Goal: Task Accomplishment & Management: Manage account settings

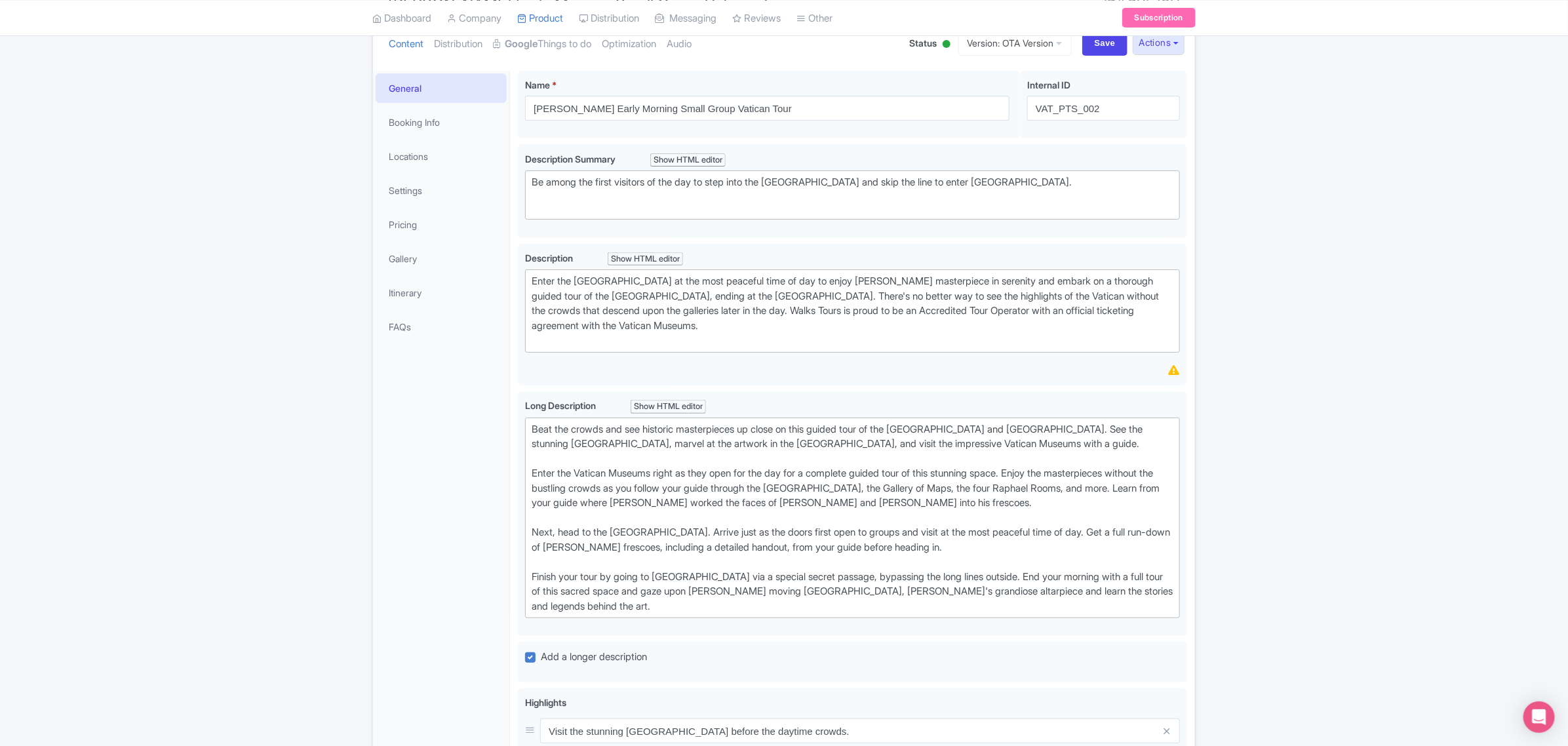
scroll to position [164, 0]
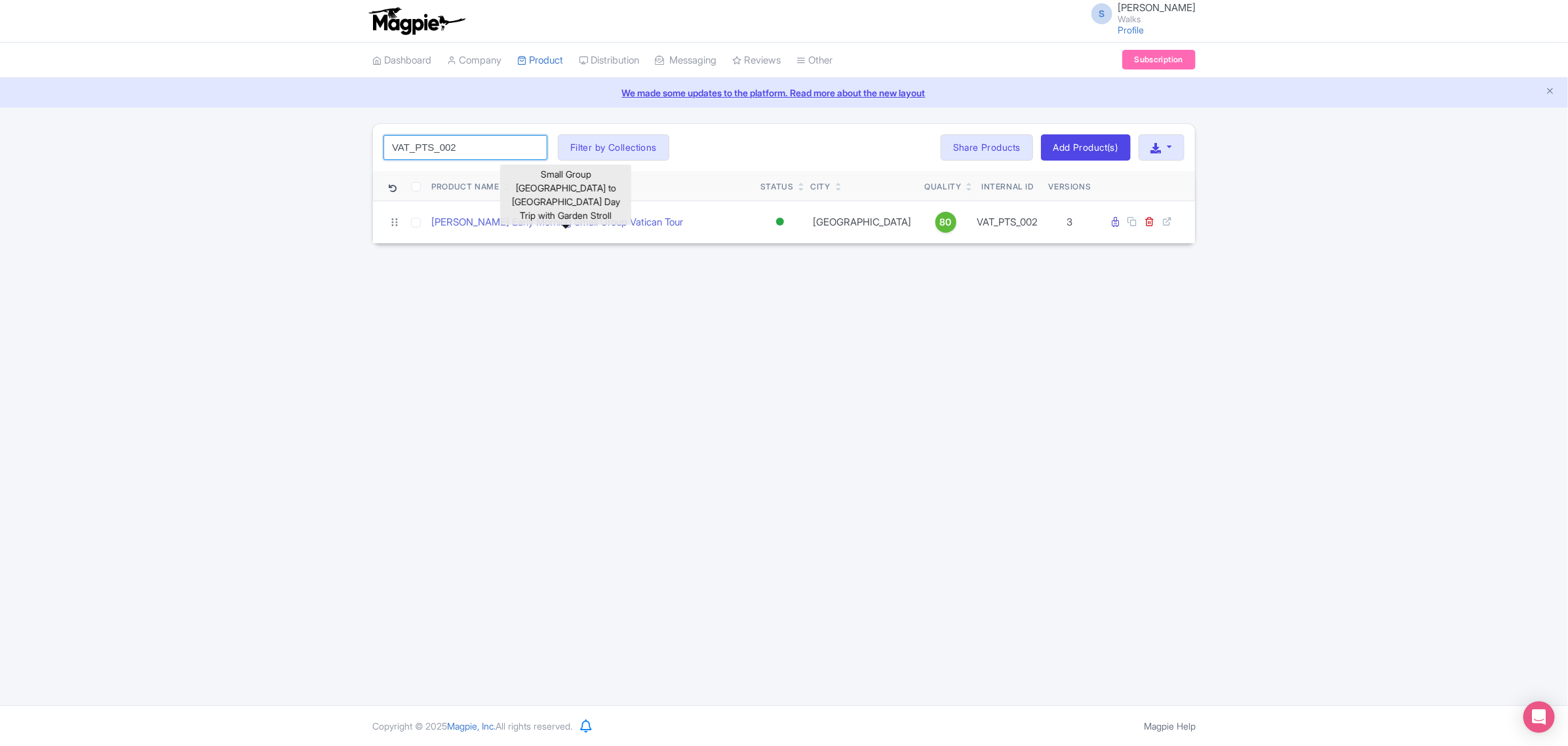
drag, startPoint x: 472, startPoint y: 148, endPoint x: 348, endPoint y: 150, distance: 124.0
click at [348, 150] on div "VAT_PTS_002 Search Filter by Collections [GEOGRAPHIC_DATA] [GEOGRAPHIC_DATA] [G…" at bounding box center [784, 183] width 1568 height 120
paste input "ROM_CAR_001"
click button "Search" at bounding box center [0, 0] width 0 height 0
click at [586, 220] on link "Gladiator’s Gate: Special Access Colosseum Tour with Aren..." at bounding box center [563, 223] width 263 height 15
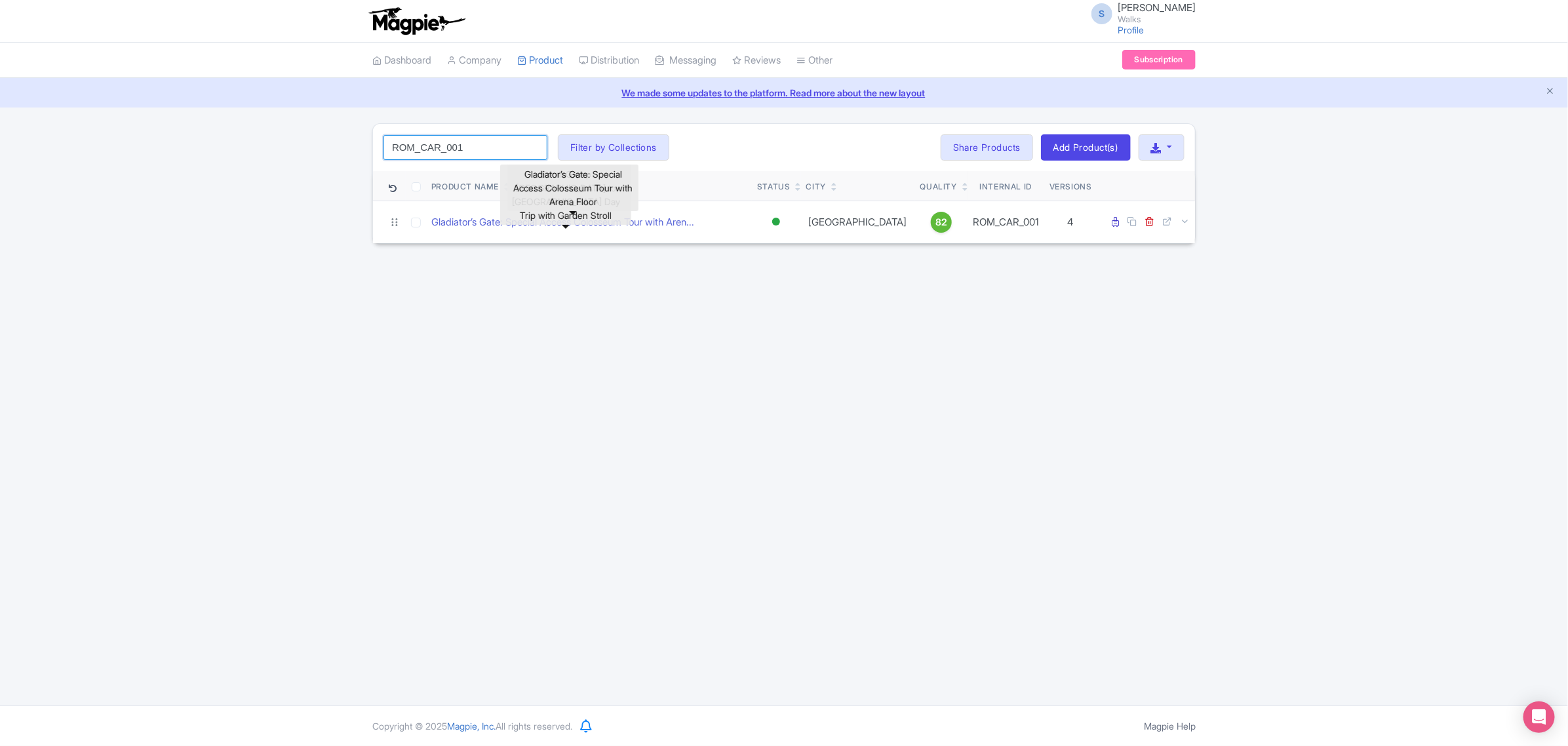
drag, startPoint x: 486, startPoint y: 145, endPoint x: 302, endPoint y: 145, distance: 184.0
click at [302, 145] on div "ROM_CAR_001 Search Filter by Collections Amsterdam Athens Barcelona Bologna Bor…" at bounding box center [784, 183] width 1568 height 120
paste input "VEN_LVV"
click button "Search" at bounding box center [0, 0] width 0 height 0
click at [499, 220] on link "Legendary Venice: St. Mark's Basilica & Doge's Palace Tour" at bounding box center [590, 226] width 319 height 30
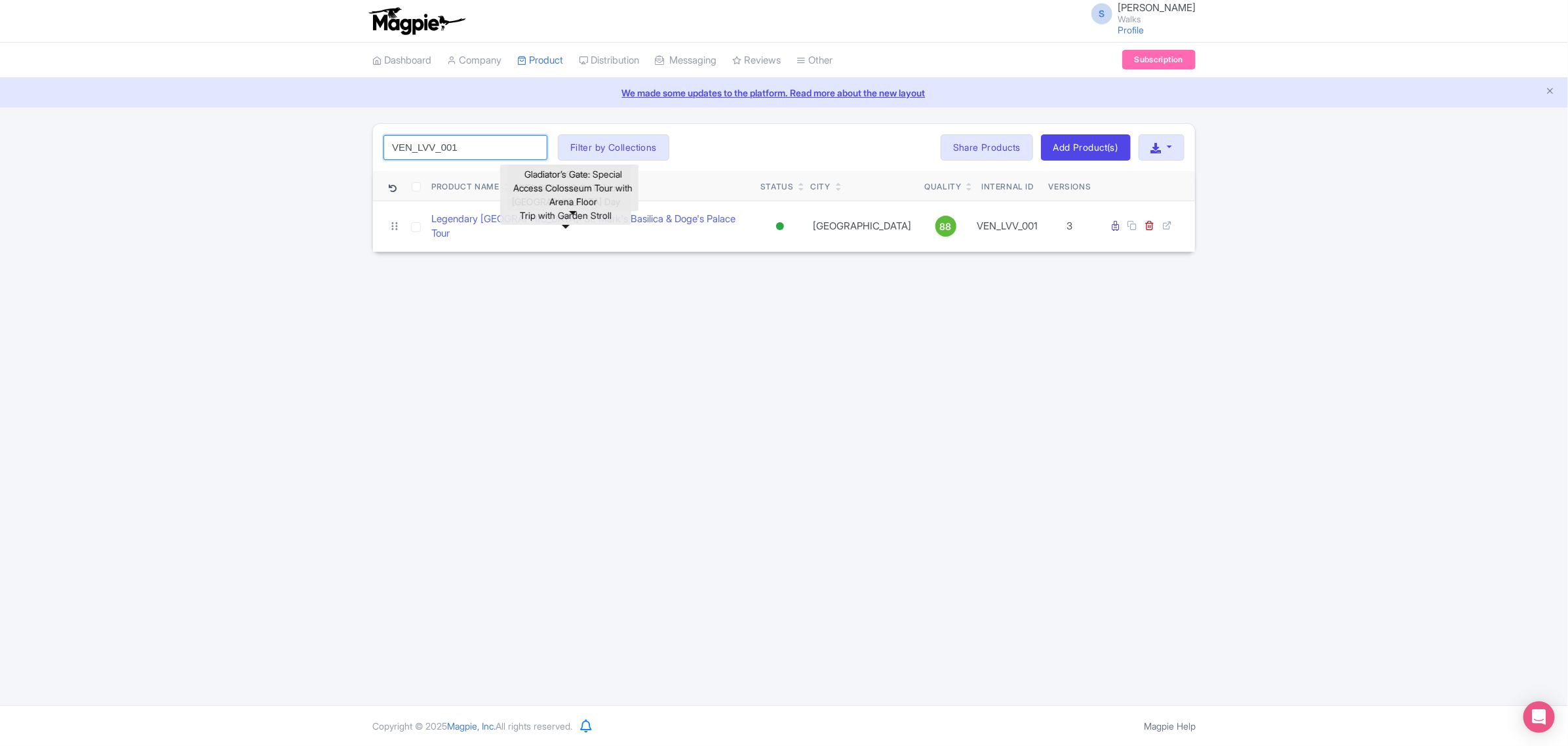
drag, startPoint x: 490, startPoint y: 145, endPoint x: 369, endPoint y: 149, distance: 121.1
click at [369, 149] on div "VEN_LVV_001 Search Filter by Collections Amsterdam Athens Barcelona Bologna Bor…" at bounding box center [784, 187] width 839 height 129
paste input "VIAD_003"
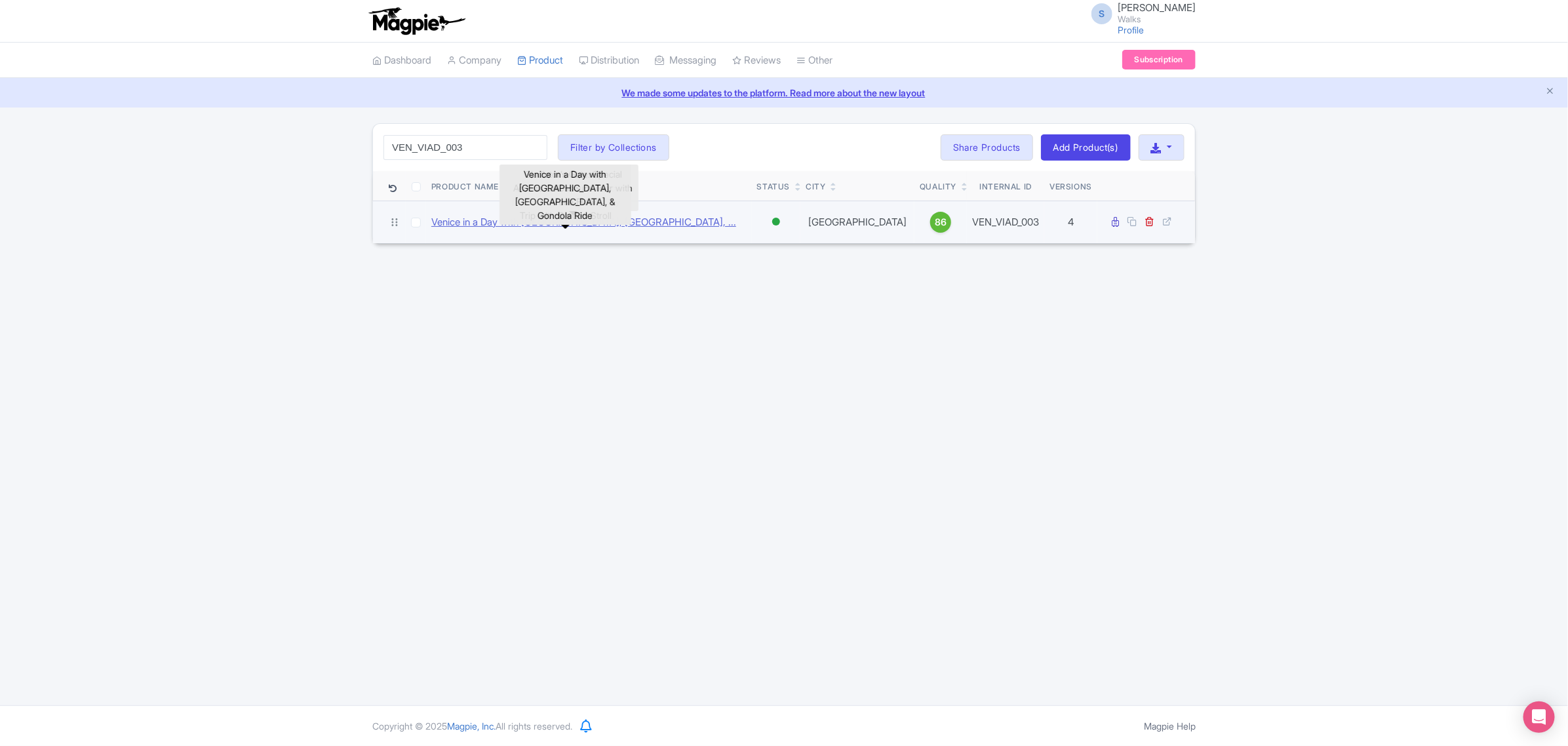
click at [518, 226] on link "Venice in a Day with St. Mark's Basilica, Doge's Palace, ..." at bounding box center [584, 223] width 305 height 15
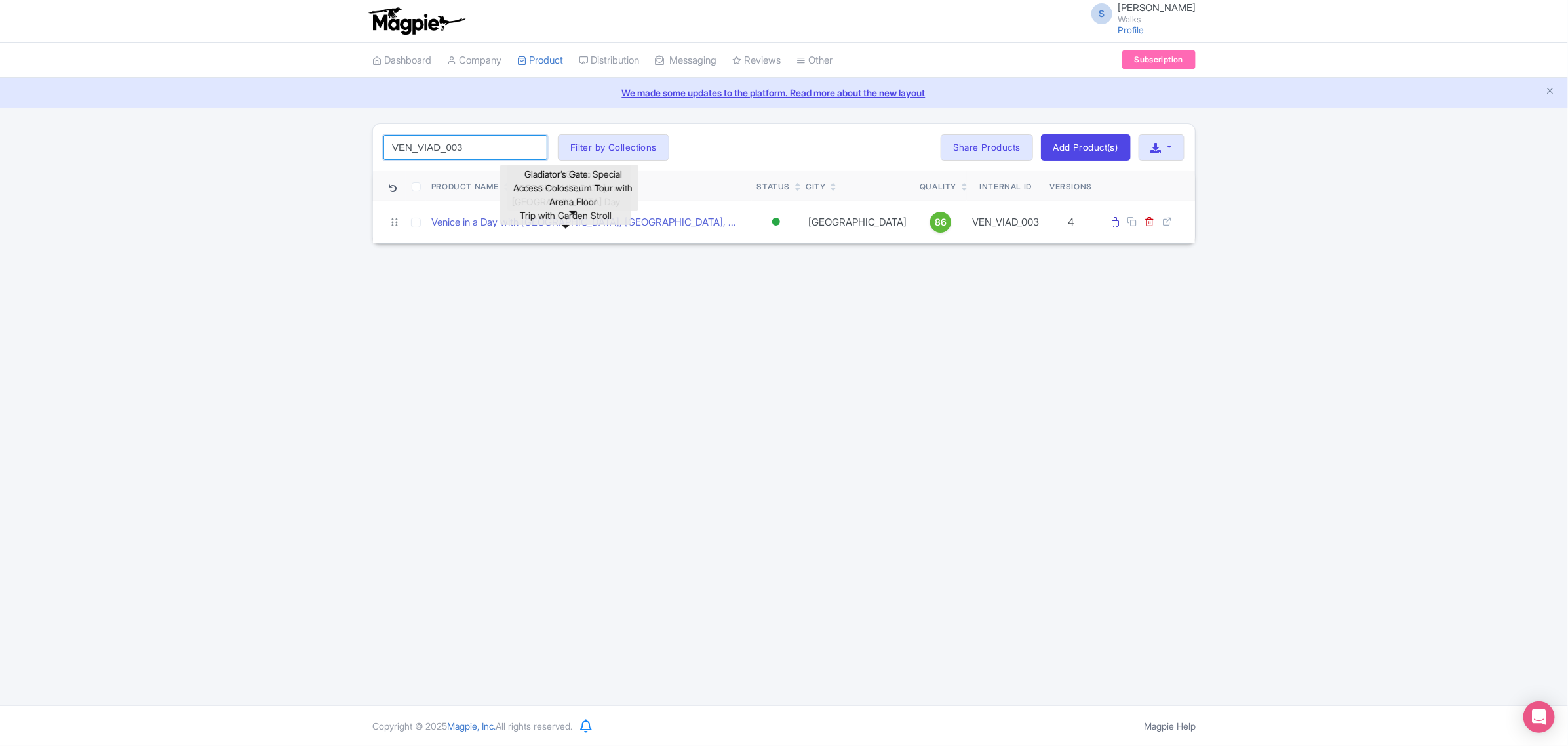
drag, startPoint x: 477, startPoint y: 151, endPoint x: 380, endPoint y: 146, distance: 97.1
click at [380, 146] on div "VEN_VIAD_003 Search Filter by Collections Amsterdam Athens Barcelona Bologna Bo…" at bounding box center [784, 147] width 822 height 47
paste input "ROM_RIAD_009"
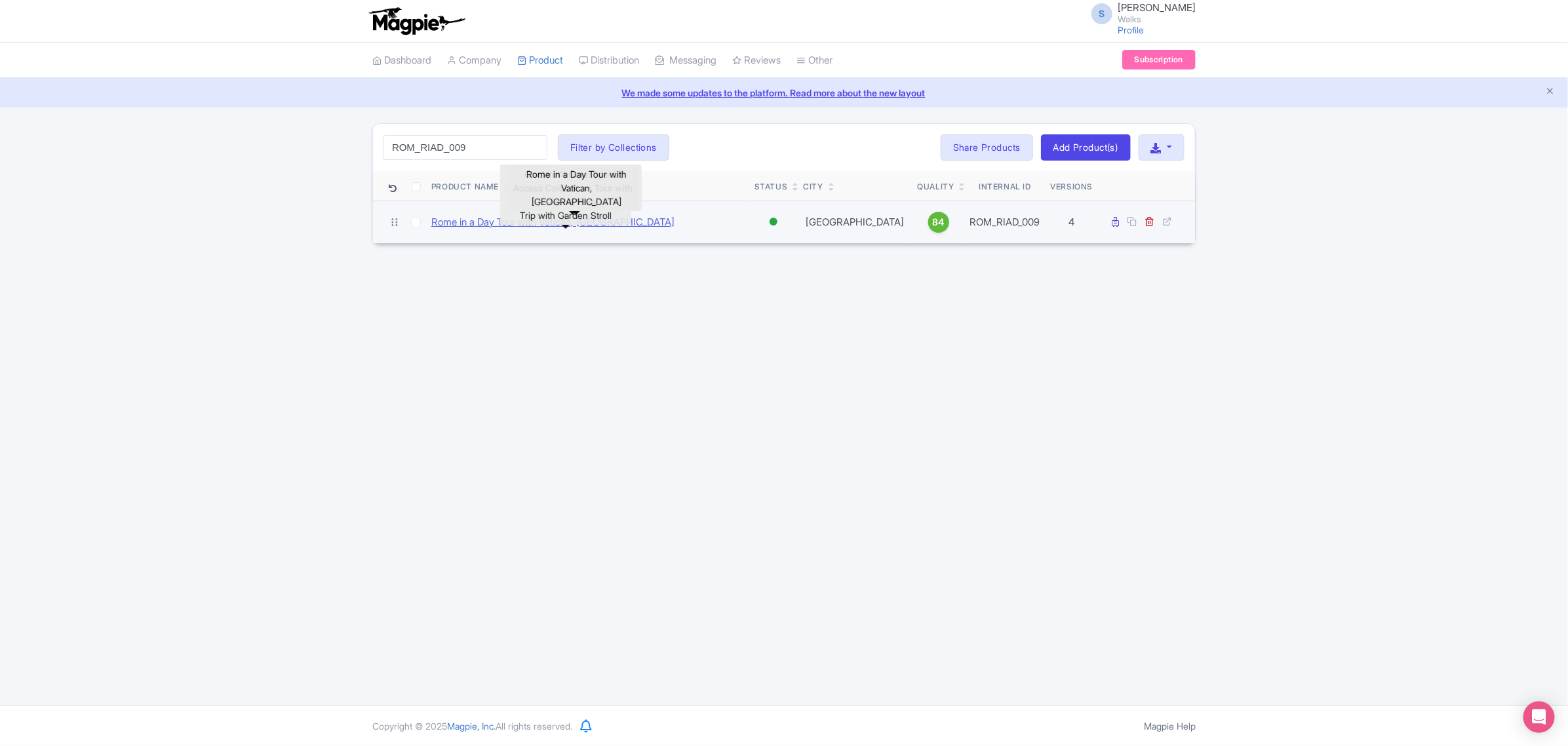
click at [518, 225] on link "Rome in a Day Tour with Vatican, Colosseum & Historic Center" at bounding box center [553, 223] width 244 height 15
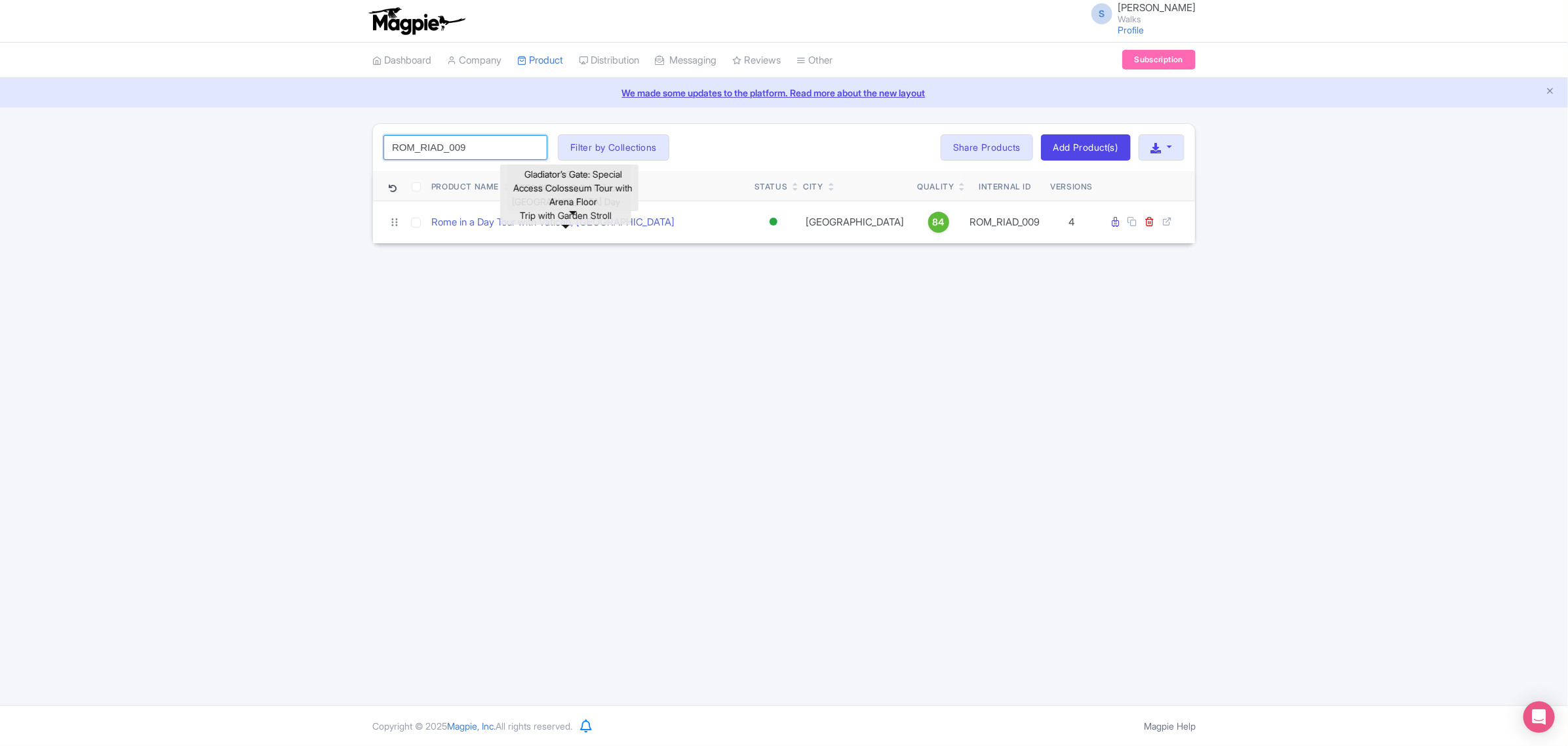
drag, startPoint x: 483, startPoint y: 149, endPoint x: 381, endPoint y: 136, distance: 102.8
click at [381, 136] on div "ROM_RIAD_009 Search Filter by Collections Amsterdam Athens Barcelona Bologna Bo…" at bounding box center [784, 147] width 822 height 47
paste input "PCL_007"
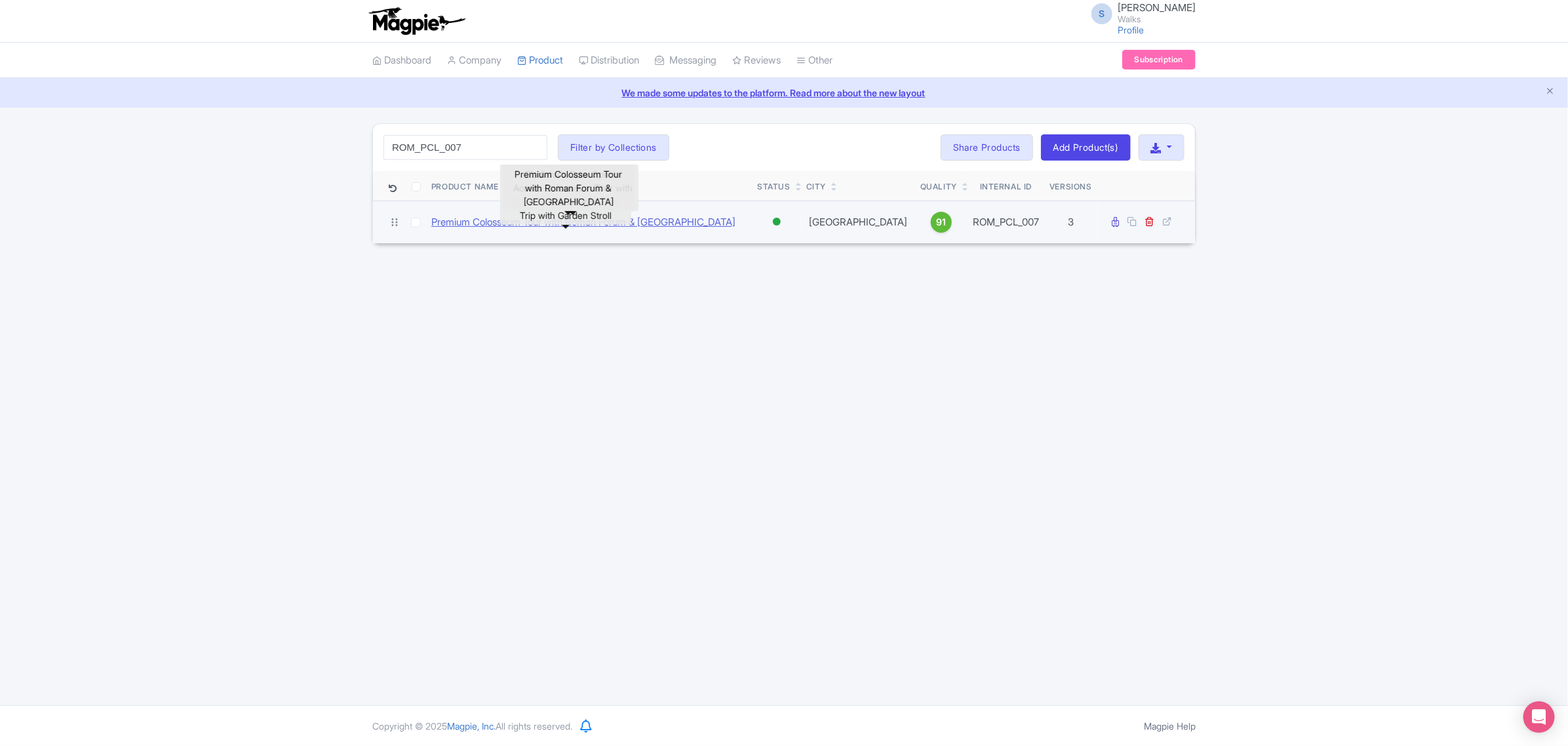
click at [448, 217] on link "Premium Colosseum Tour with Roman Forum & Palatine Hill" at bounding box center [584, 223] width 304 height 15
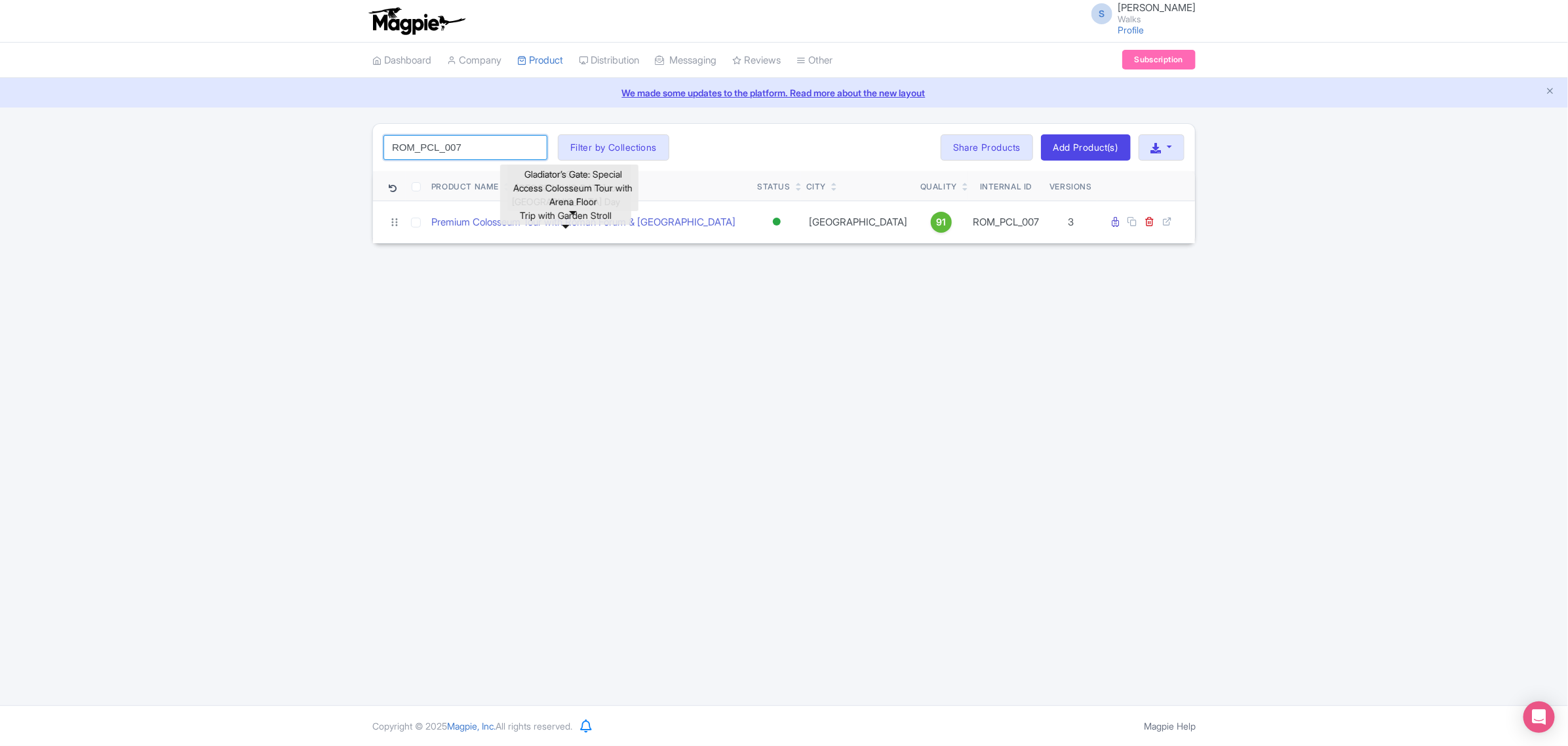
drag, startPoint x: 479, startPoint y: 138, endPoint x: 339, endPoint y: 129, distance: 140.3
click at [339, 129] on div "ROM_PCL_007 Search Filter by Collections Amsterdam Athens Barcelona Bologna Bor…" at bounding box center [784, 183] width 1568 height 120
paste input "FLO_BOF_001"
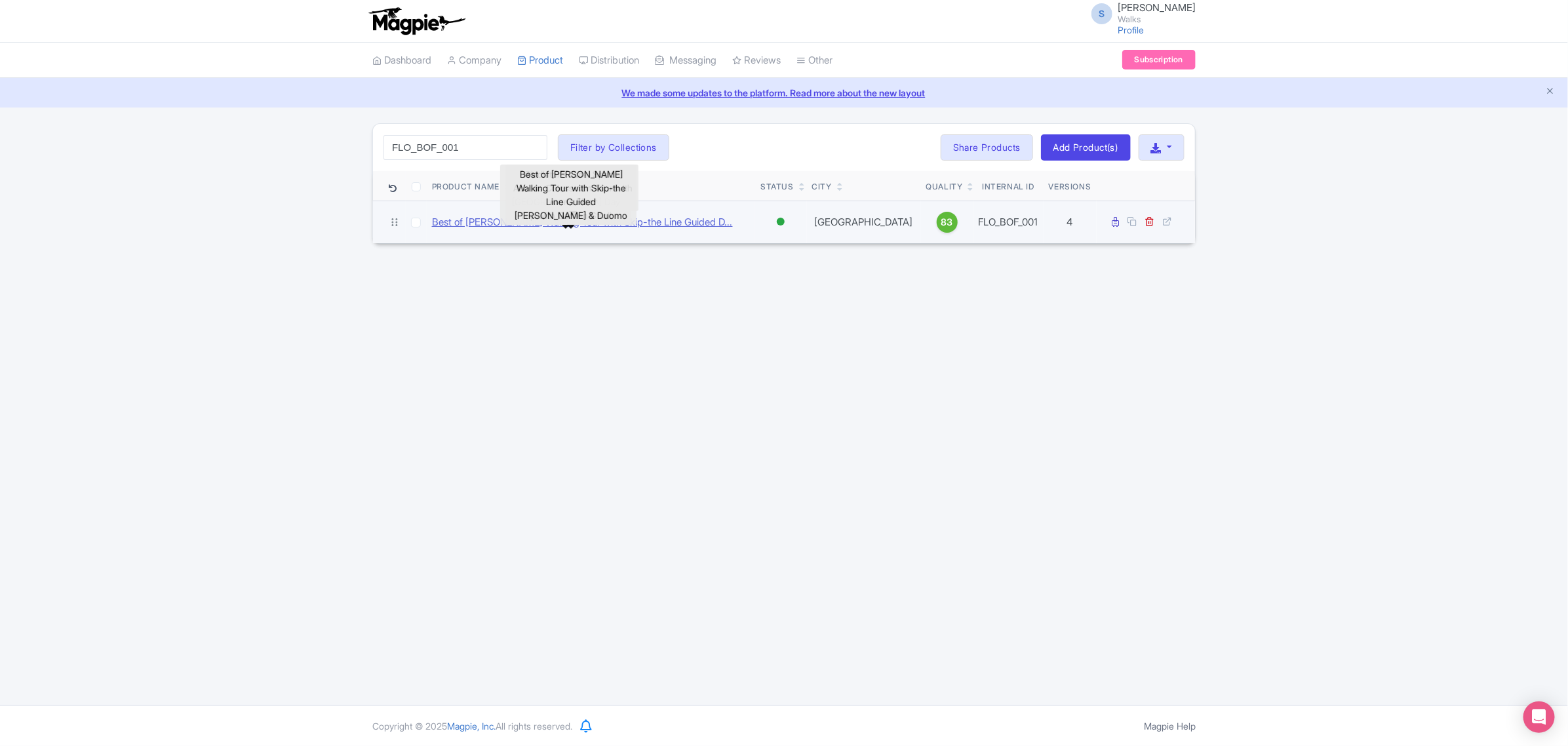
click at [438, 220] on link "Best of Florence Walking Tour with Skip-the Line Guided D..." at bounding box center [582, 223] width 301 height 15
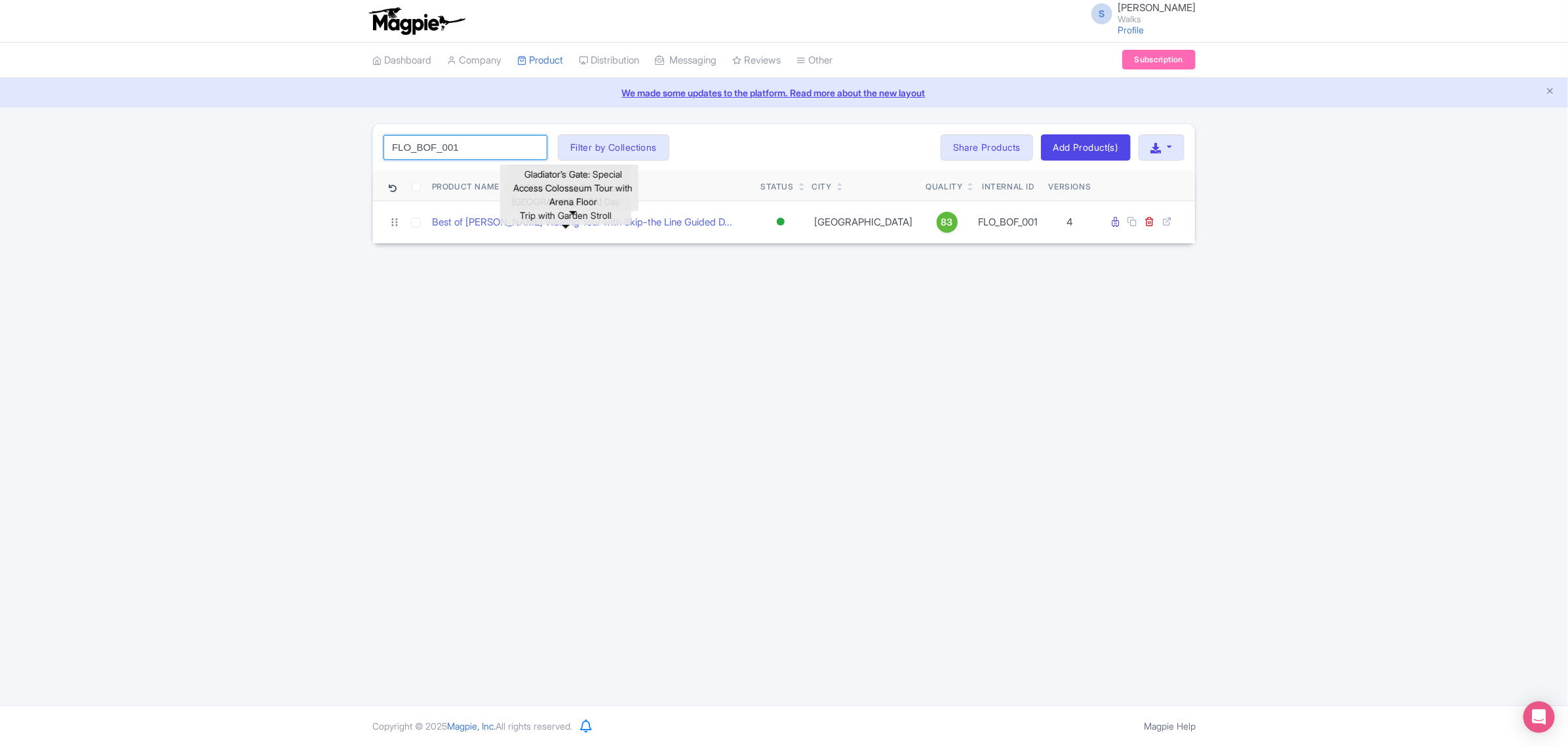
drag, startPoint x: 486, startPoint y: 149, endPoint x: 385, endPoint y: 142, distance: 101.2
click at [385, 142] on input "FLO_BOF_001" at bounding box center [466, 147] width 164 height 25
paste input "ROM_PTC_005"
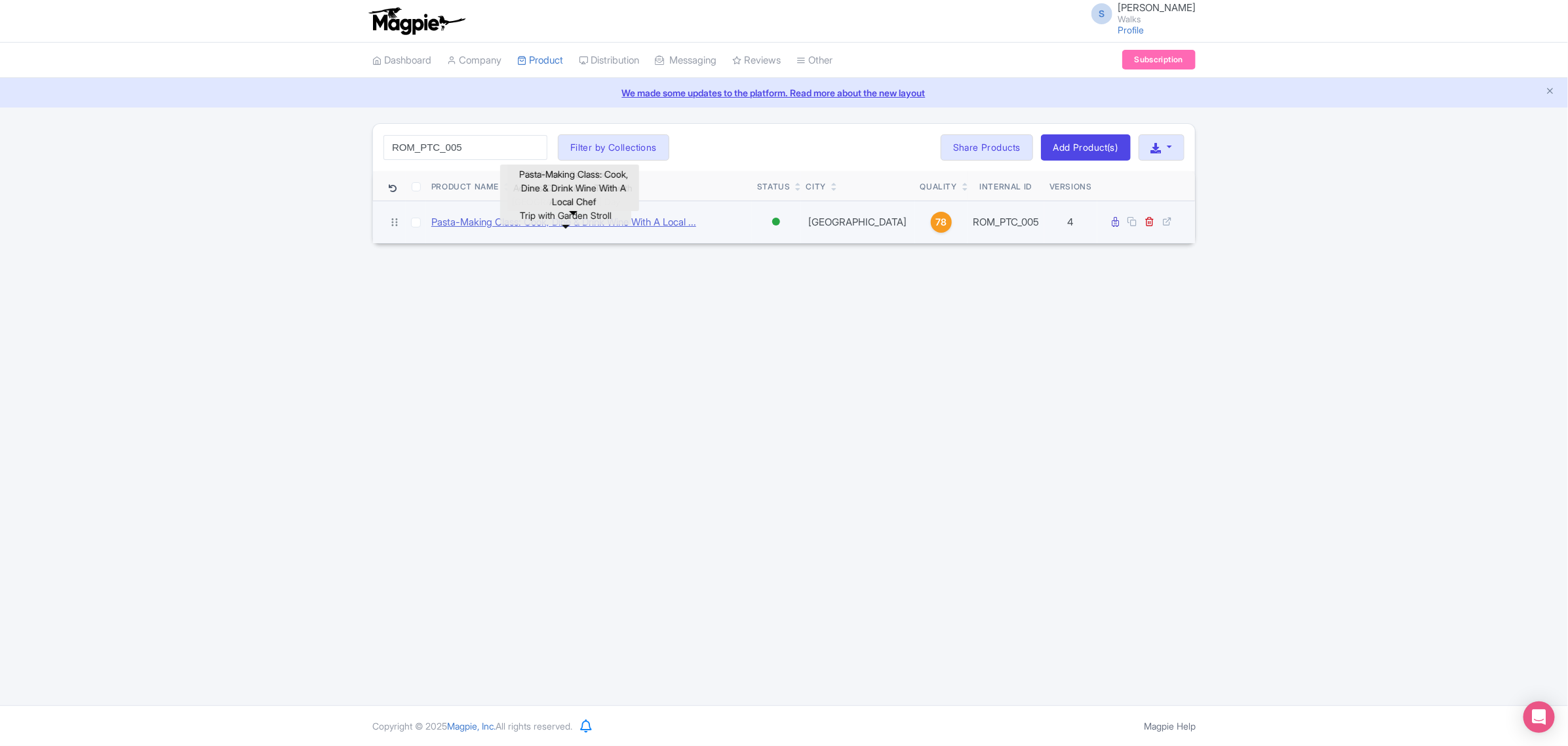
click at [456, 218] on link "Pasta-Making Class: Cook, Dine & Drink Wine With A Local ..." at bounding box center [564, 223] width 265 height 15
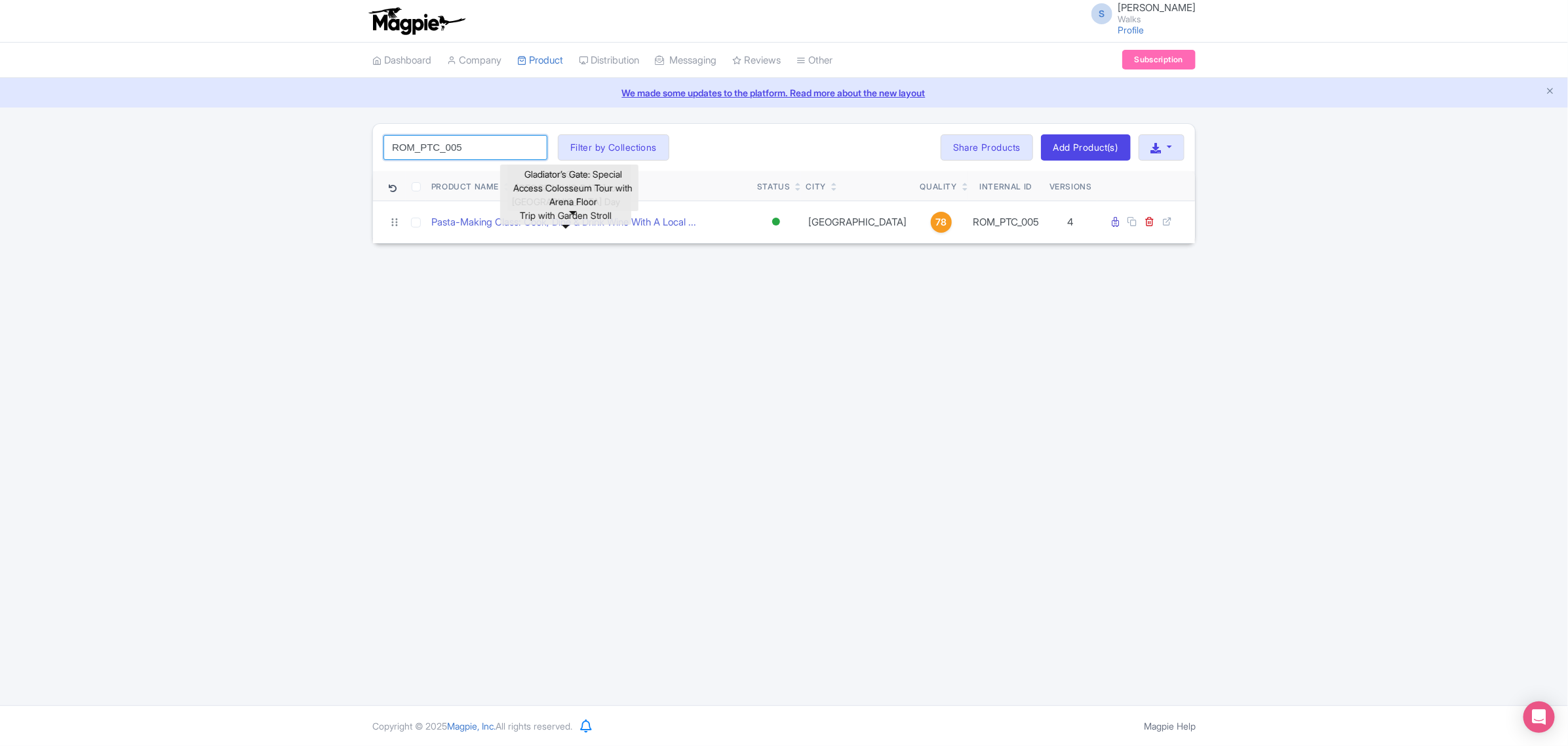
drag, startPoint x: 496, startPoint y: 150, endPoint x: 354, endPoint y: 149, distance: 142.0
click at [354, 149] on div "ROM_PTC_005 Search Filter by Collections Amsterdam Athens Barcelona Bologna Bor…" at bounding box center [784, 183] width 1568 height 120
paste input "LIS_STR_003"
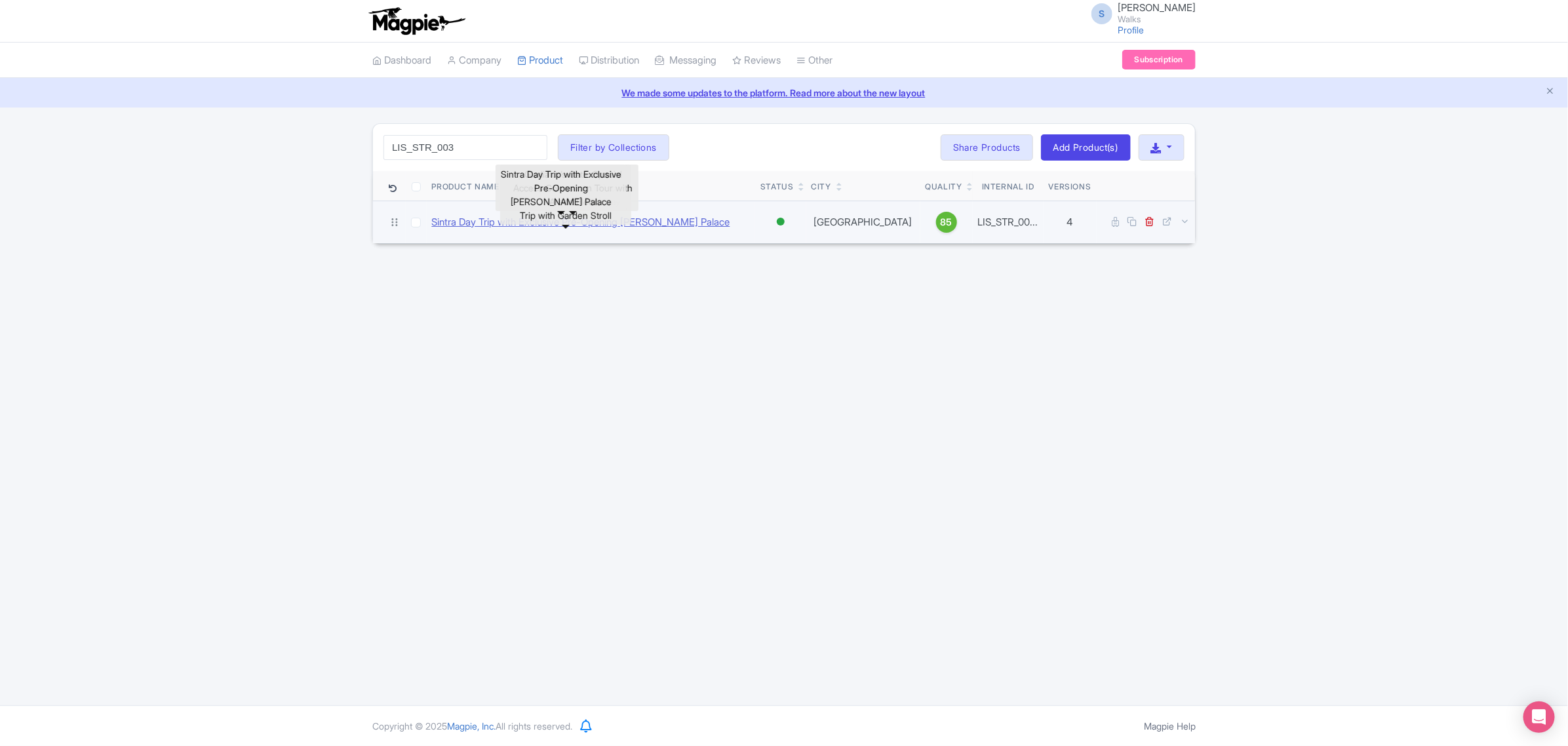
click at [438, 221] on link "Sintra Day Trip with Exclusive Pre-Opening Pena Palace" at bounding box center [580, 223] width 298 height 15
click at [1169, 224] on icon at bounding box center [1167, 221] width 10 height 10
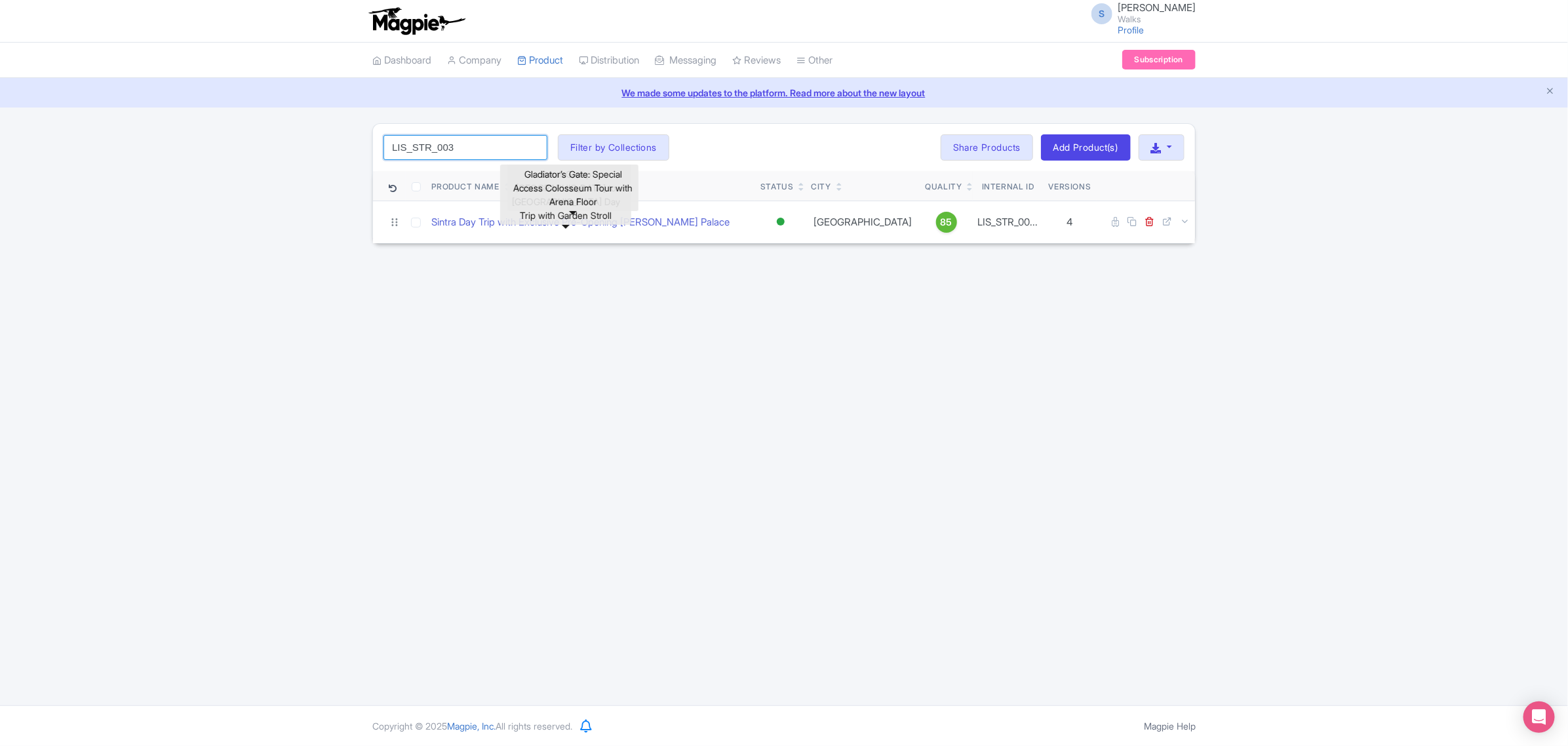
drag, startPoint x: 463, startPoint y: 148, endPoint x: 366, endPoint y: 150, distance: 97.0
click at [366, 150] on div "LIS_STR_003 Search Filter by Collections Amsterdam Athens Barcelona Bologna Bor…" at bounding box center [784, 183] width 839 height 120
paste input "BCN_CPG_001"
drag, startPoint x: 491, startPoint y: 149, endPoint x: 262, endPoint y: 123, distance: 230.5
click at [262, 123] on div "BCN_CPG_001 Search Filter by Collections Amsterdam Athens Barcelona Bologna Bor…" at bounding box center [784, 183] width 1568 height 120
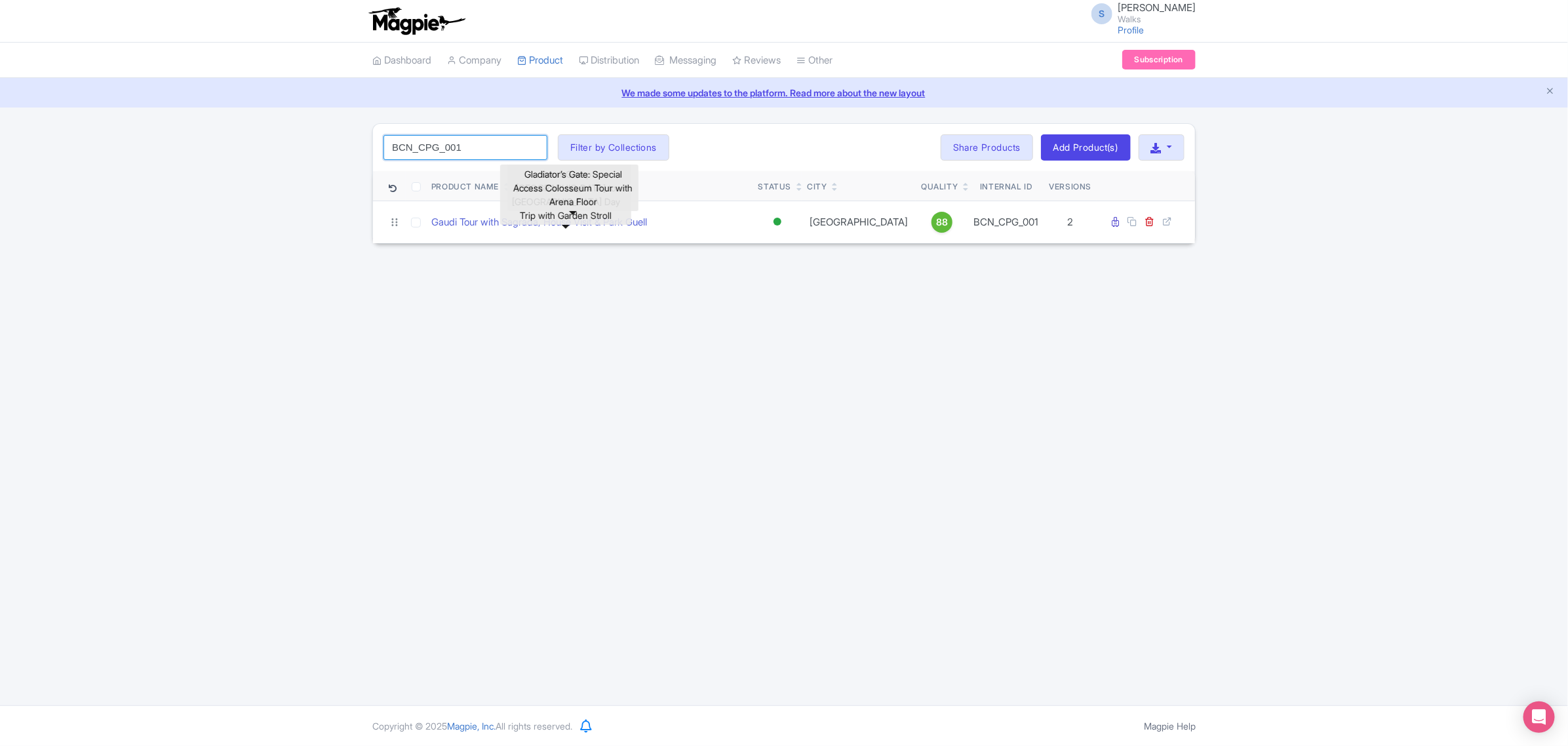
paste input "LIS_STT_004"
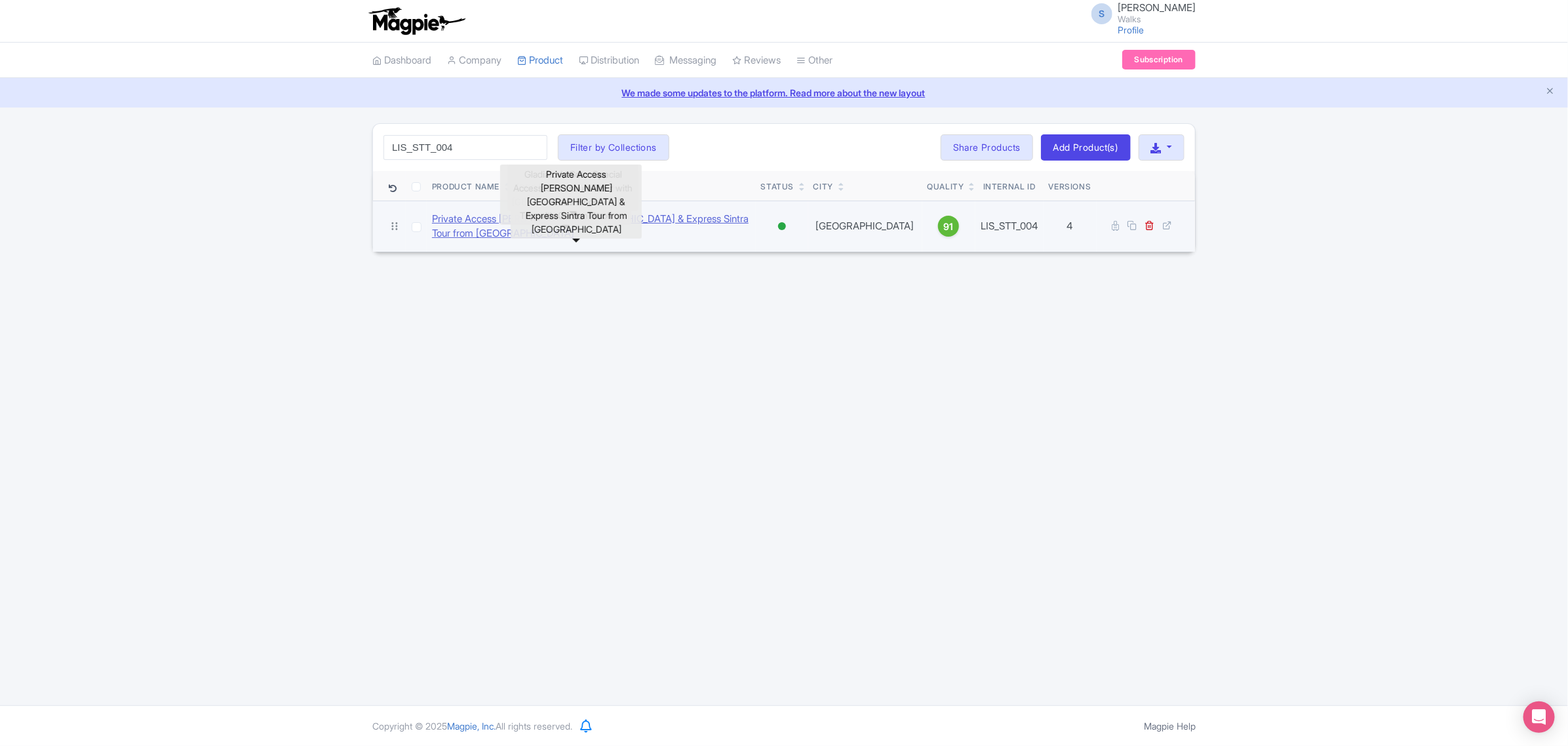
click at [494, 215] on link "Private Access Pena Palace & Express Sintra Tour from Lisbon" at bounding box center [590, 226] width 319 height 30
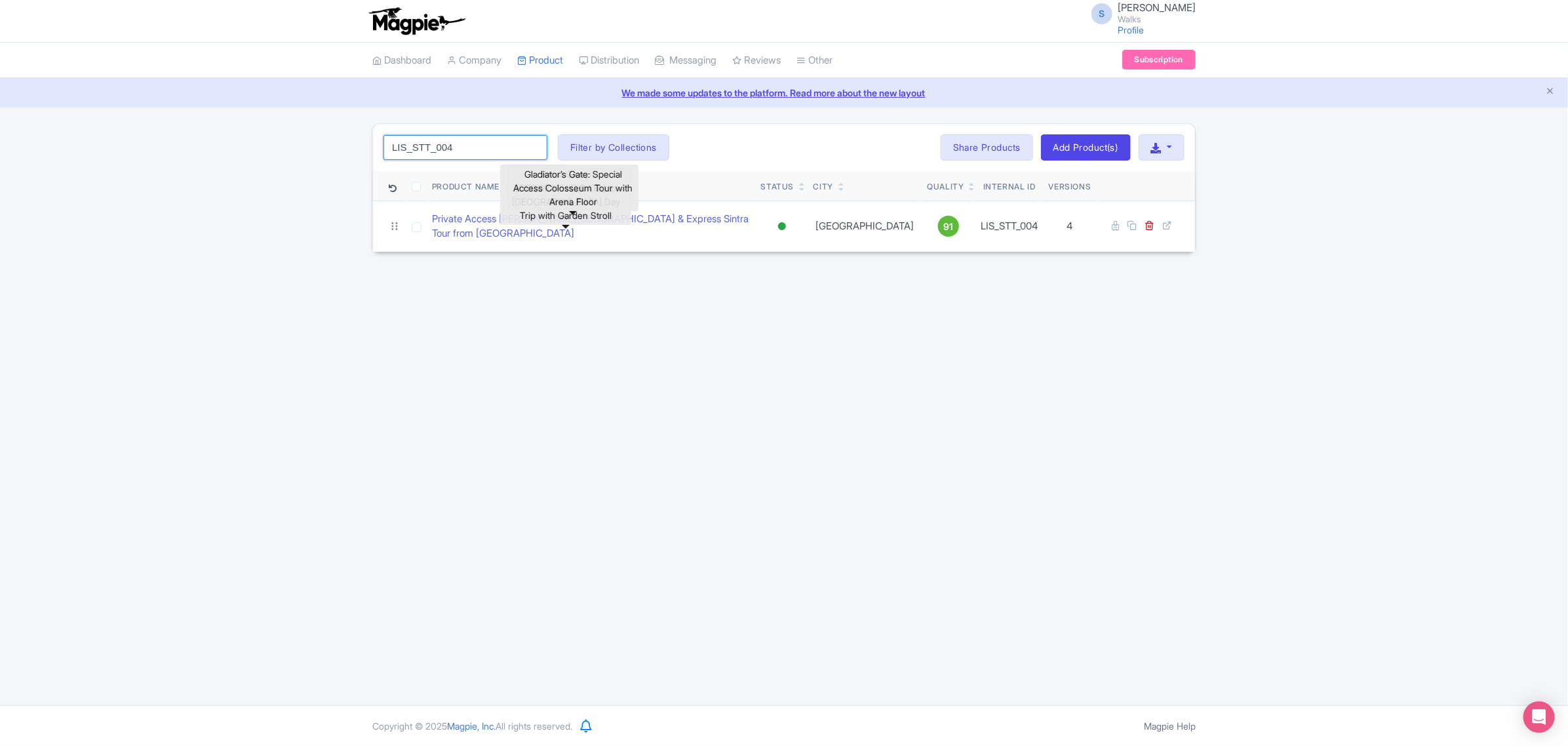
drag, startPoint x: 474, startPoint y: 150, endPoint x: 334, endPoint y: 142, distance: 140.2
click at [334, 142] on div "LIS_STT_004 Search Filter by Collections Amsterdam Athens Barcelona Bologna Bor…" at bounding box center [784, 187] width 1568 height 129
paste input "C_005"
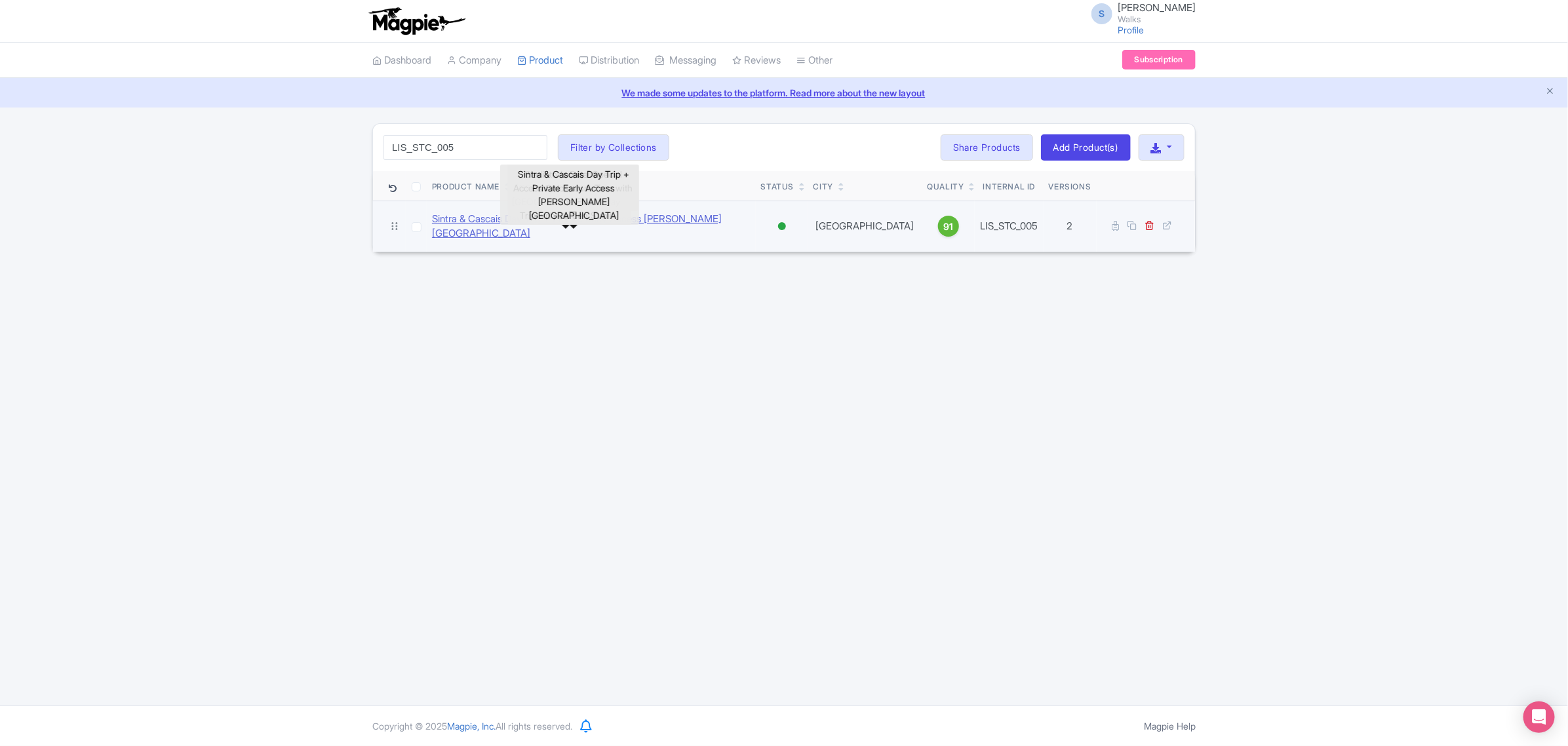
click at [466, 224] on link "Sintra & Cascais Day Trip + Private Early Access Pena Palace" at bounding box center [590, 226] width 319 height 30
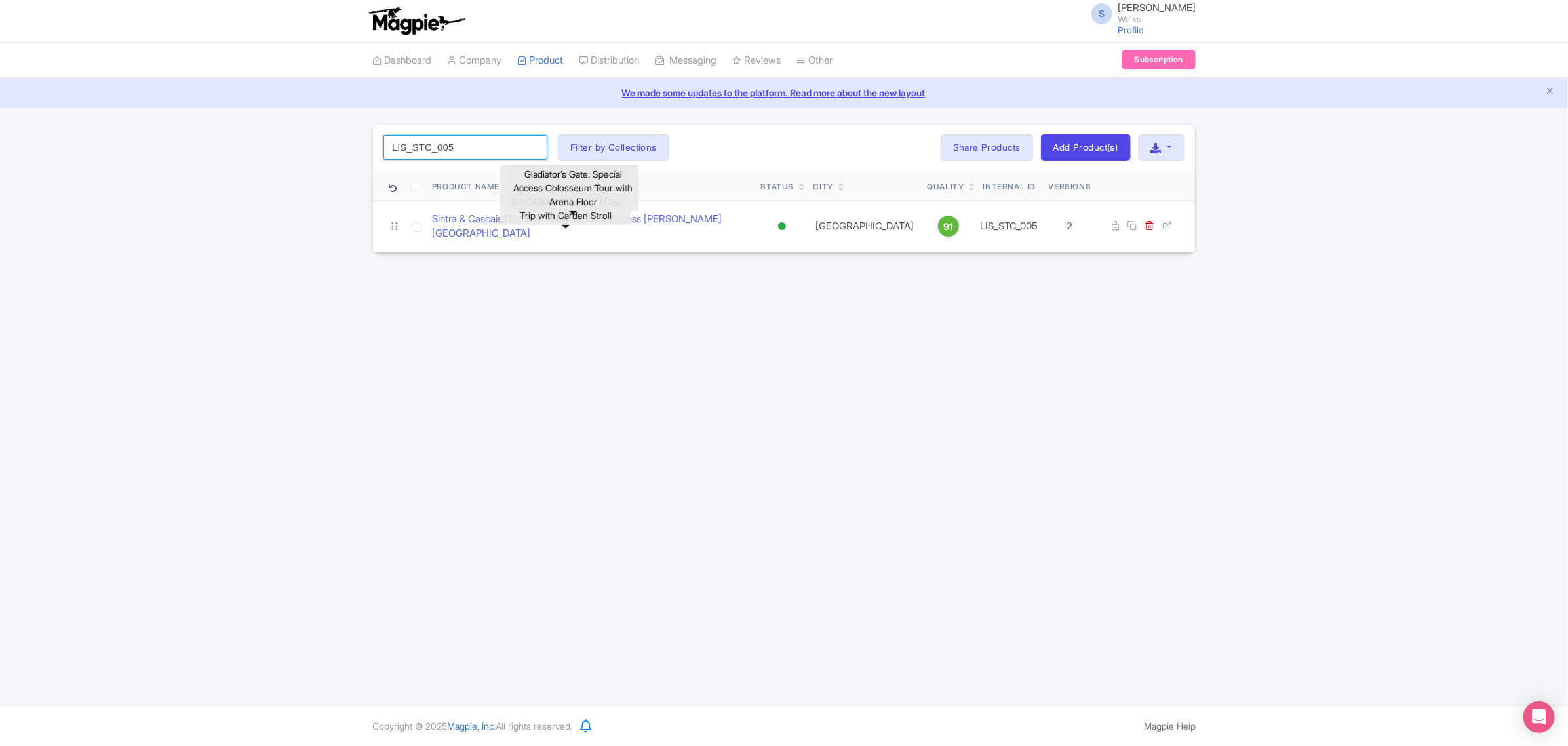
drag, startPoint x: 475, startPoint y: 150, endPoint x: 357, endPoint y: 159, distance: 118.3
click at [357, 159] on div "LIS_STC_005 Search Filter by Collections Amsterdam Athens Barcelona Bologna Bor…" at bounding box center [784, 187] width 1568 height 129
paste input "BCN_CPG_001"
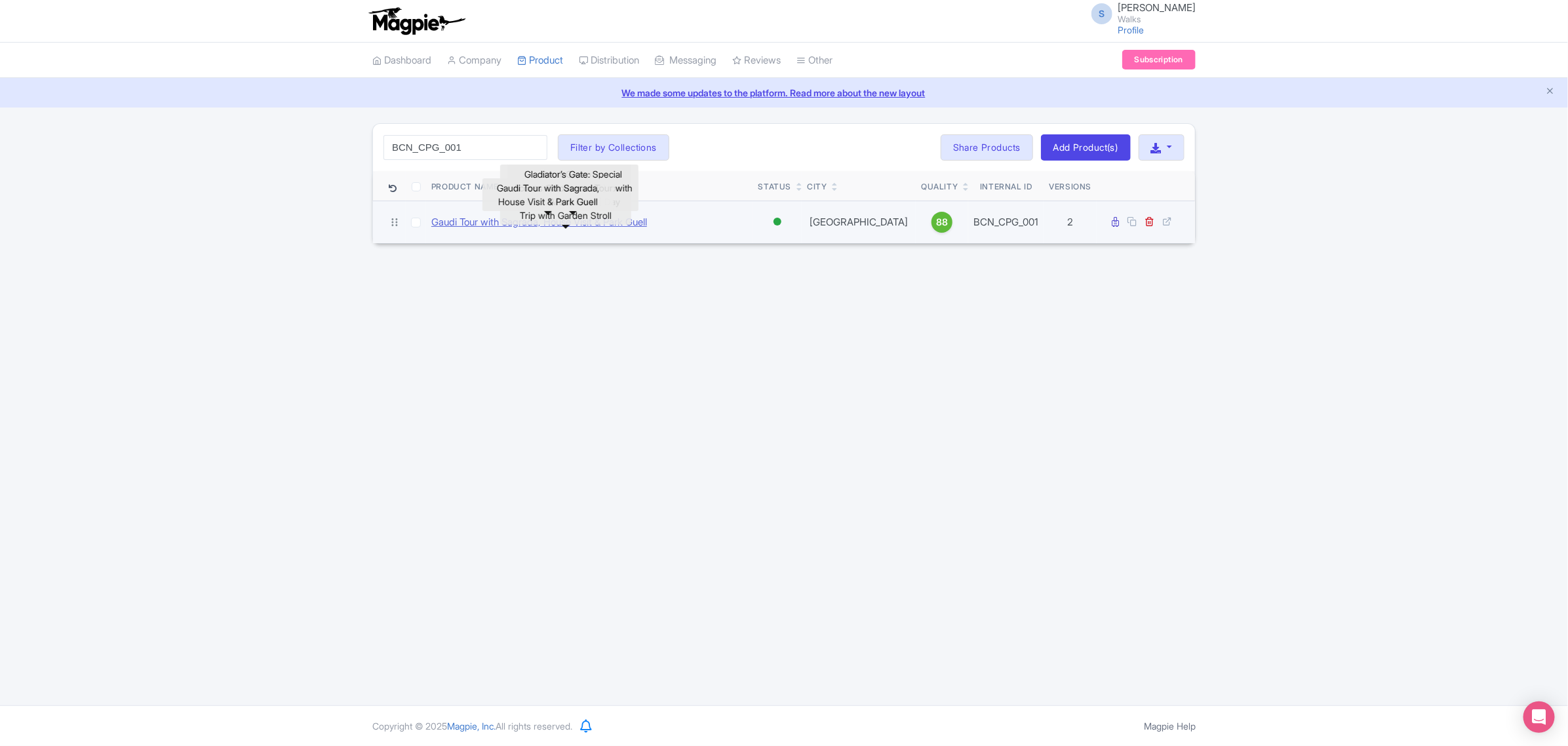
click at [463, 218] on link "Gaudi Tour with Sagrada, House Visit & Park Guell" at bounding box center [539, 223] width 215 height 15
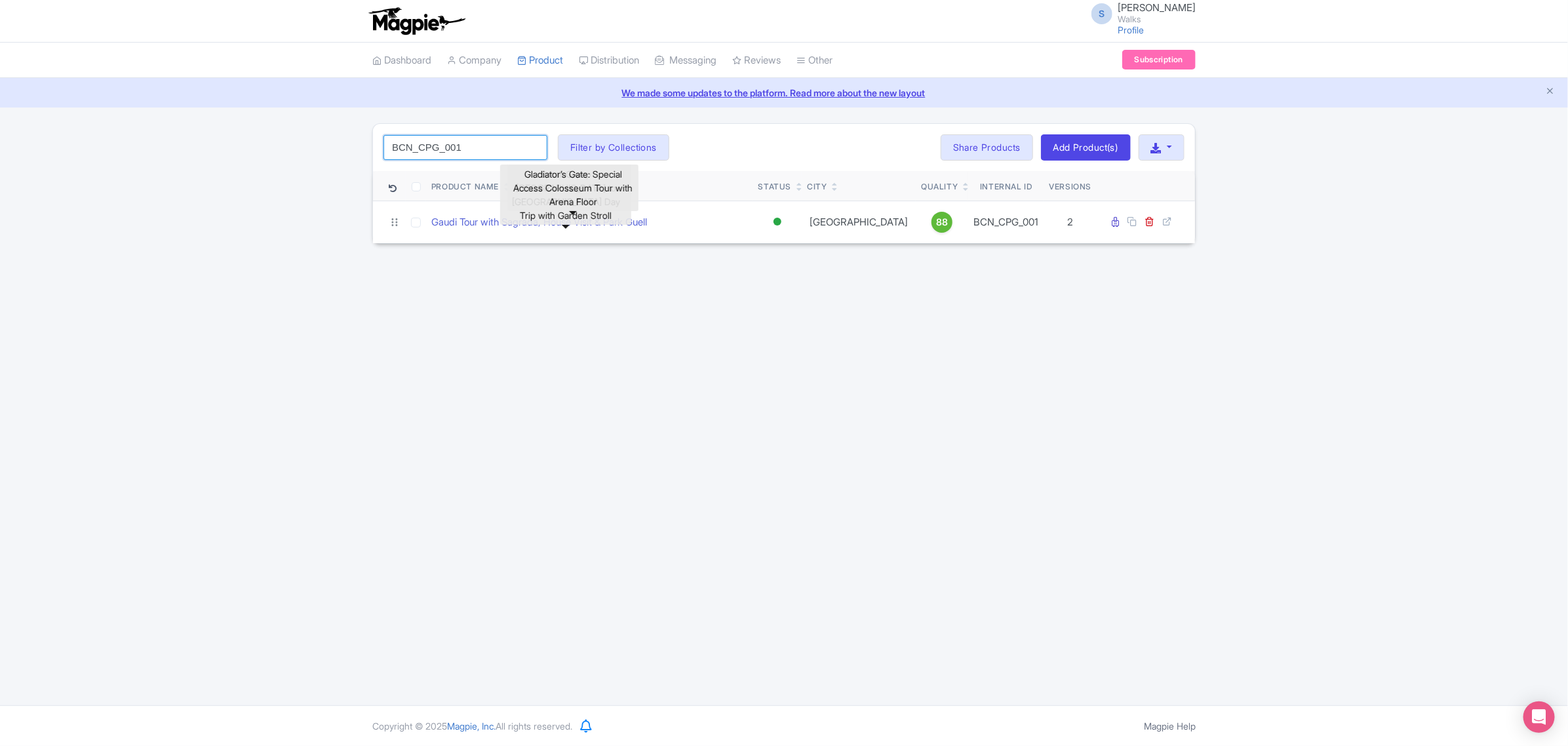
drag, startPoint x: 463, startPoint y: 139, endPoint x: 407, endPoint y: 139, distance: 56.0
click at [407, 139] on input "BCN_CPG_001" at bounding box center [466, 147] width 164 height 25
type input "B"
paste input "MAD_MIAD_003"
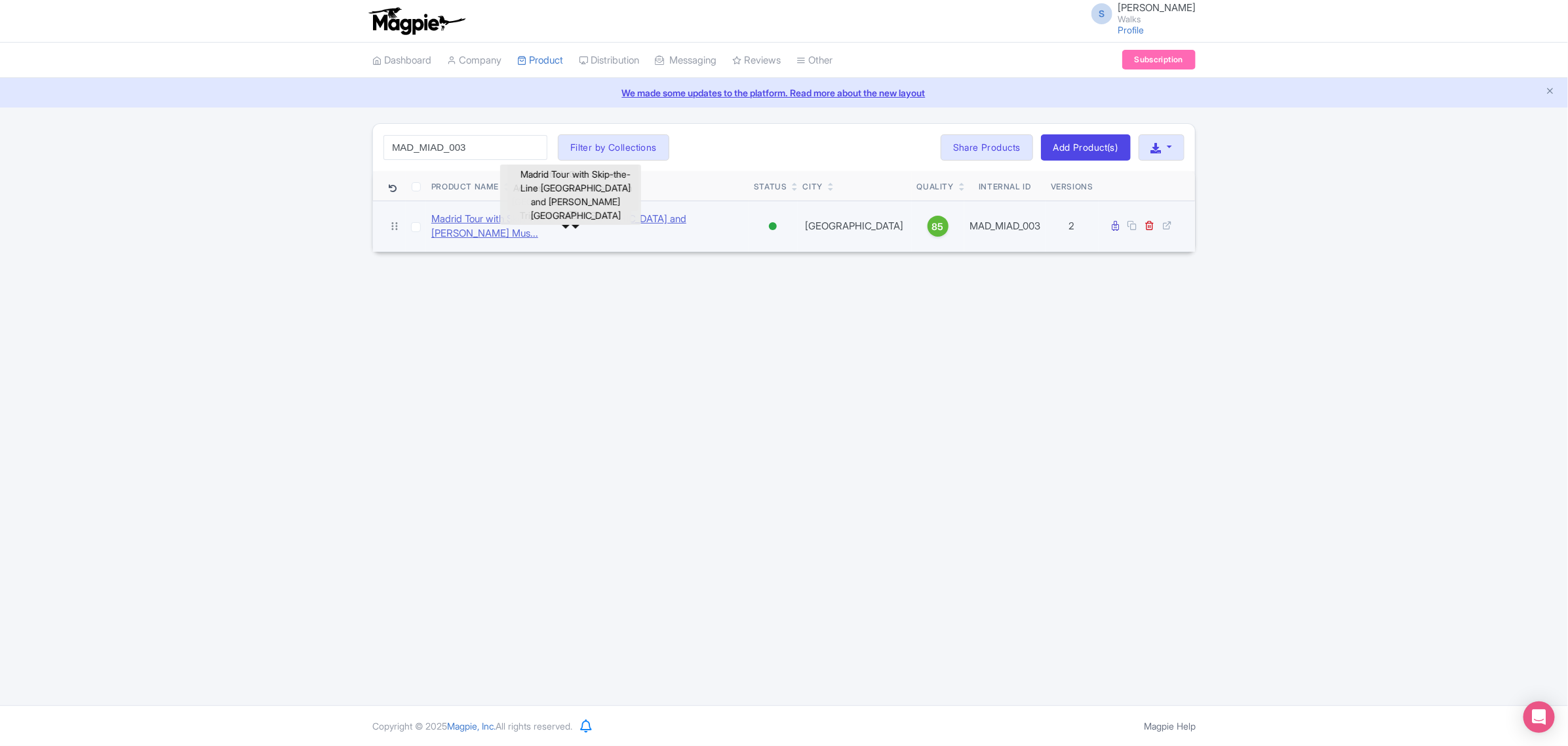
click at [532, 224] on link "Madrid Tour with Skip-the-Line Royal Palace and Prado Mus..." at bounding box center [587, 226] width 312 height 30
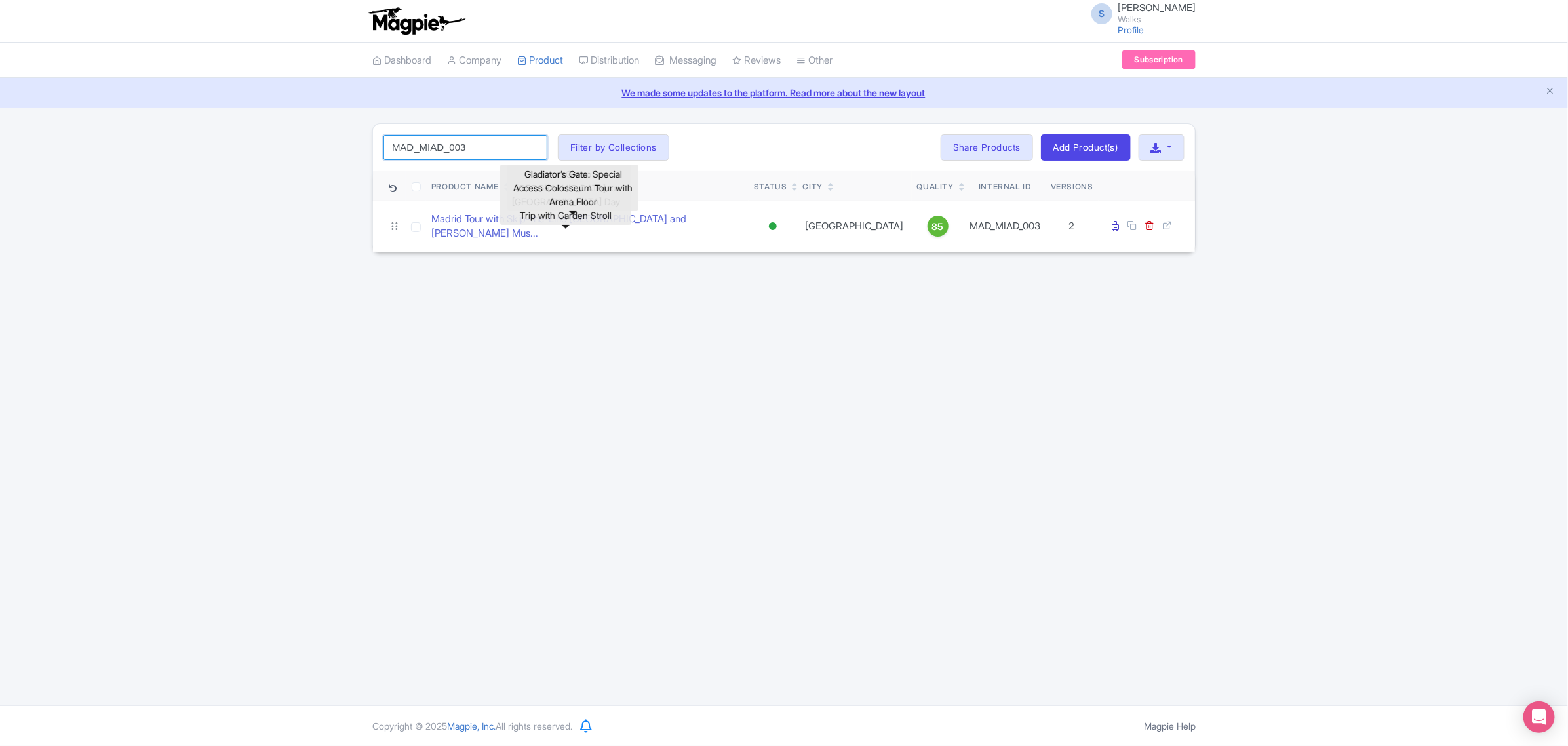
drag, startPoint x: 489, startPoint y: 148, endPoint x: 339, endPoint y: 145, distance: 150.0
click at [339, 145] on div "MAD_MIAD_003 Search Filter by Collections Amsterdam Athens Barcelona Bologna Bo…" at bounding box center [784, 187] width 1568 height 129
paste input "BCN_SGH"
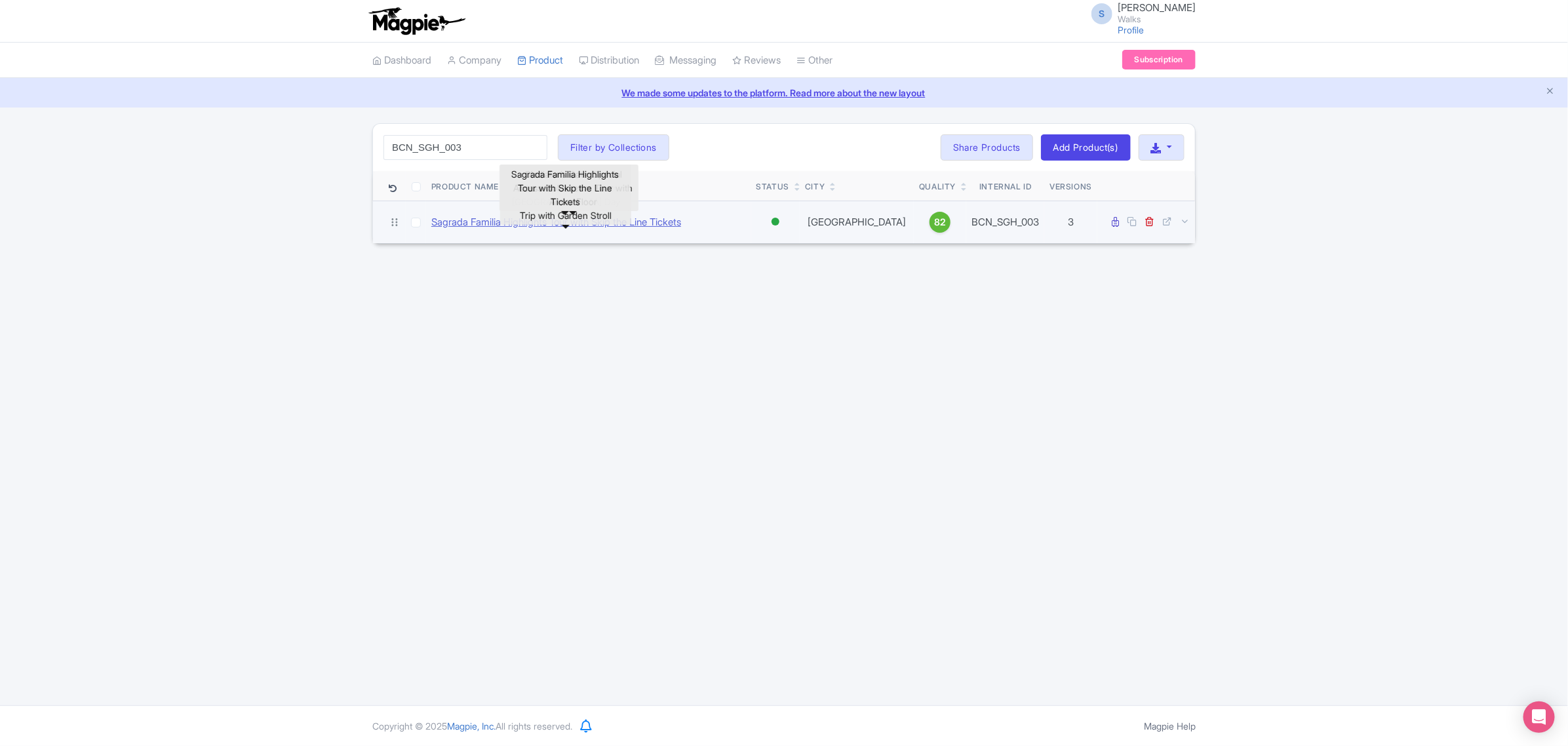
click at [435, 220] on link "Sagrada Familia Highlights Tour with Skip the Line Tickets" at bounding box center [556, 223] width 250 height 15
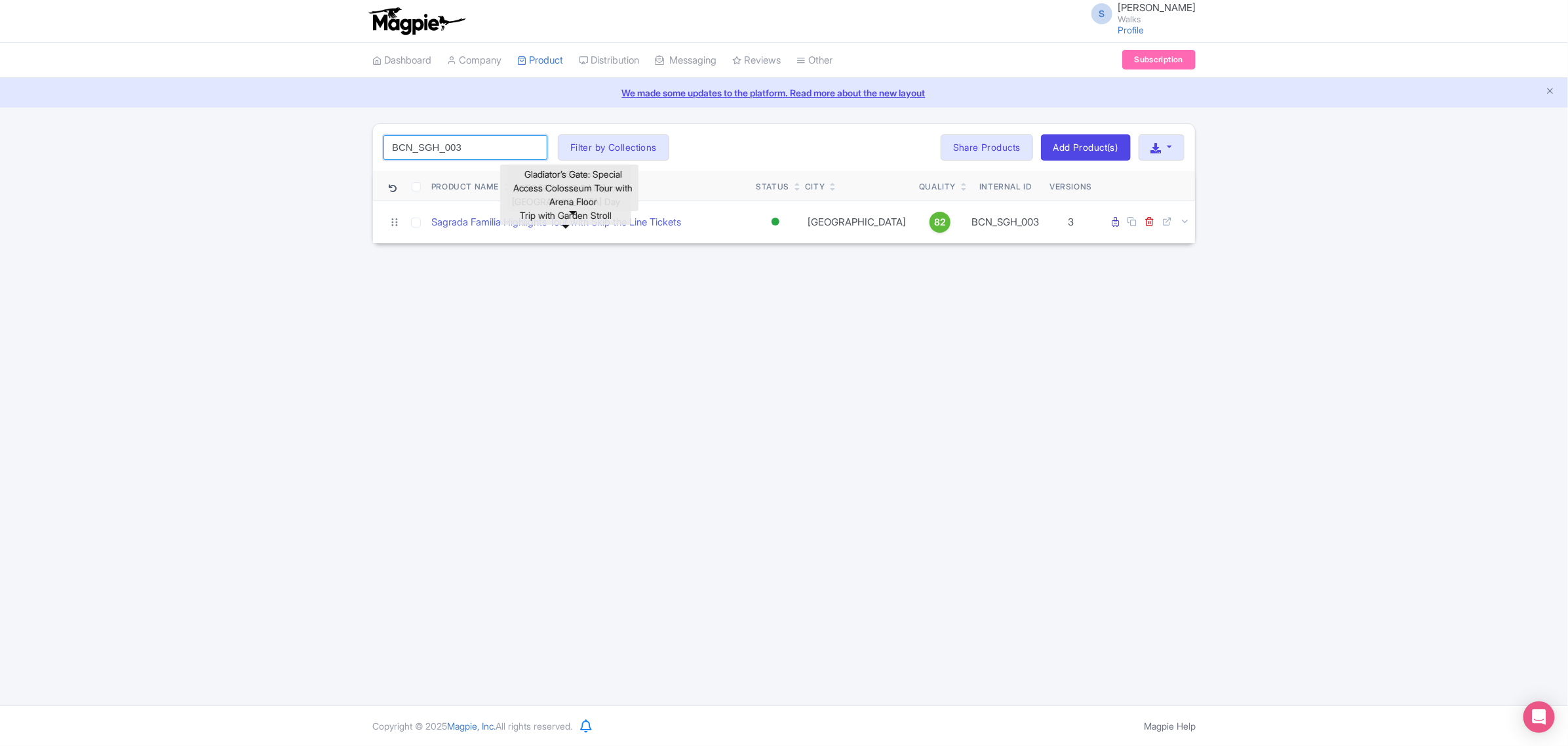
drag, startPoint x: 498, startPoint y: 158, endPoint x: 361, endPoint y: 155, distance: 137.0
click at [361, 155] on div "BCN_SGH_003 Search Filter by Collections Amsterdam Athens Barcelona Bologna Bor…" at bounding box center [784, 183] width 1568 height 120
paste input "LON_RMB_008"
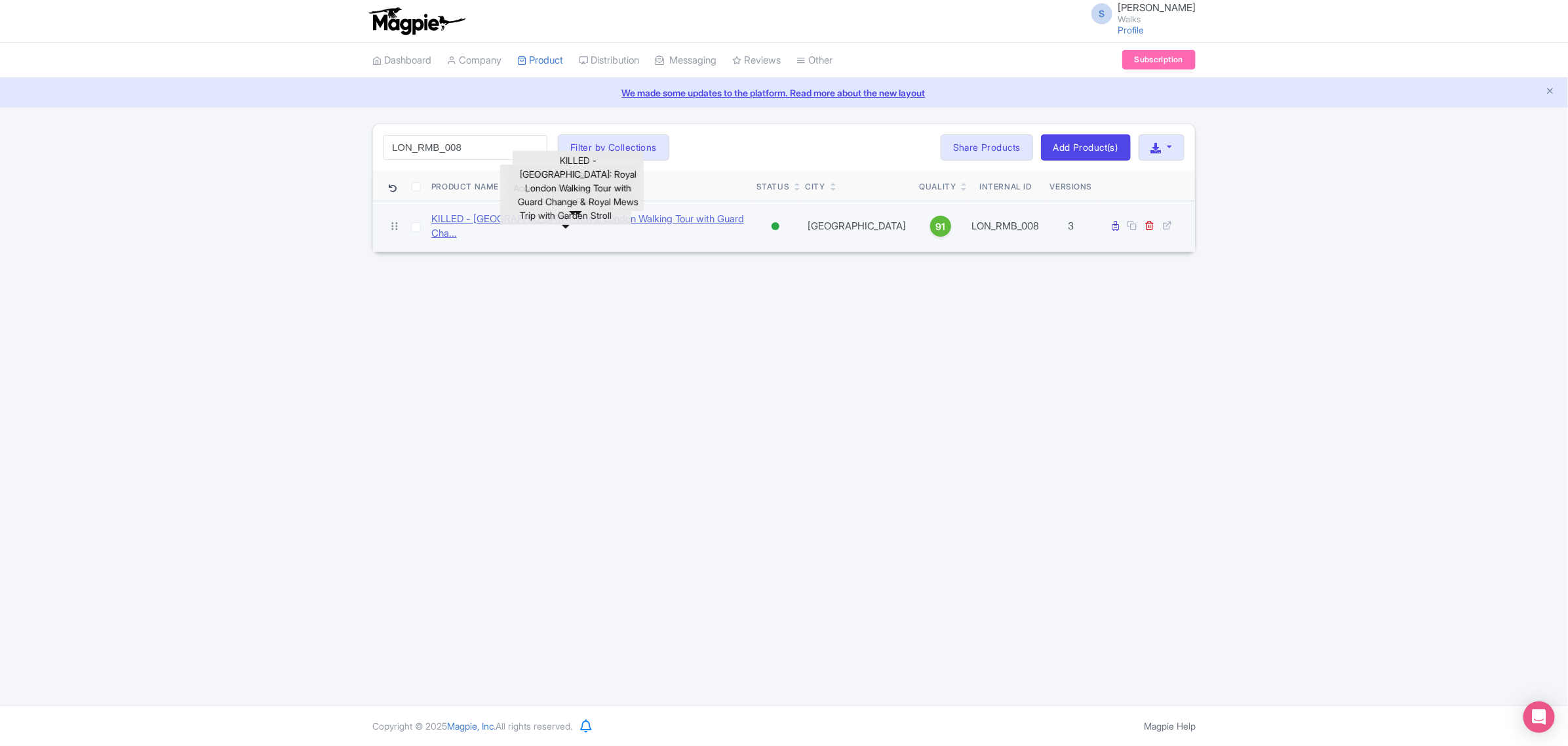
click at [499, 225] on link "KILLED - London: Royal London Walking Tour with Guard Cha..." at bounding box center [589, 226] width 314 height 30
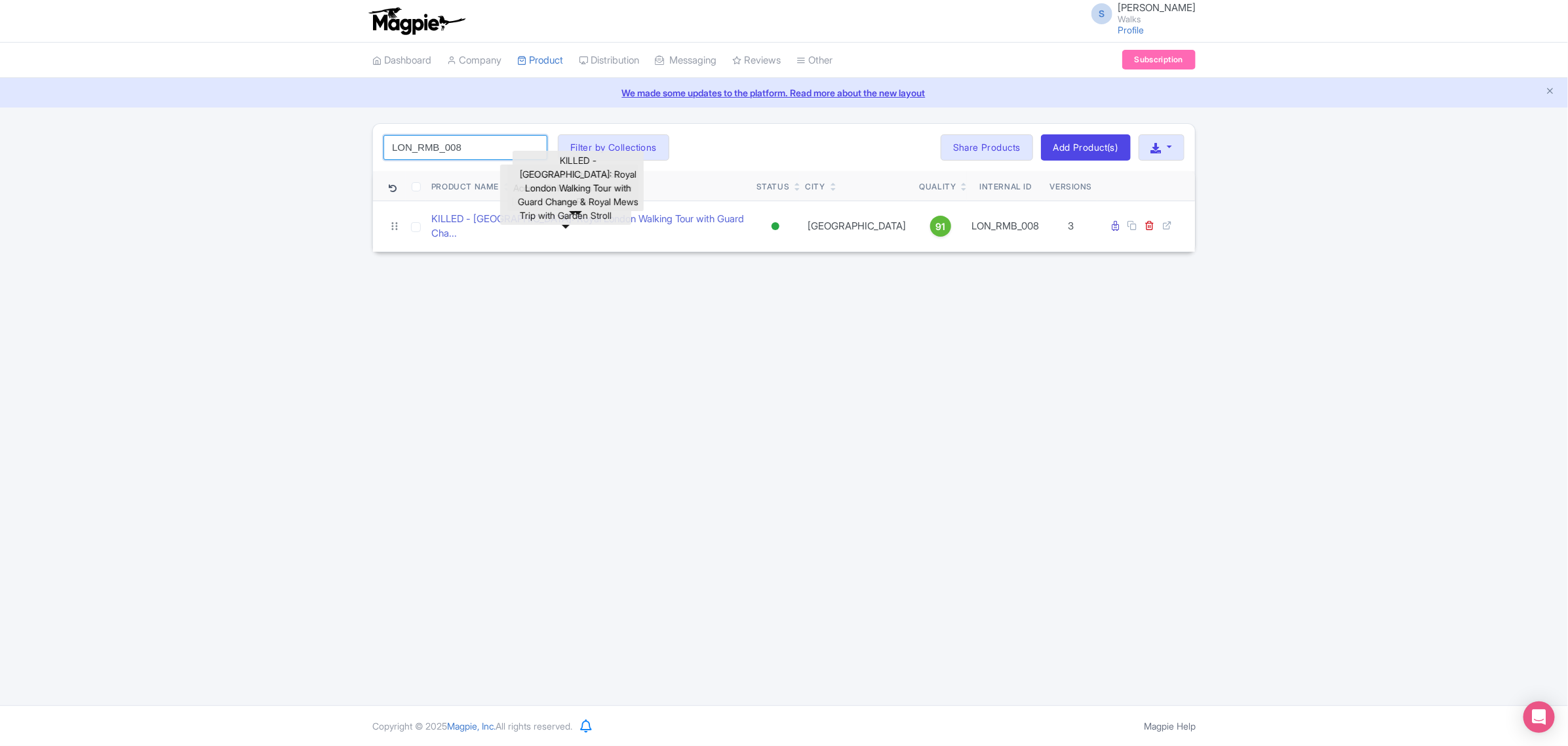
click at [475, 150] on input "LON_RMB_008" at bounding box center [466, 147] width 164 height 25
click button "Search" at bounding box center [0, 0] width 0 height 0
drag, startPoint x: 488, startPoint y: 150, endPoint x: 335, endPoint y: 157, distance: 153.2
click at [335, 157] on div "LON_RMB_008 Search Filter by Collections Amsterdam Athens Barcelona Bologna Bor…" at bounding box center [784, 187] width 1568 height 129
paste input "BPR_007"
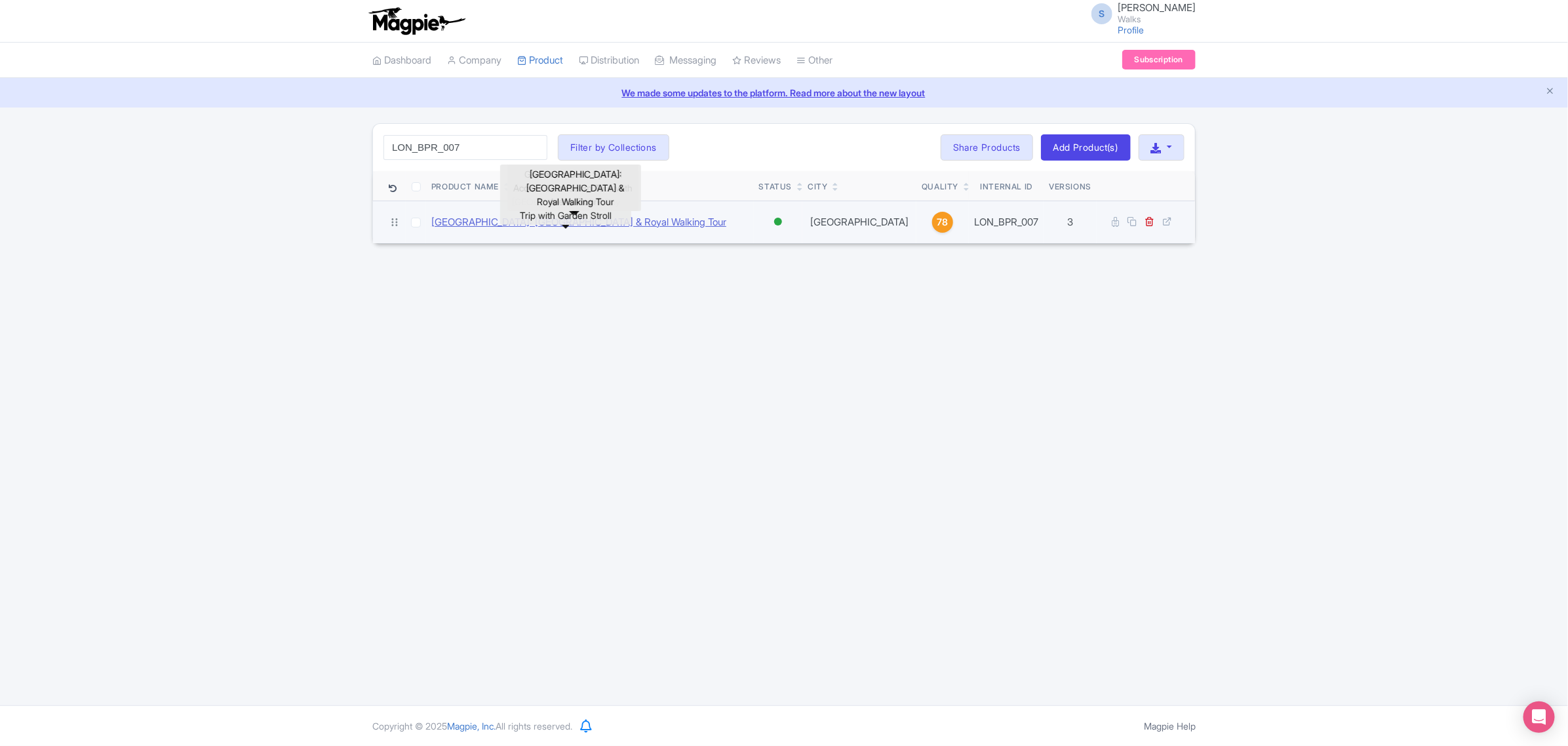
click at [487, 218] on link "London: Buckingham Palace Staterooms & Royal Walking Tour" at bounding box center [578, 223] width 295 height 15
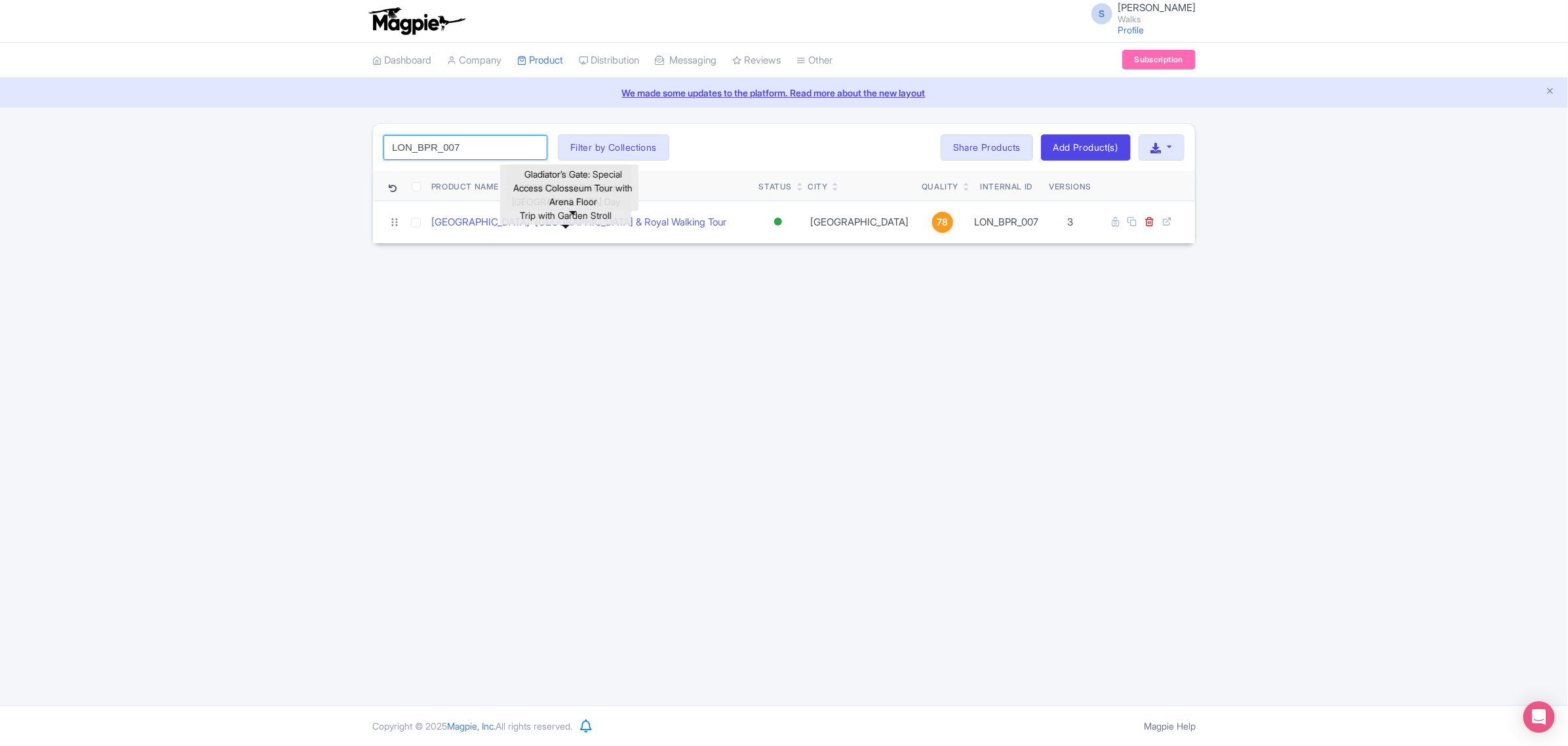
drag, startPoint x: 473, startPoint y: 145, endPoint x: 375, endPoint y: 145, distance: 98.0
click at [373, 146] on div "LON_BPR_007 Search Filter by Collections Amsterdam Athens Barcelona Bologna Bor…" at bounding box center [784, 147] width 822 height 47
paste input "EDI_EIAD_002"
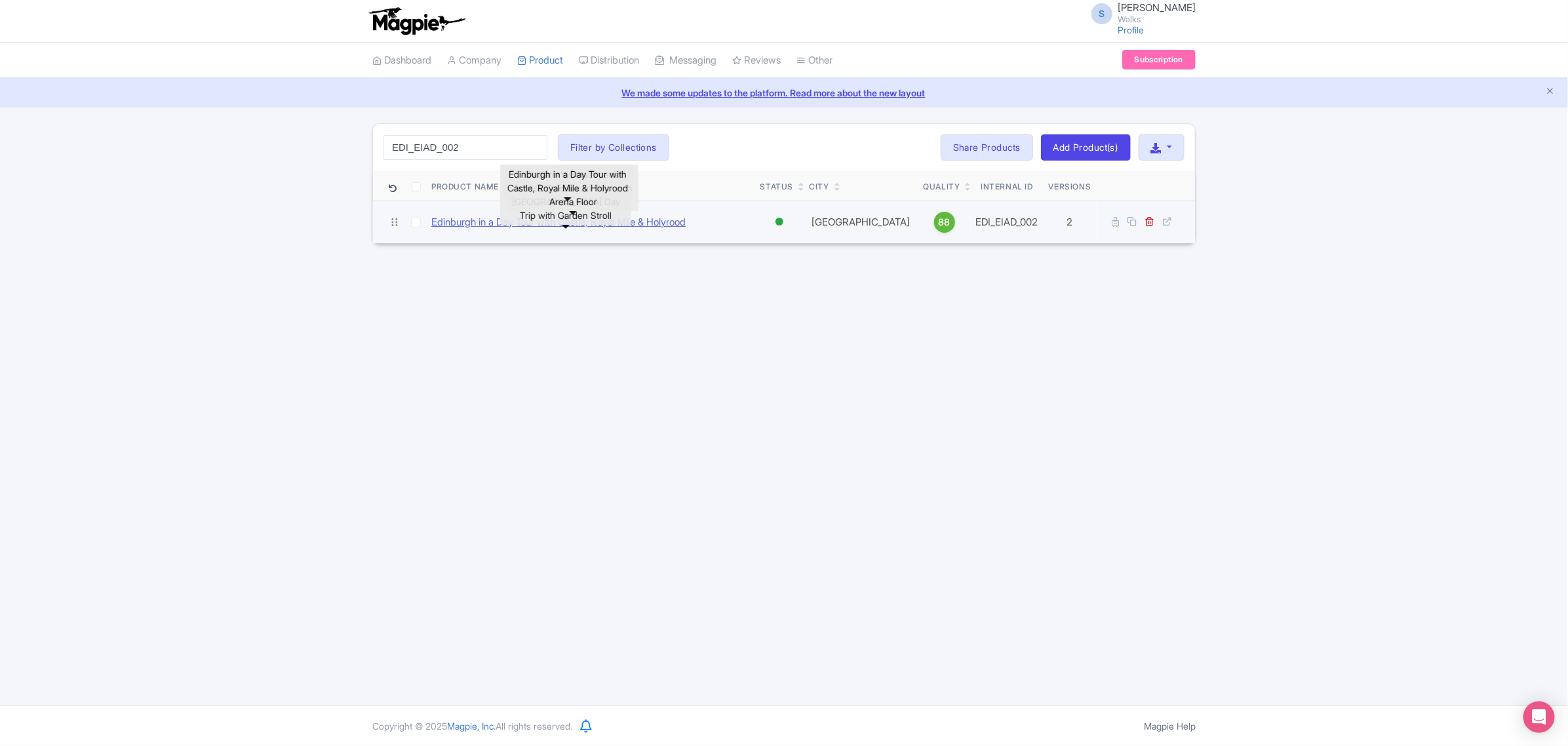
click at [464, 224] on link "Edinburgh in a Day Tour with Castle, Royal Mile & Holyrood" at bounding box center [559, 223] width 255 height 15
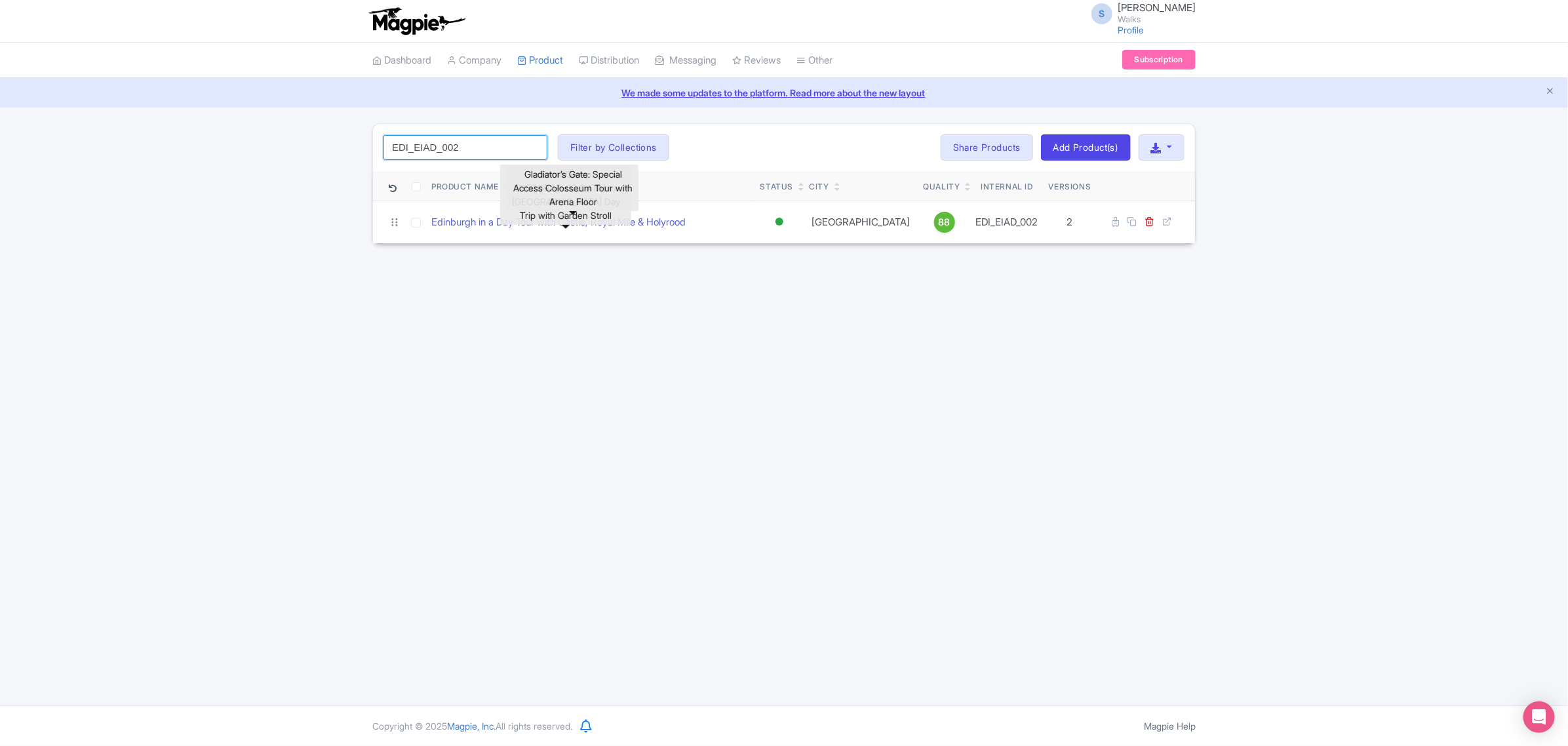
drag, startPoint x: 473, startPoint y: 143, endPoint x: 331, endPoint y: 128, distance: 142.8
click at [331, 128] on div "EDI_EIAD_002 Search Filter by Collections Amsterdam Athens Barcelona Bologna Bo…" at bounding box center [784, 183] width 1568 height 120
paste input "EA_003"
click button "Search" at bounding box center [0, 0] width 0 height 0
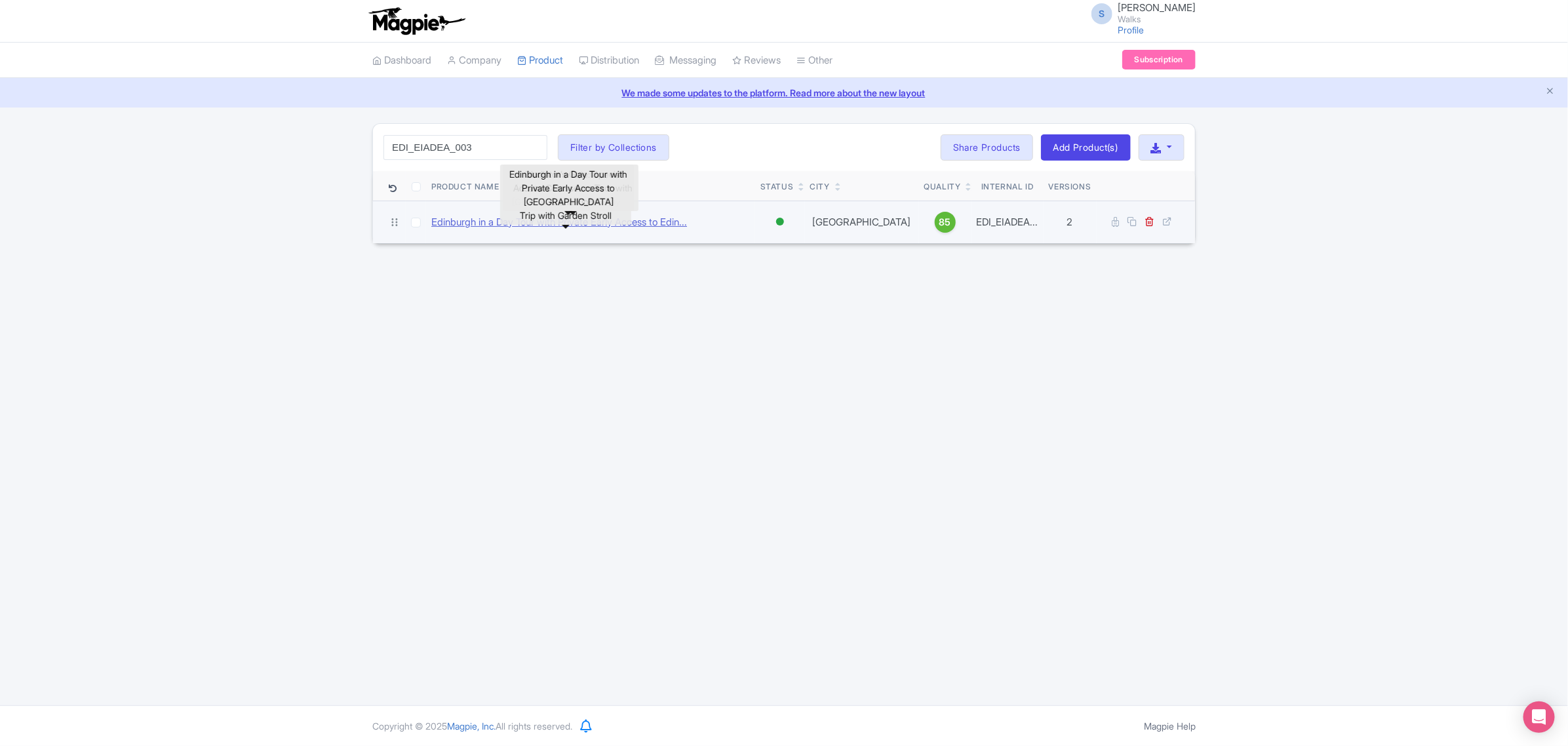
click at [684, 226] on link "Edinburgh in a Day Tour with Private Early Access to Edin..." at bounding box center [559, 223] width 255 height 15
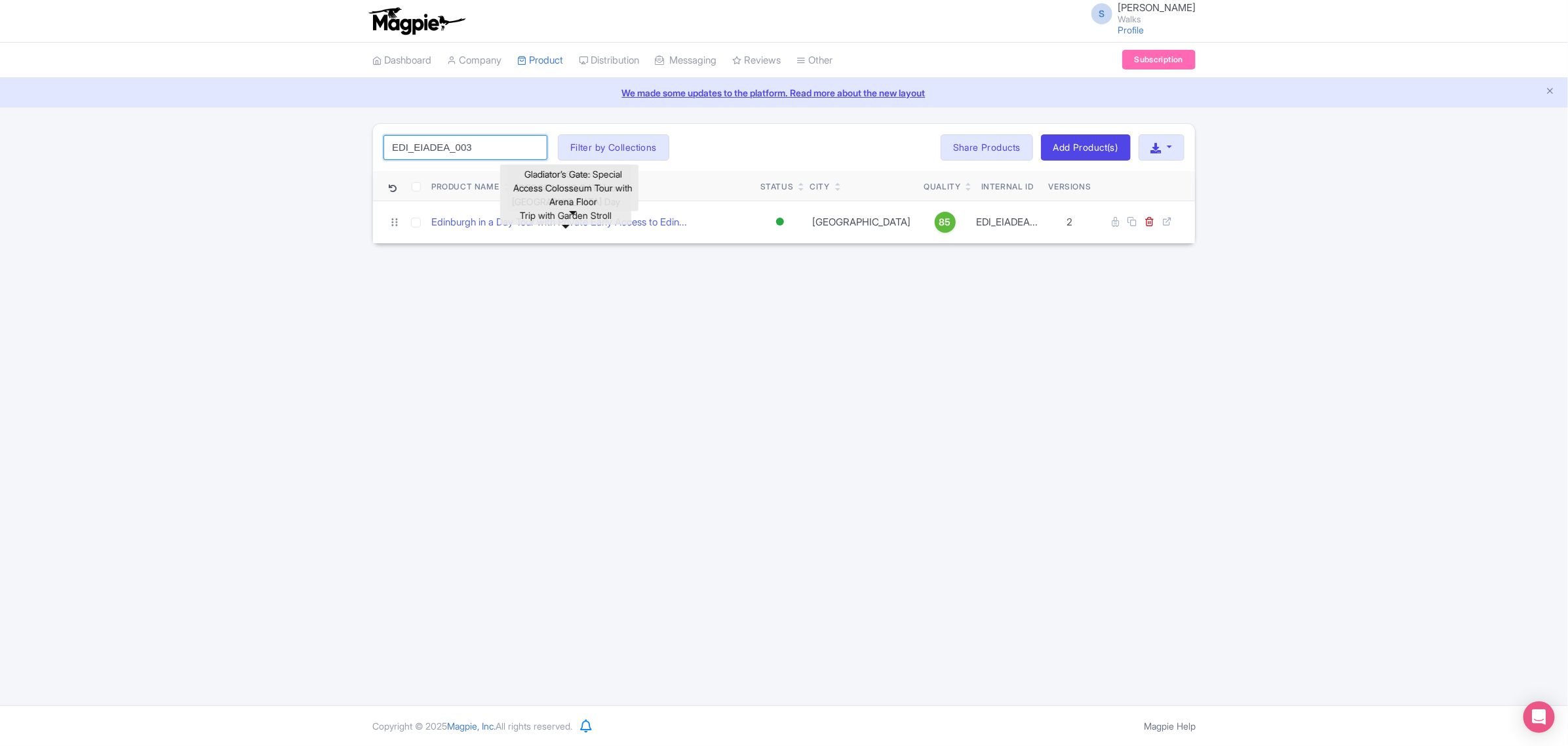
drag, startPoint x: 499, startPoint y: 144, endPoint x: 226, endPoint y: 97, distance: 277.0
click at [226, 97] on div "S Sabrina Elia Walks Profile Users Settings Sign out Dashboard Company Product …" at bounding box center [784, 352] width 1568 height 705
paste input "CEA_001"
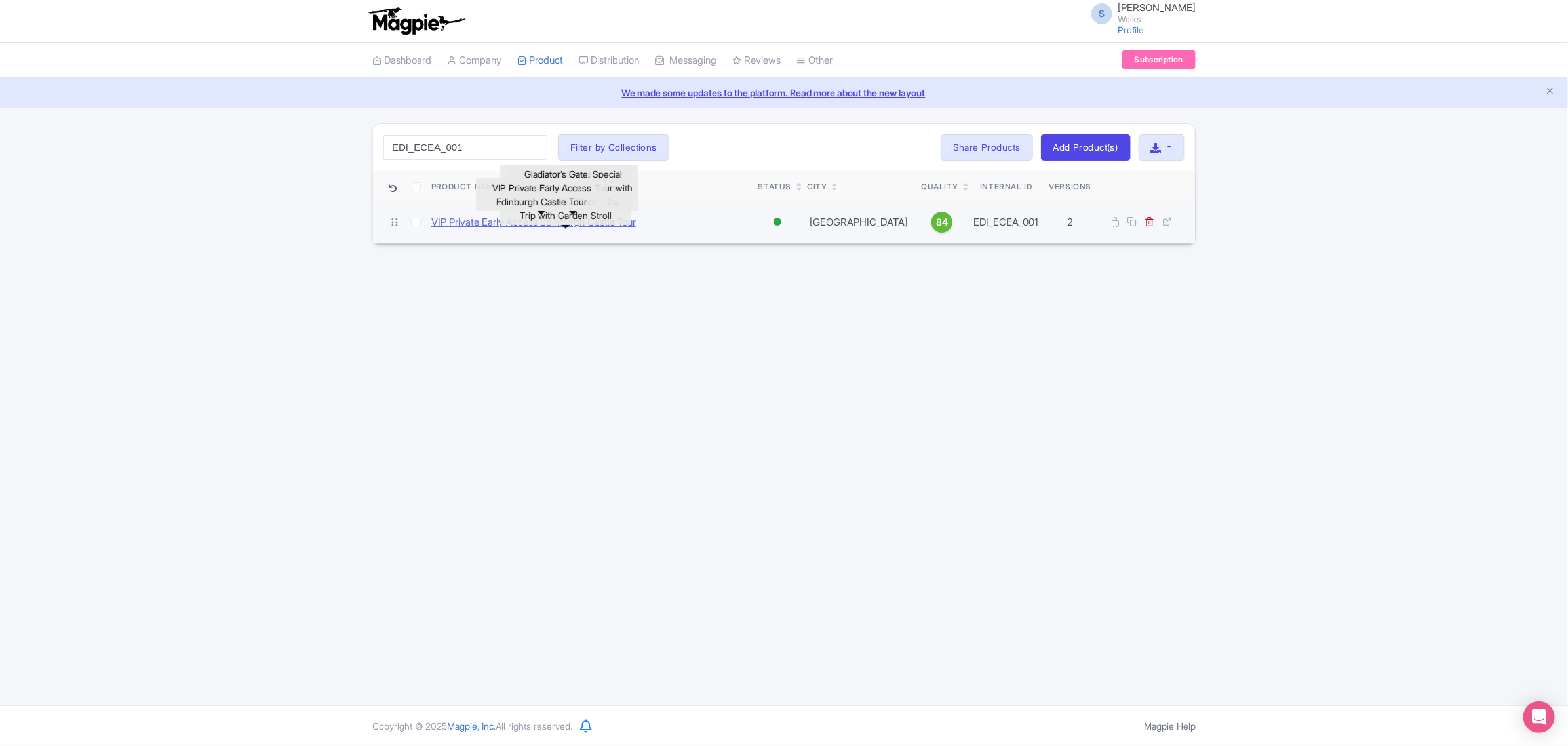
click at [460, 229] on link "VIP Private Early Access Edinburgh Castle Tour" at bounding box center [533, 223] width 204 height 15
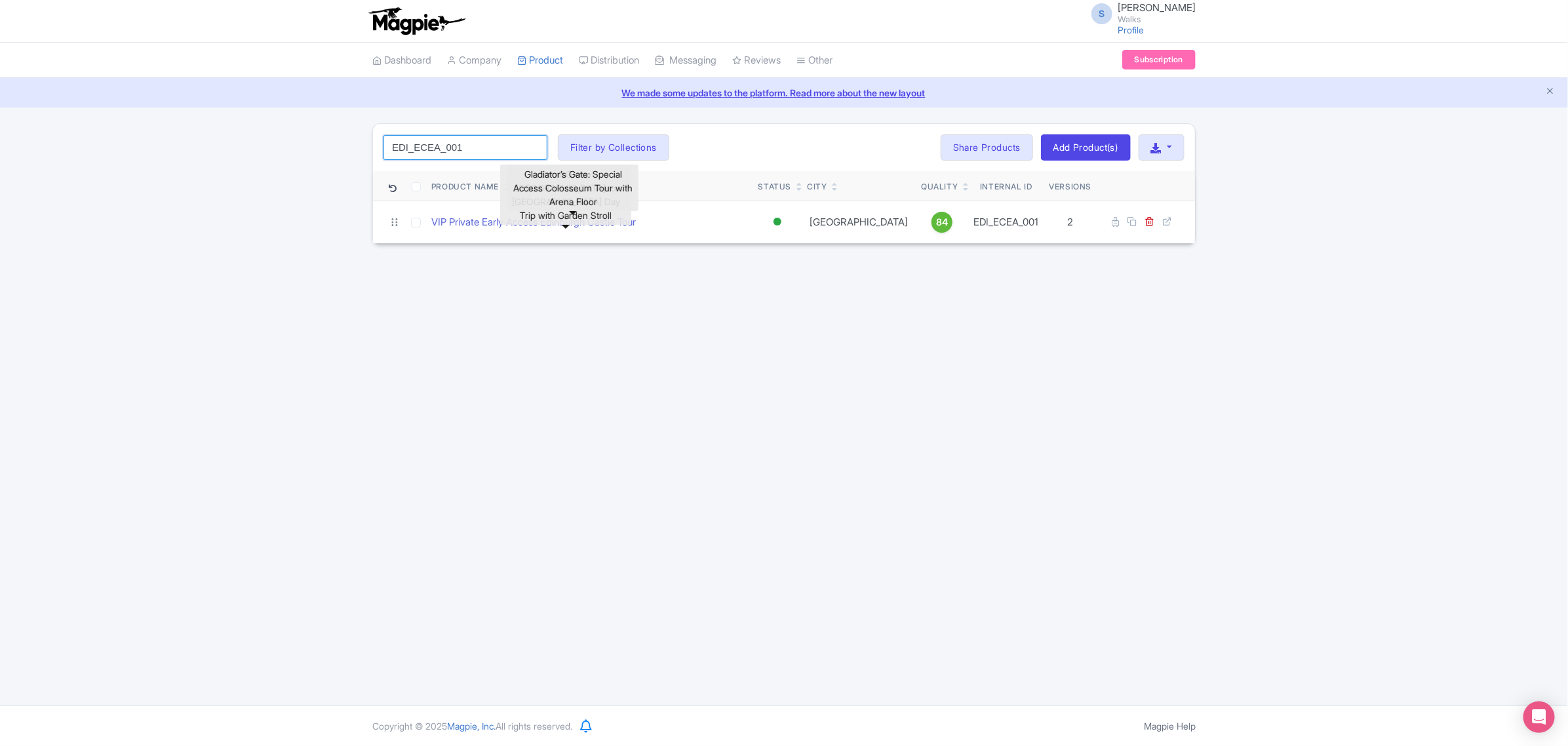
drag, startPoint x: 490, startPoint y: 152, endPoint x: 336, endPoint y: 150, distance: 154.0
click at [336, 150] on div "EDI_ECEA_001 Search Filter by Collections Amsterdam Athens Barcelona Bologna Bo…" at bounding box center [784, 183] width 1568 height 120
paste input "IADEA_003"
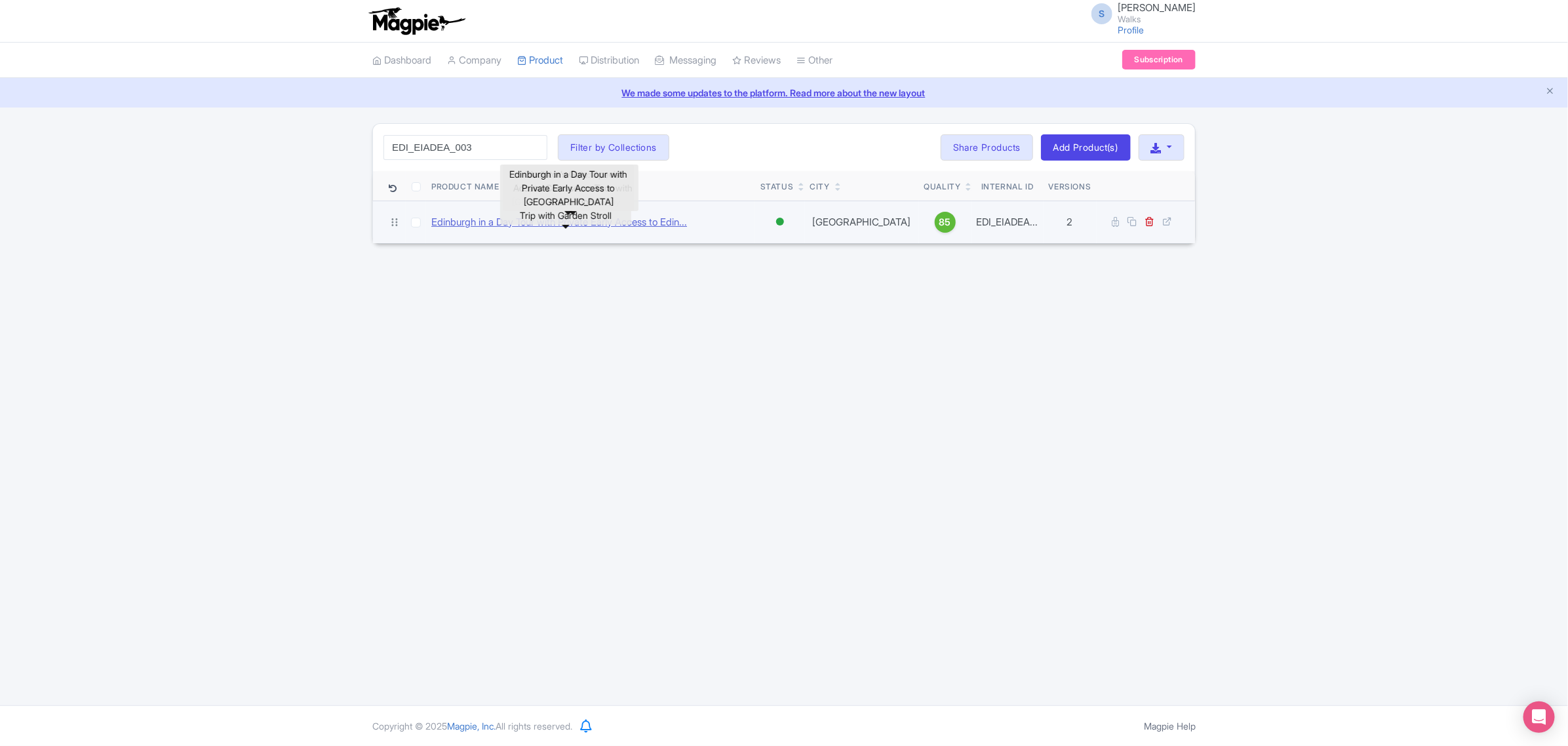
click at [485, 221] on link "Edinburgh in a Day Tour with Private Early Access to Edin..." at bounding box center [559, 223] width 255 height 15
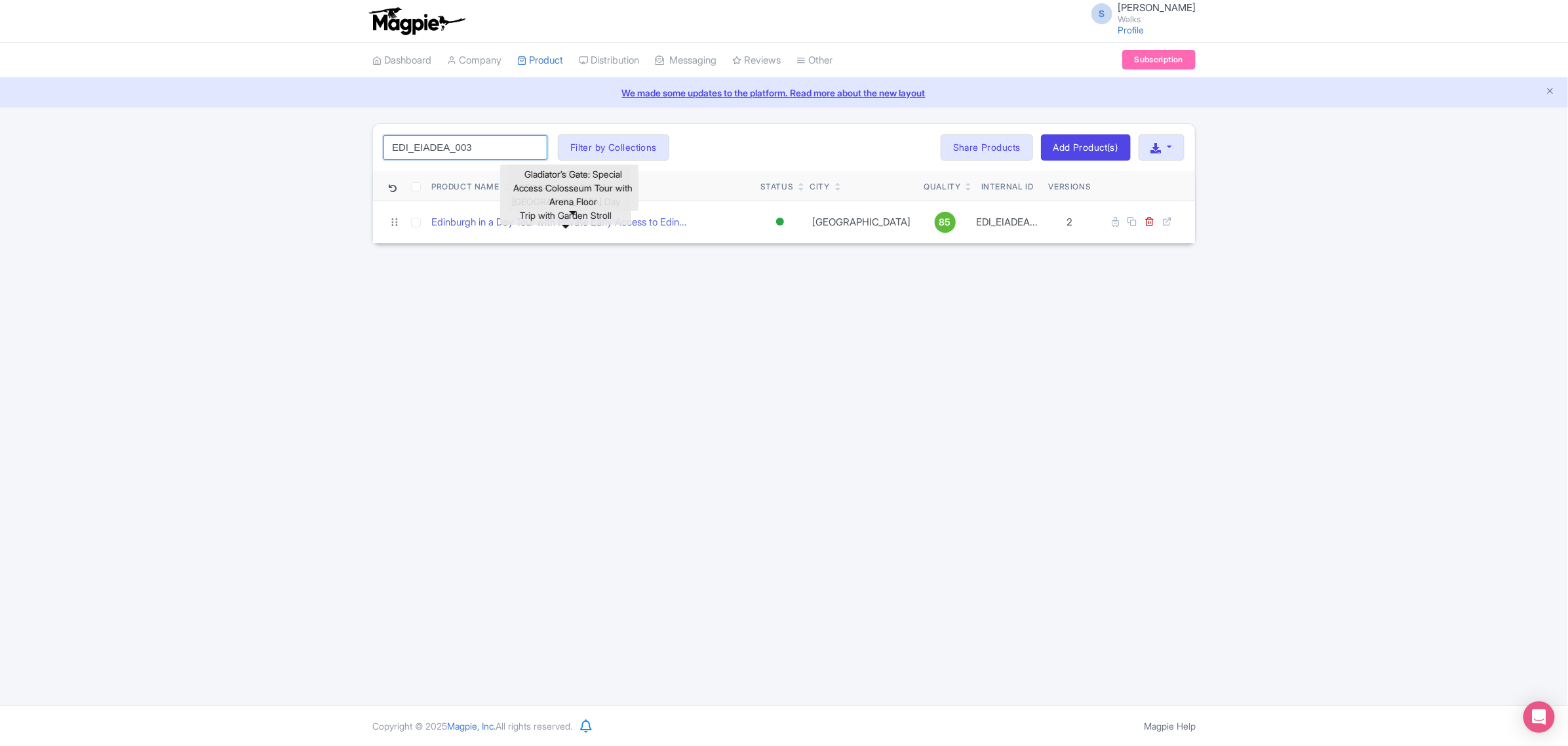
drag, startPoint x: 496, startPoint y: 144, endPoint x: 292, endPoint y: 129, distance: 204.6
click at [292, 129] on div "EDI_EIADEA_003 Search Filter by Collections Amsterdam Athens Barcelona Bologna …" at bounding box center [784, 183] width 1568 height 120
paste input "LON_CPT_004"
drag, startPoint x: 452, startPoint y: 149, endPoint x: 463, endPoint y: 148, distance: 11.0
click at [457, 148] on input "LON_CPT_004" at bounding box center [466, 147] width 164 height 25
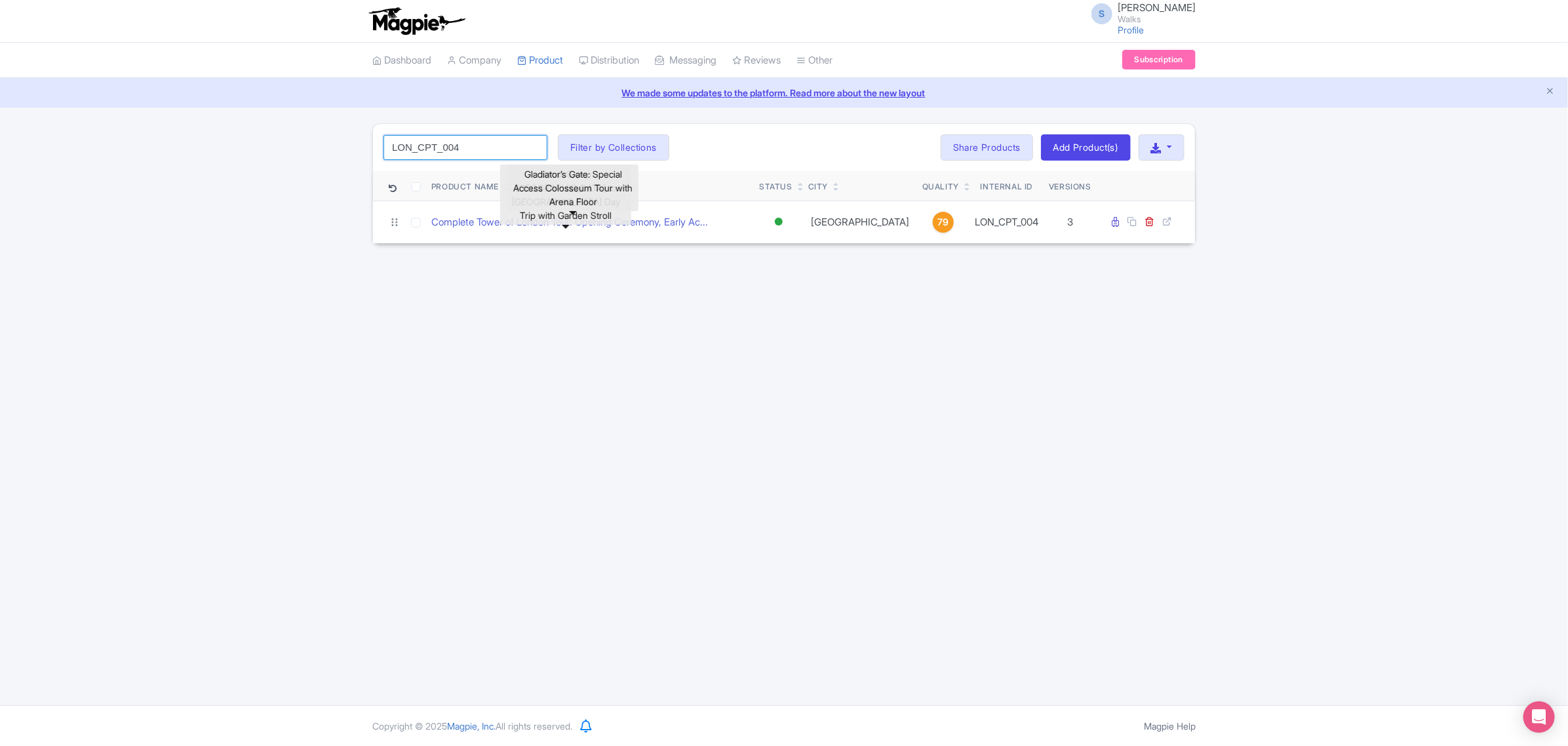
click at [469, 145] on input "LON_CPT_004" at bounding box center [466, 147] width 164 height 25
paste input "MAT_011"
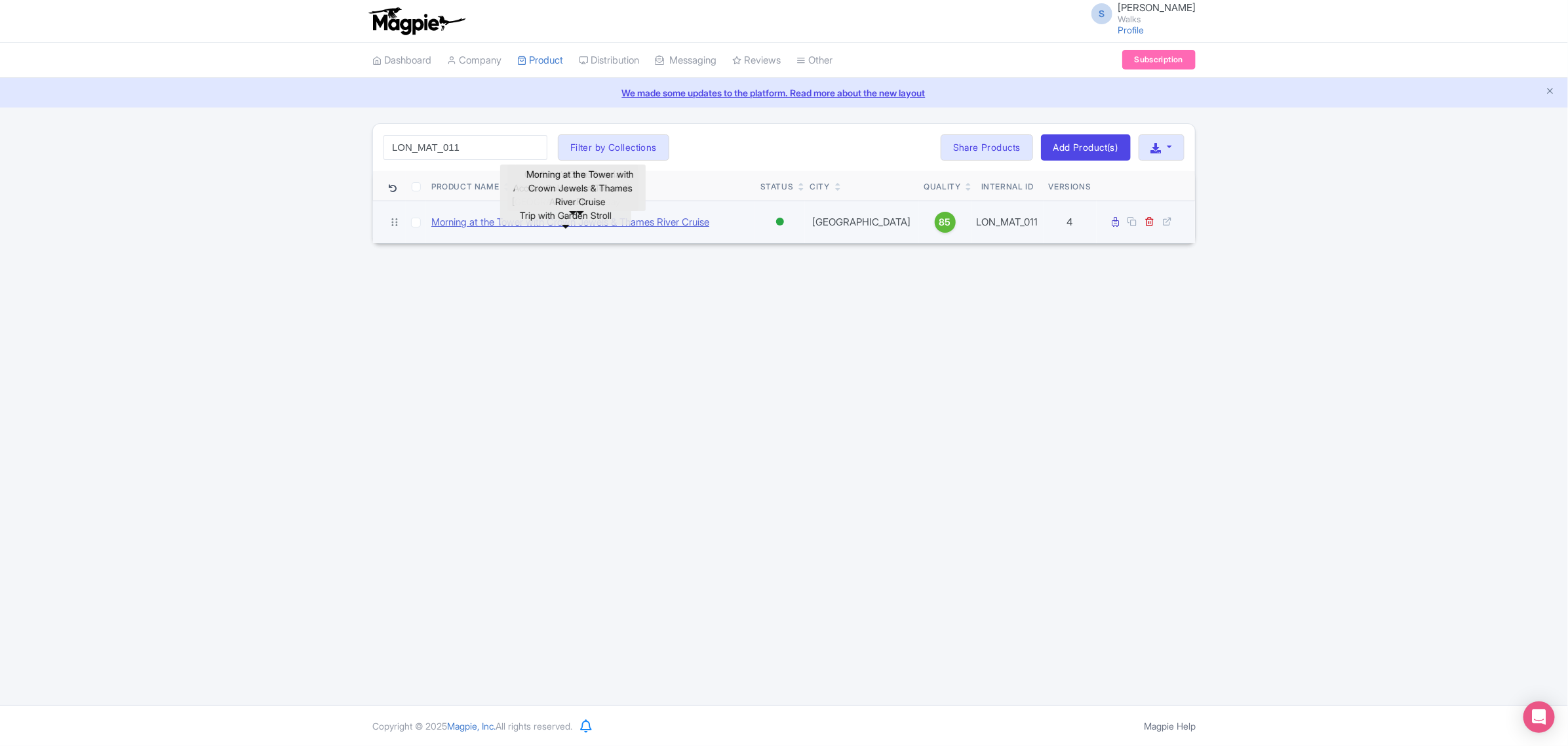
click at [483, 220] on link "Morning at the Tower with Crown Jewels & Thames River Cruise" at bounding box center [570, 223] width 278 height 15
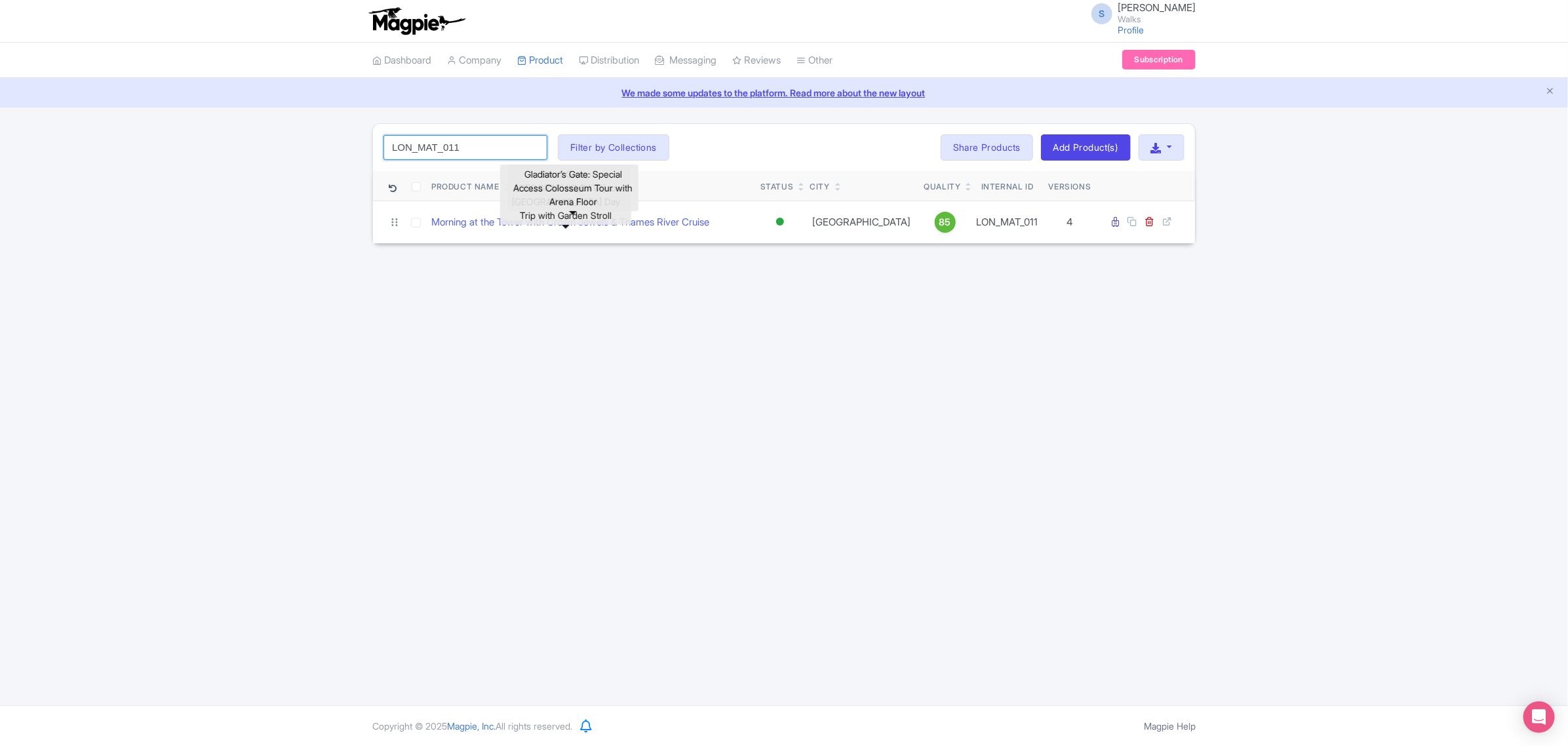
drag, startPoint x: 477, startPoint y: 142, endPoint x: 381, endPoint y: 138, distance: 96.1
click at [381, 138] on div "LON_MAT_011 Search Filter by Collections Amsterdam Athens Barcelona Bologna Bor…" at bounding box center [784, 147] width 822 height 47
paste input "NYC_SLT_002"
click button "Search" at bounding box center [0, 0] width 0 height 0
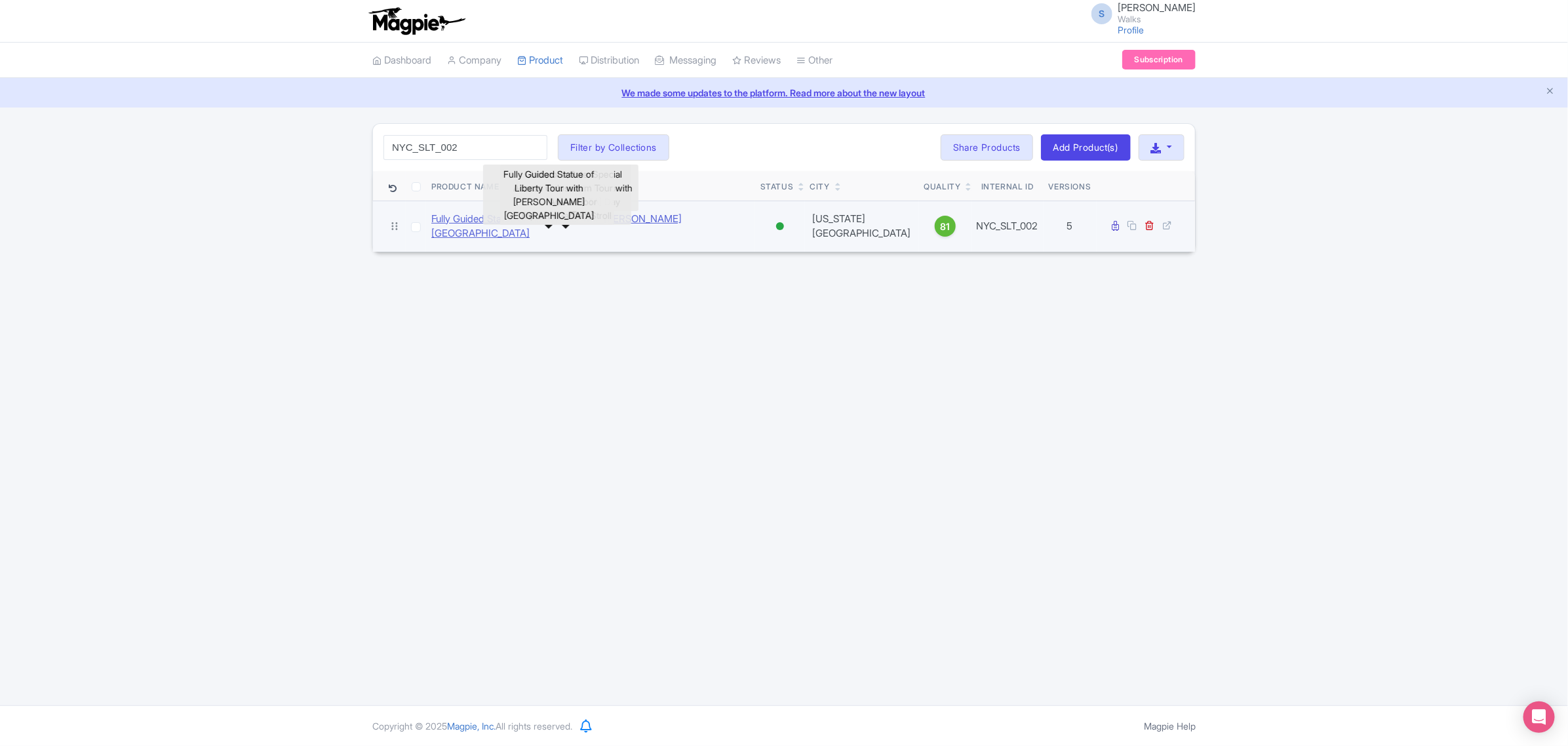
click at [614, 218] on link "Fully Guided Statue of Liberty Tour with Ellis Island" at bounding box center [590, 226] width 319 height 30
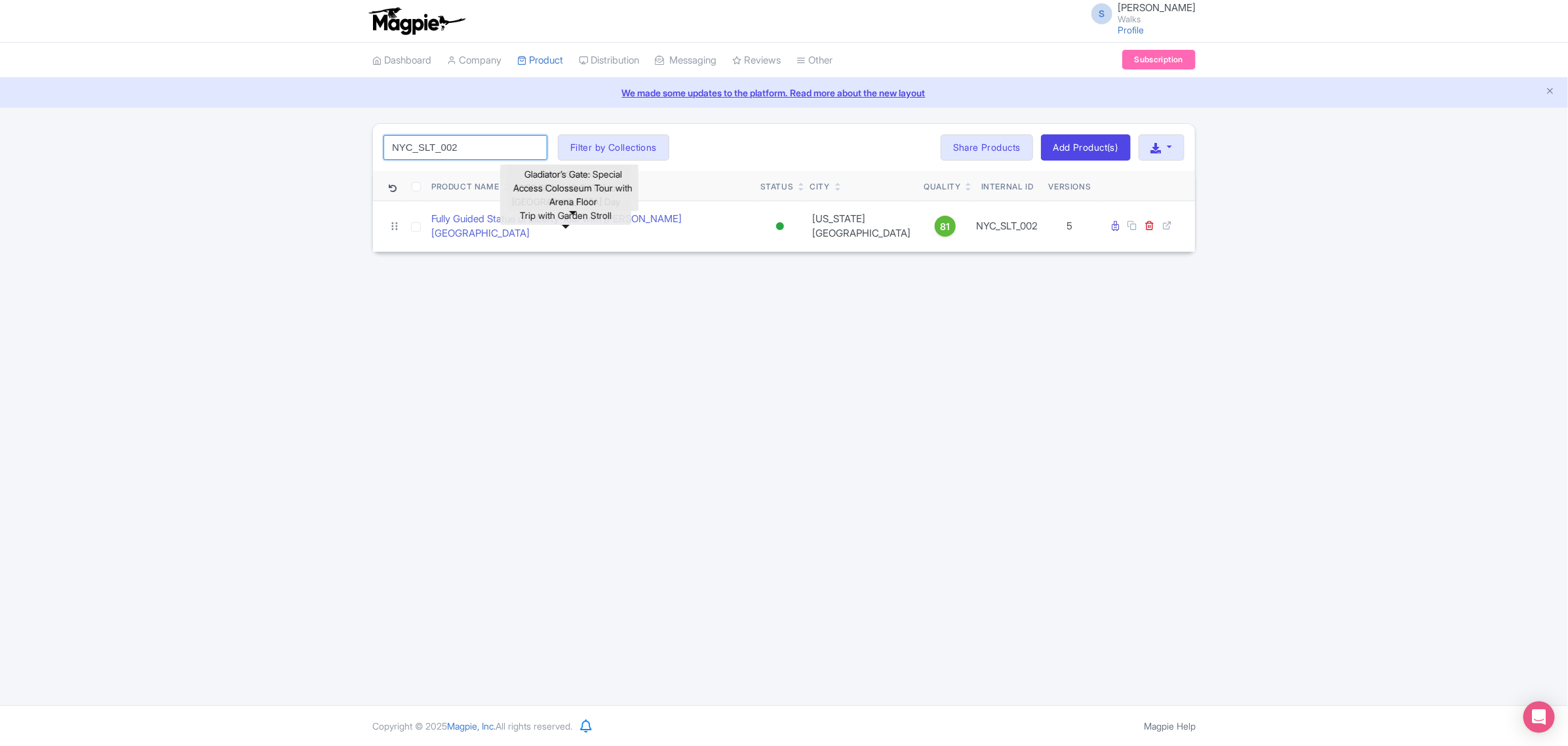
drag, startPoint x: 469, startPoint y: 148, endPoint x: 338, endPoint y: 155, distance: 131.2
click at [338, 155] on div "NYC_SLT_002 Search Filter by Collections Amsterdam Athens Barcelona Bologna Bor…" at bounding box center [784, 187] width 1568 height 129
paste input "TX_003"
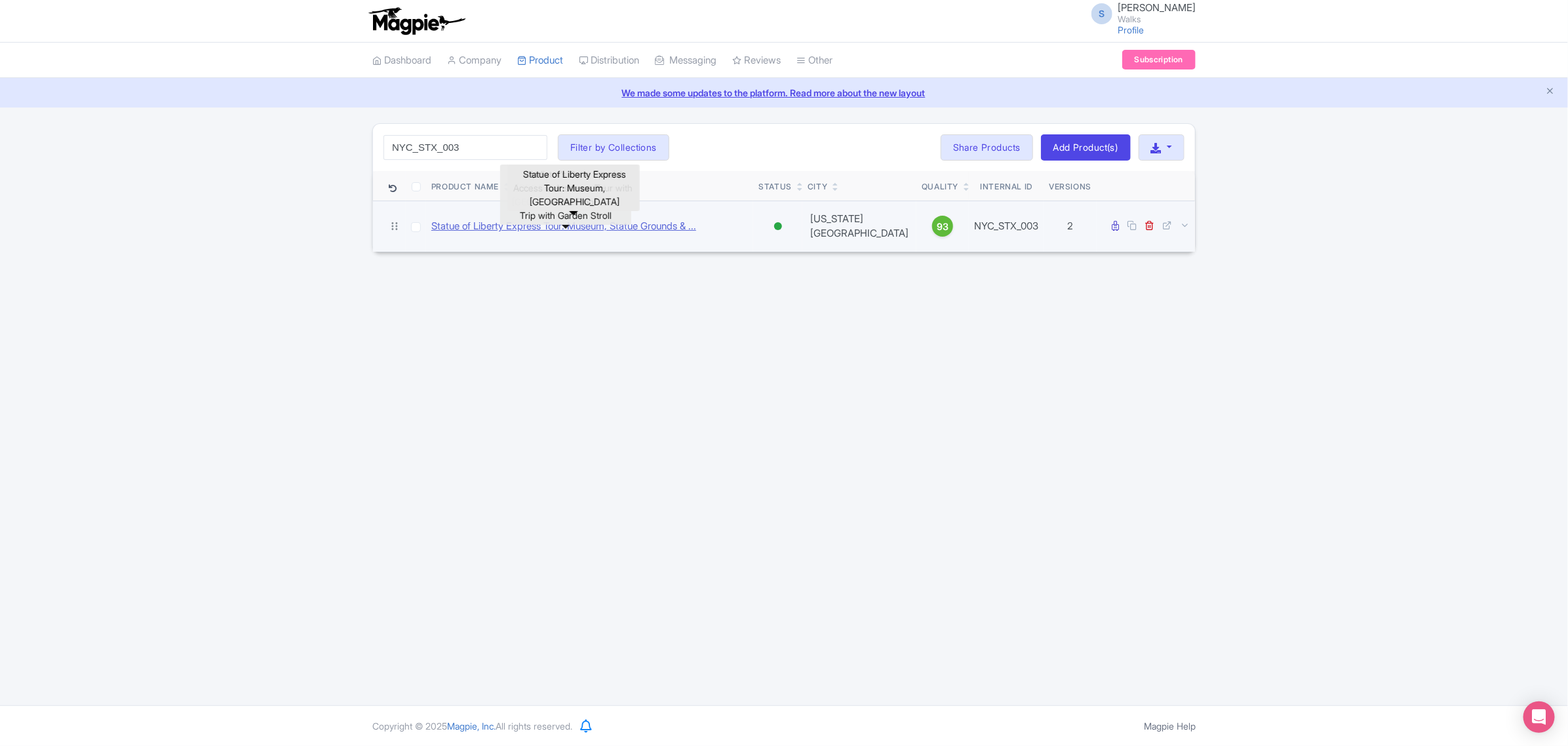
click at [666, 220] on link "Statue of Liberty Express Tour: Museum, Statue Grounds & ..." at bounding box center [564, 226] width 265 height 15
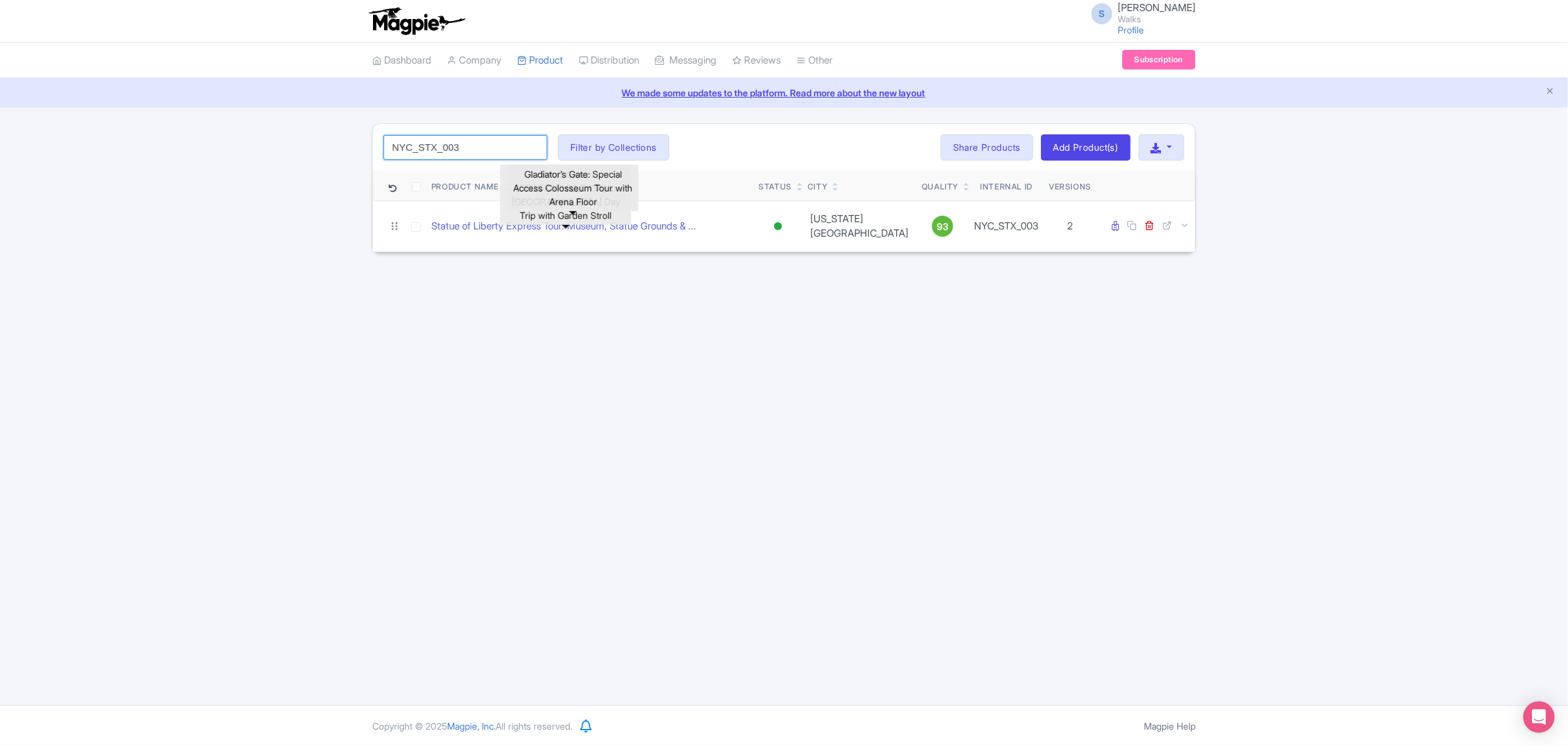
drag, startPoint x: 477, startPoint y: 142, endPoint x: 342, endPoint y: 129, distance: 135.6
click at [342, 129] on div "NYC_STX_003 Search Filter by Collections Amsterdam Athens Barcelona Bologna Bor…" at bounding box center [784, 187] width 1568 height 129
paste input "SOL_Private"
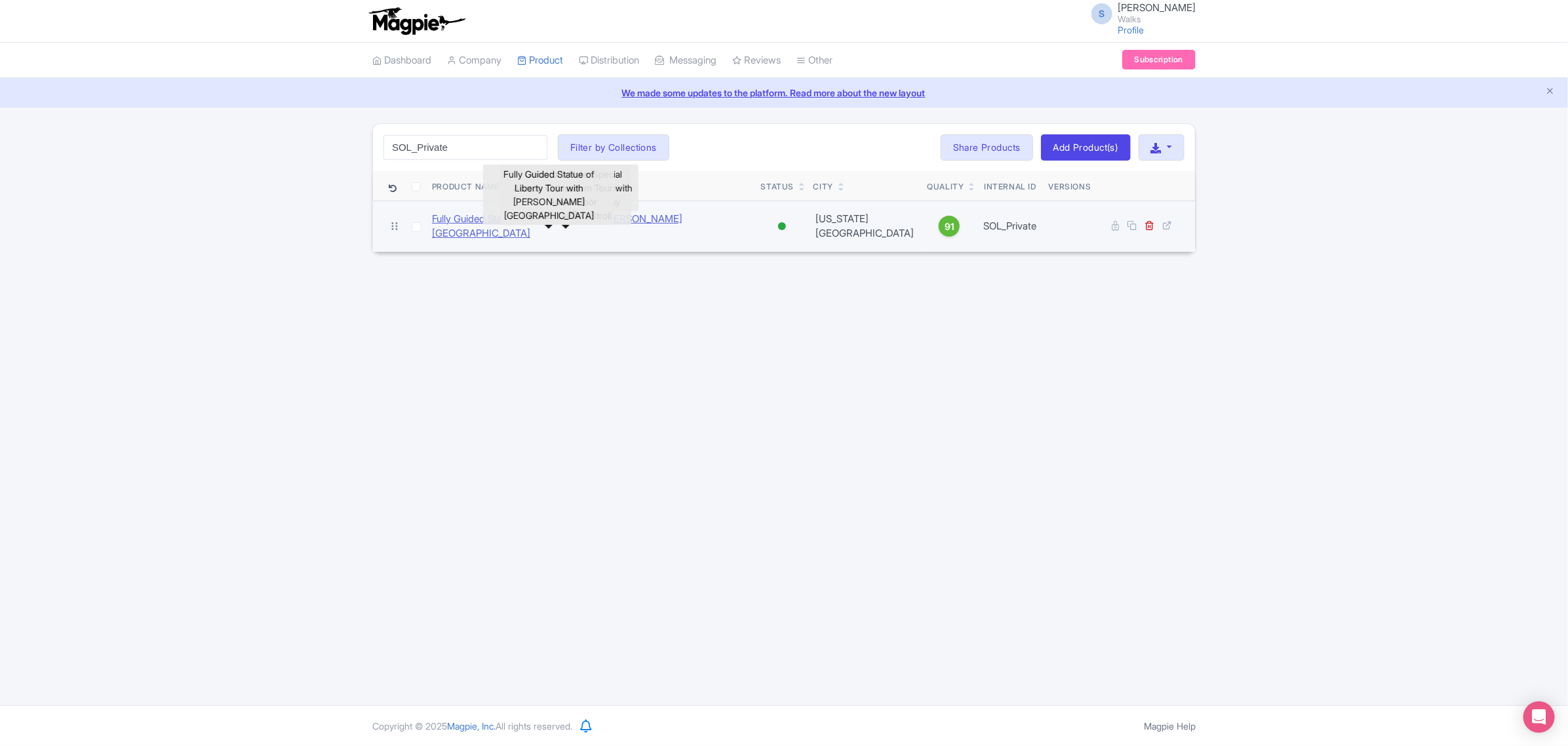
click at [605, 221] on link "Fully Guided Statue of Liberty Tour with Ellis Island" at bounding box center [590, 226] width 319 height 30
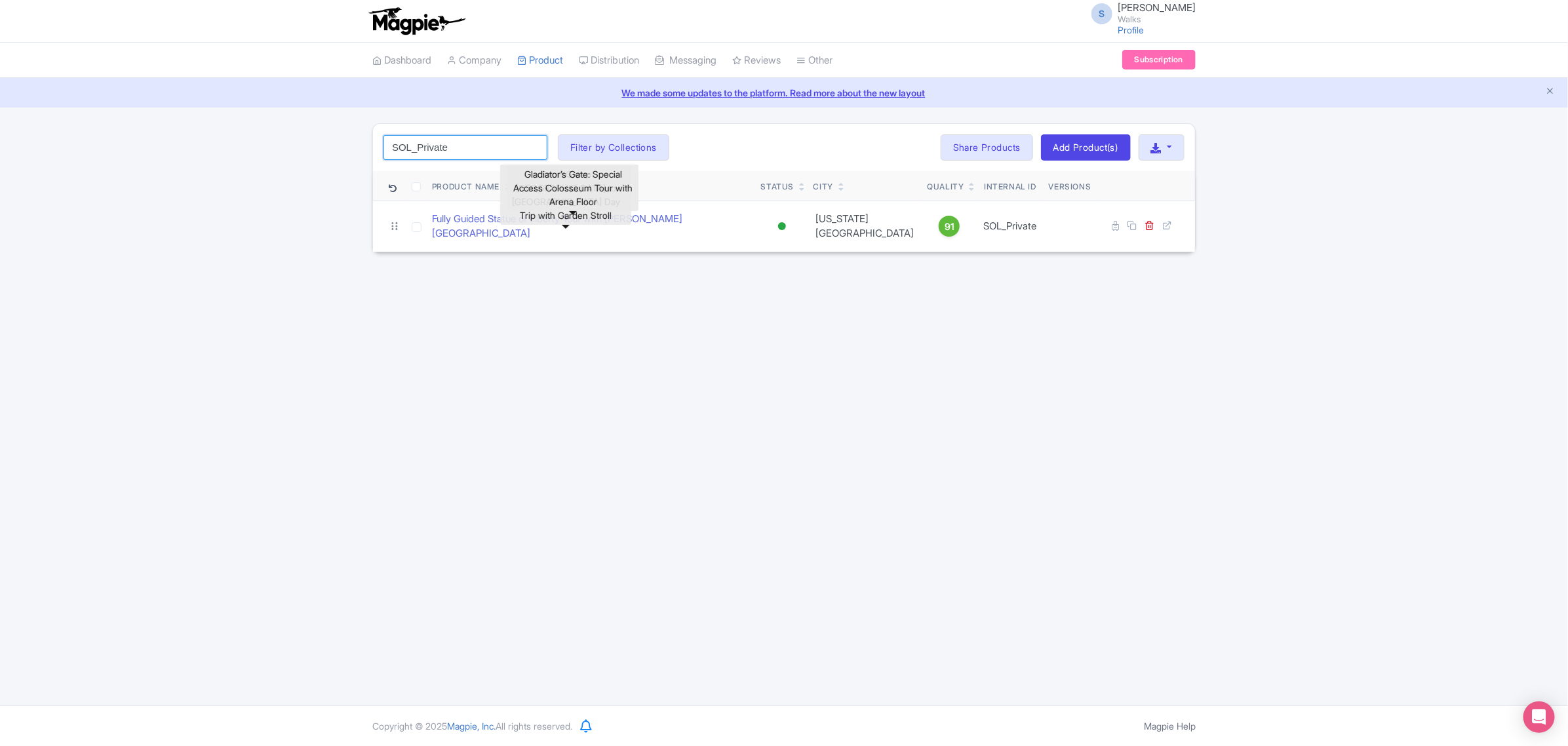
drag, startPoint x: 507, startPoint y: 146, endPoint x: 320, endPoint y: 138, distance: 187.2
click at [320, 138] on div "SOL_Private Search Filter by Collections Amsterdam Athens Barcelona Bologna Bor…" at bounding box center [784, 187] width 1568 height 129
paste input "NYC_MET_005"
click button "Search" at bounding box center [0, 0] width 0 height 0
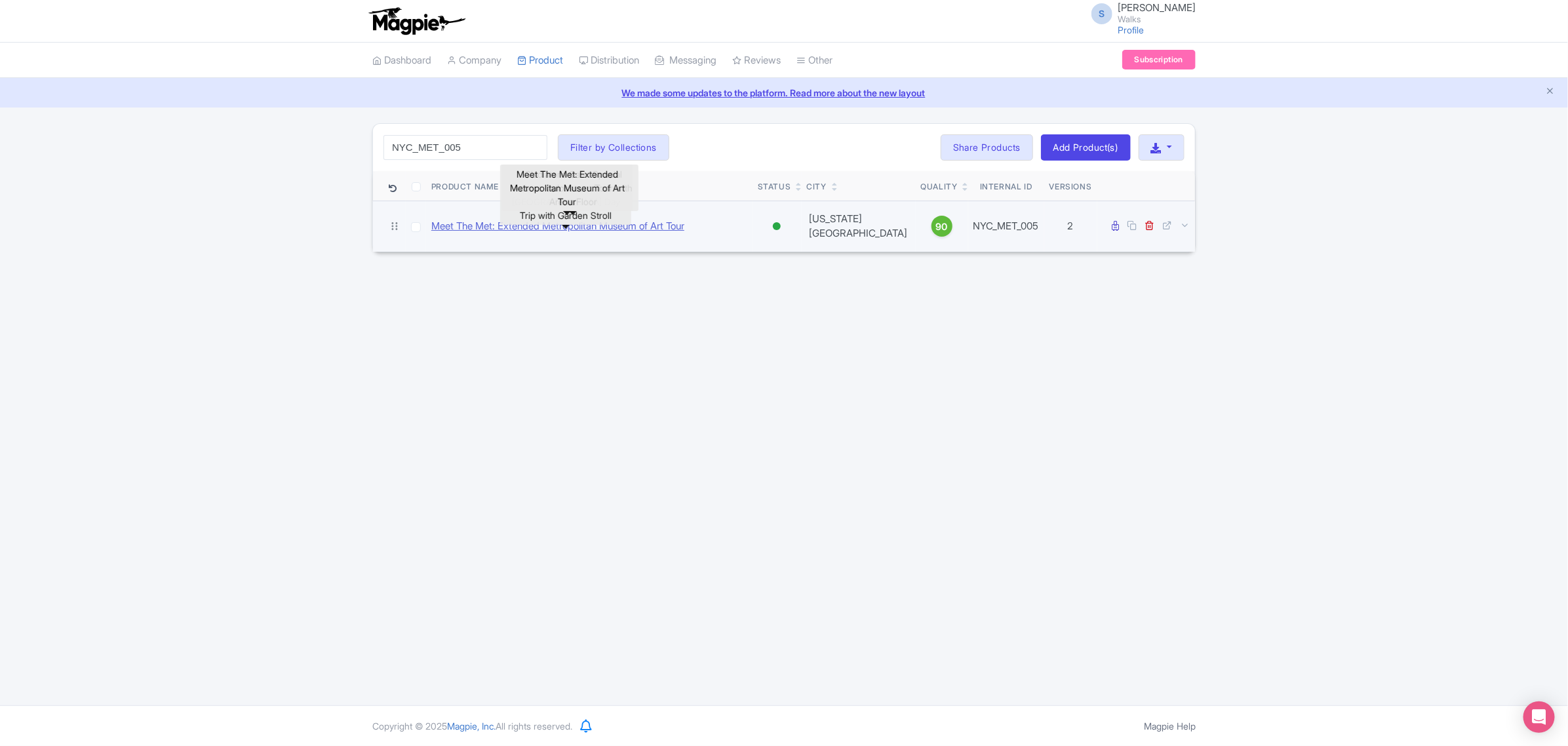
click at [679, 224] on link "Meet The Met: Extended Metropolitan Museum of Art Tour" at bounding box center [558, 226] width 253 height 15
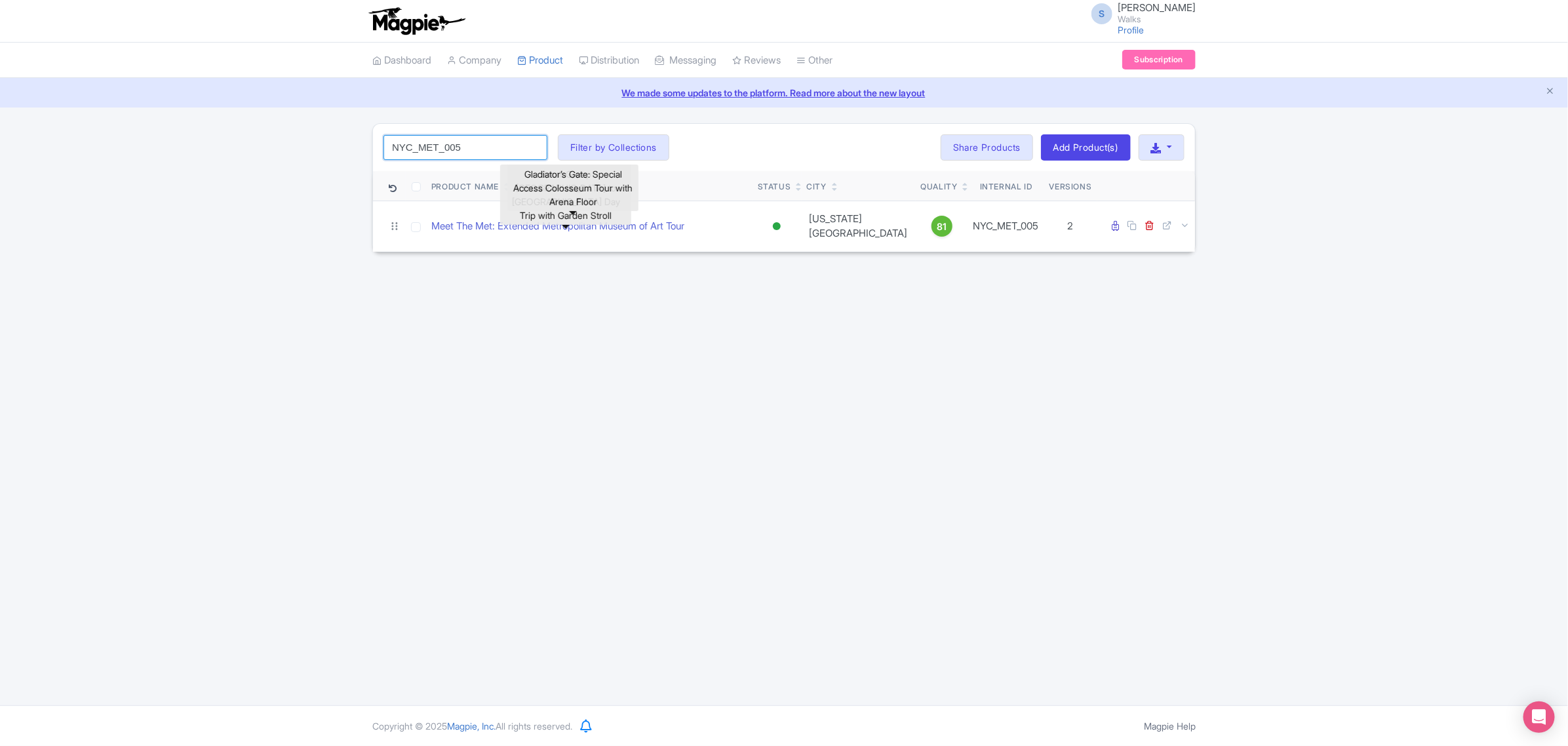
drag, startPoint x: 467, startPoint y: 142, endPoint x: 379, endPoint y: 136, distance: 88.2
click at [379, 136] on div "NYC_MET_005 Search Filter by Collections Amsterdam Athens Barcelona Bologna Bor…" at bounding box center [784, 147] width 822 height 47
paste input "X_004"
click button "Search" at bounding box center [0, 0] width 0 height 0
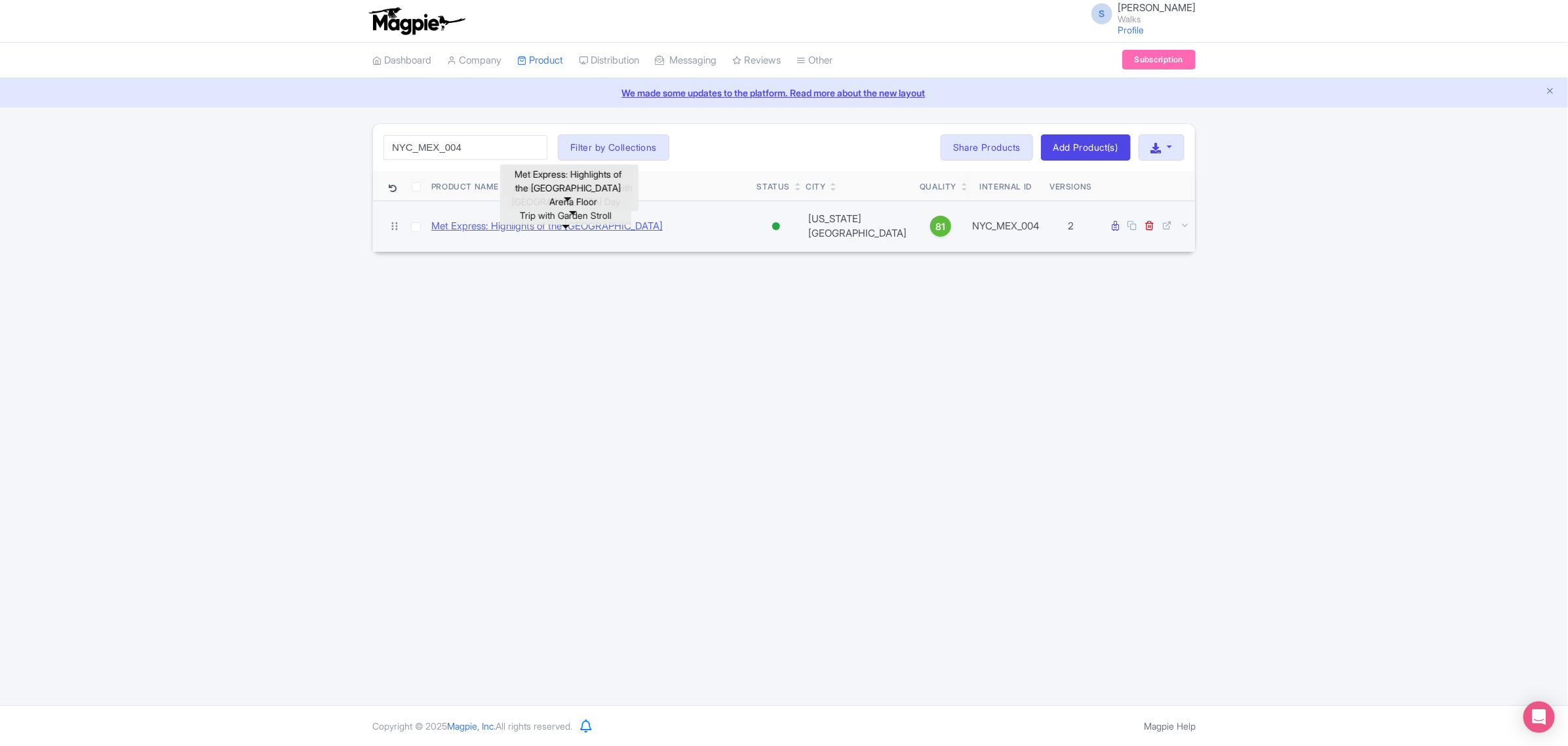
click at [455, 221] on link "Met Express: Highlights of the Metropolitan Museum of Art" at bounding box center [547, 226] width 232 height 15
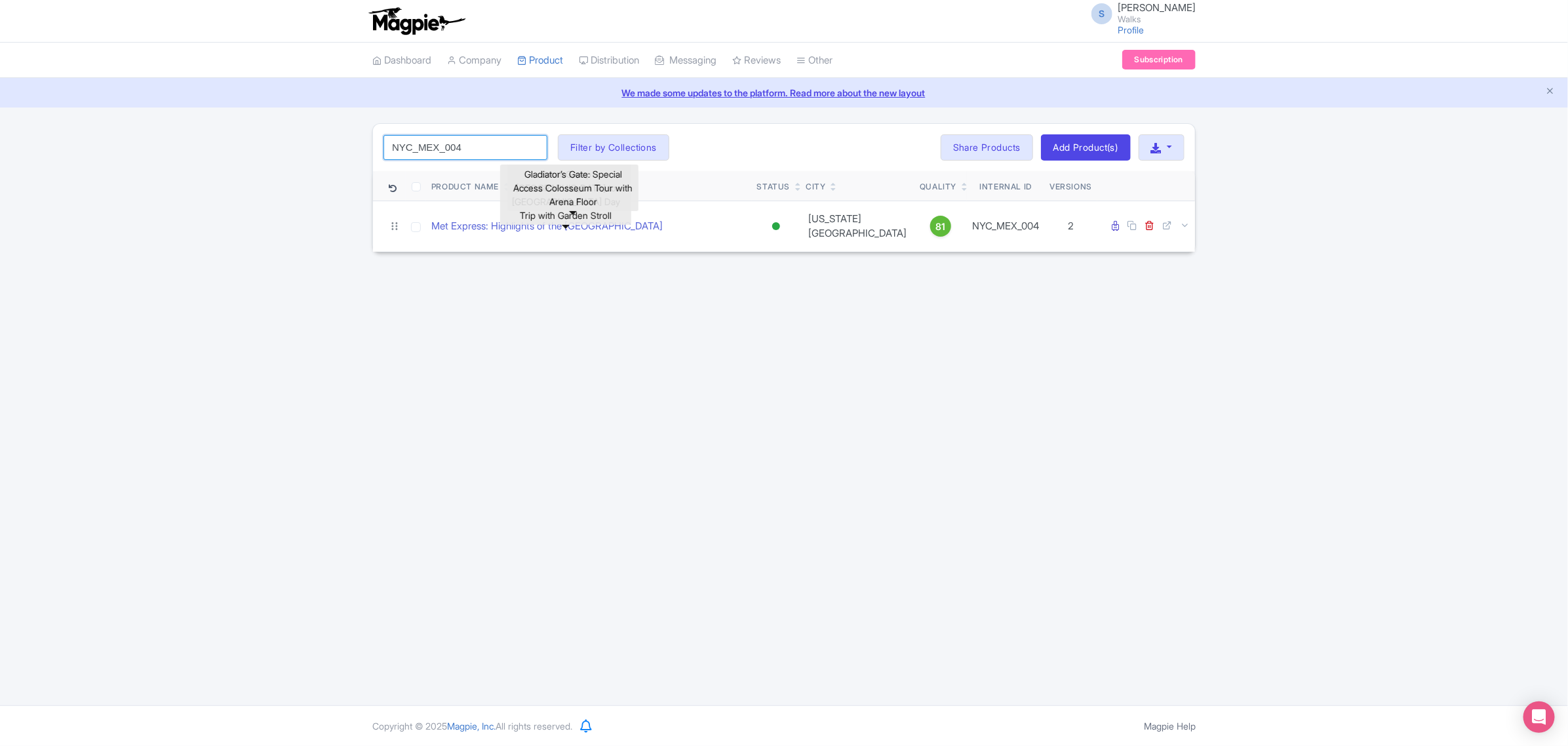
drag, startPoint x: 477, startPoint y: 144, endPoint x: 359, endPoint y: 150, distance: 118.2
click at [359, 150] on div "NYC_MEX_004 Search Filter by Collections Amsterdam Athens Barcelona Bologna Bor…" at bounding box center [784, 187] width 1568 height 129
paste input "MET_Private"
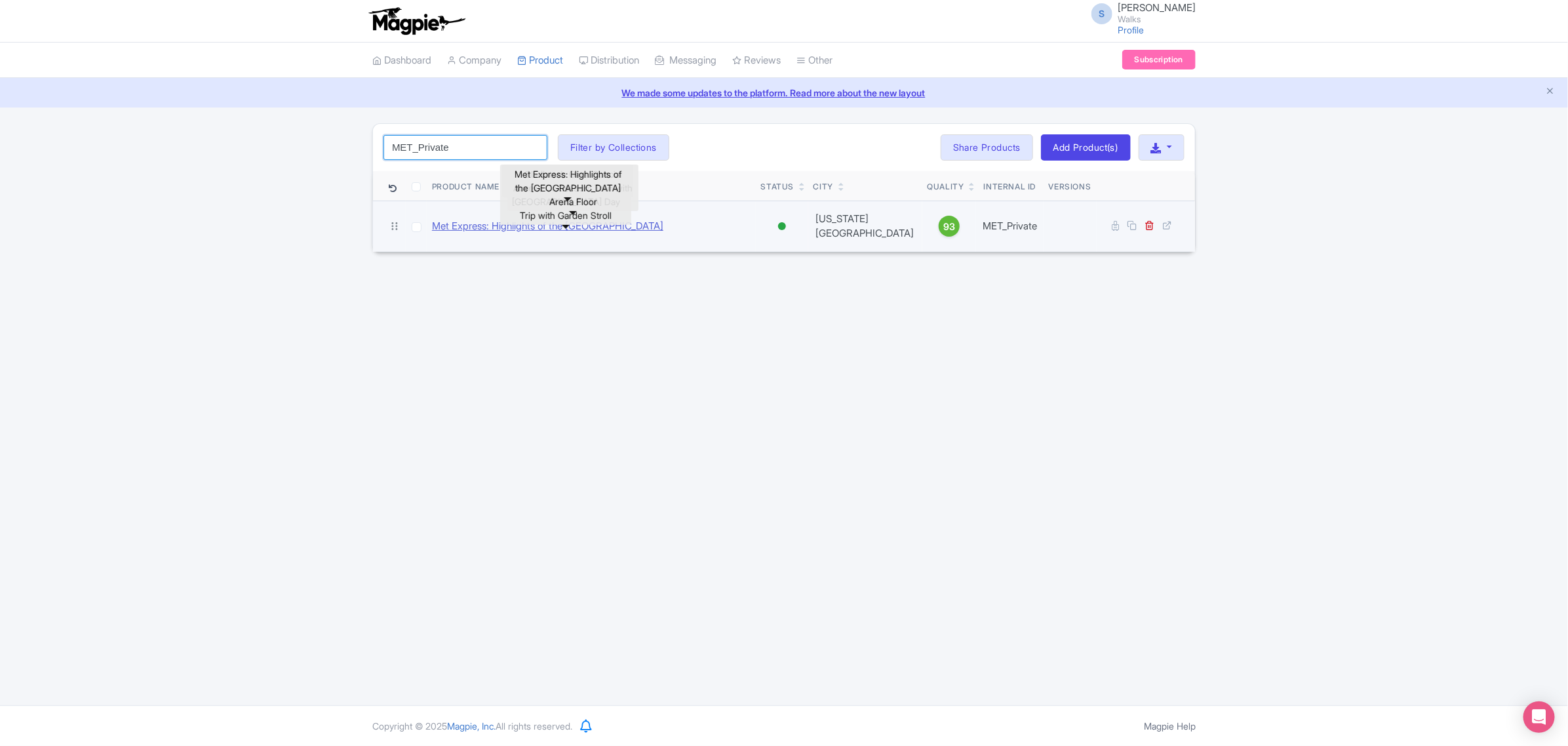
type input "MET_Private"
click at [527, 224] on link "Met Express: Highlights of the Metropolitan Museum of Art" at bounding box center [547, 226] width 232 height 15
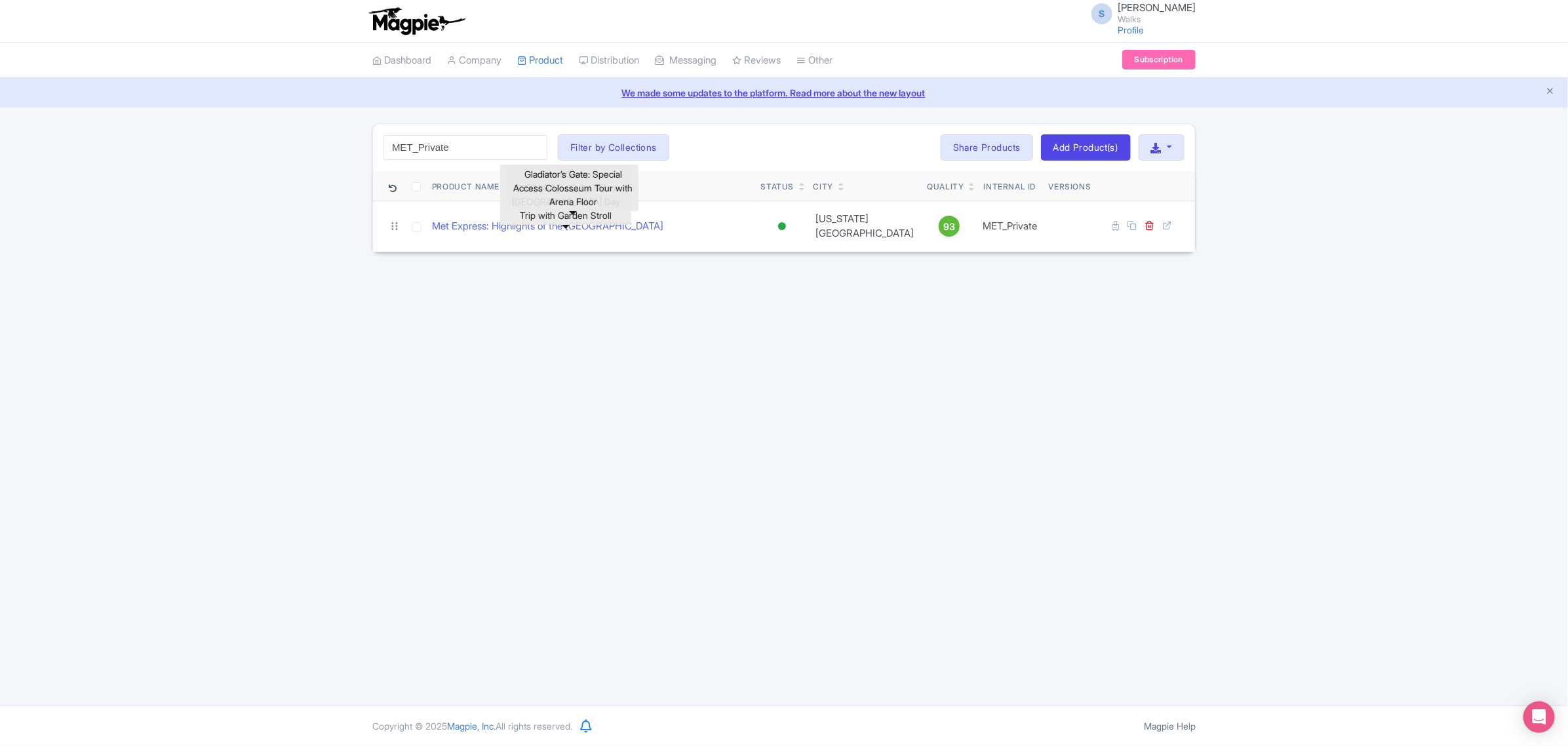
click at [649, 424] on div "S Sabrina Elia Walks Profile Users Settings Sign out Dashboard Company Product …" at bounding box center [784, 352] width 1568 height 705
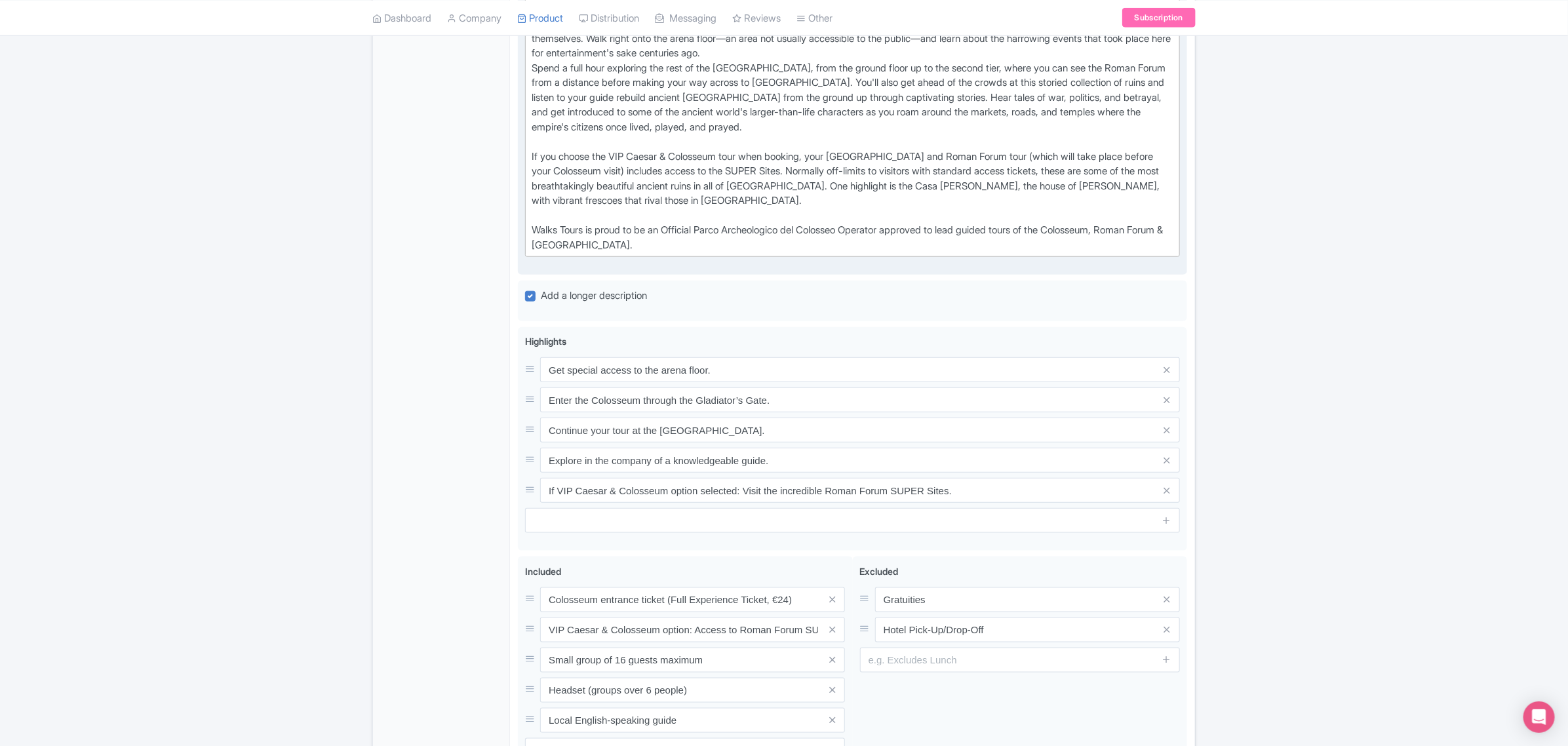
scroll to position [737, 0]
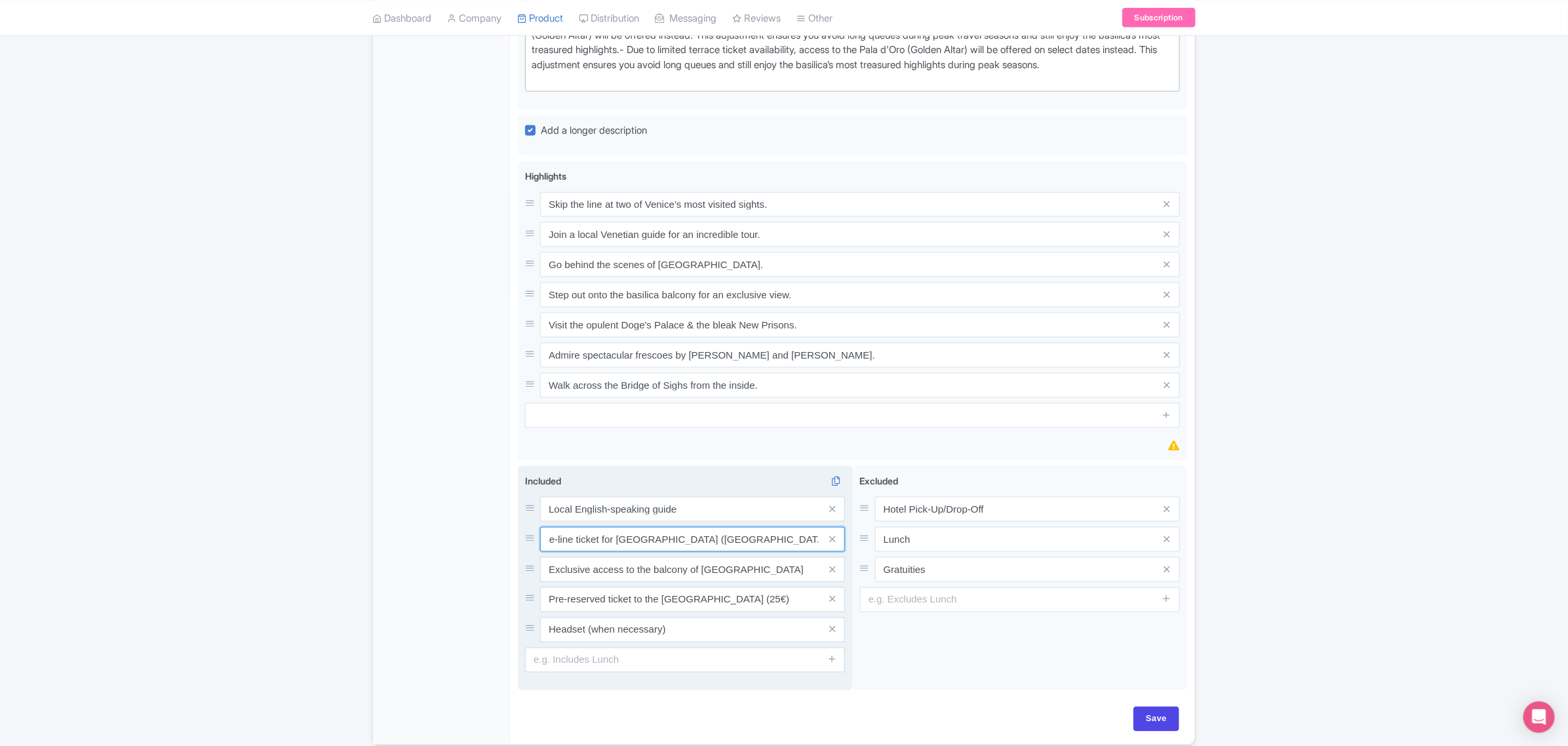
scroll to position [0, 66]
drag, startPoint x: 727, startPoint y: 539, endPoint x: 807, endPoint y: 543, distance: 80.1
click at [807, 522] on input "Skip-the-line ticket for St. Mark's Basilica (St. Mark's Basilica + Museum 24€)" at bounding box center [692, 508] width 305 height 25
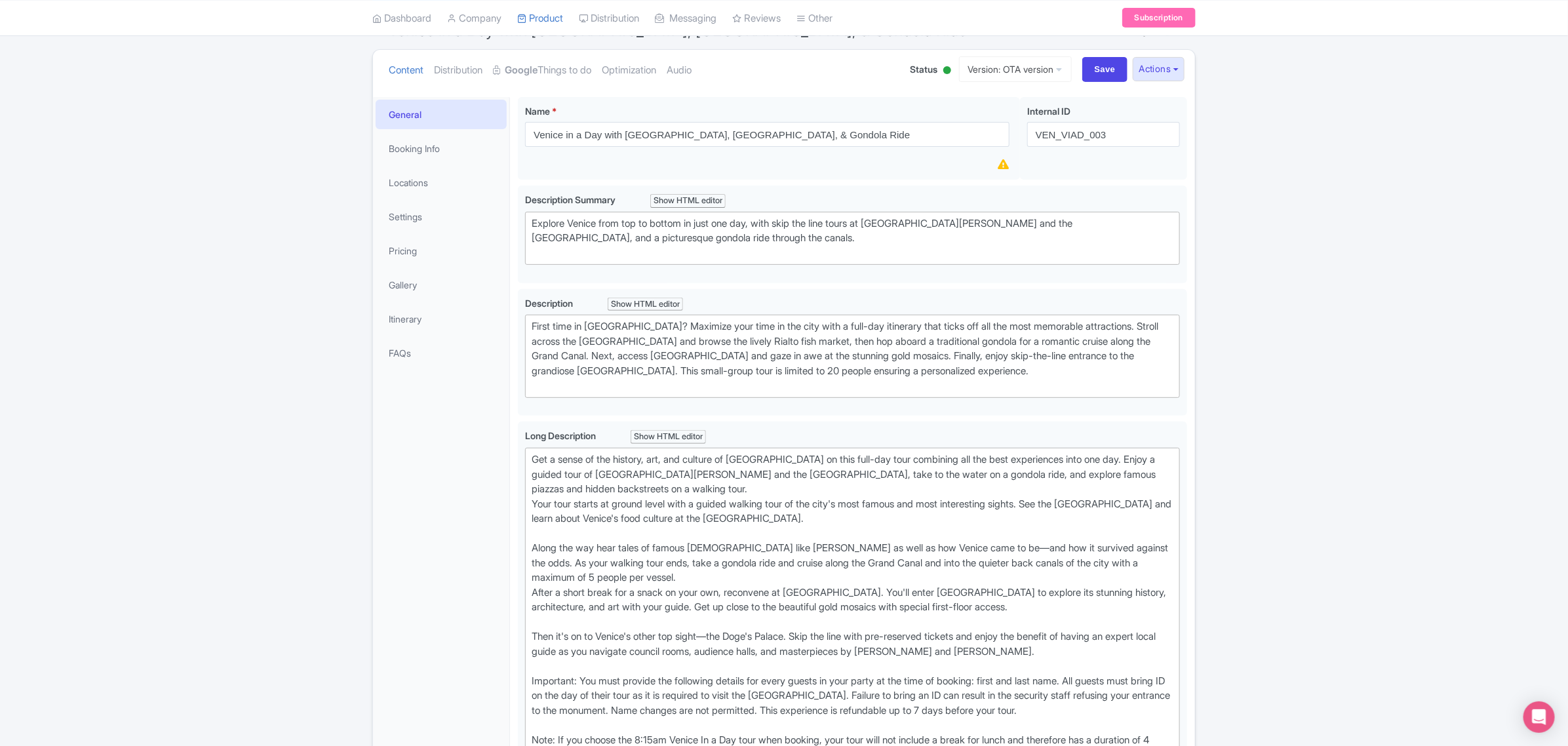
scroll to position [164, 0]
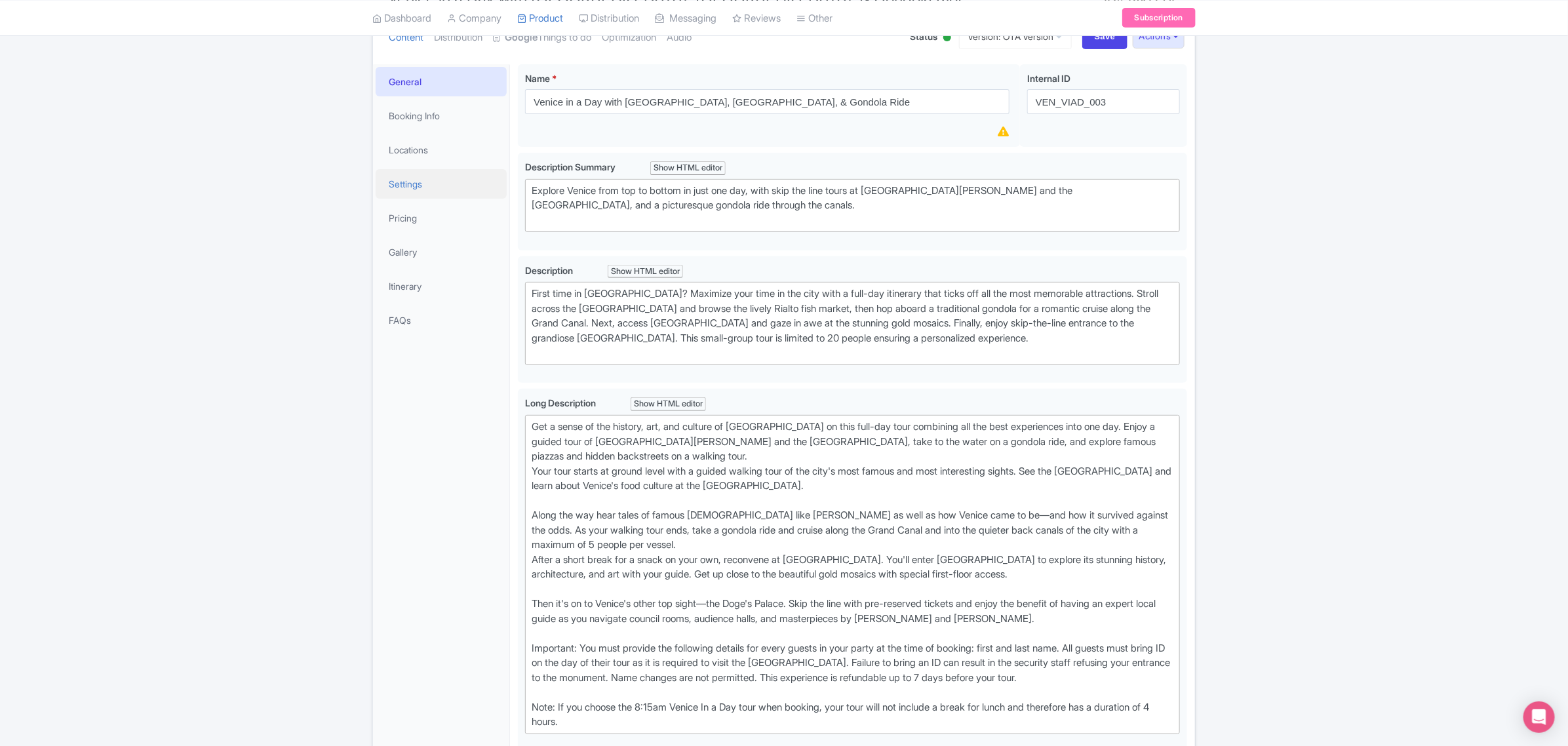
click at [412, 177] on link "Settings" at bounding box center [441, 184] width 131 height 30
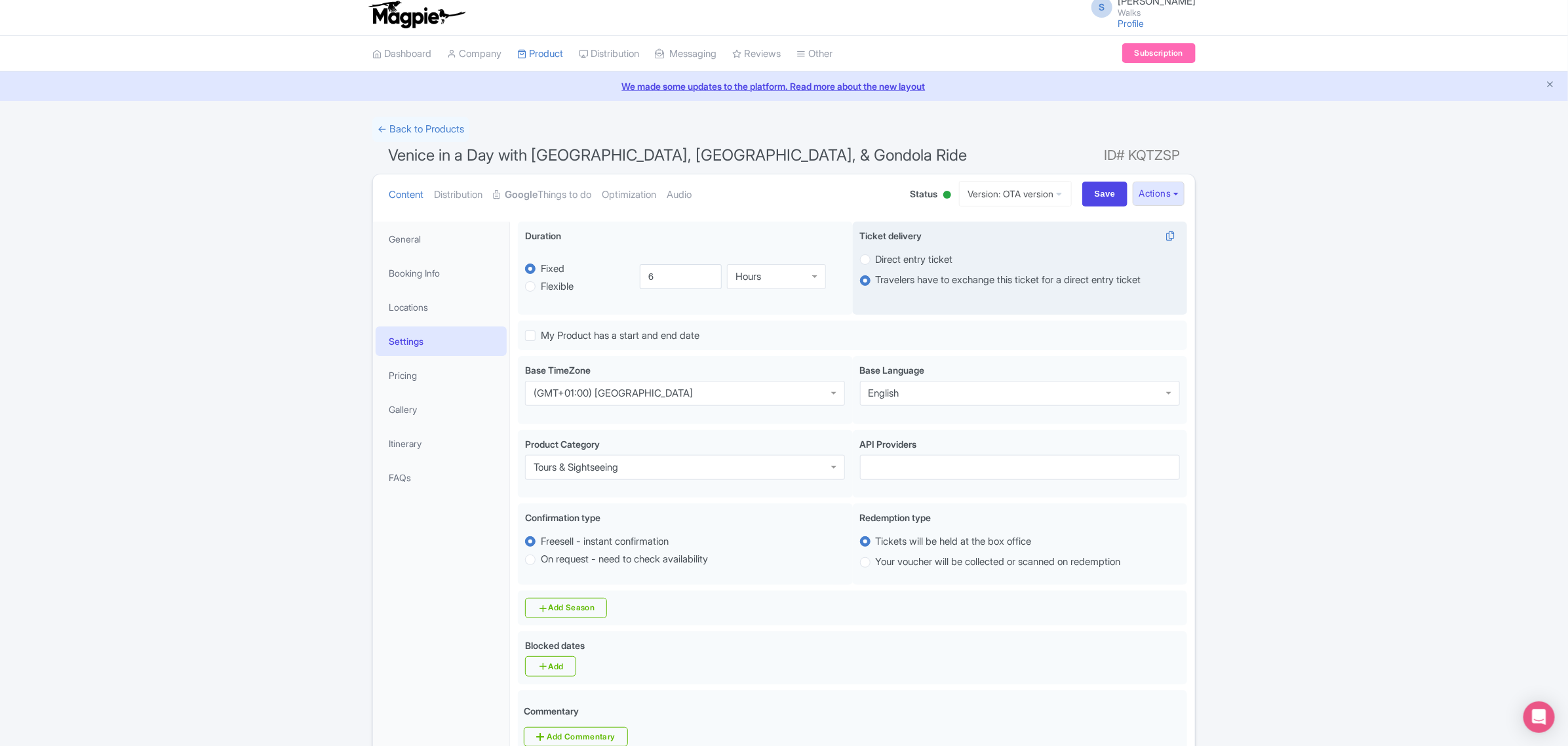
scroll to position [0, 0]
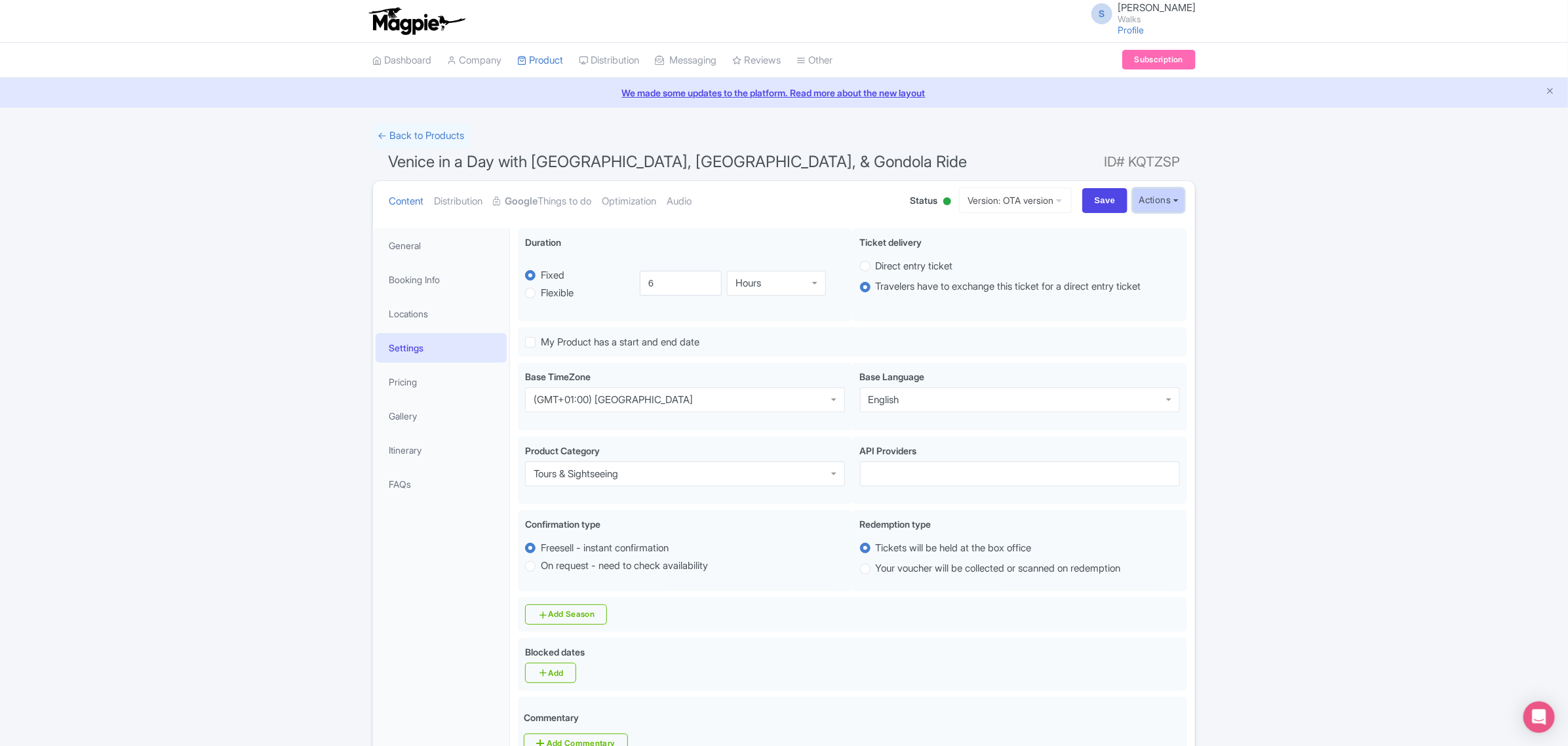
click at [1170, 202] on button "Actions" at bounding box center [1158, 200] width 52 height 24
click at [1013, 255] on link "Industry Partner View" at bounding box center [1010, 258] width 126 height 21
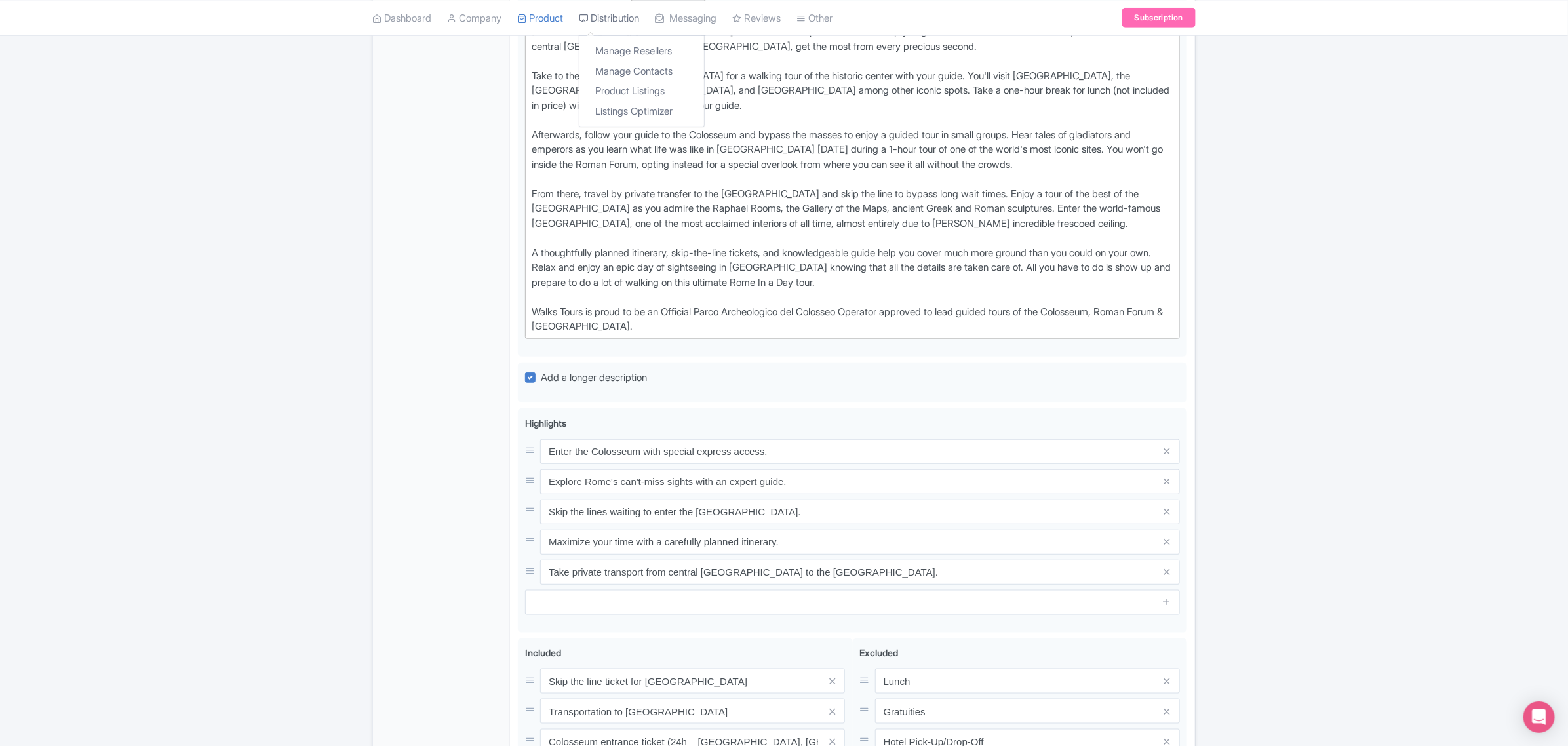
scroll to position [561, 0]
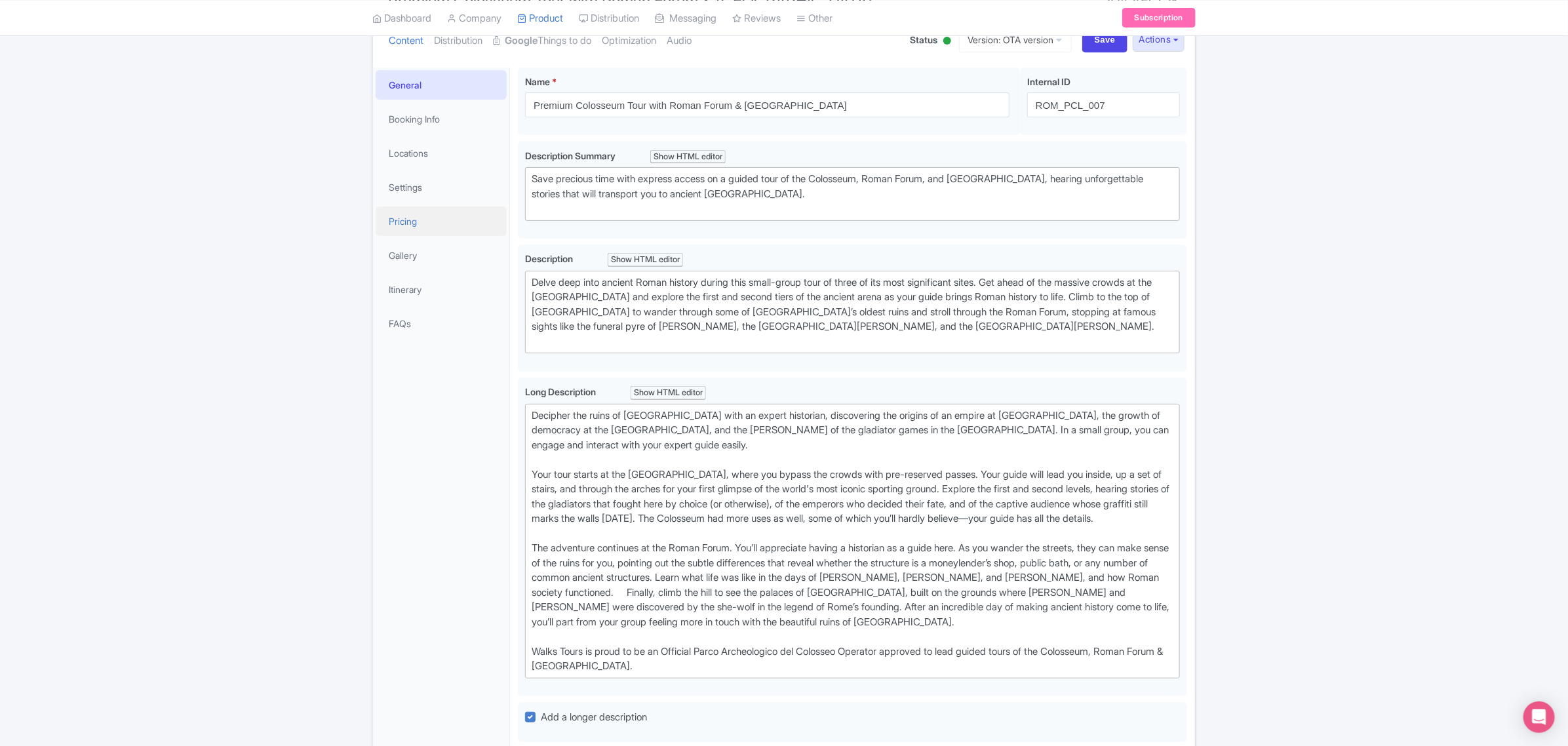
scroll to position [164, 0]
click at [598, 603] on div "Decipher the ruins of [GEOGRAPHIC_DATA] with an expert historian, discovering t…" at bounding box center [852, 537] width 642 height 266
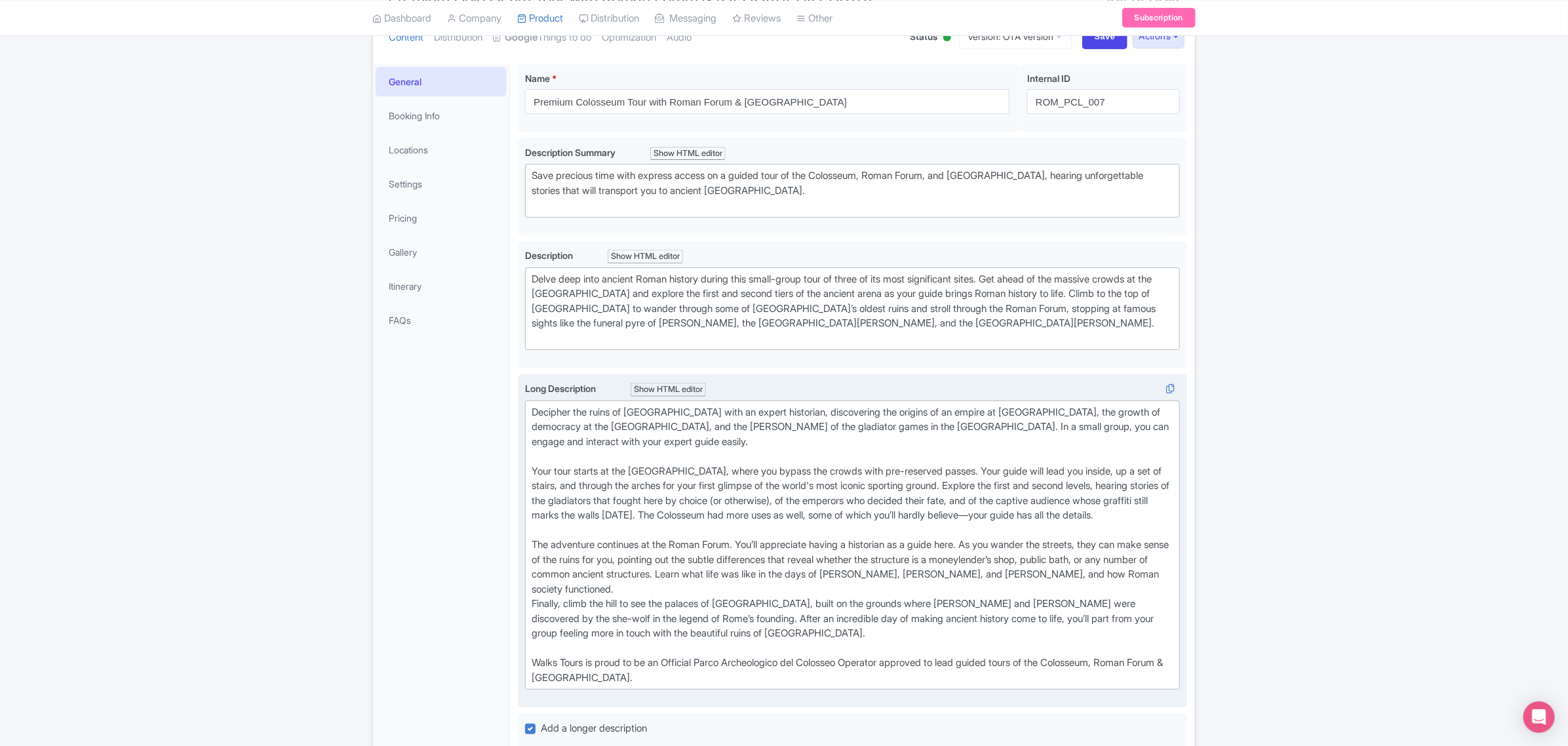
type trix-editor "<div>Decipher the ruins of Ancient Rome with an expert historian, discovering t…"
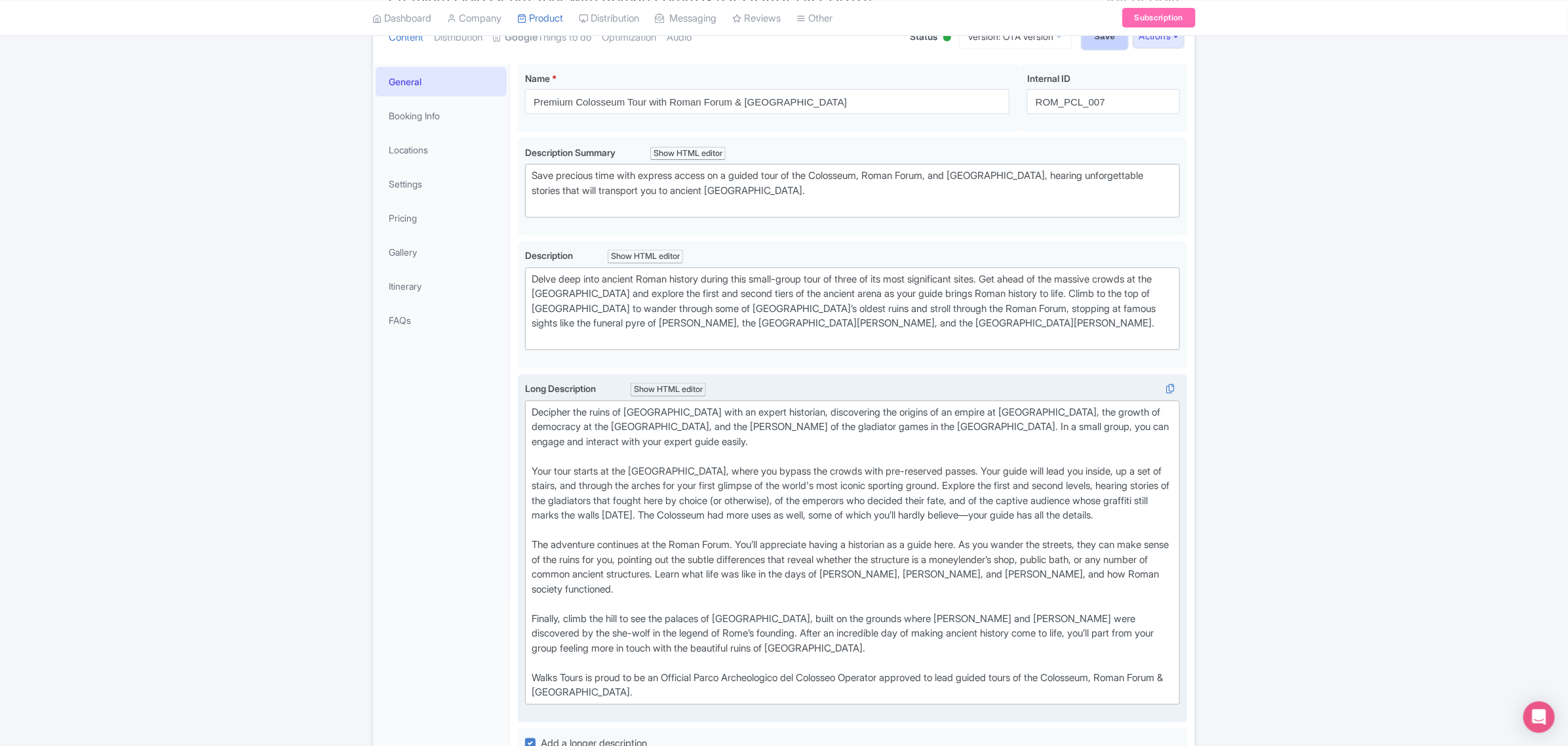
click at [1093, 41] on input "Save" at bounding box center [1105, 36] width 46 height 25
type input "Saving..."
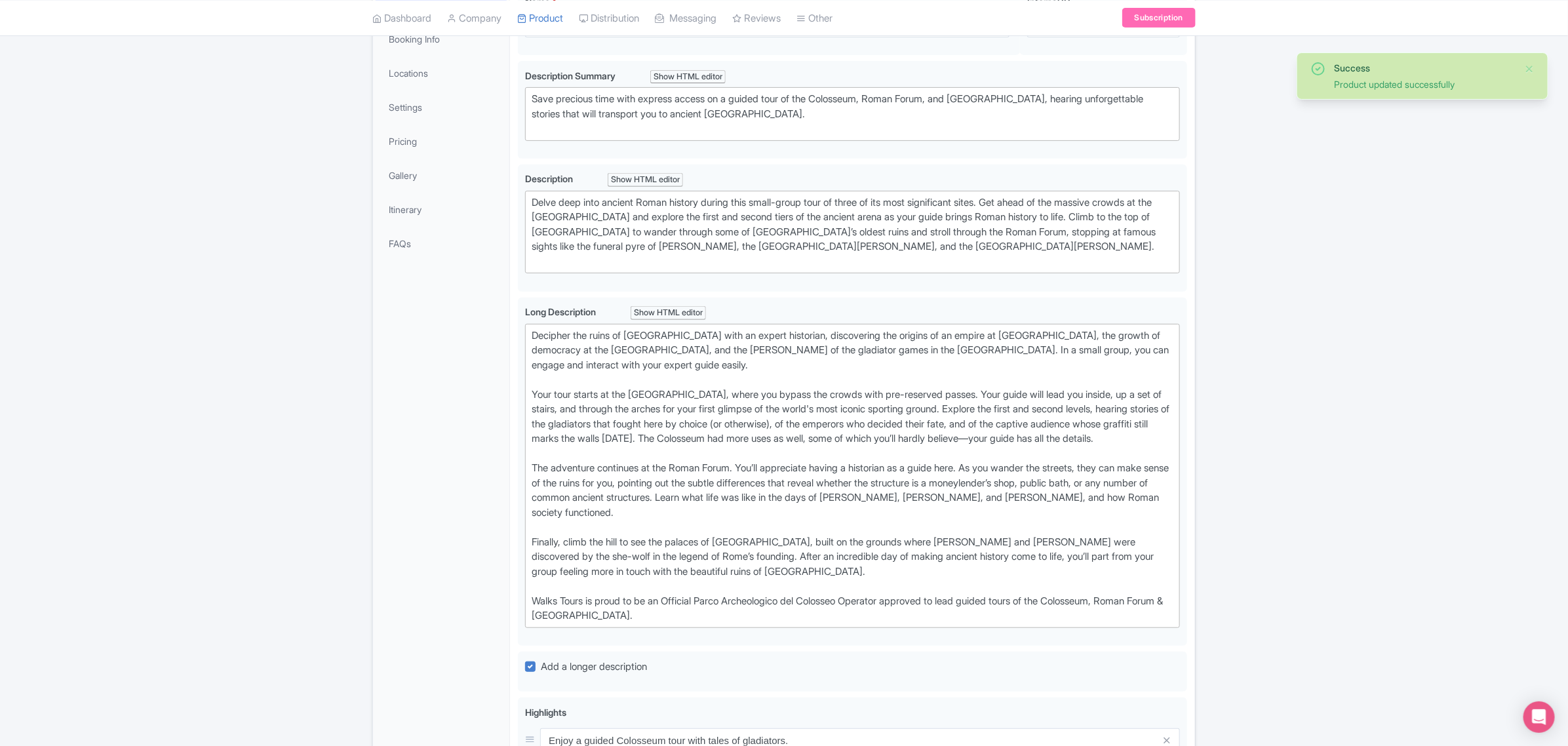
scroll to position [77, 0]
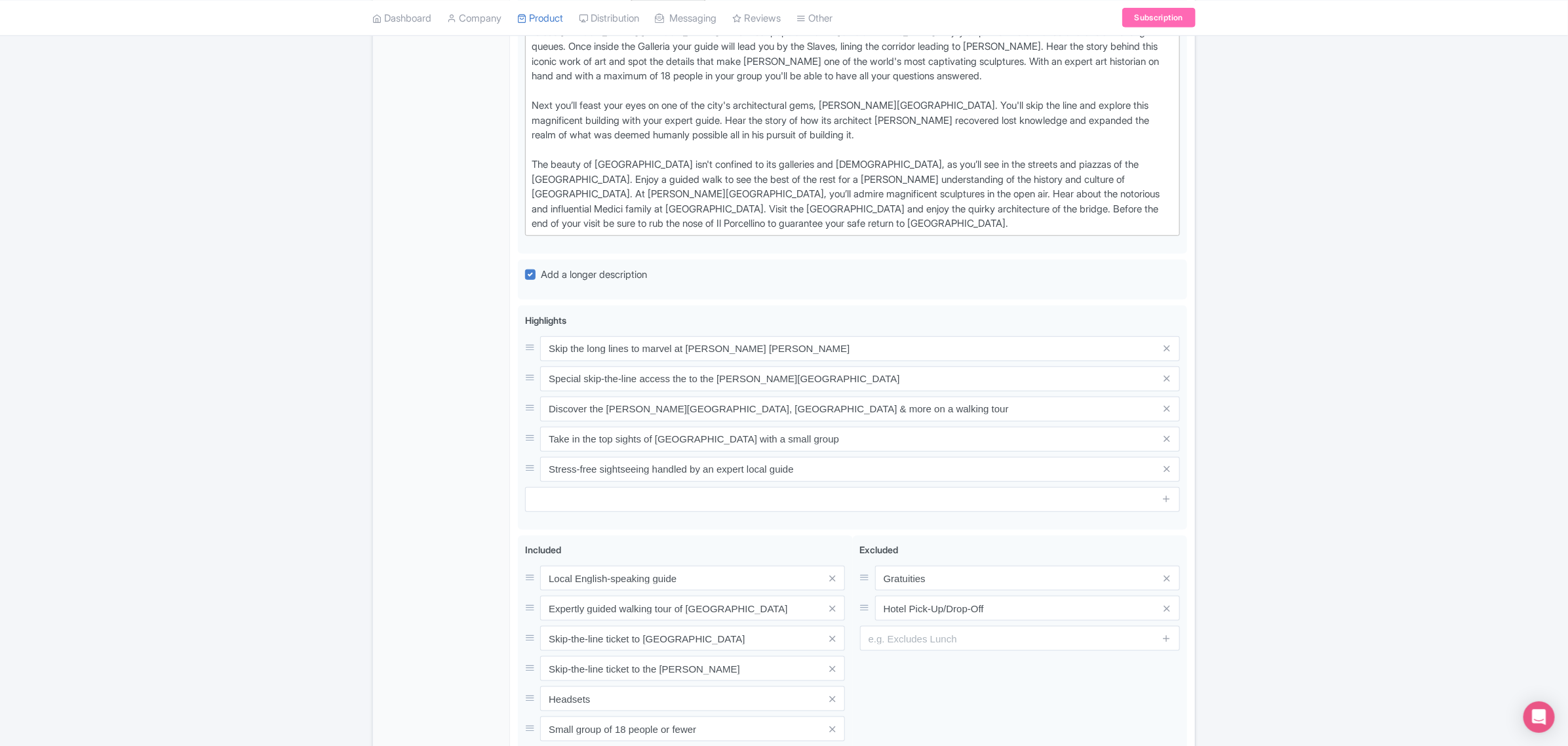
scroll to position [655, 0]
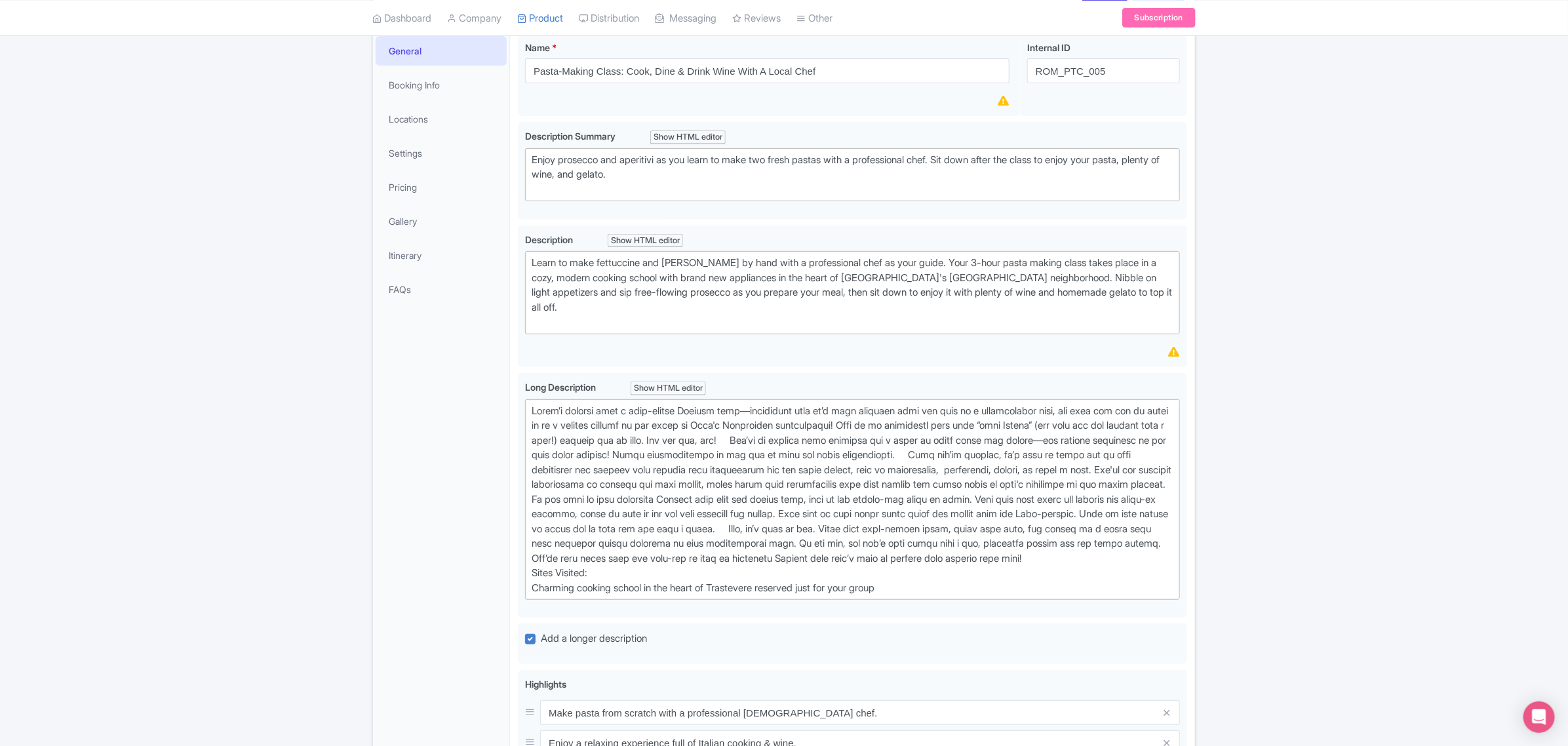
scroll to position [246, 0]
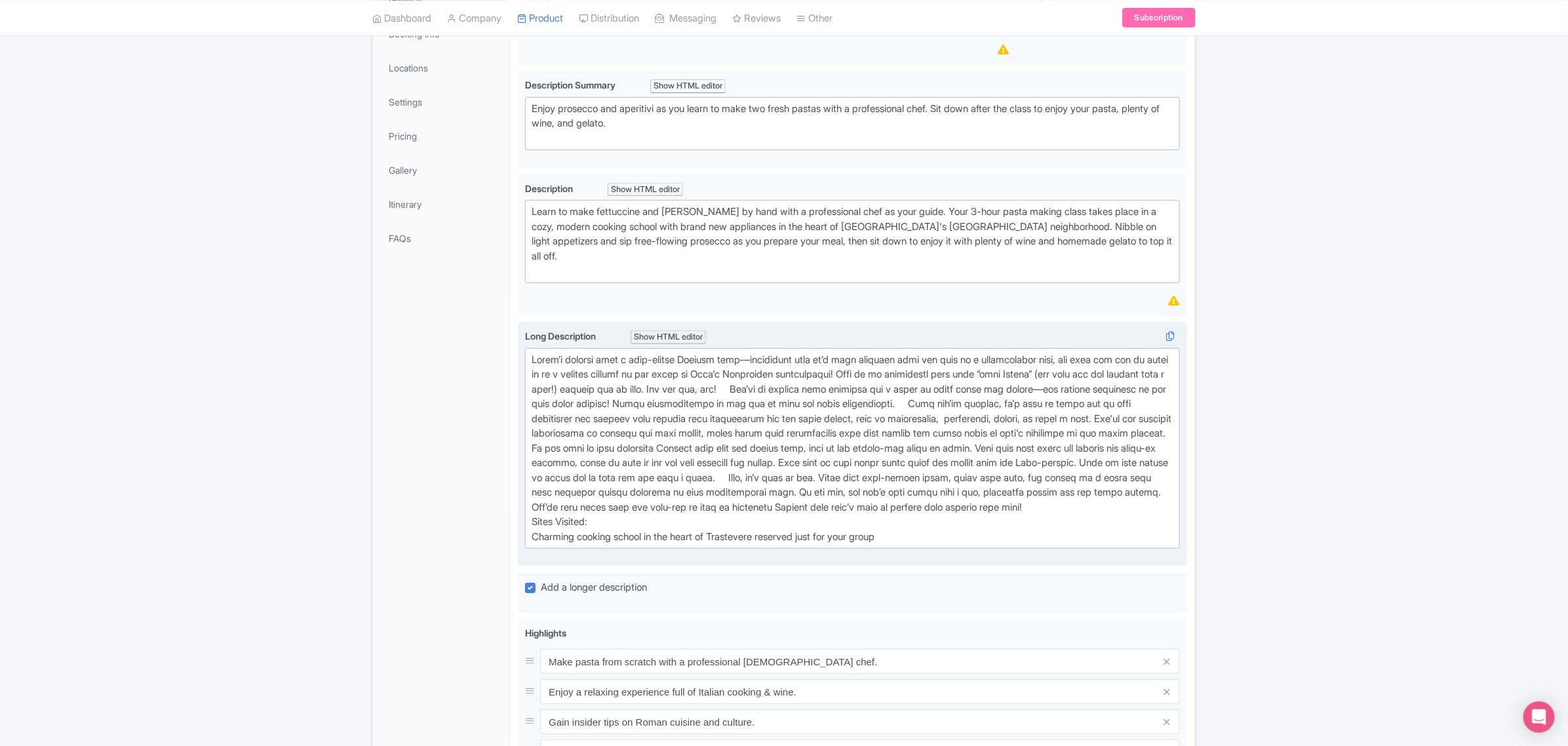
click at [857, 370] on div "Sites Visited: Charming cooking school in the heart of Trastevere reserved just…" at bounding box center [852, 449] width 642 height 192
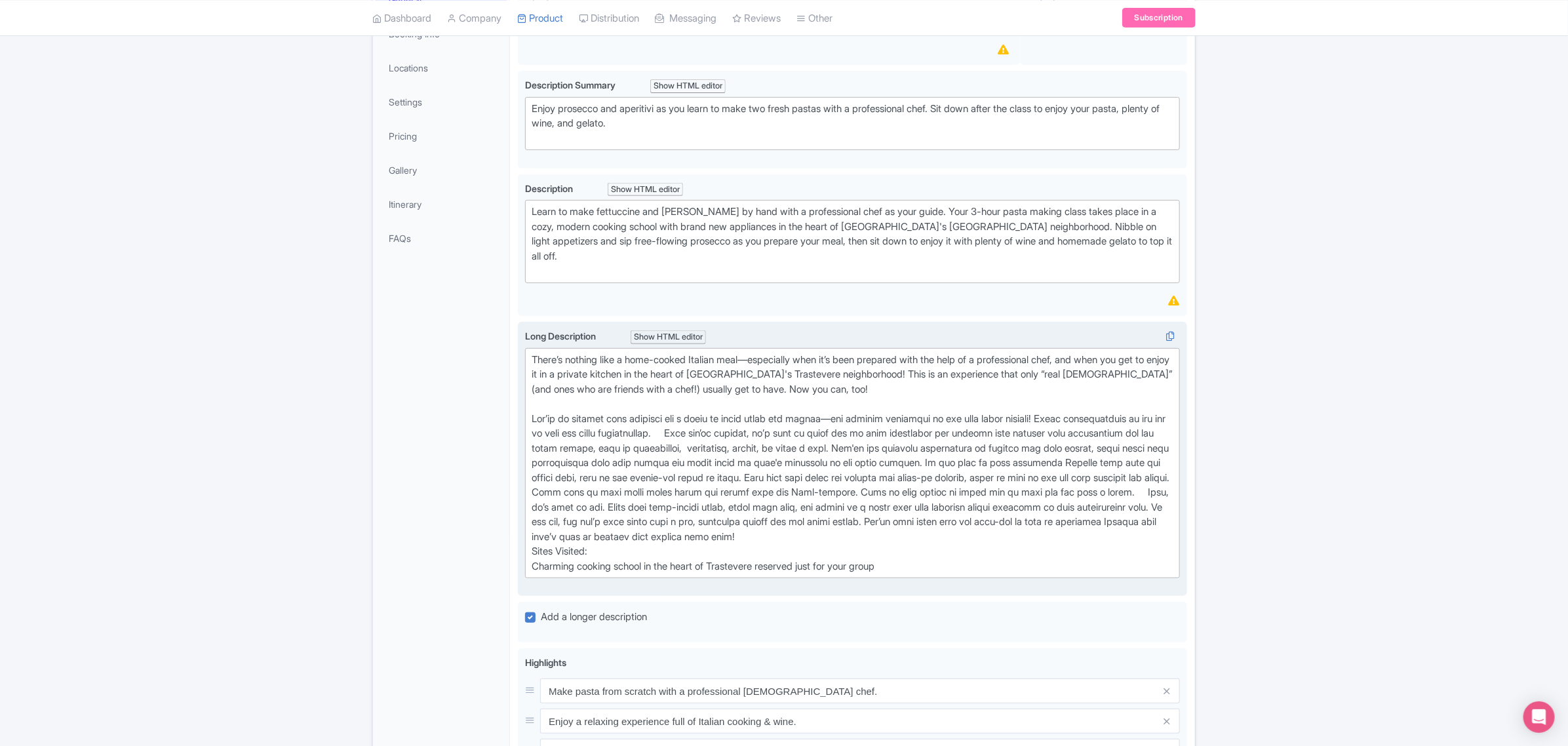
click at [736, 413] on div "There’s nothing like a home-cooked Italian meal—especially when it’s been prepa…" at bounding box center [852, 463] width 642 height 221
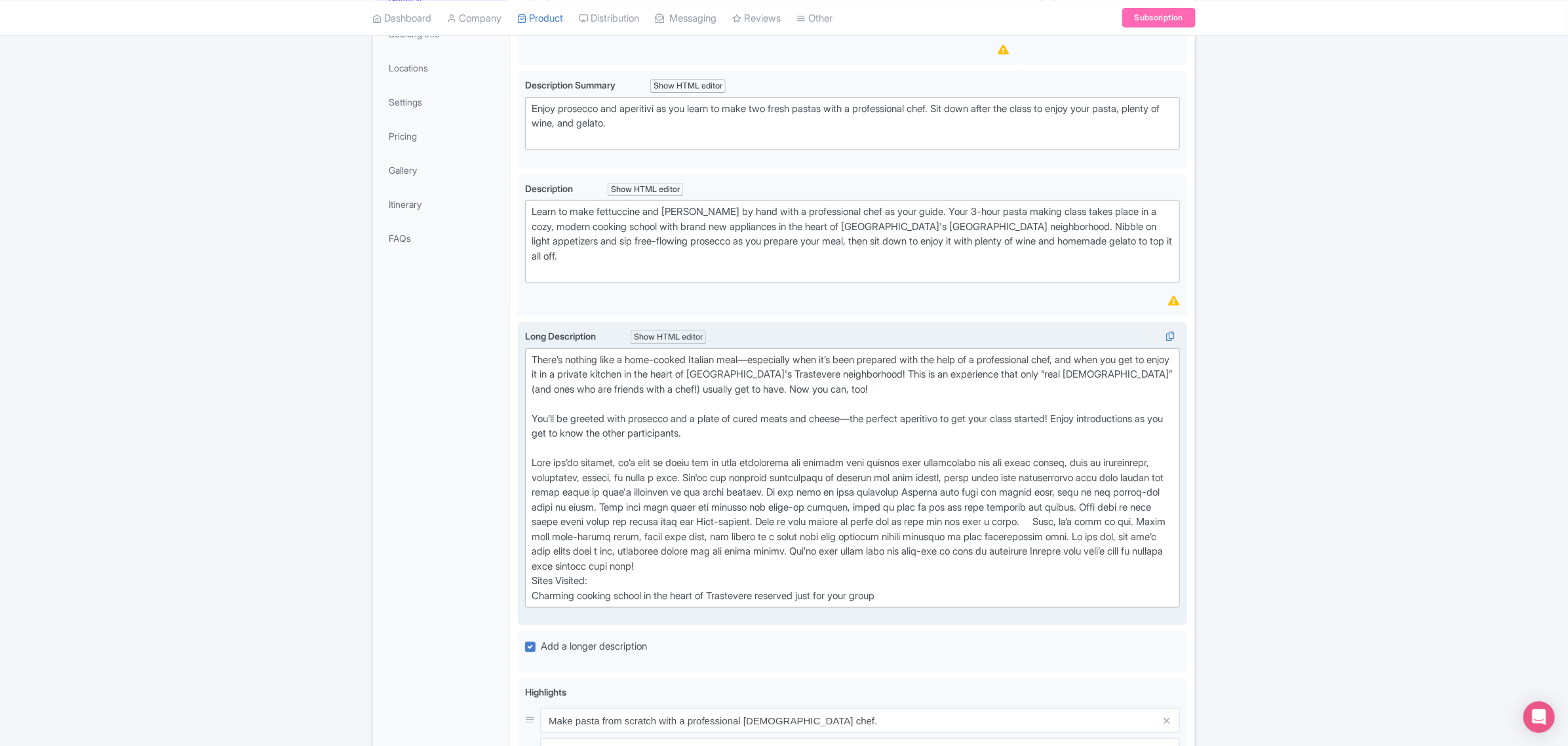
click at [570, 518] on div "There’s nothing like a home-cooked Italian meal—especially when it’s been prepa…" at bounding box center [852, 479] width 642 height 251
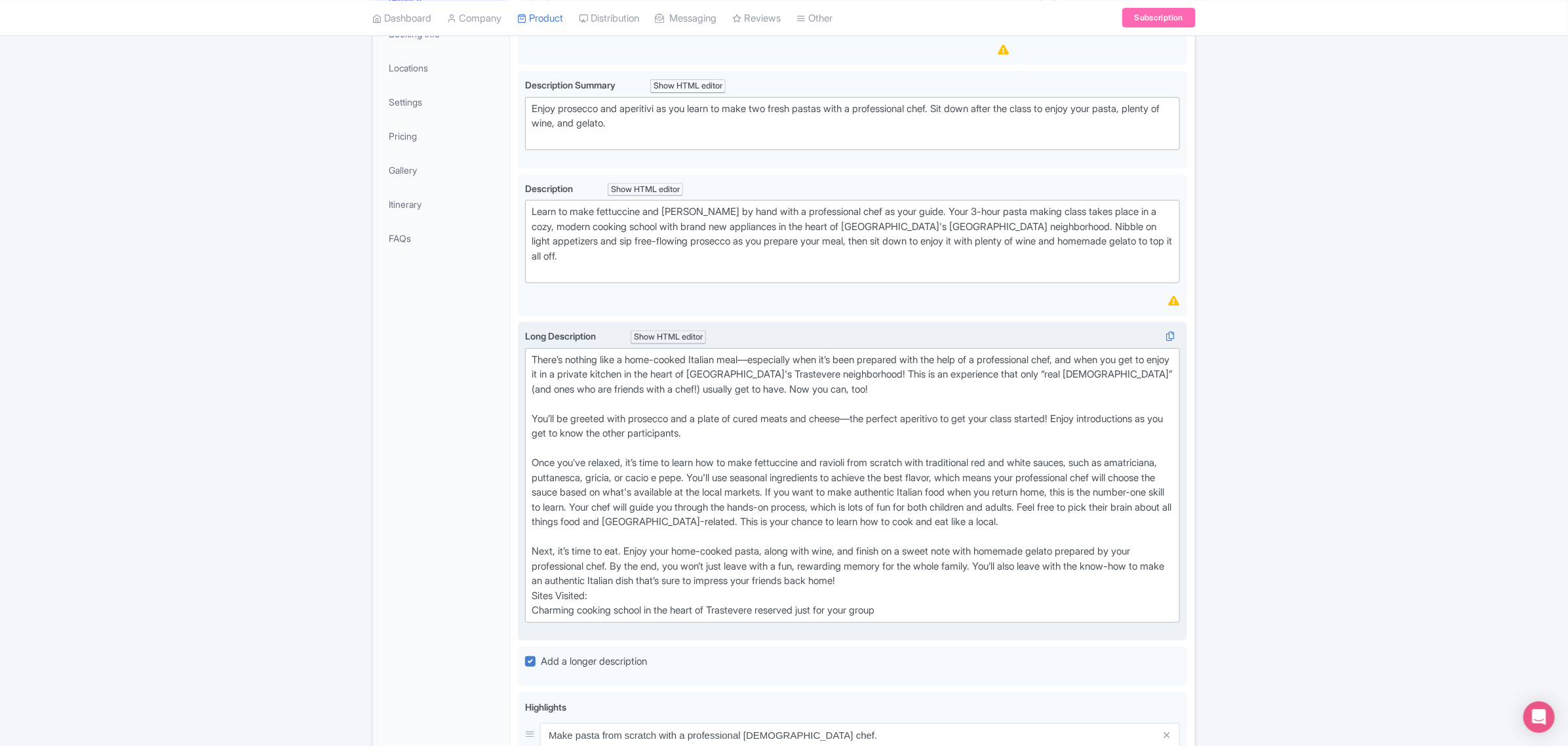
click at [531, 595] on trix-editor "There’s nothing like a home-cooked Italian meal—especially when it’s been prepa…" at bounding box center [852, 485] width 655 height 274
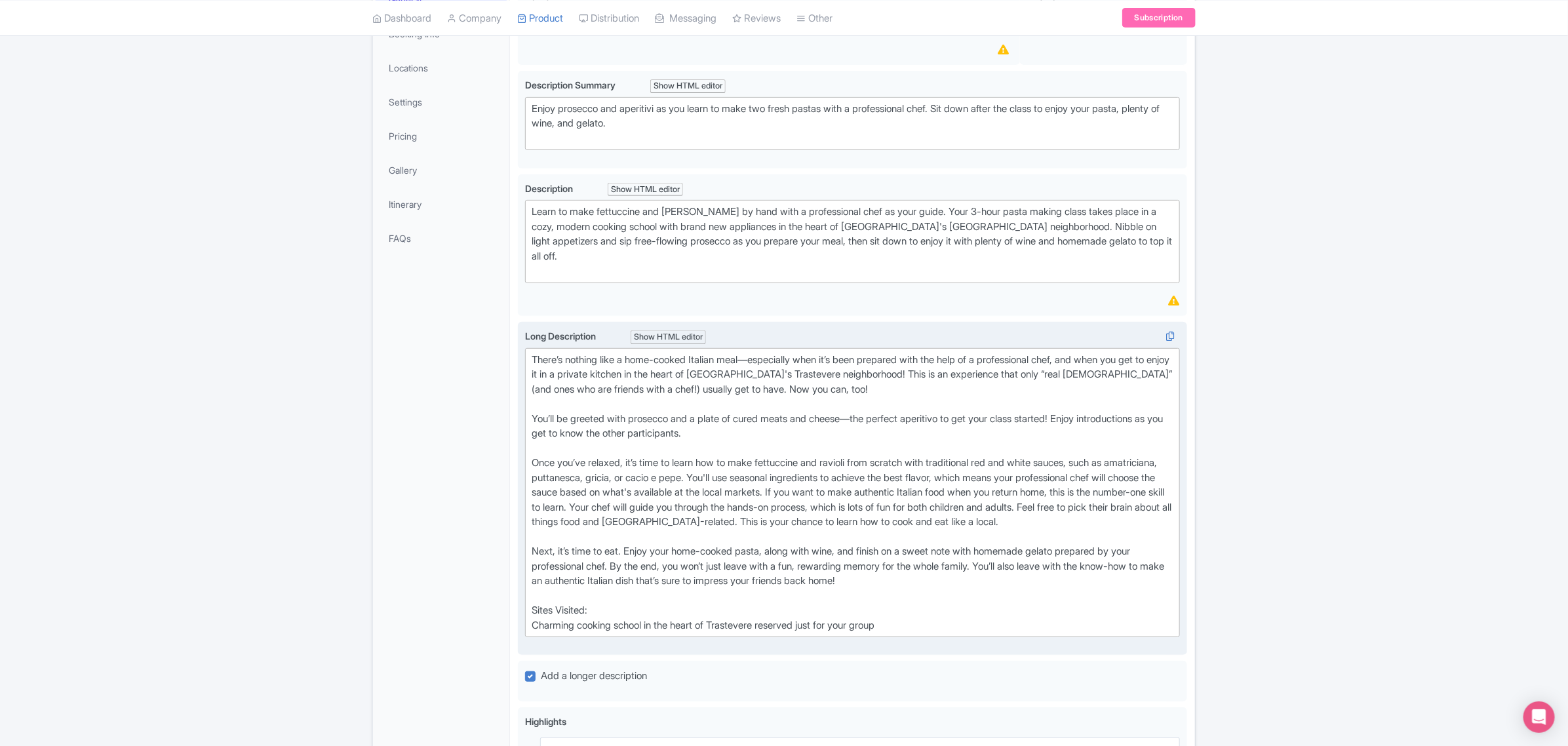
click at [614, 602] on div "There’s nothing like a home-cooked Italian meal—especially when it’s been prepa…" at bounding box center [852, 493] width 642 height 280
type trix-editor "<div>There’s nothing like a home-cooked Italian meal—especially when it’s been …"
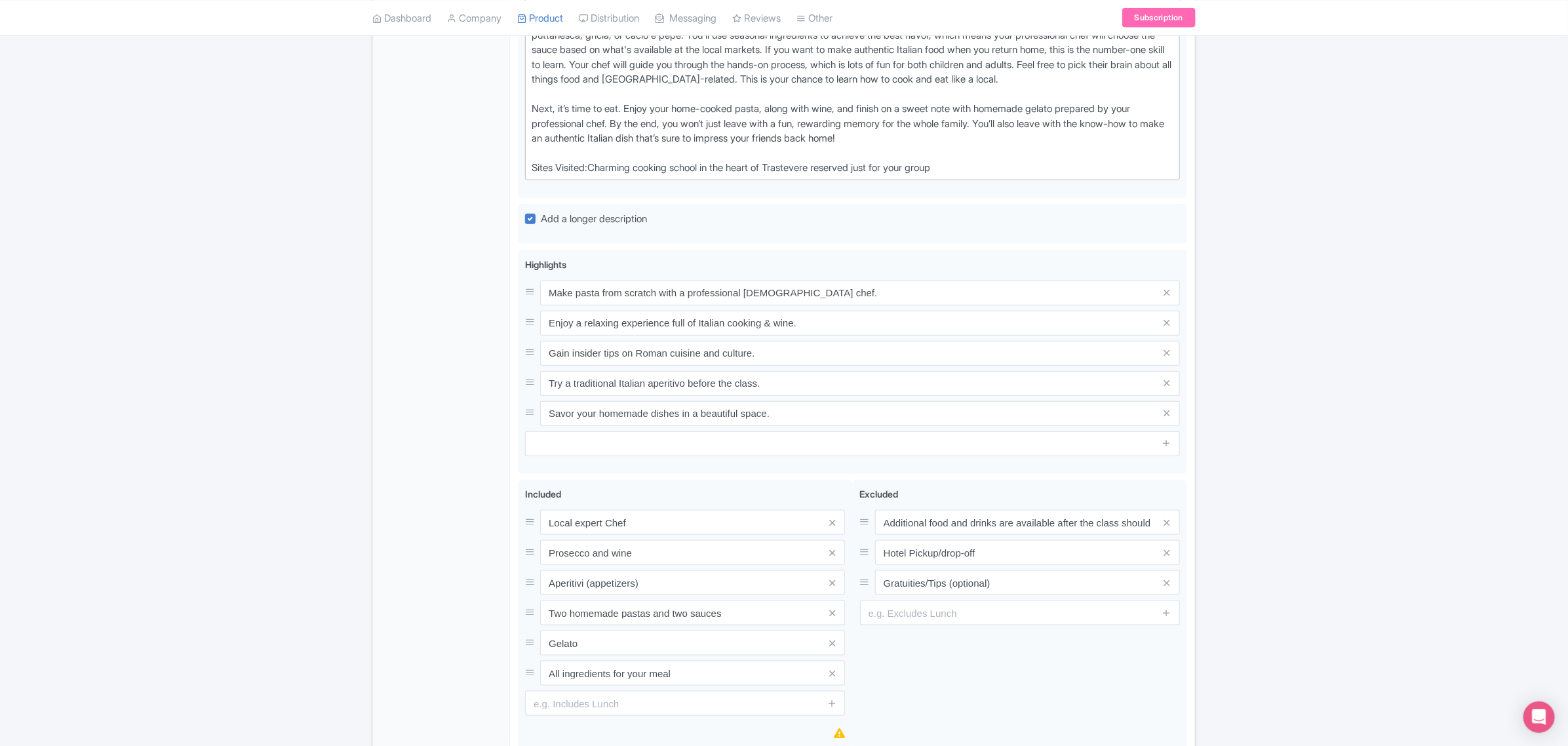
scroll to position [737, 0]
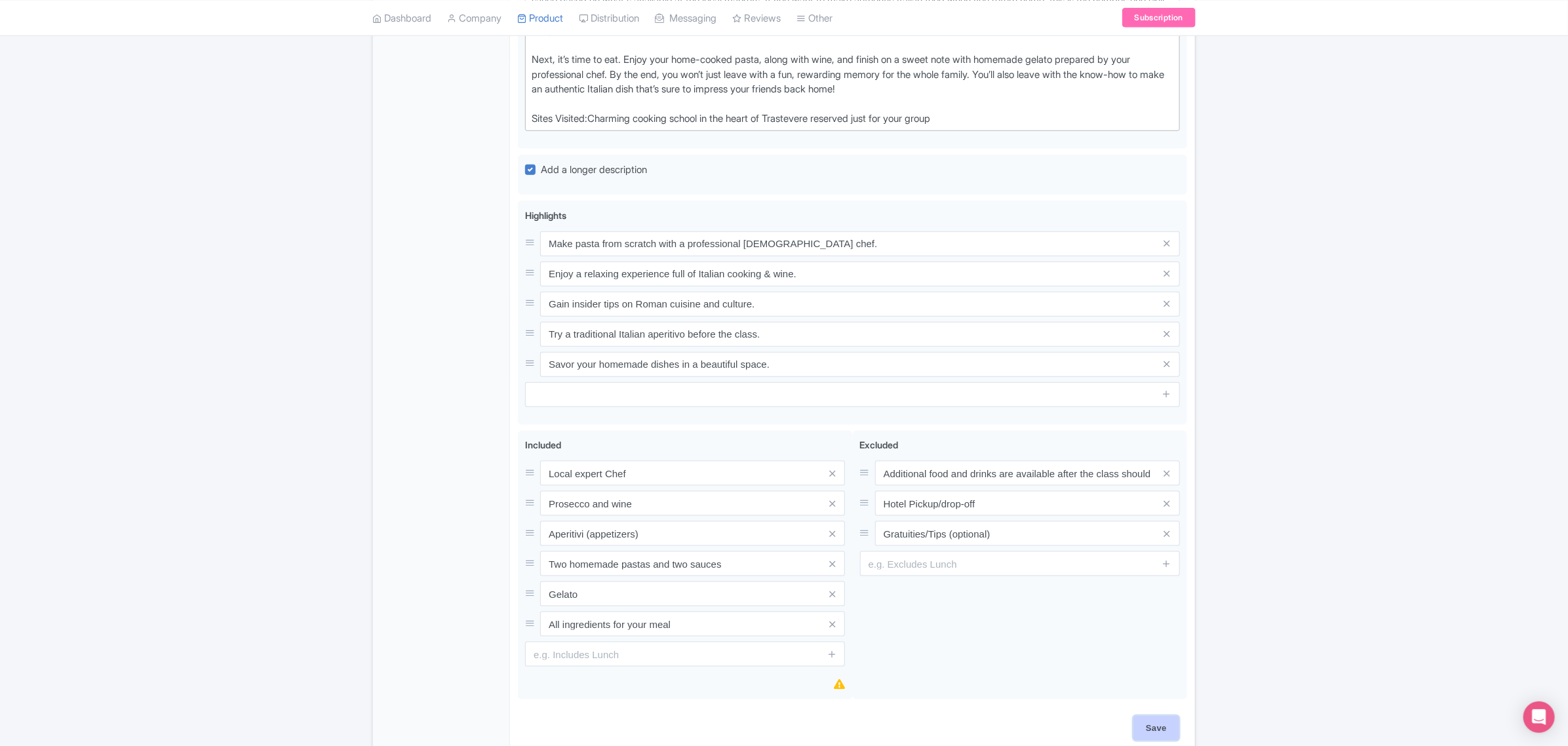
click at [1163, 728] on input "Save" at bounding box center [1156, 728] width 46 height 25
type input "Saving..."
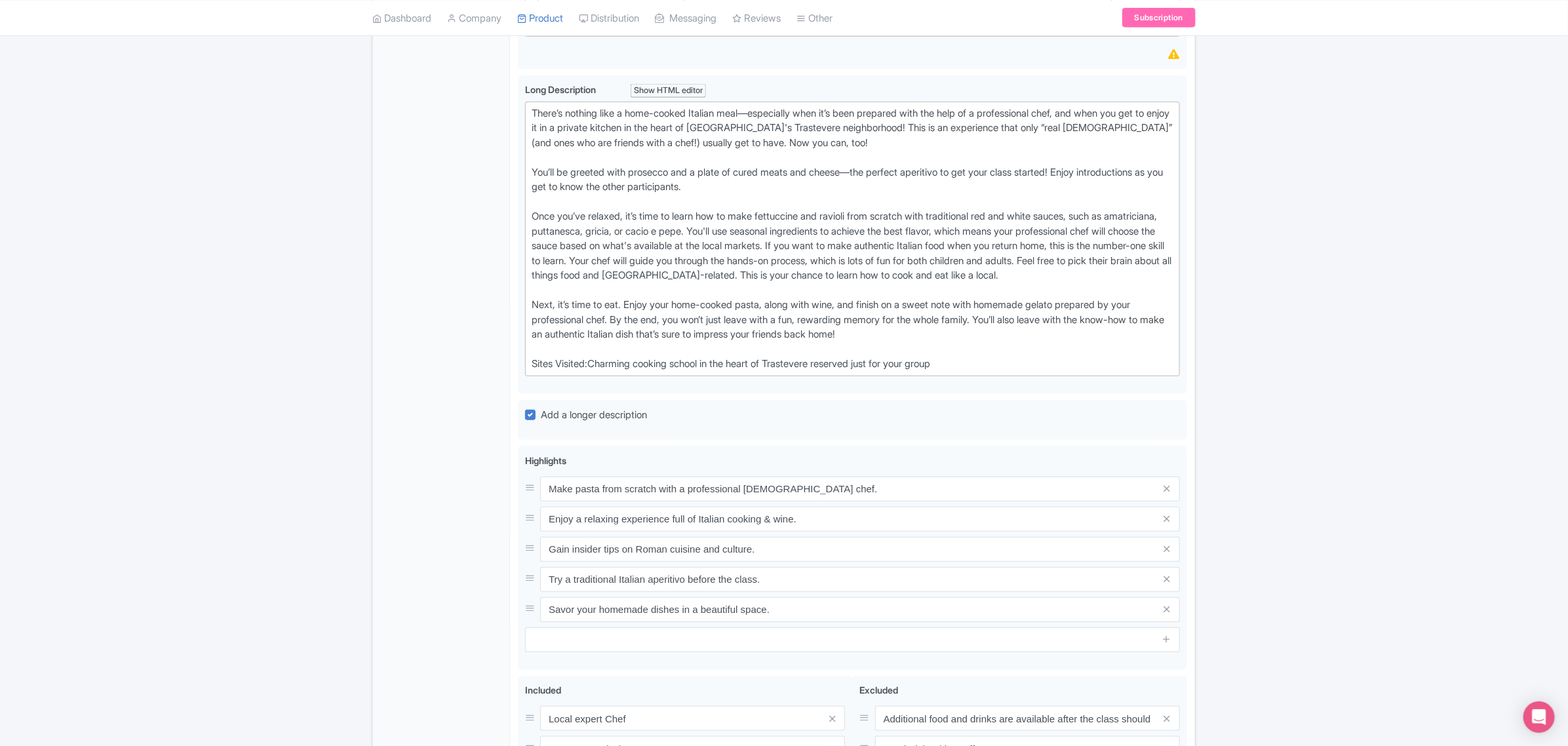
scroll to position [491, 0]
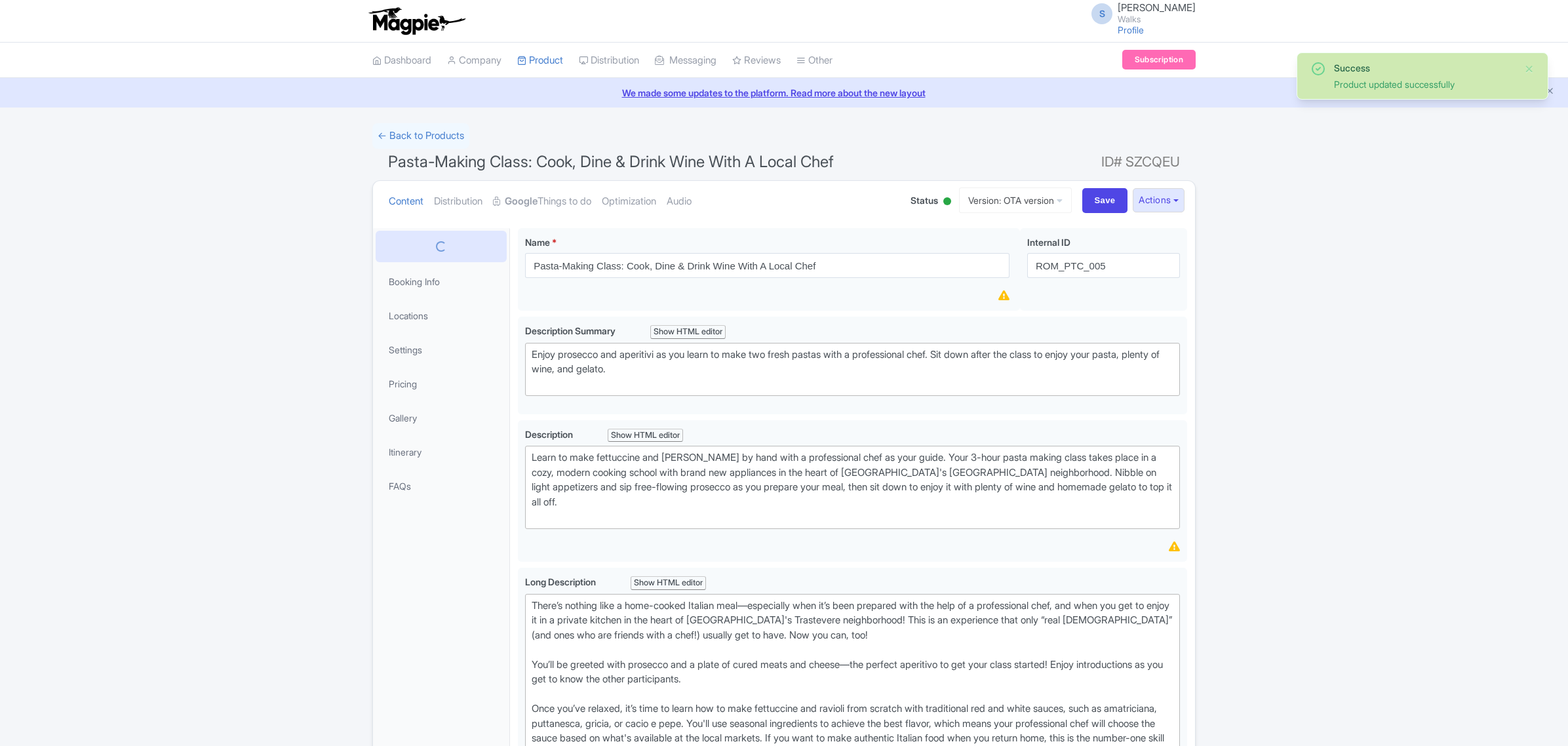
scroll to position [228, 0]
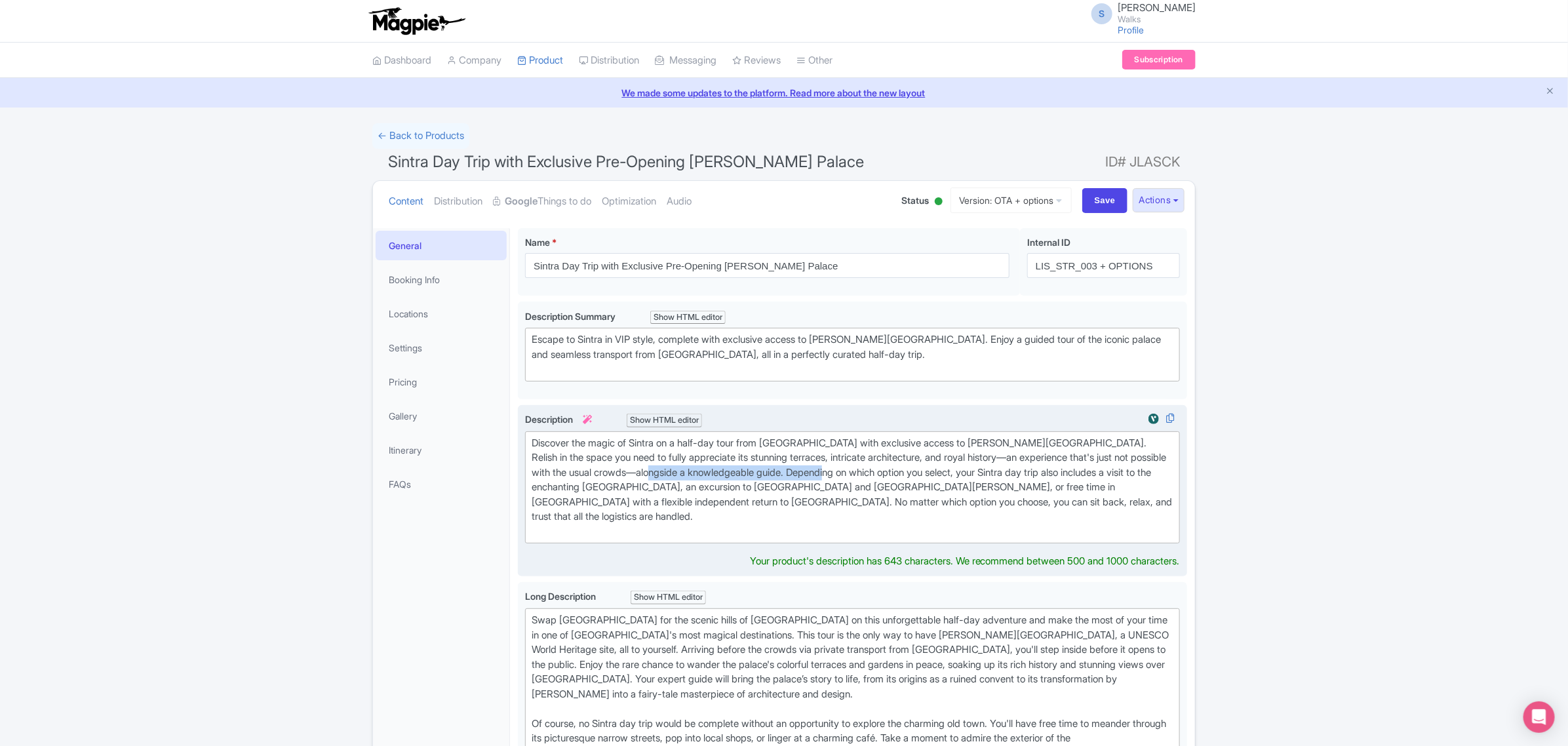
drag, startPoint x: 691, startPoint y: 464, endPoint x: 871, endPoint y: 471, distance: 180.1
click at [871, 471] on div "Discover the magic of Sintra on a half-day tour from Lisbon with exclusive acce…" at bounding box center [852, 487] width 642 height 103
type trix-editor "<div>Discover the magic of Sintra on a half-day tour from Lisbon with exclusive…"
copy div "Depending on which option you select,"
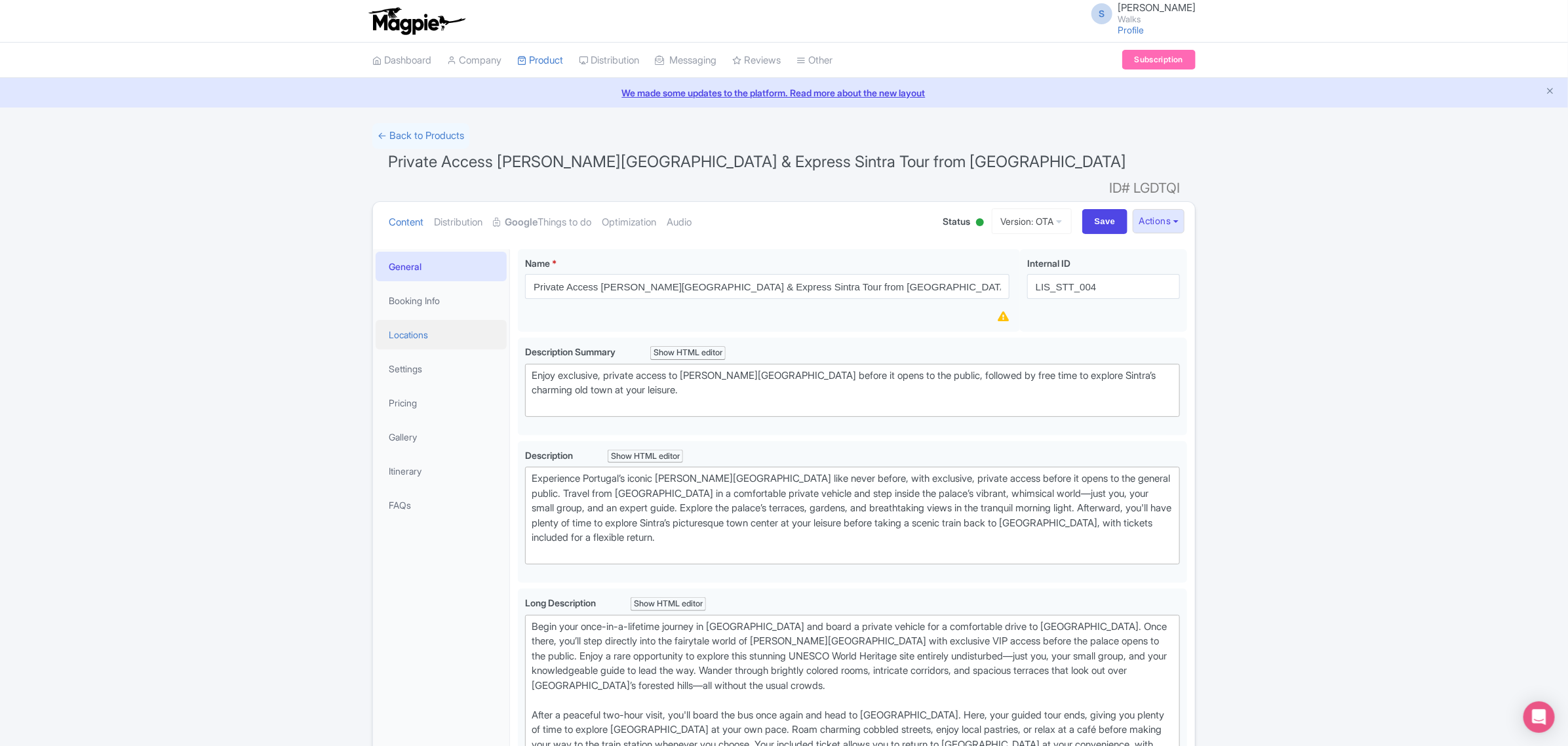
click at [405, 320] on link "Locations" at bounding box center [441, 334] width 131 height 30
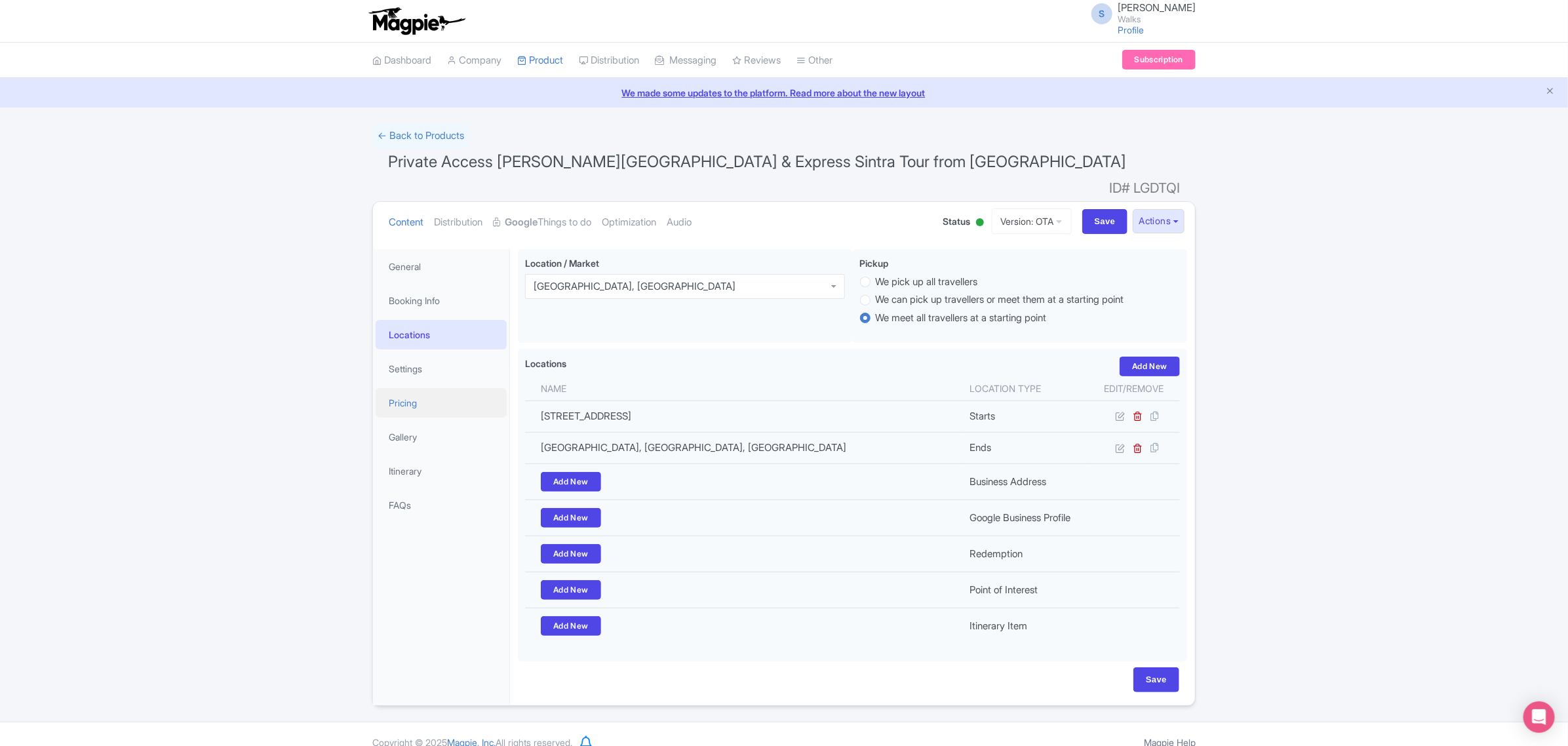
click at [414, 388] on link "Pricing" at bounding box center [441, 402] width 131 height 30
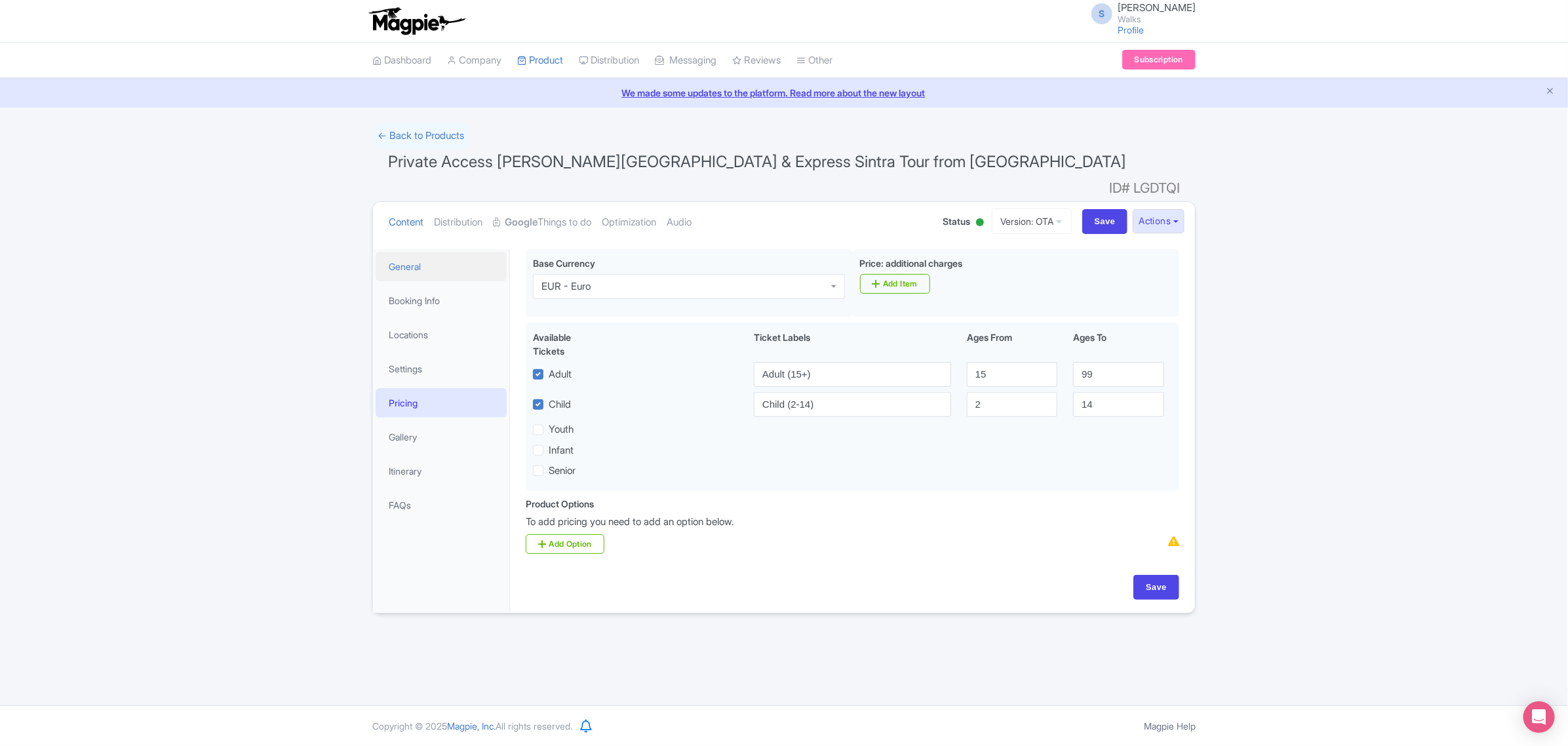
click at [431, 252] on link "General" at bounding box center [441, 267] width 131 height 30
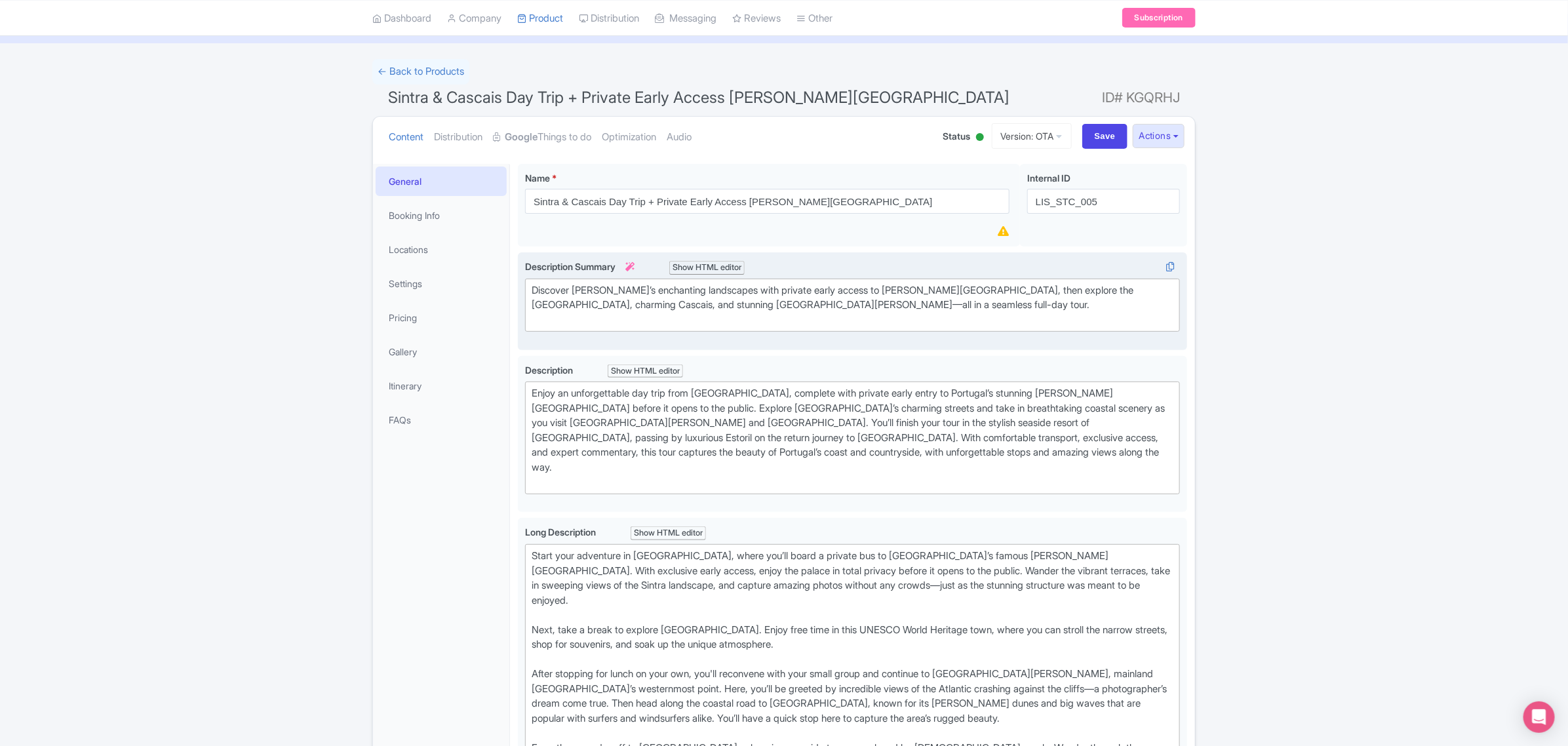
scroll to position [164, 0]
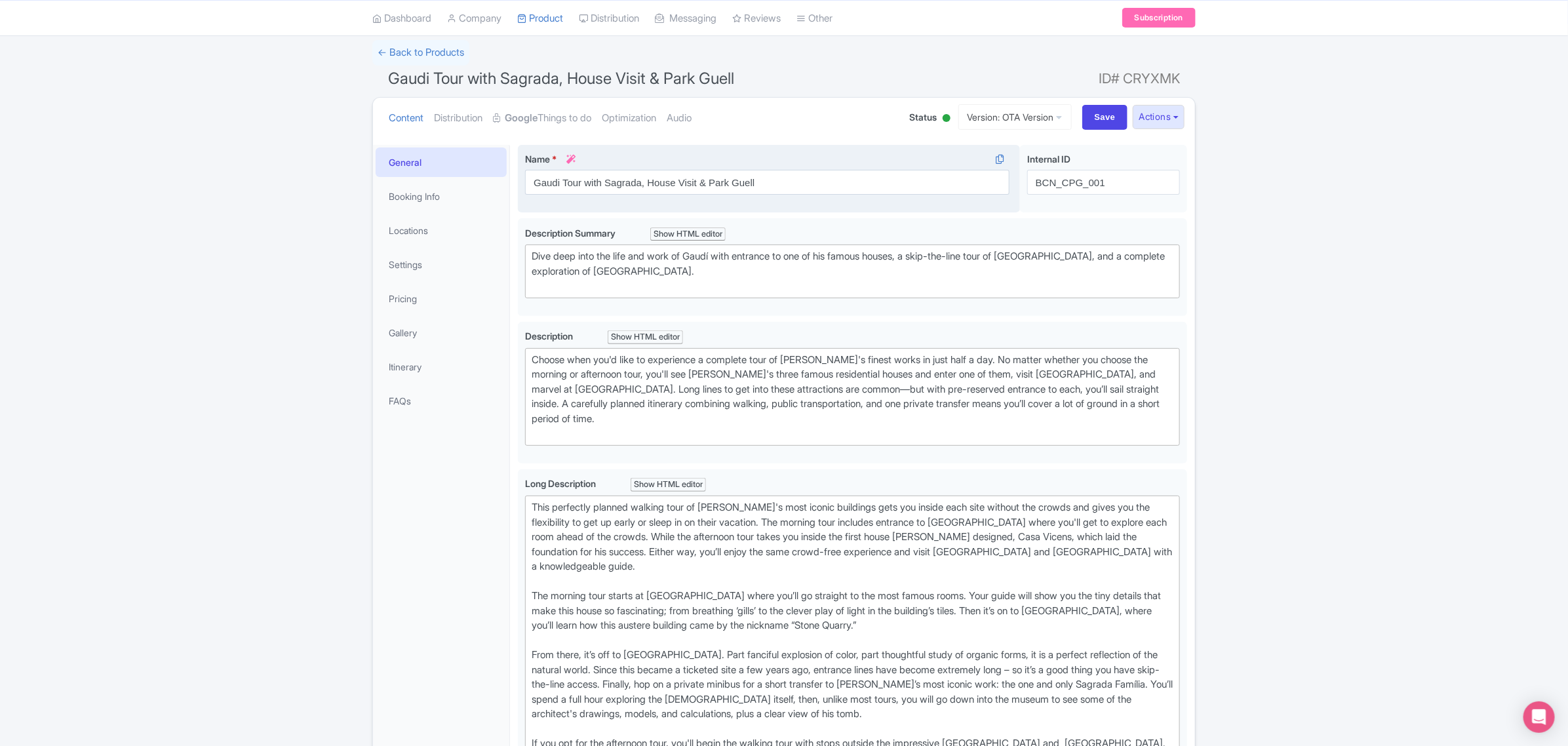
scroll to position [82, 0]
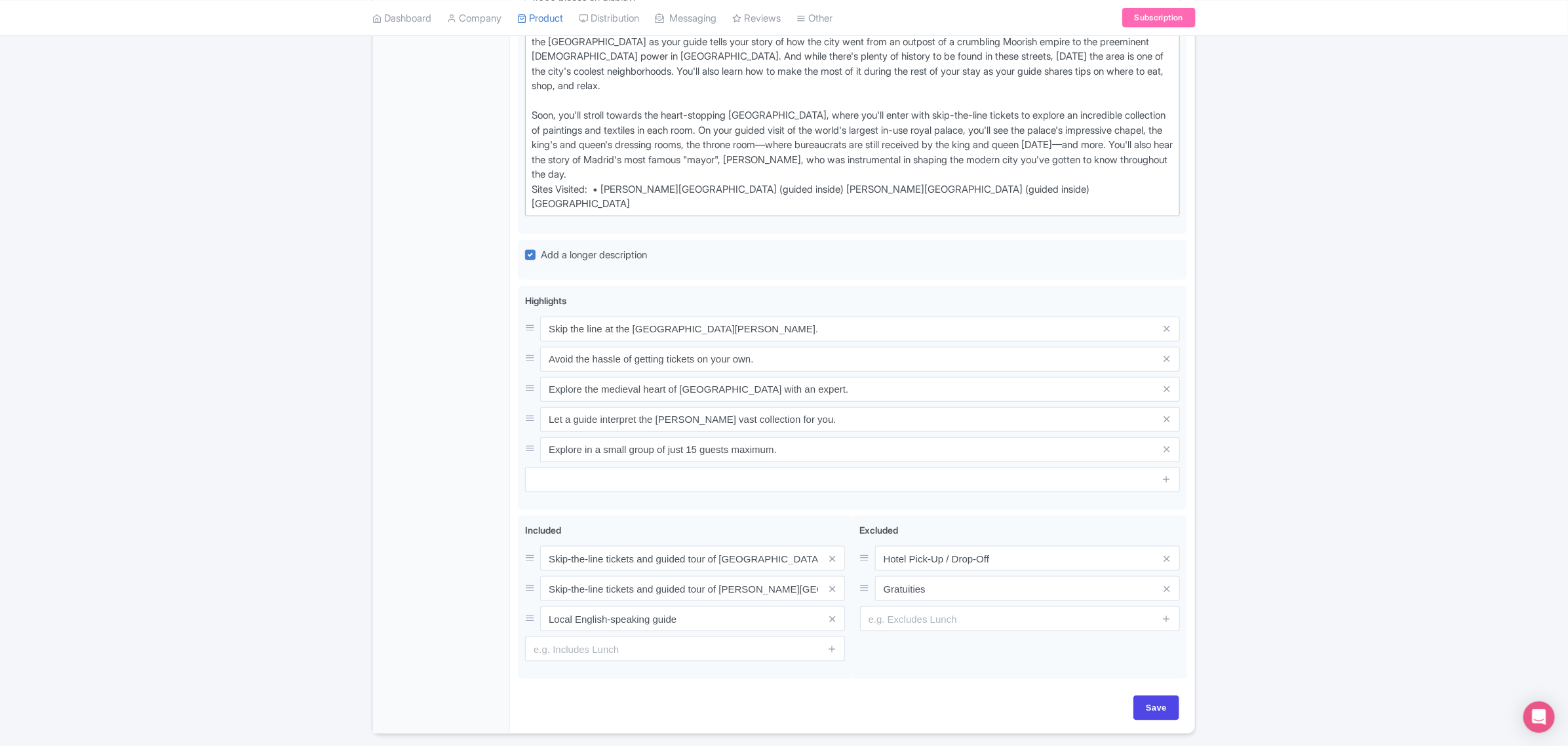
scroll to position [713, 0]
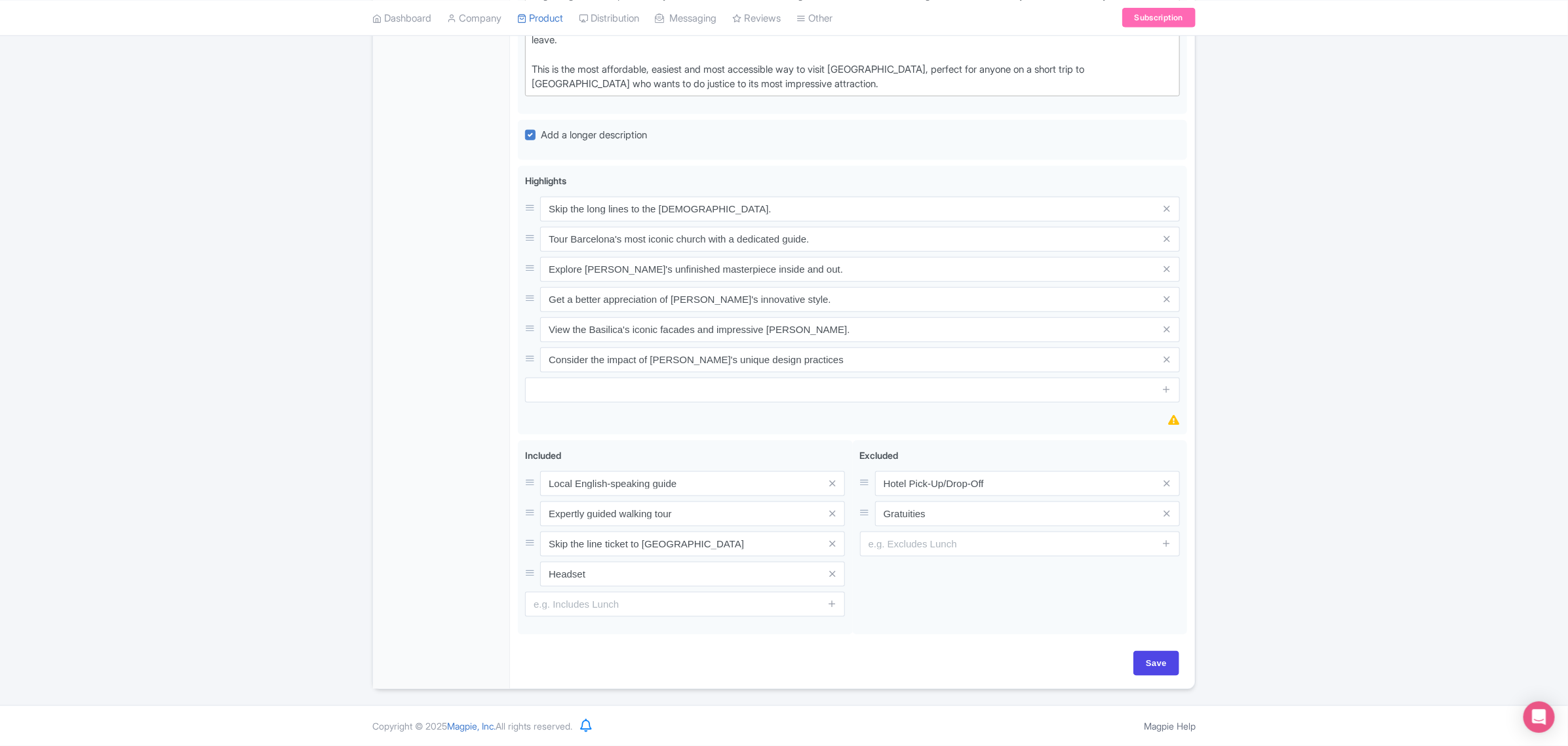
scroll to position [758, 0]
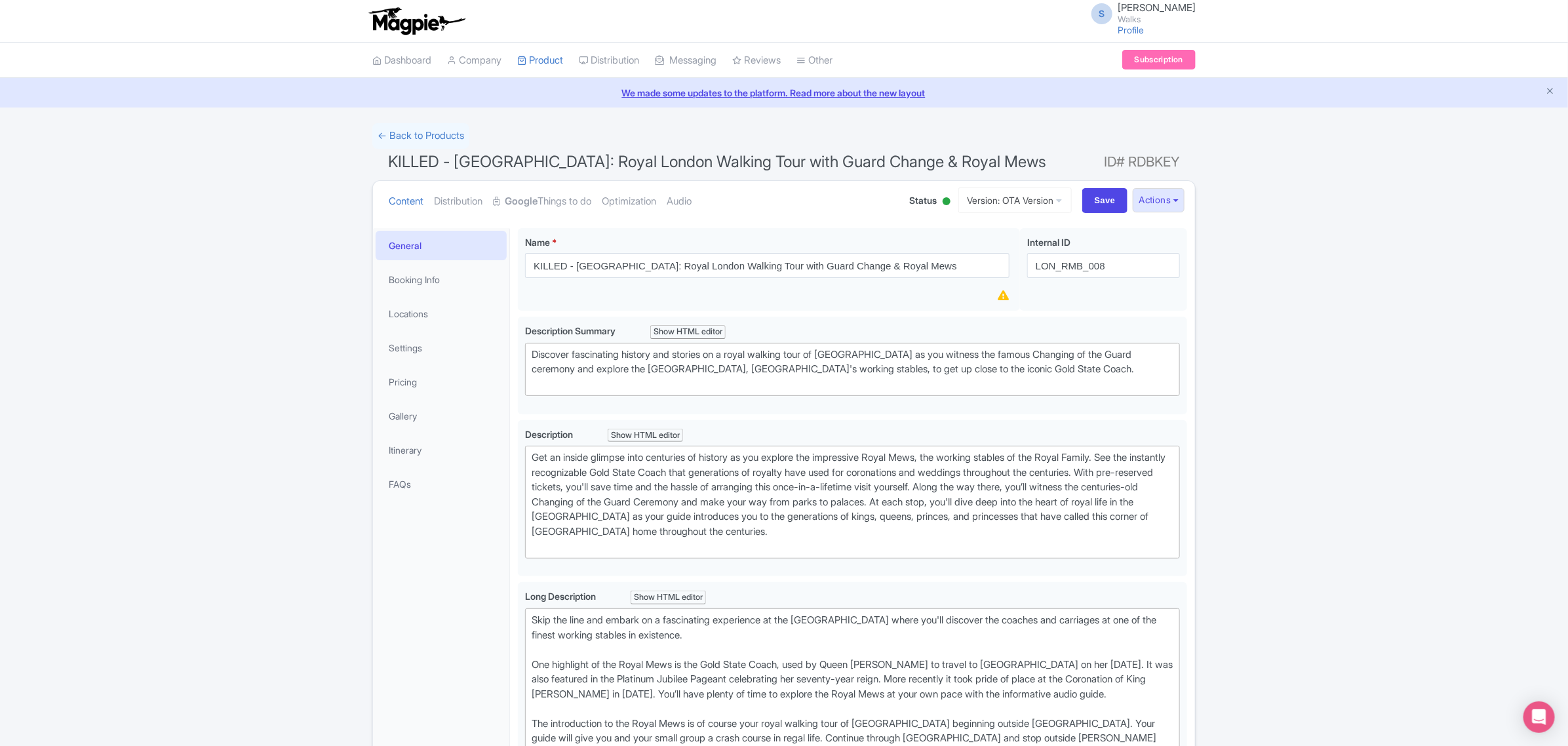
click at [943, 197] on div at bounding box center [946, 201] width 8 height 8
click at [907, 254] on div "Inactive" at bounding box center [913, 250] width 78 height 26
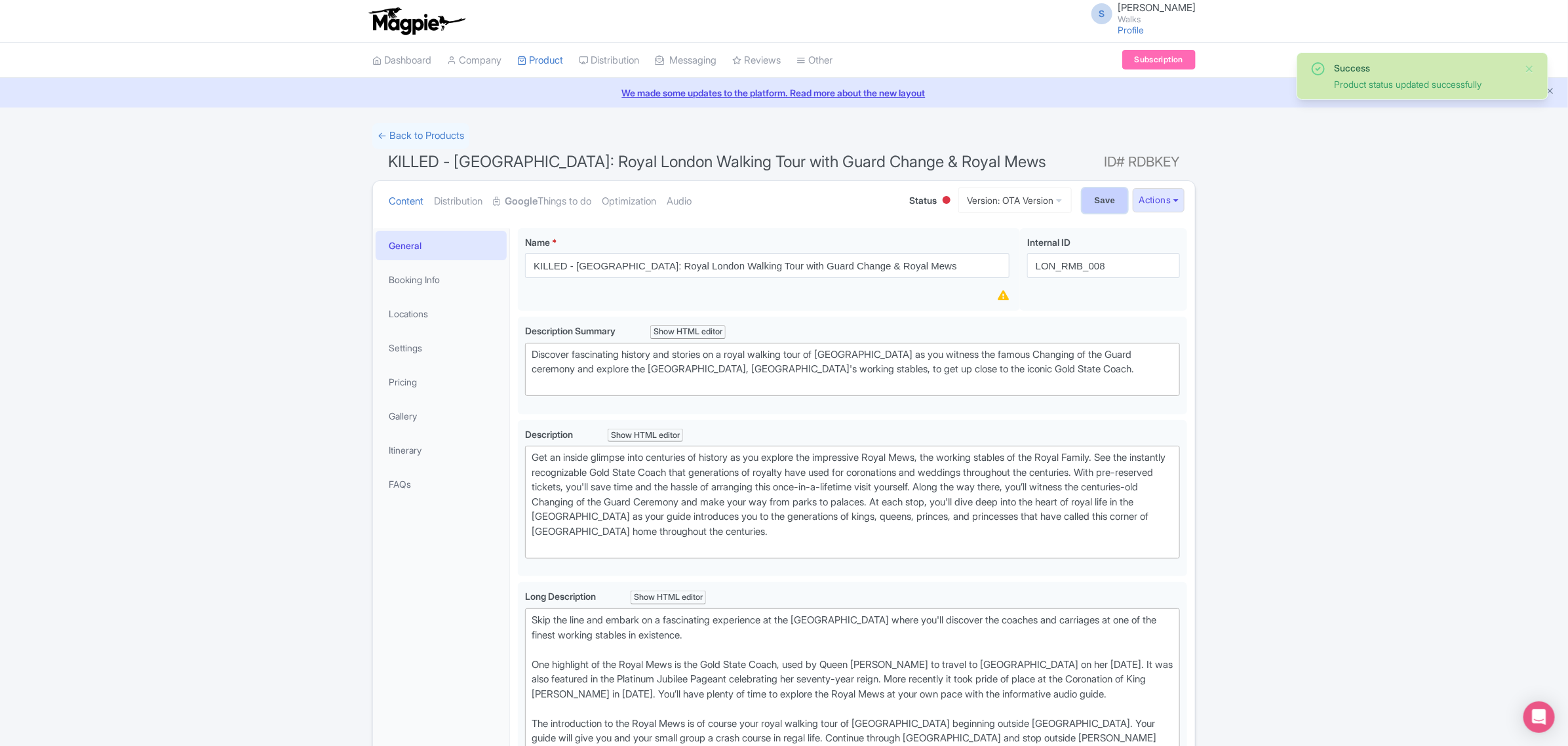
click at [1088, 209] on input "Save" at bounding box center [1105, 200] width 46 height 25
type input "Saving..."
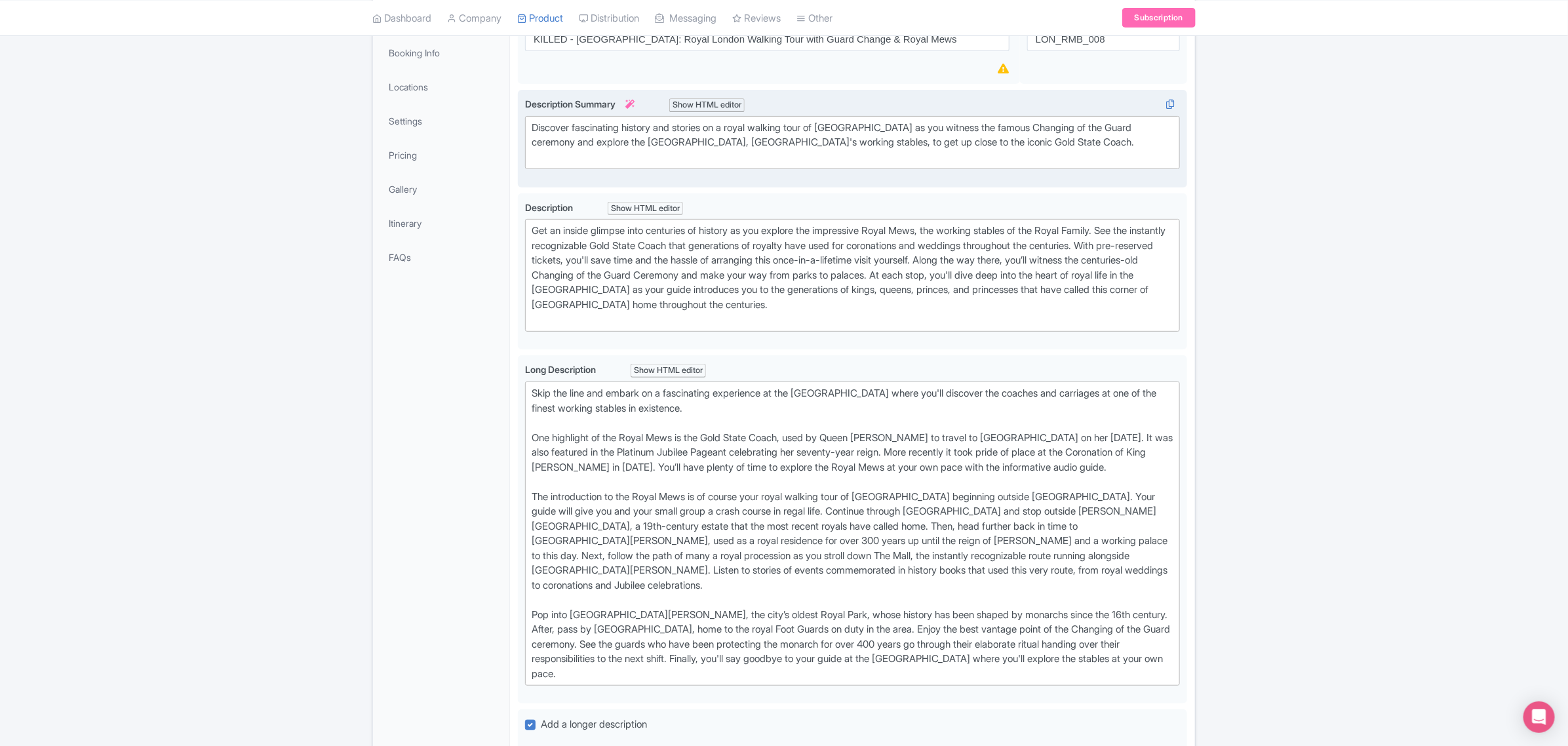
scroll to position [409, 0]
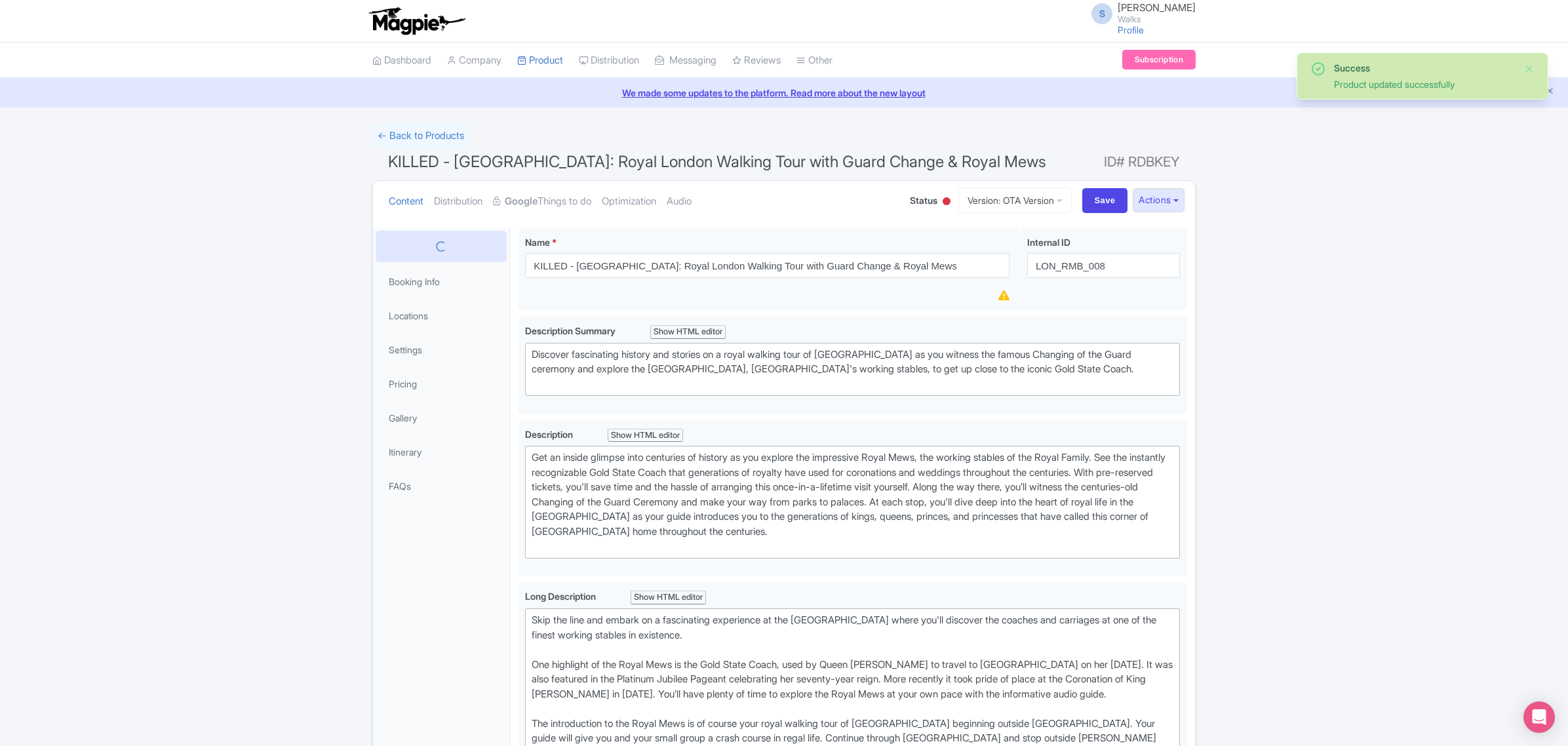
scroll to position [228, 0]
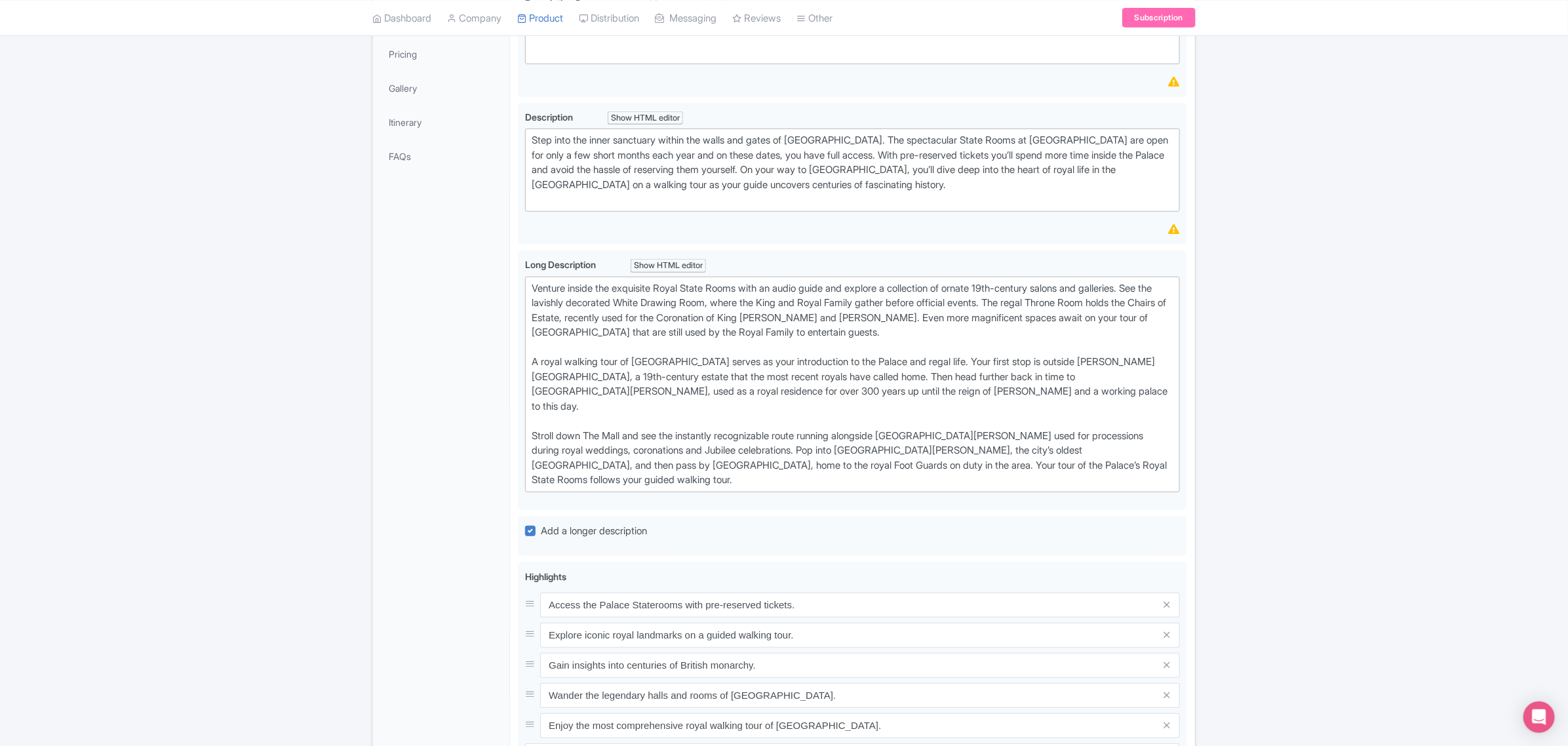
scroll to position [573, 0]
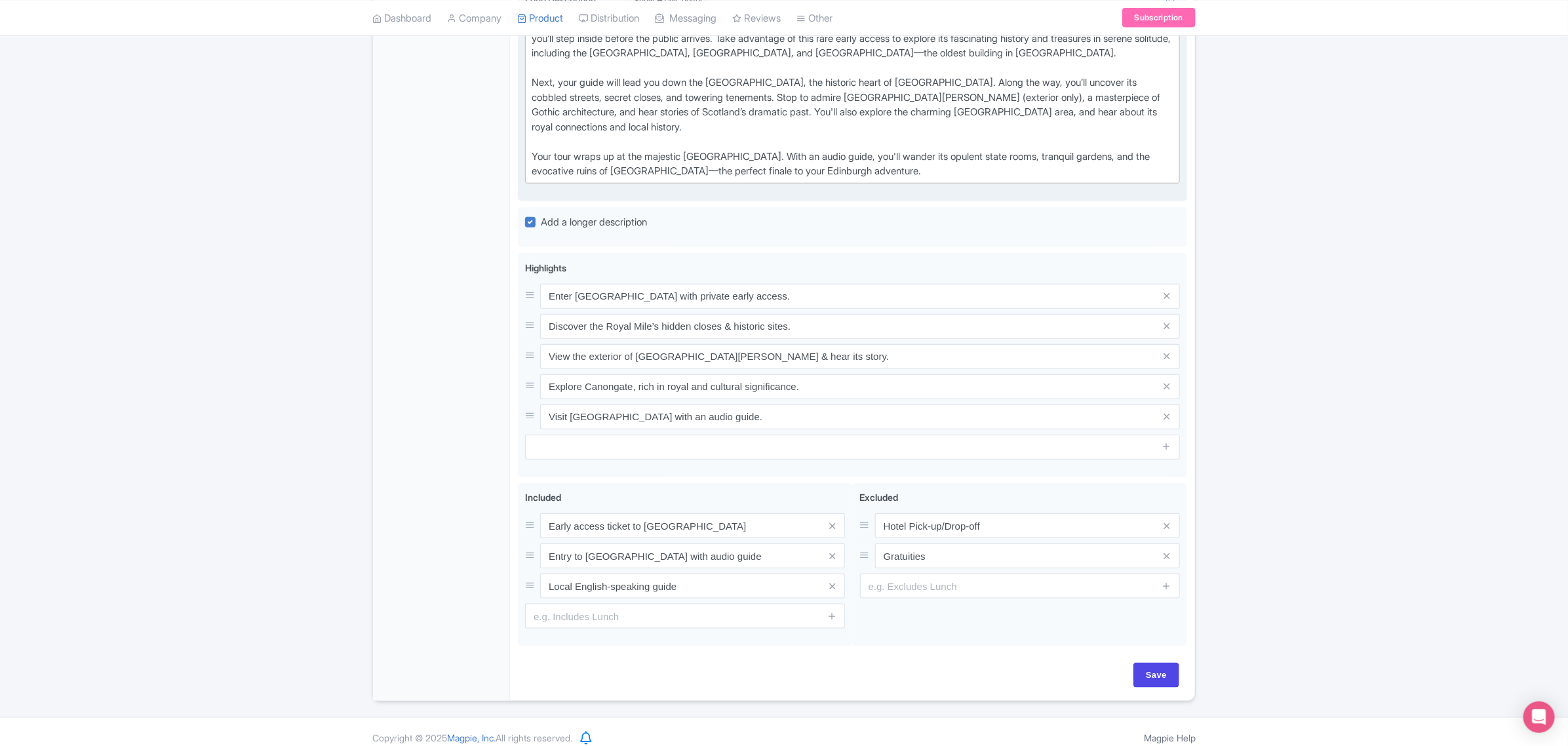
scroll to position [609, 0]
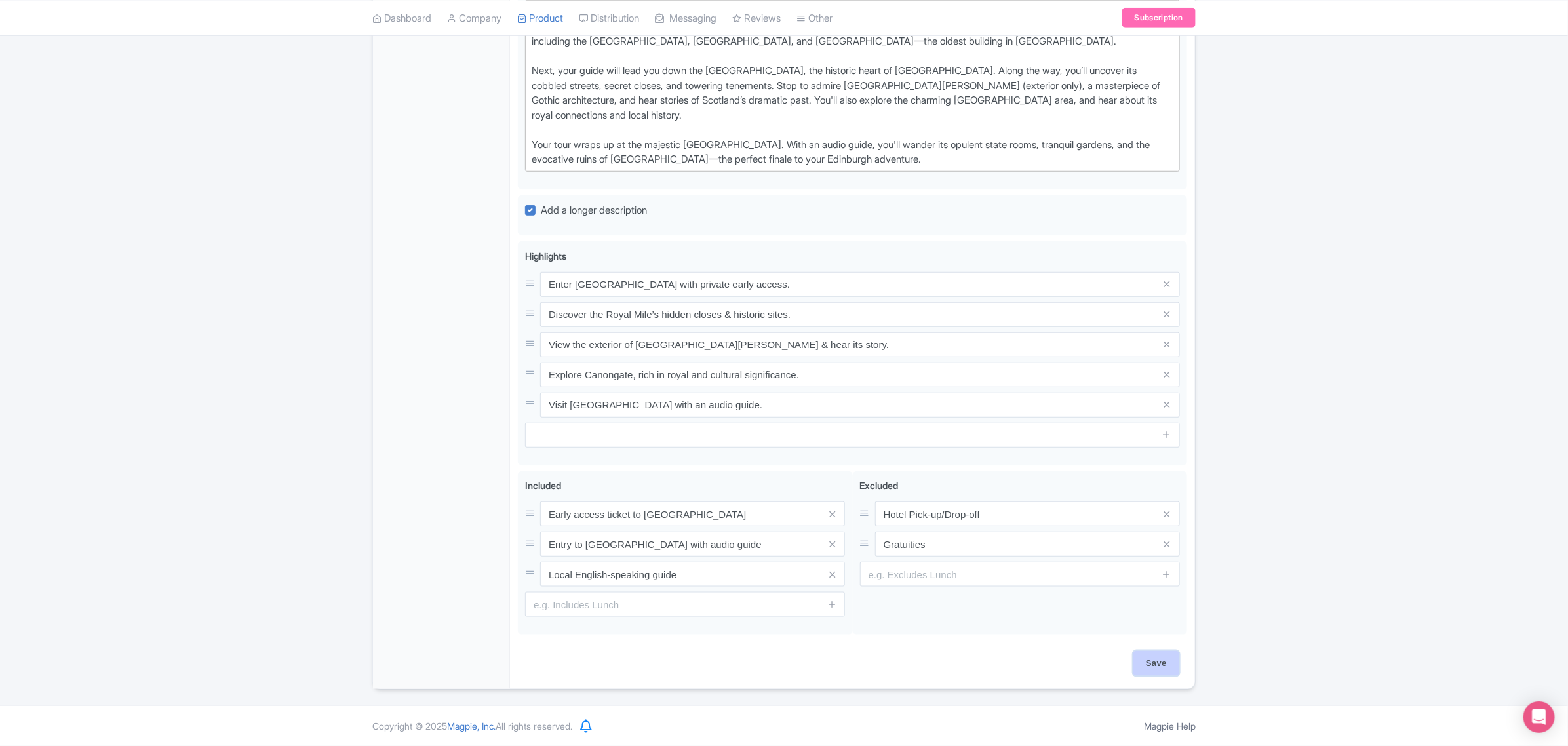
click at [1155, 660] on input "Save" at bounding box center [1156, 663] width 46 height 25
type input "Saving..."
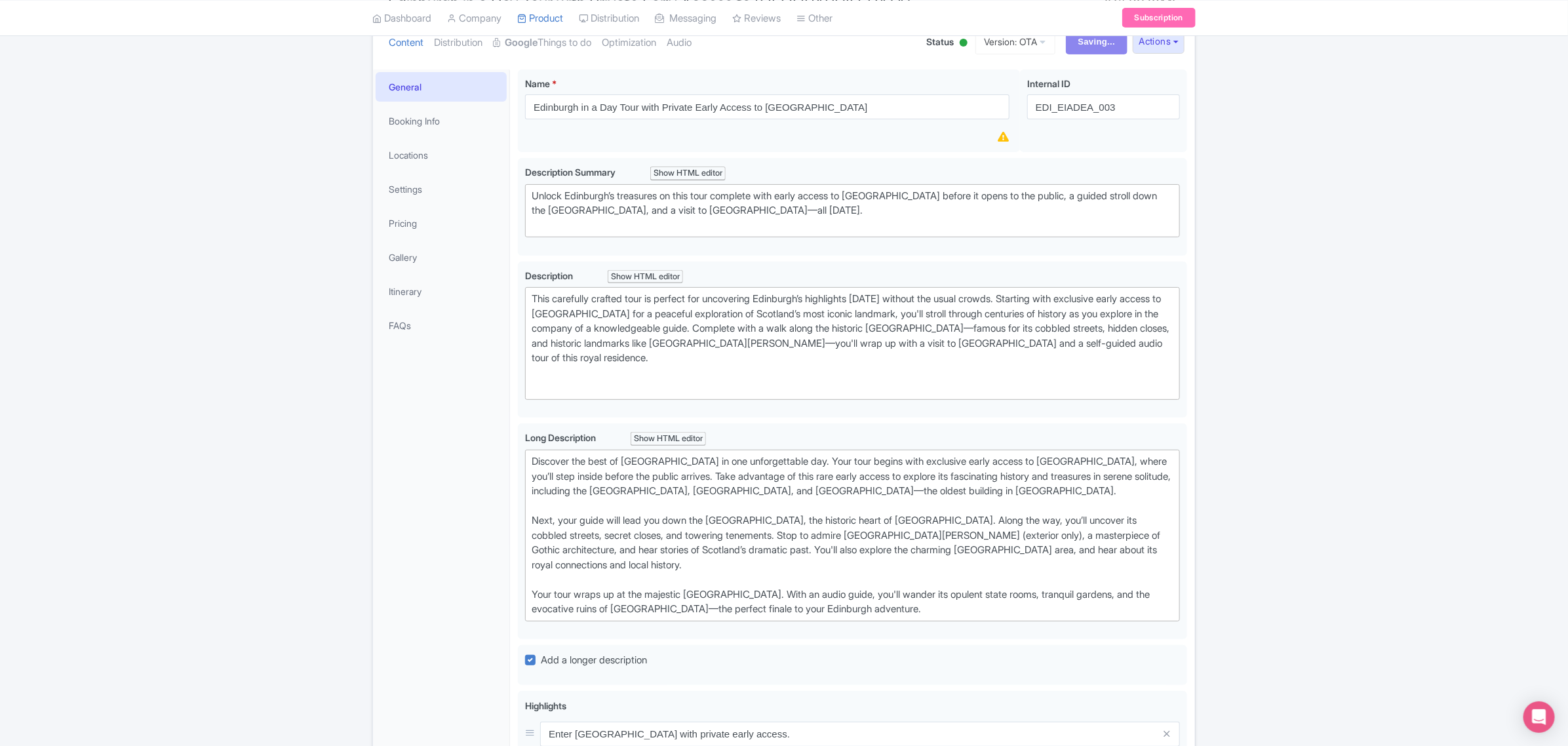
scroll to position [0, 0]
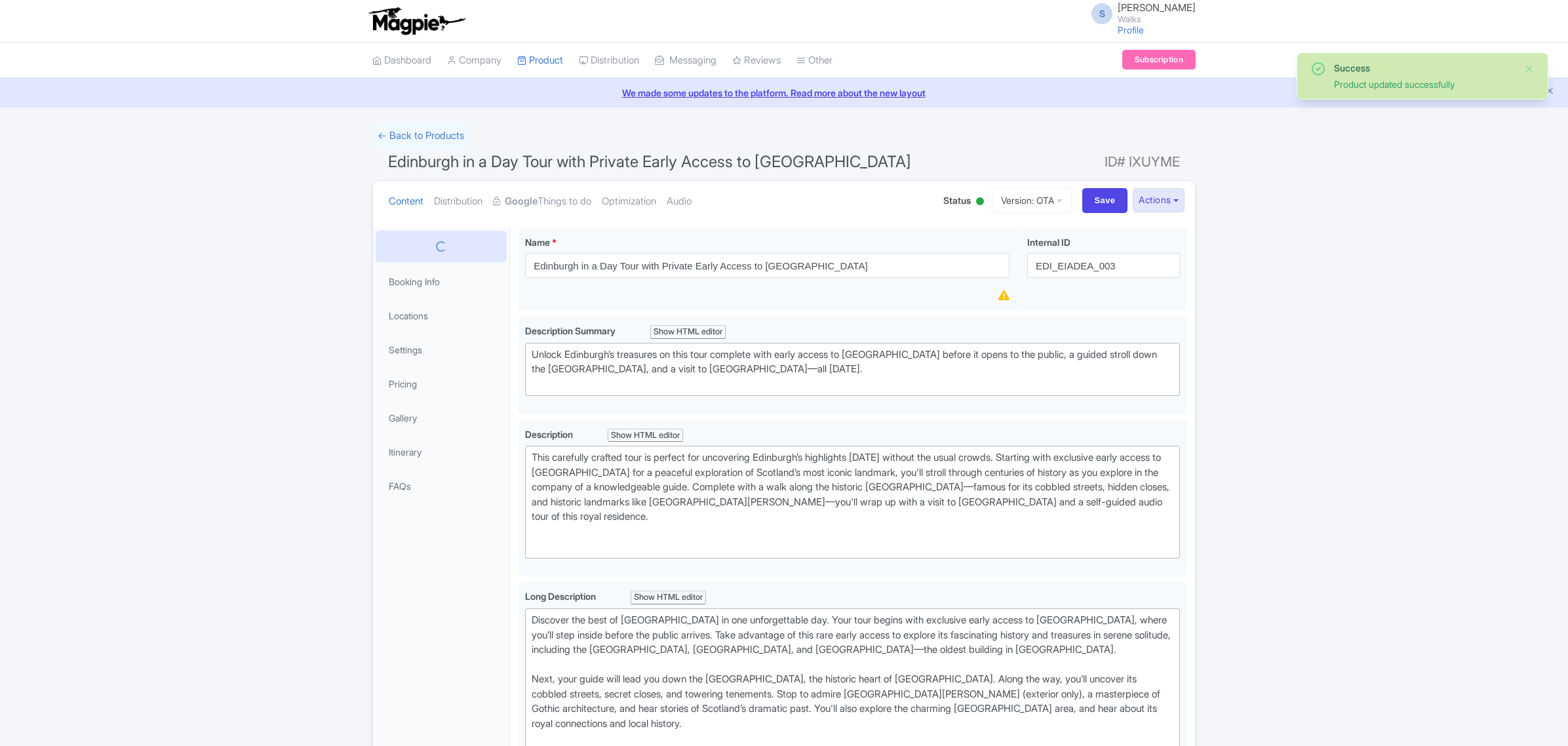
scroll to position [228, 0]
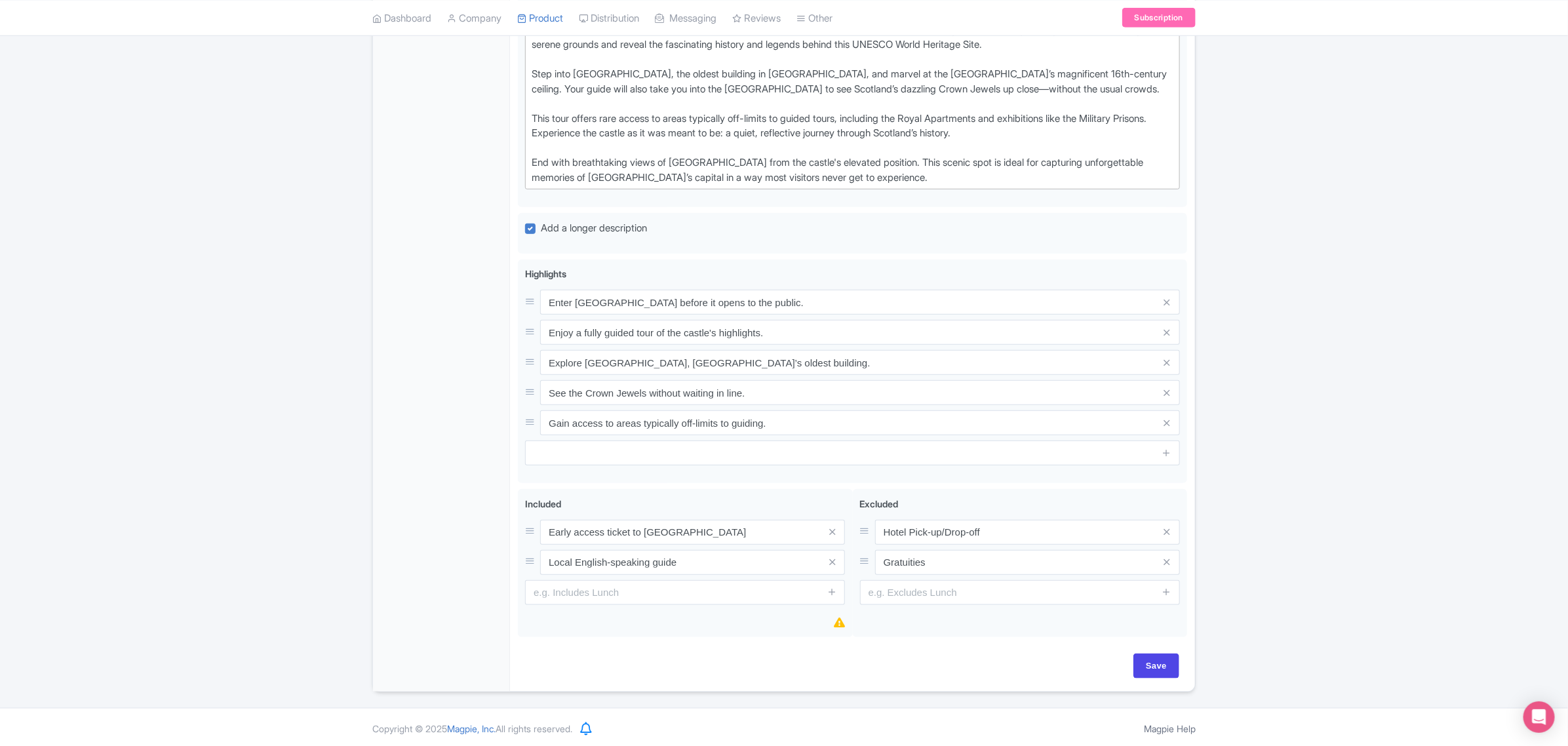
scroll to position [579, 0]
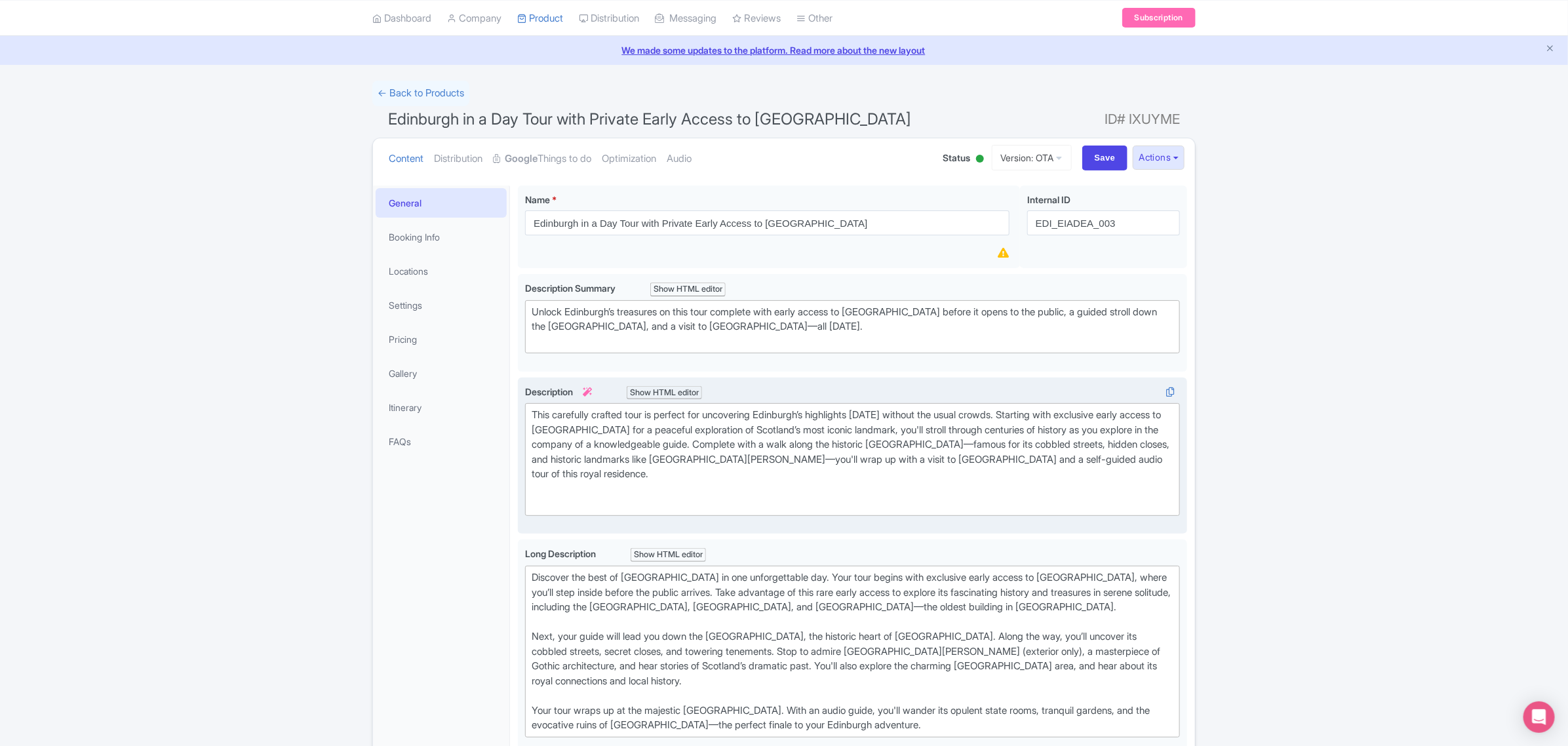
scroll to position [82, 0]
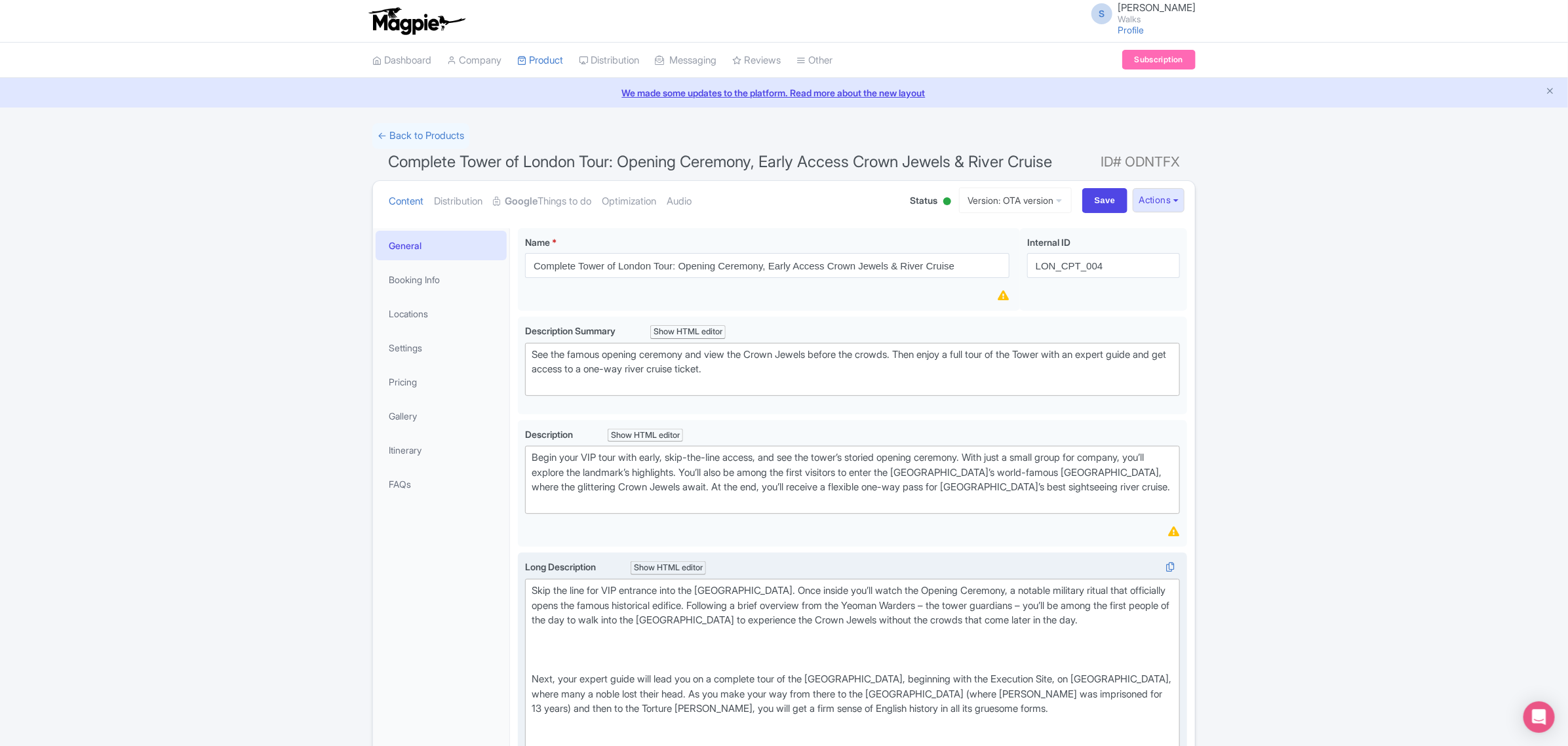
click at [538, 653] on div "Skip the line for VIP entrance into the Tower of London. Once inside you’ll wat…" at bounding box center [852, 746] width 642 height 325
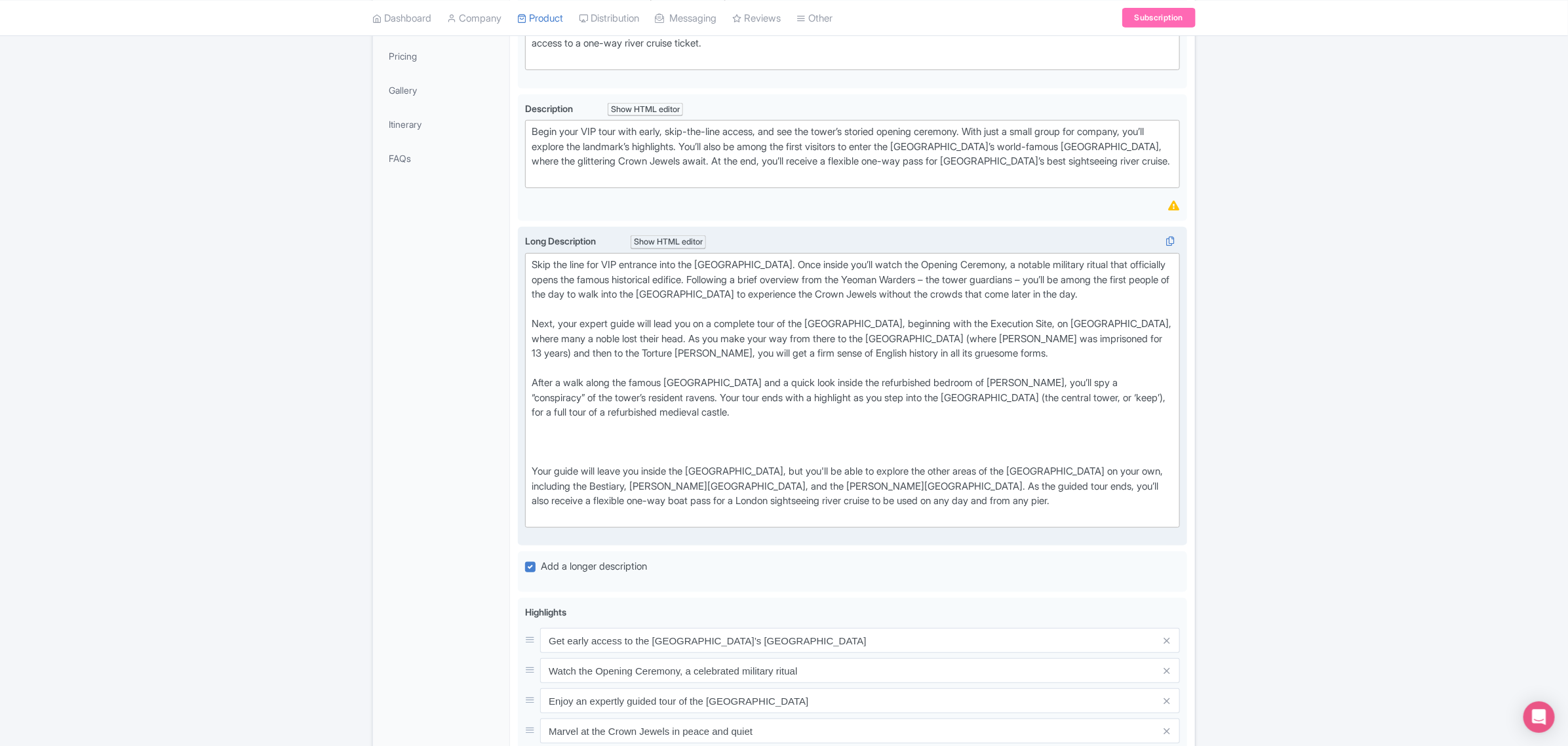
scroll to position [328, 0]
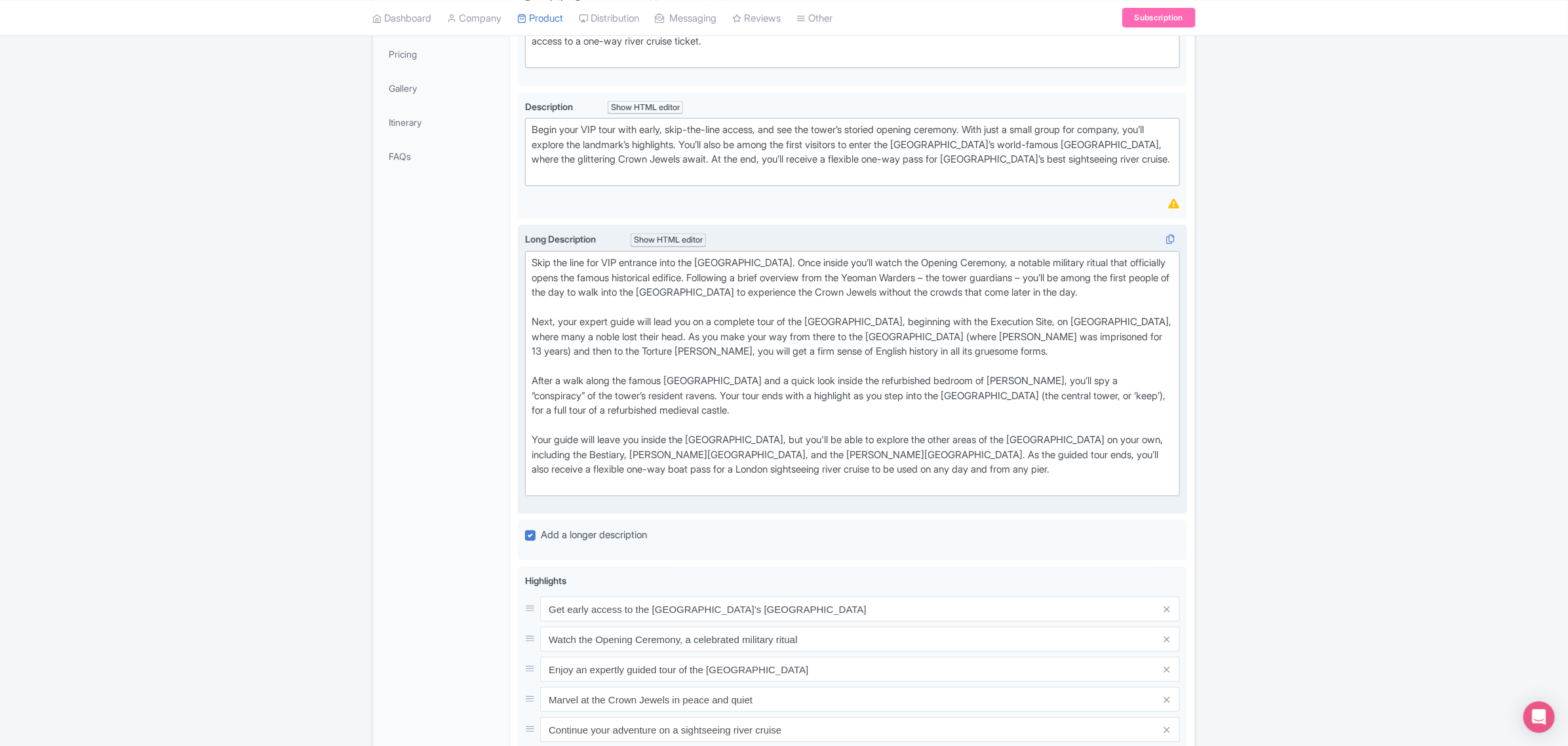
type trix-editor "<div>Skip the line for VIP entrance into the Tower of London. Once inside you’l…"
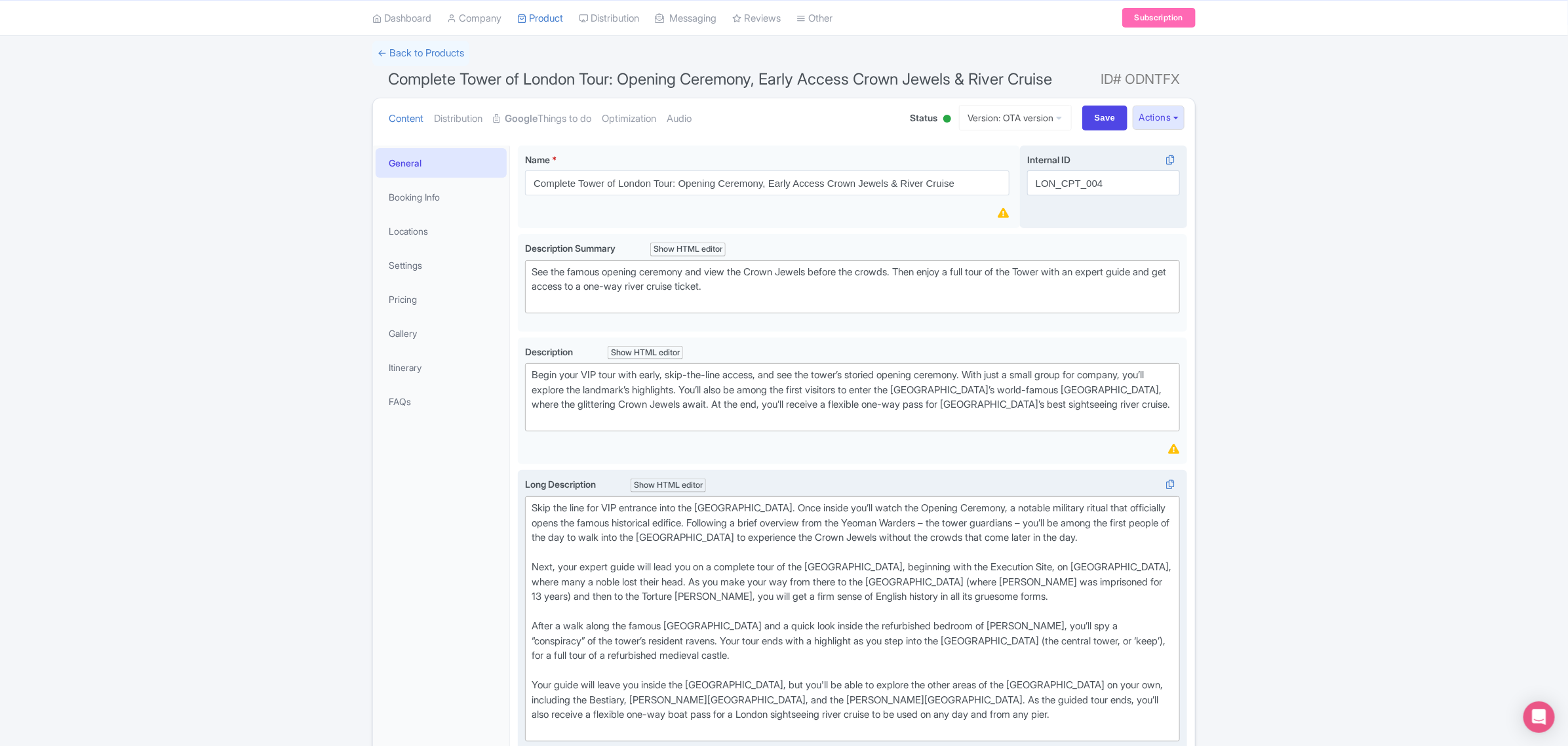
scroll to position [82, 0]
click at [1091, 106] on input "Save" at bounding box center [1105, 118] width 46 height 25
type input "Saving..."
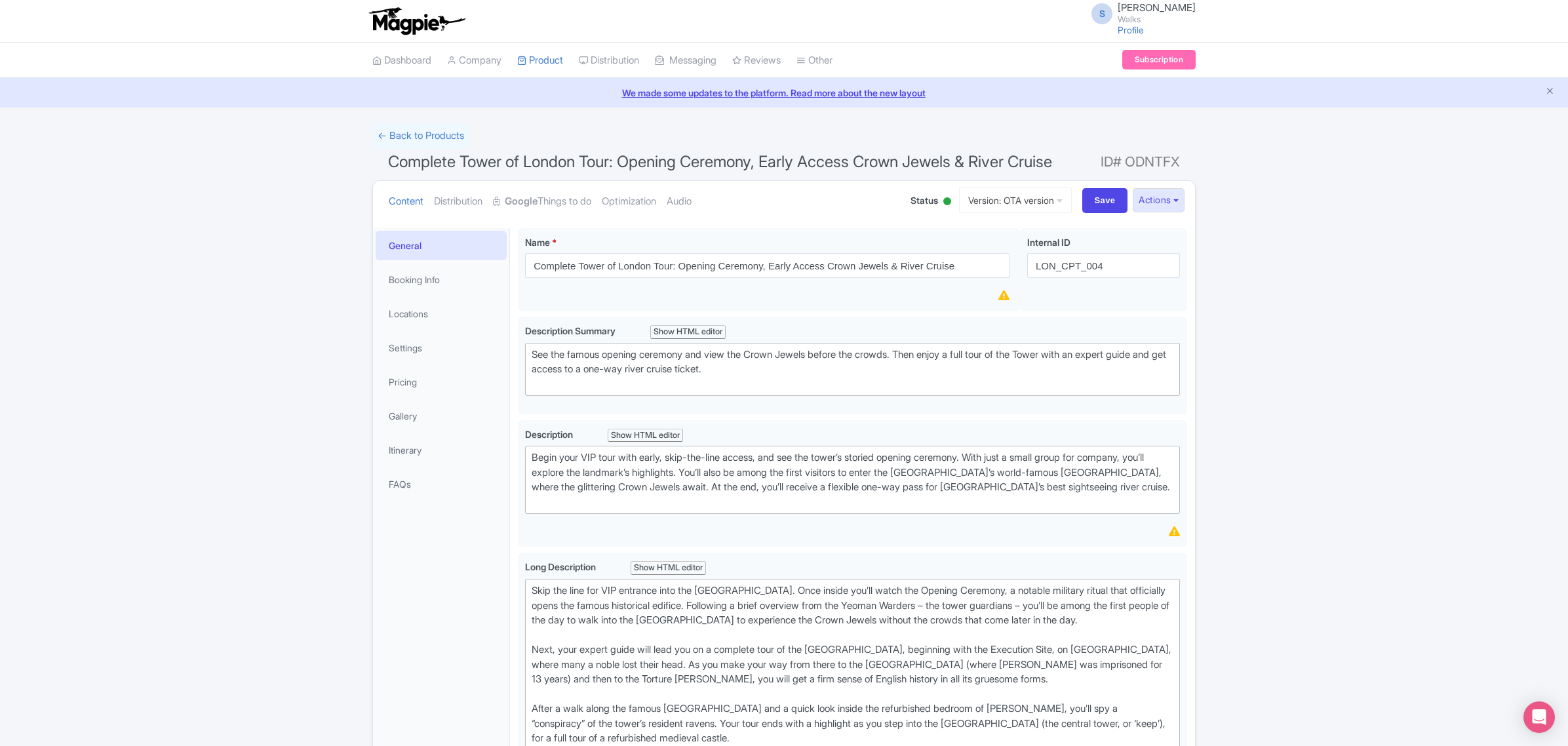
scroll to position [228, 0]
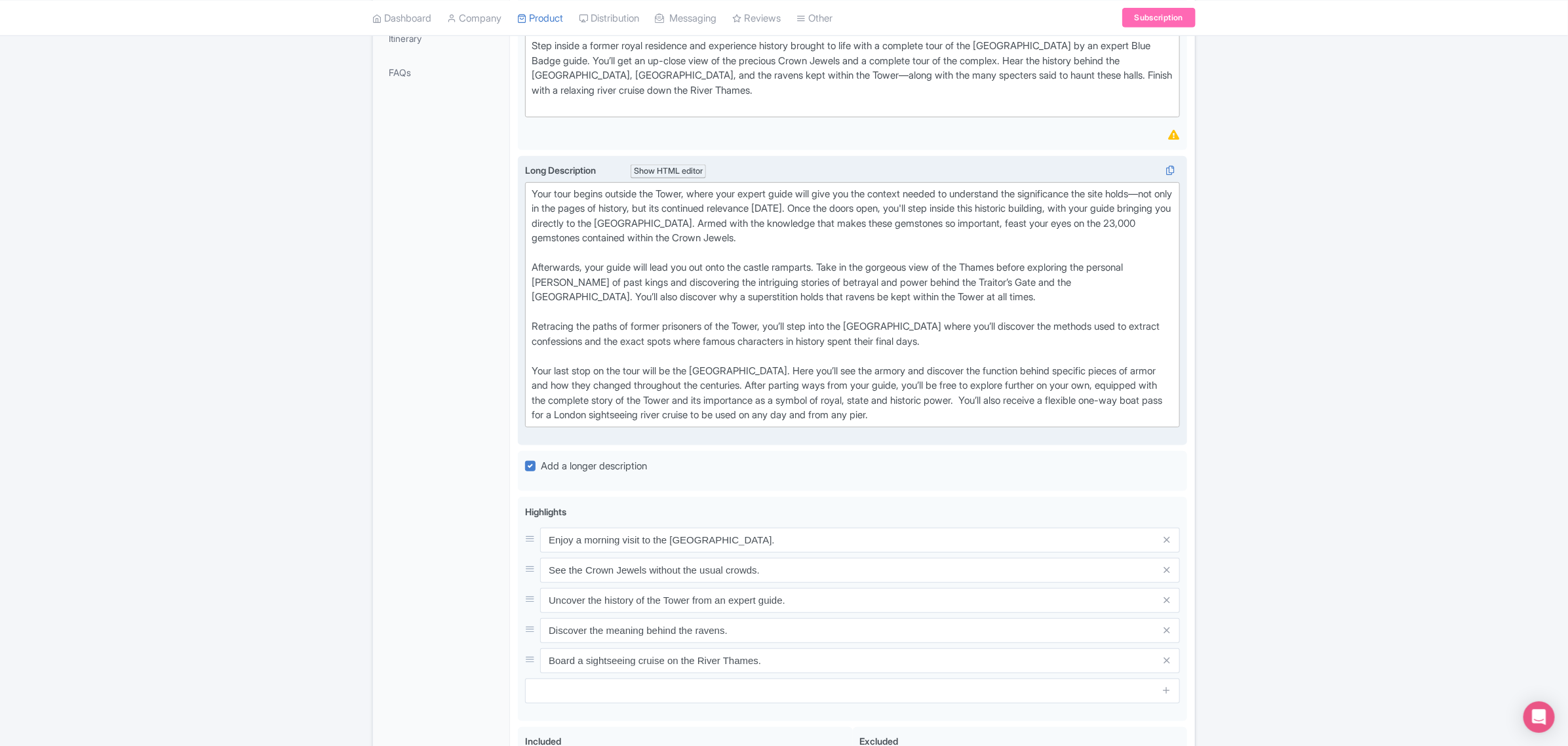
scroll to position [655, 0]
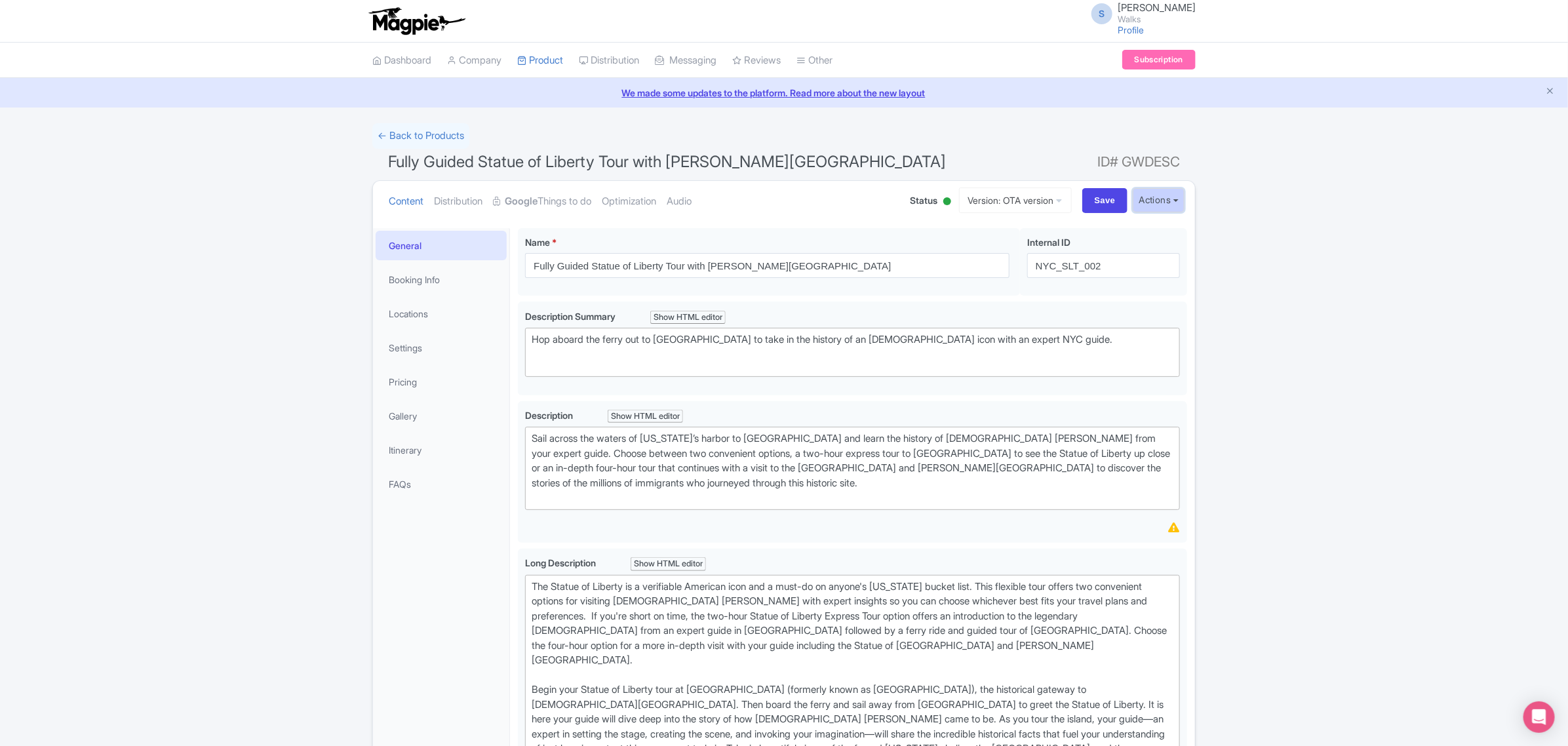
click at [1152, 201] on button "Actions" at bounding box center [1158, 200] width 52 height 24
click at [1050, 251] on link "Industry Partner View" at bounding box center [1010, 258] width 126 height 21
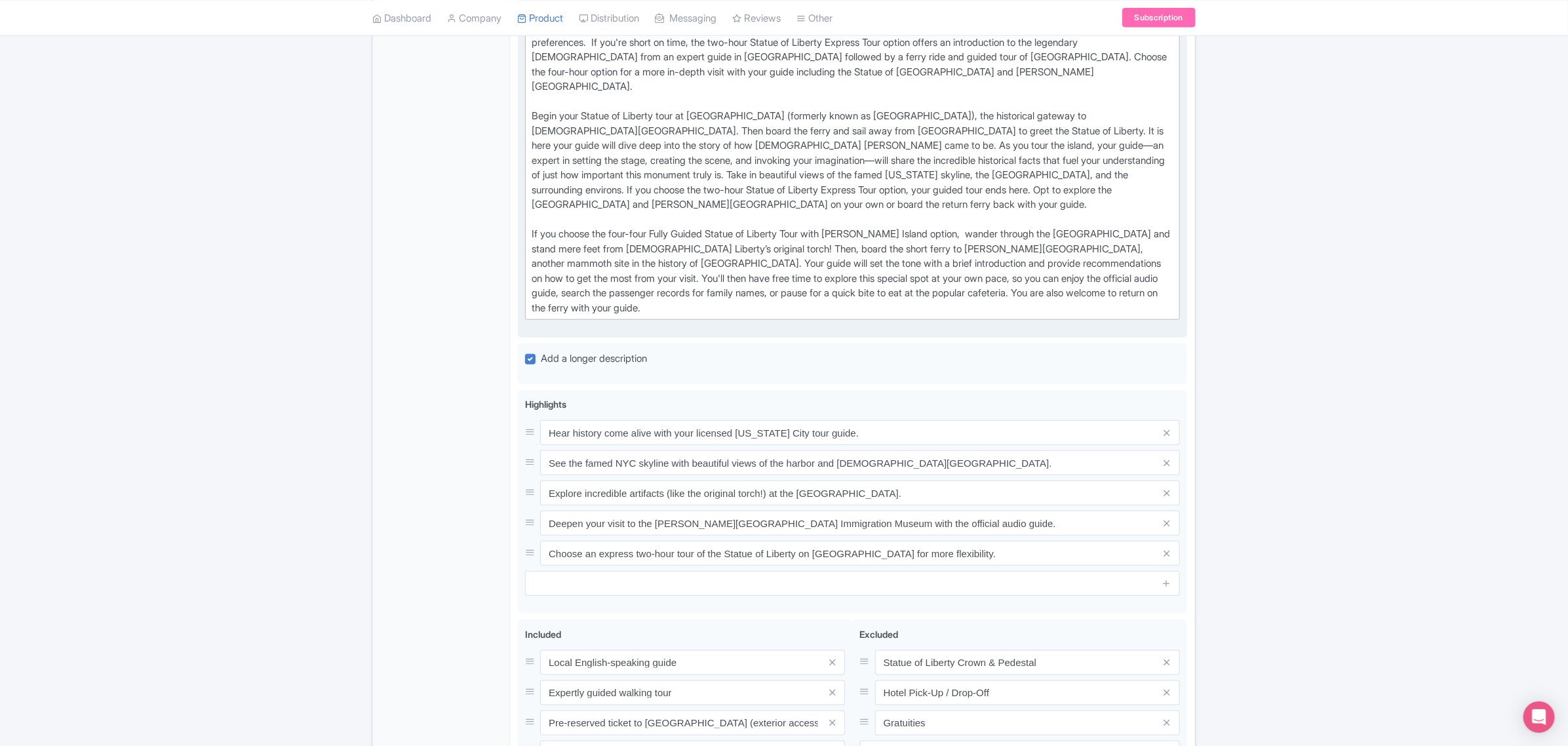
scroll to position [655, 0]
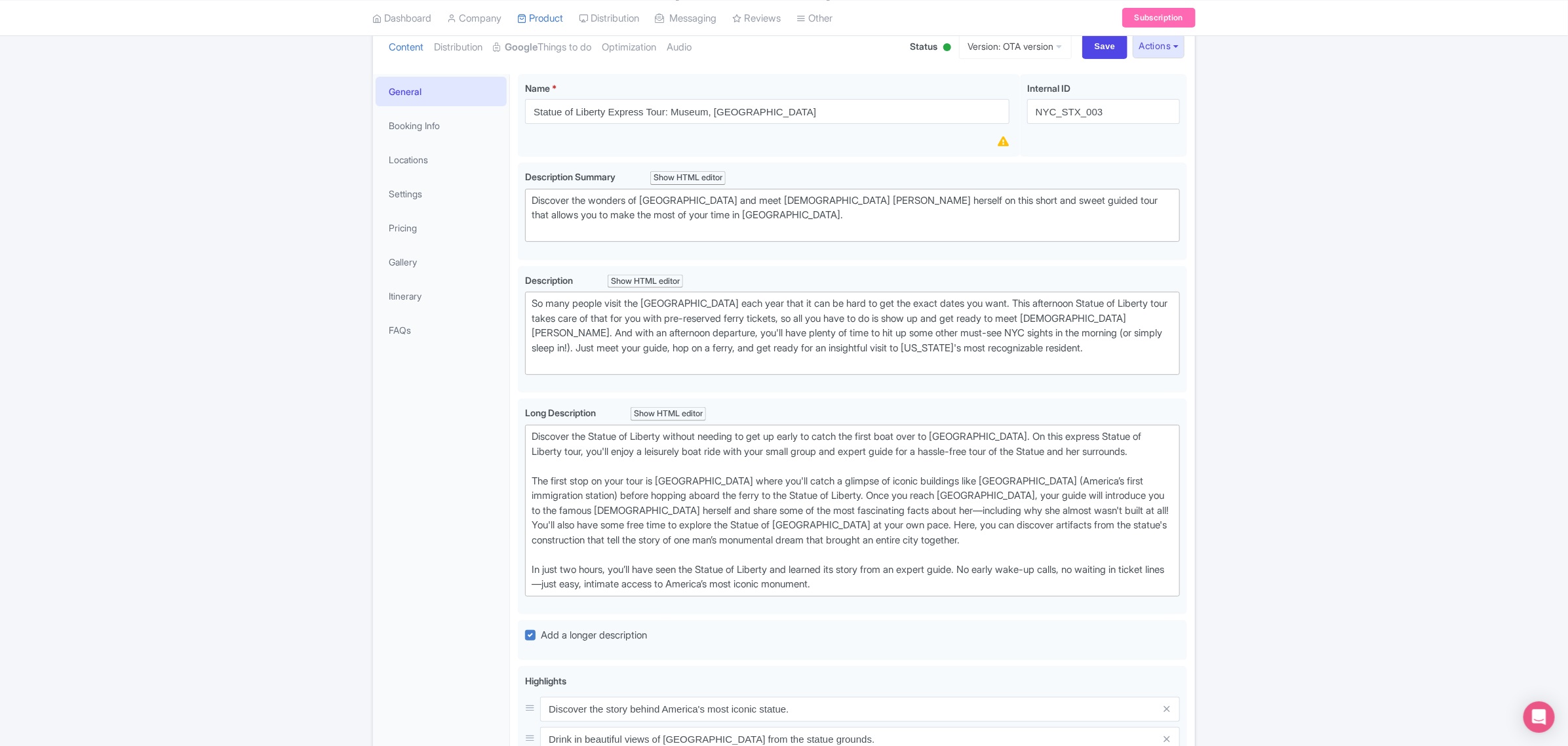
scroll to position [164, 0]
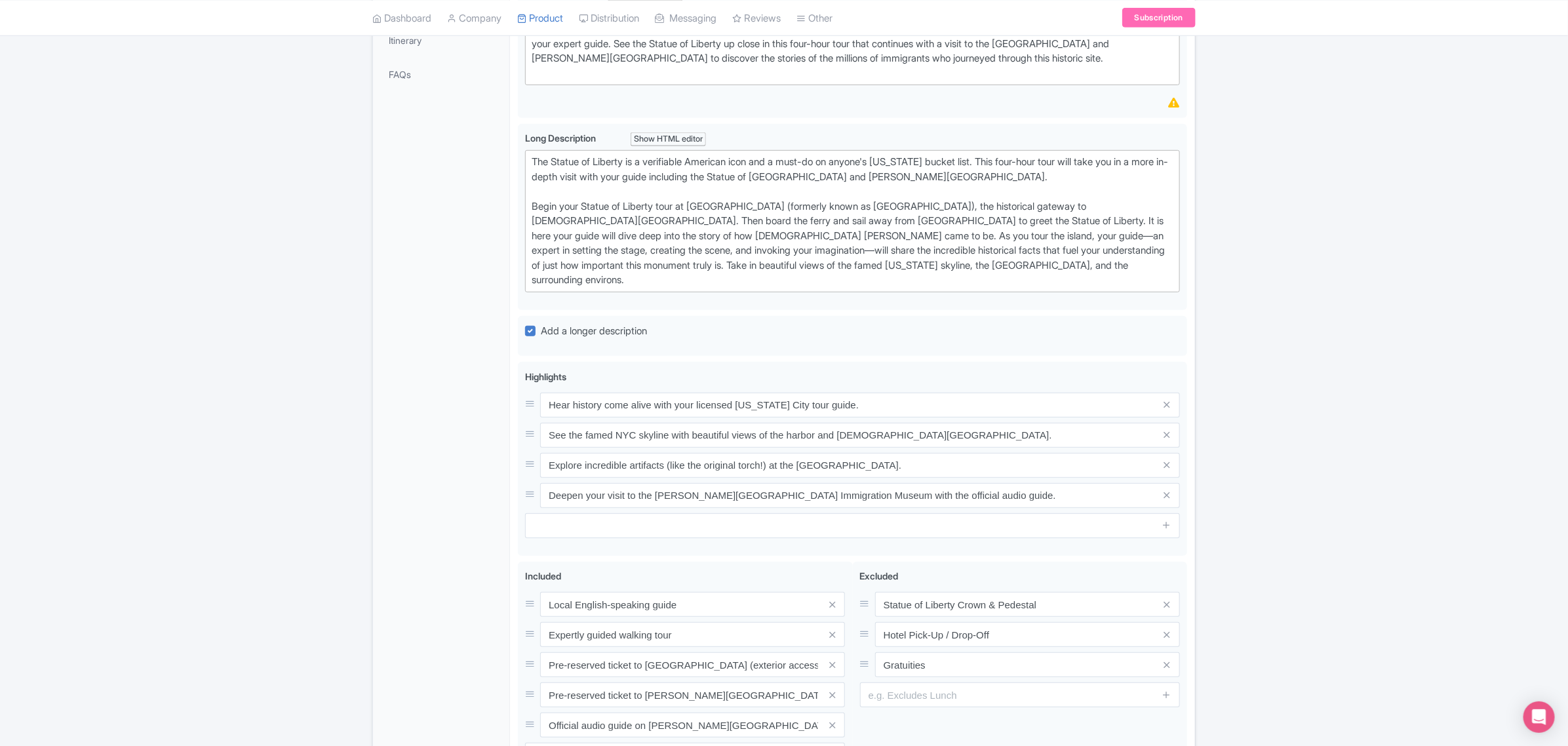
scroll to position [491, 0]
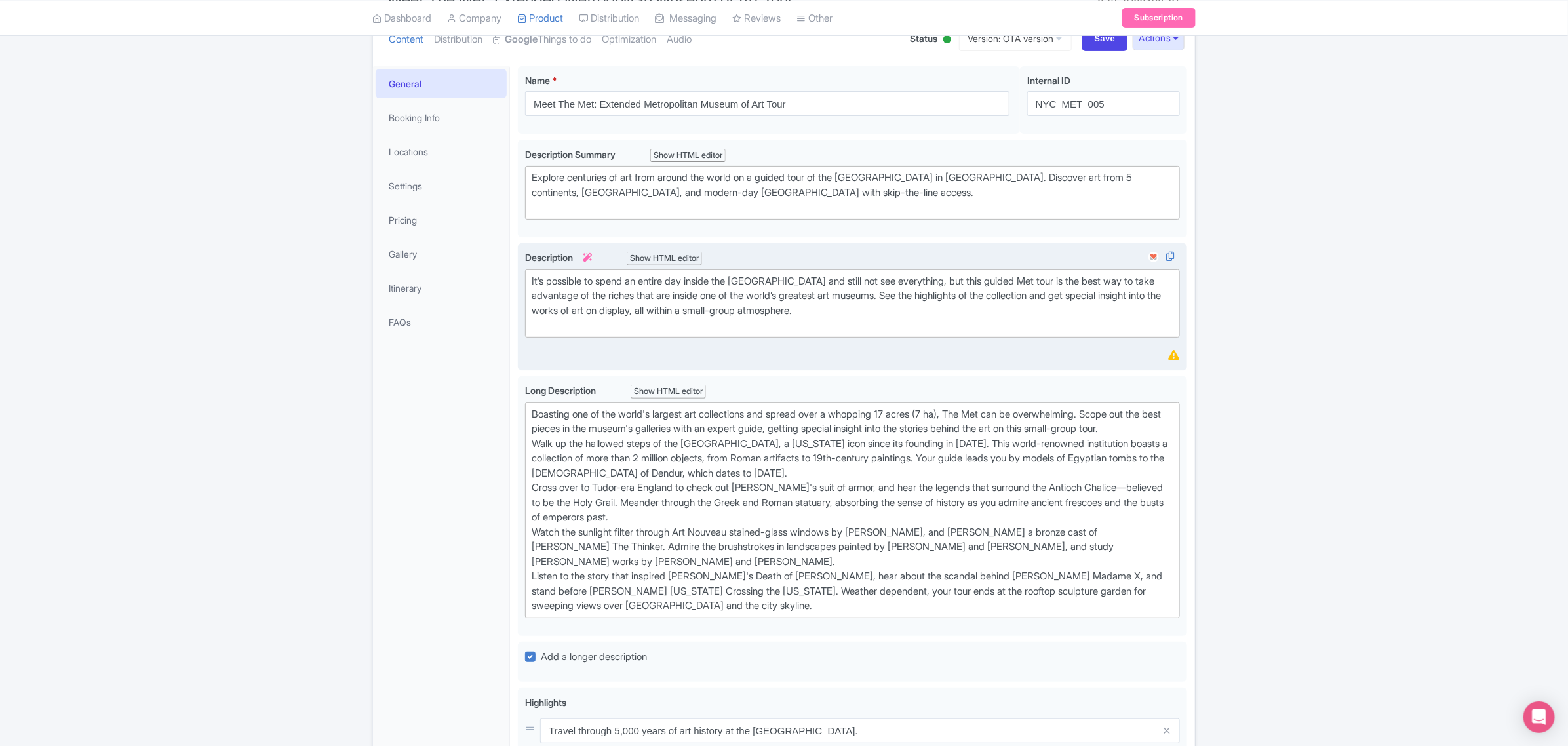
scroll to position [164, 0]
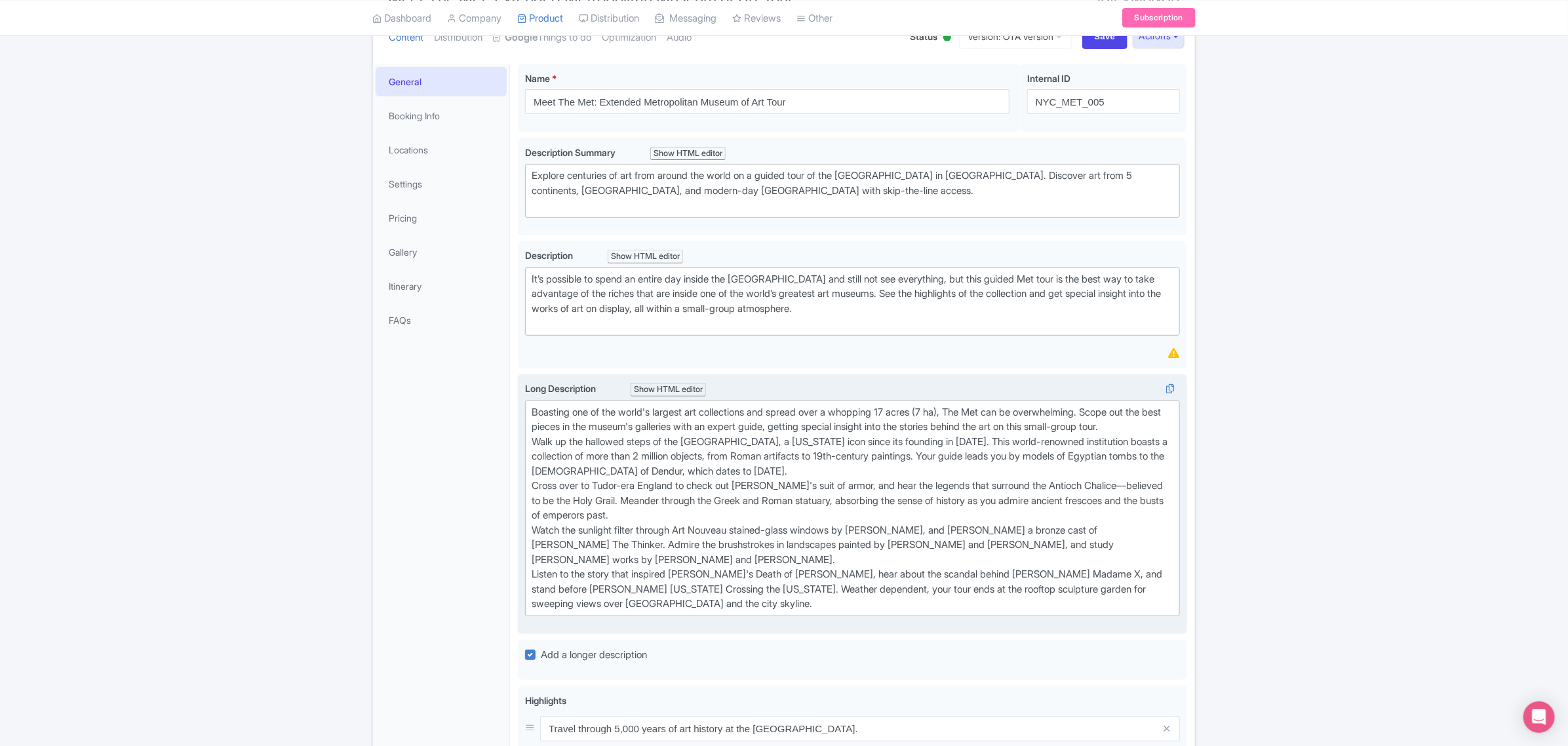
click at [849, 495] on div "Boasting one of the world's largest art collections and spread over a whopping …" at bounding box center [852, 508] width 642 height 207
click at [849, 485] on div "Boasting one of the world's largest art collections and spread over a whopping …" at bounding box center [852, 508] width 642 height 207
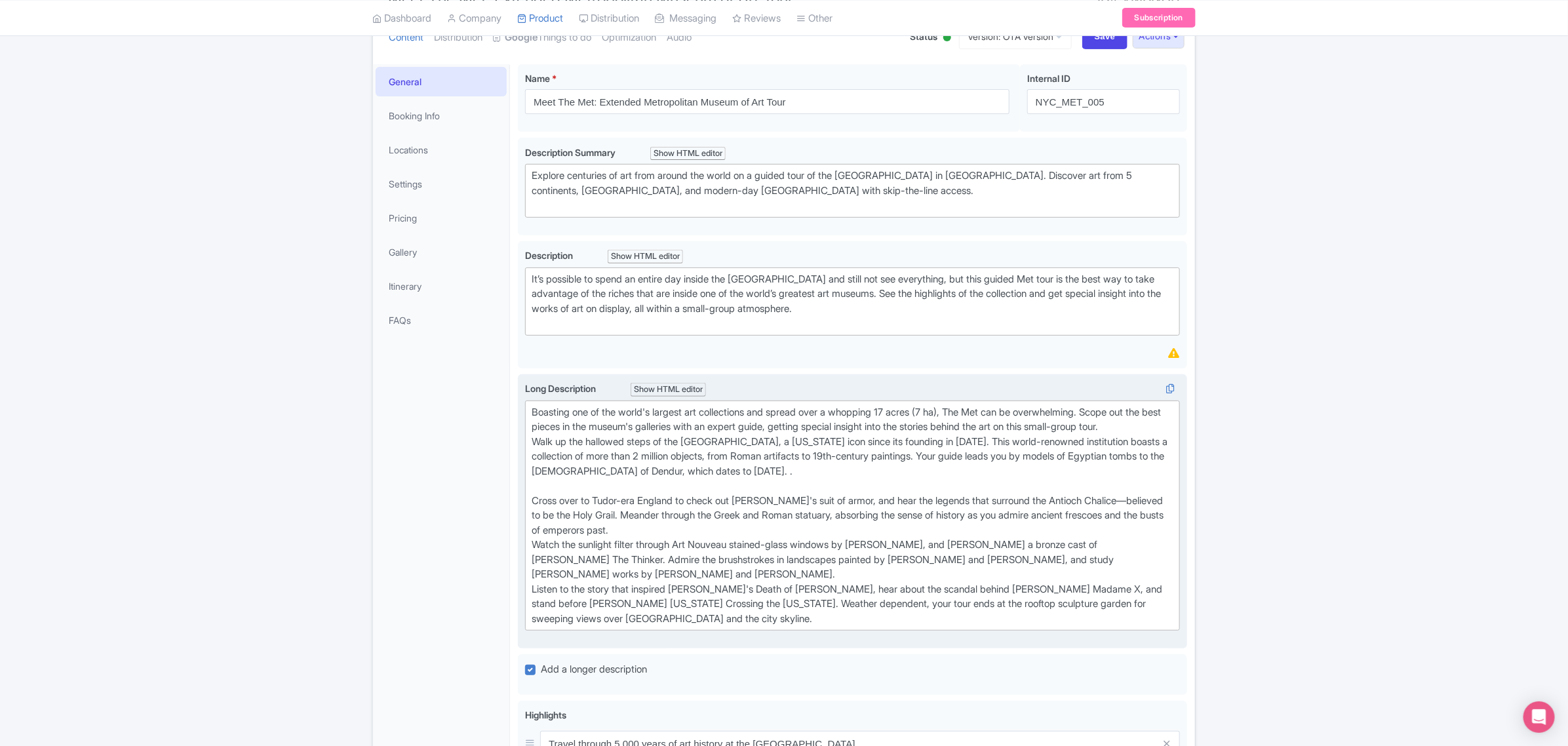
click at [839, 484] on div "Boasting one of the world's largest art collections and spread over a whopping …" at bounding box center [852, 515] width 642 height 221
click at [905, 546] on div "Boasting one of the world's largest art collections and spread over a whopping …" at bounding box center [852, 515] width 642 height 221
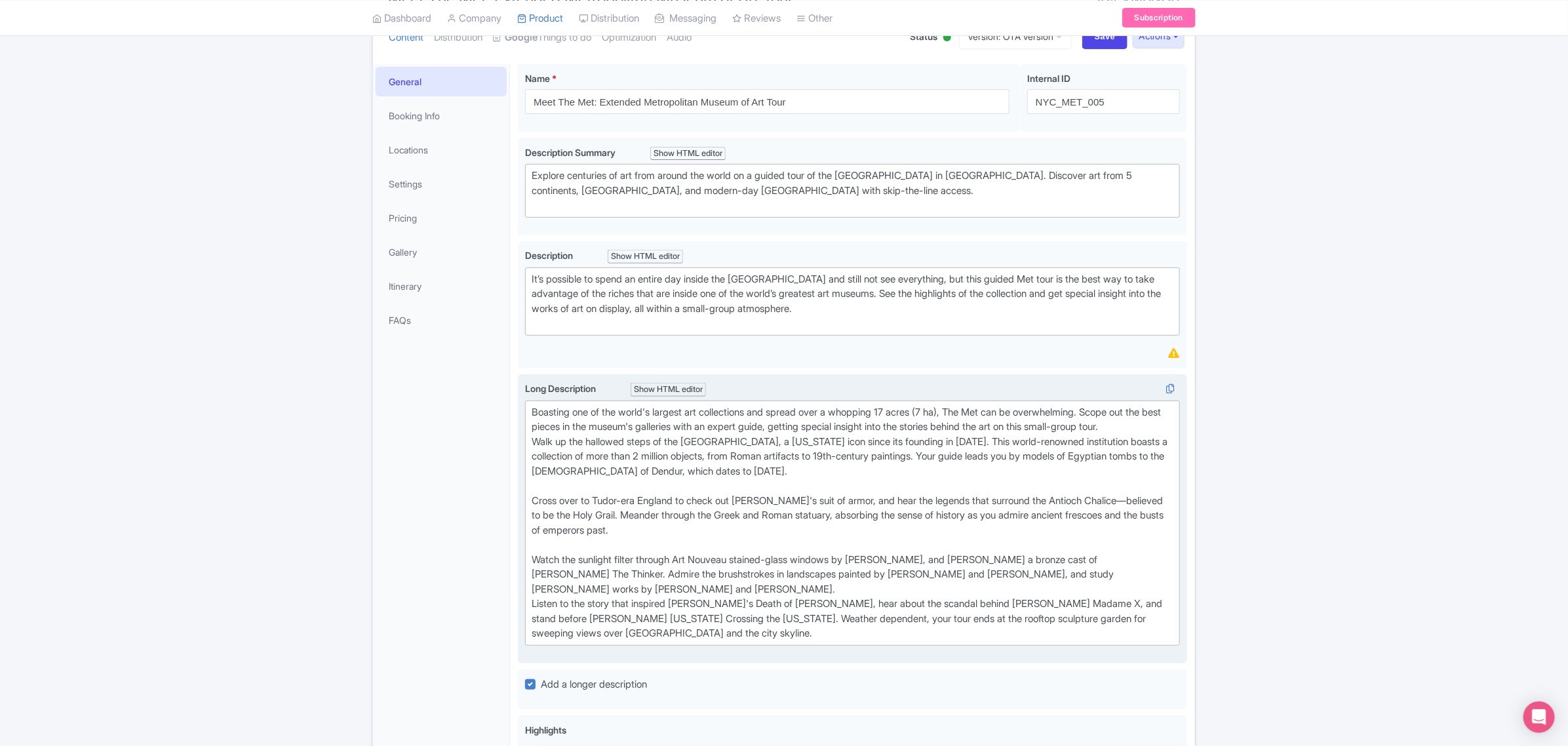
type trix-editor "<div>Boasting one of the world's largest art collections and spread over a whop…"
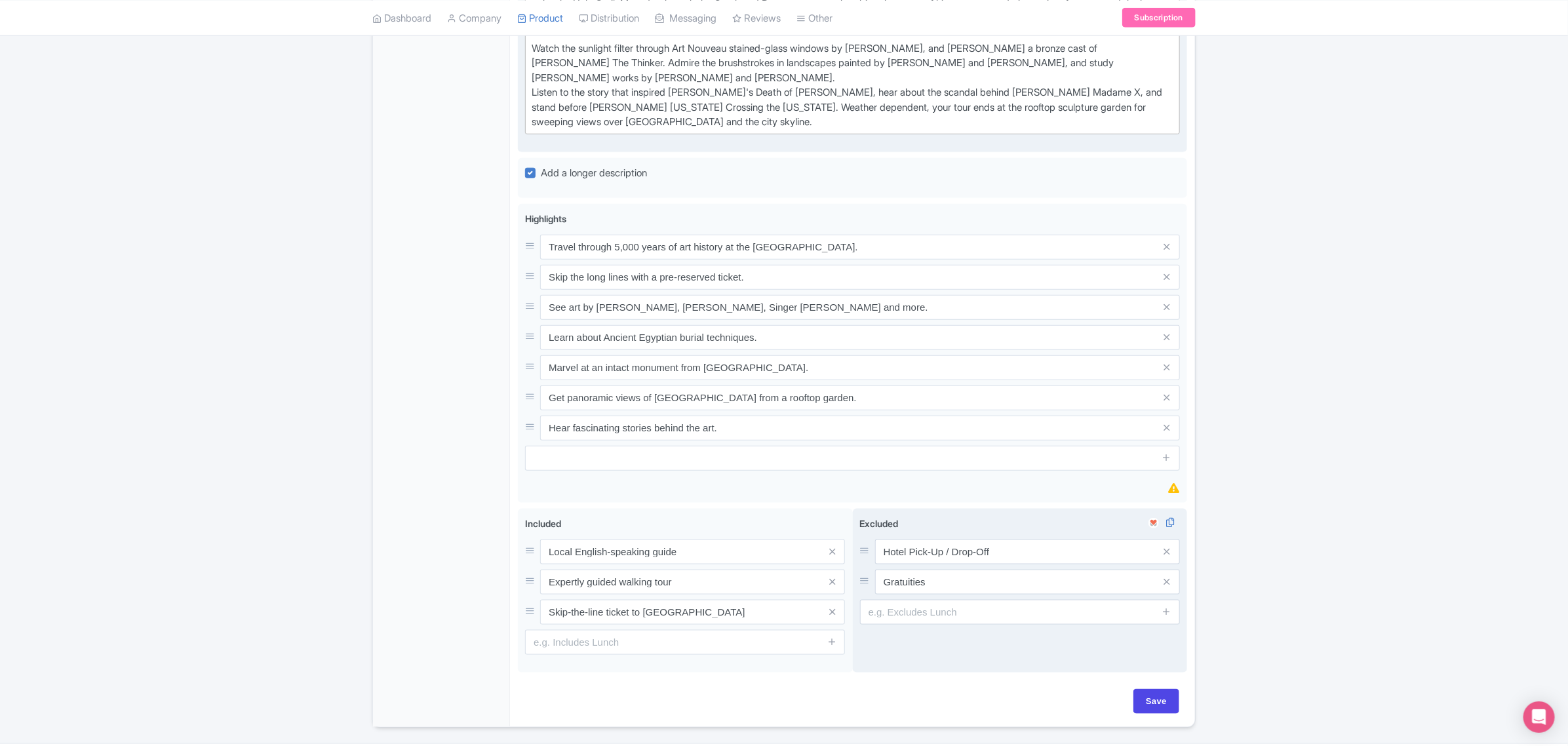
scroll to position [714, 0]
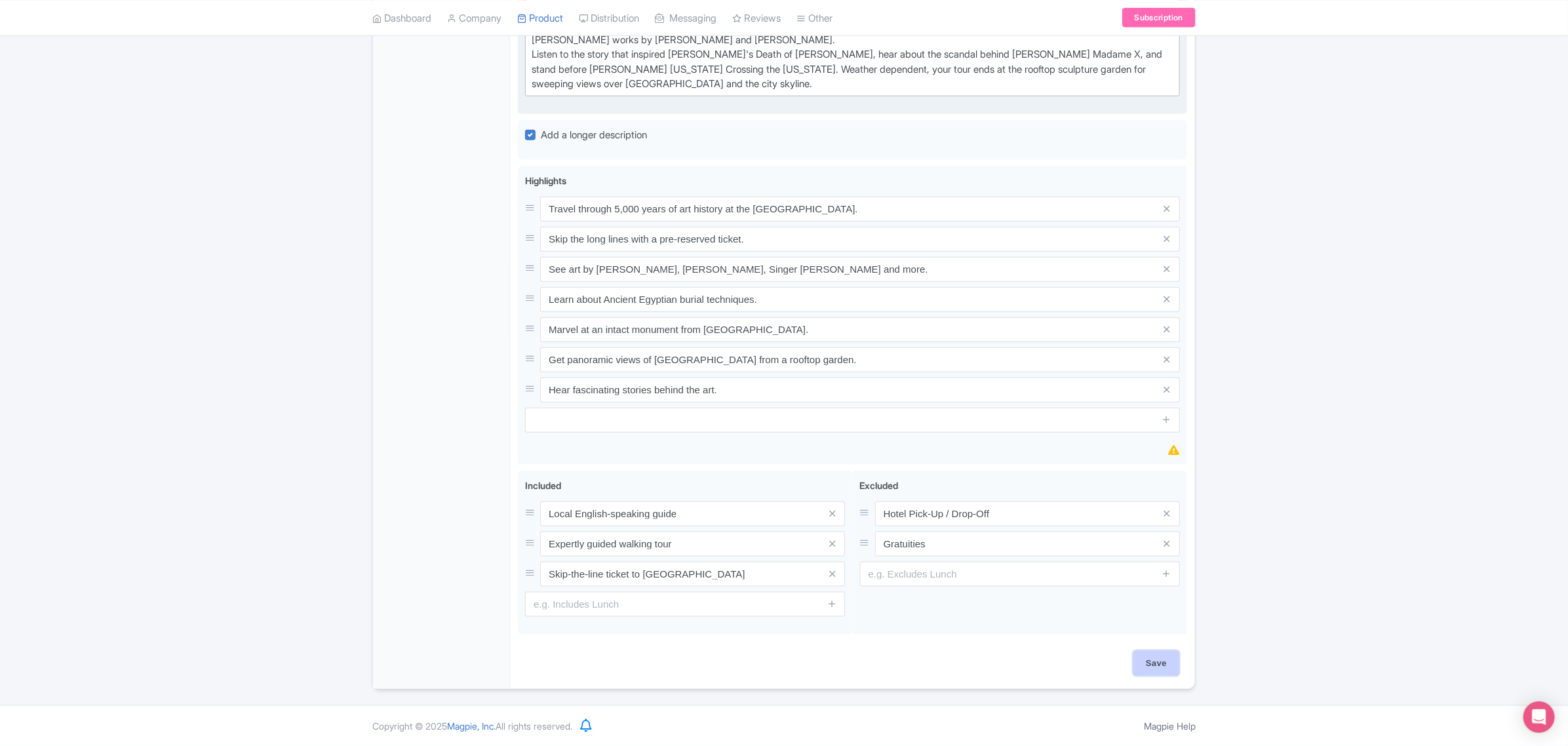
click at [1155, 657] on input "Save" at bounding box center [1156, 663] width 46 height 25
type input "Saving..."
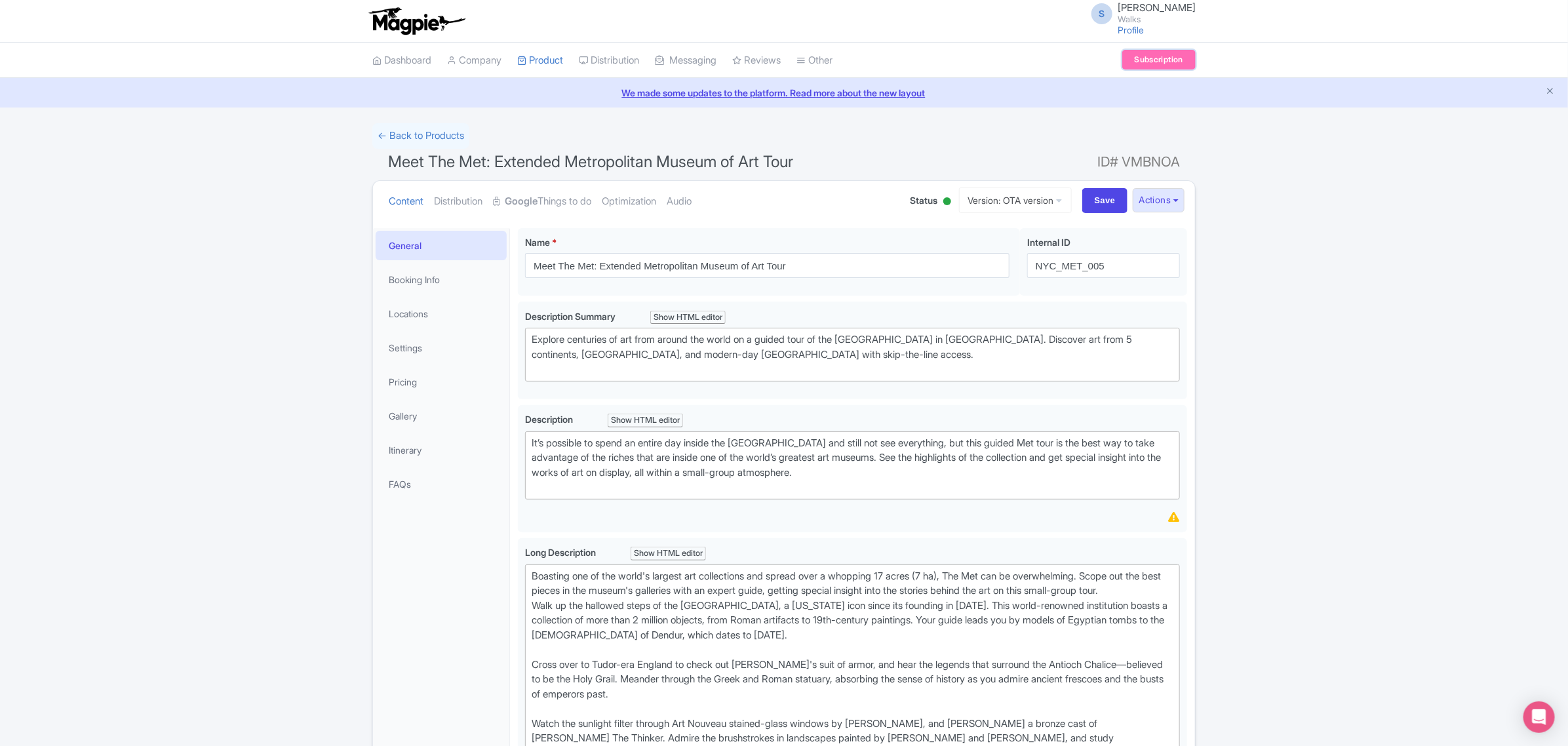
click at [1154, 57] on link "Subscription" at bounding box center [1159, 59] width 73 height 20
click at [407, 316] on link "Locations" at bounding box center [441, 314] width 131 height 30
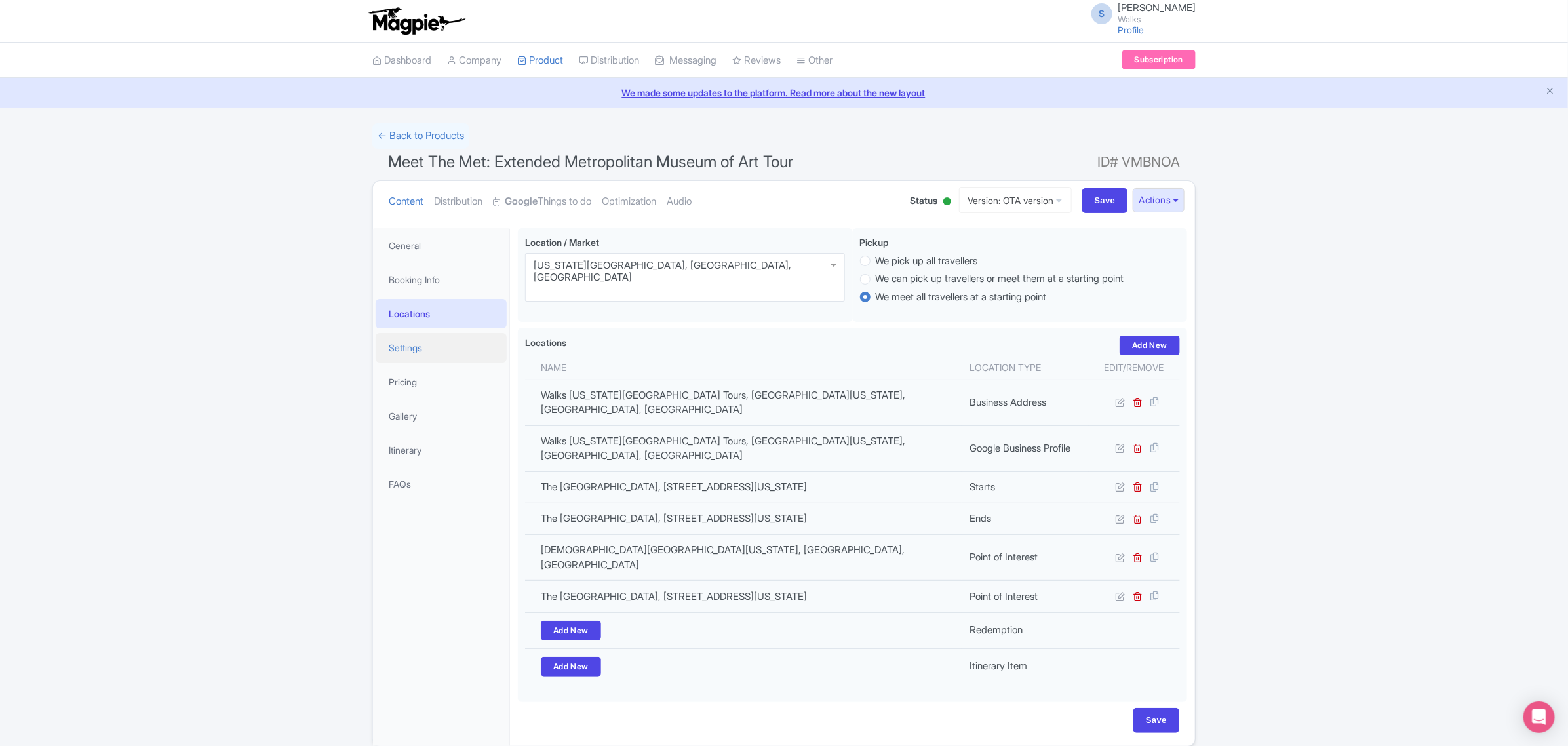
click at [420, 343] on link "Settings" at bounding box center [441, 348] width 131 height 30
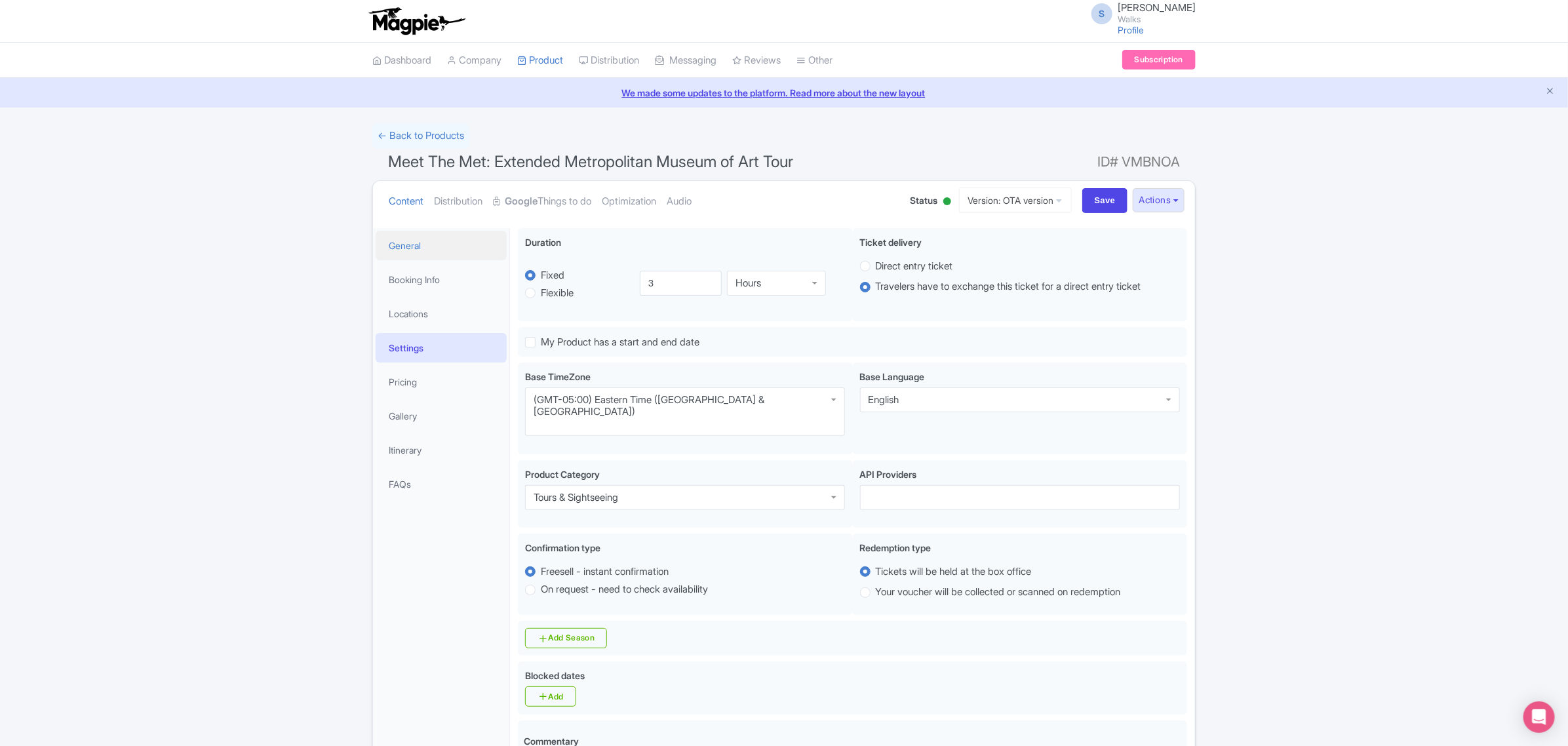
click at [429, 239] on link "General" at bounding box center [441, 245] width 131 height 30
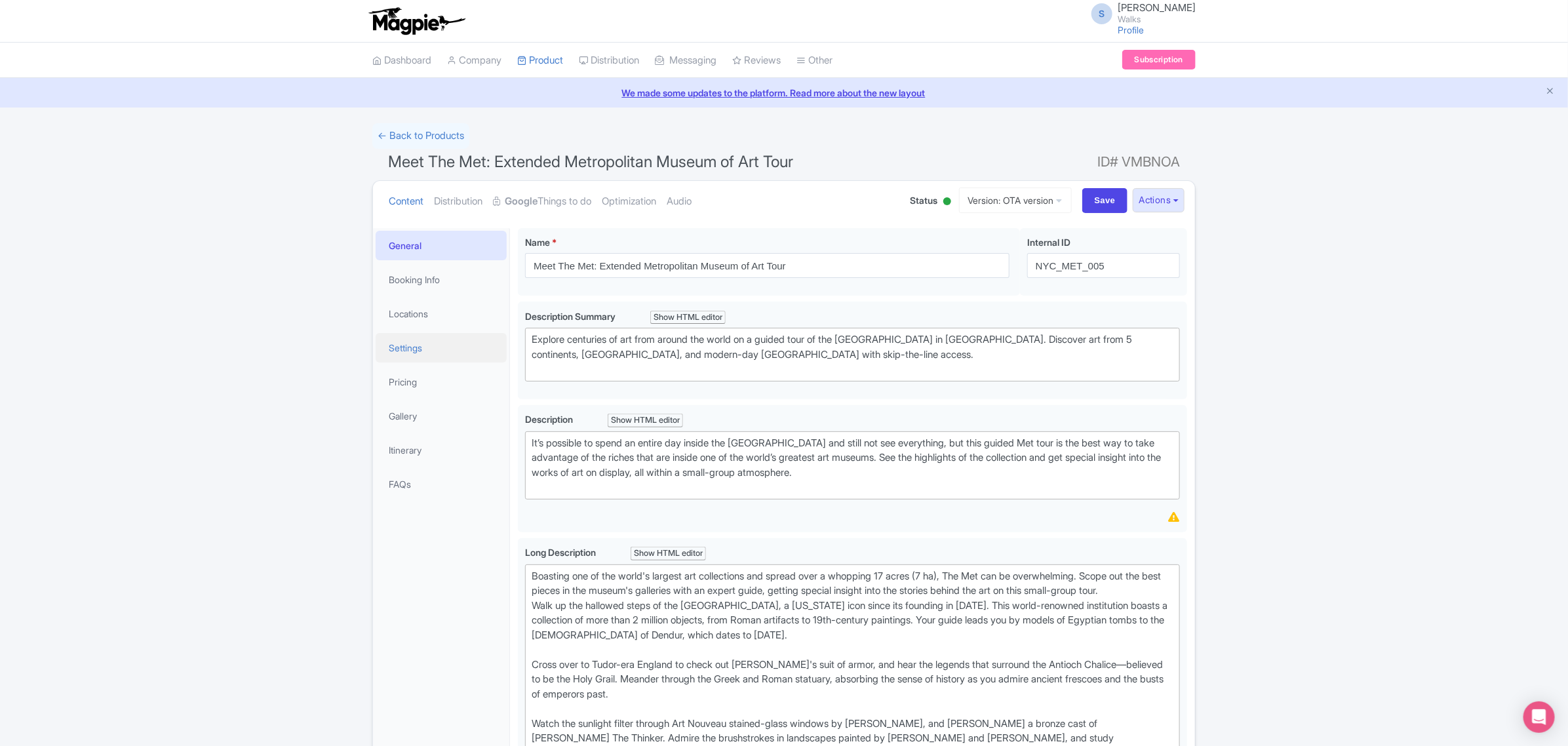
click at [398, 354] on link "Settings" at bounding box center [441, 348] width 131 height 30
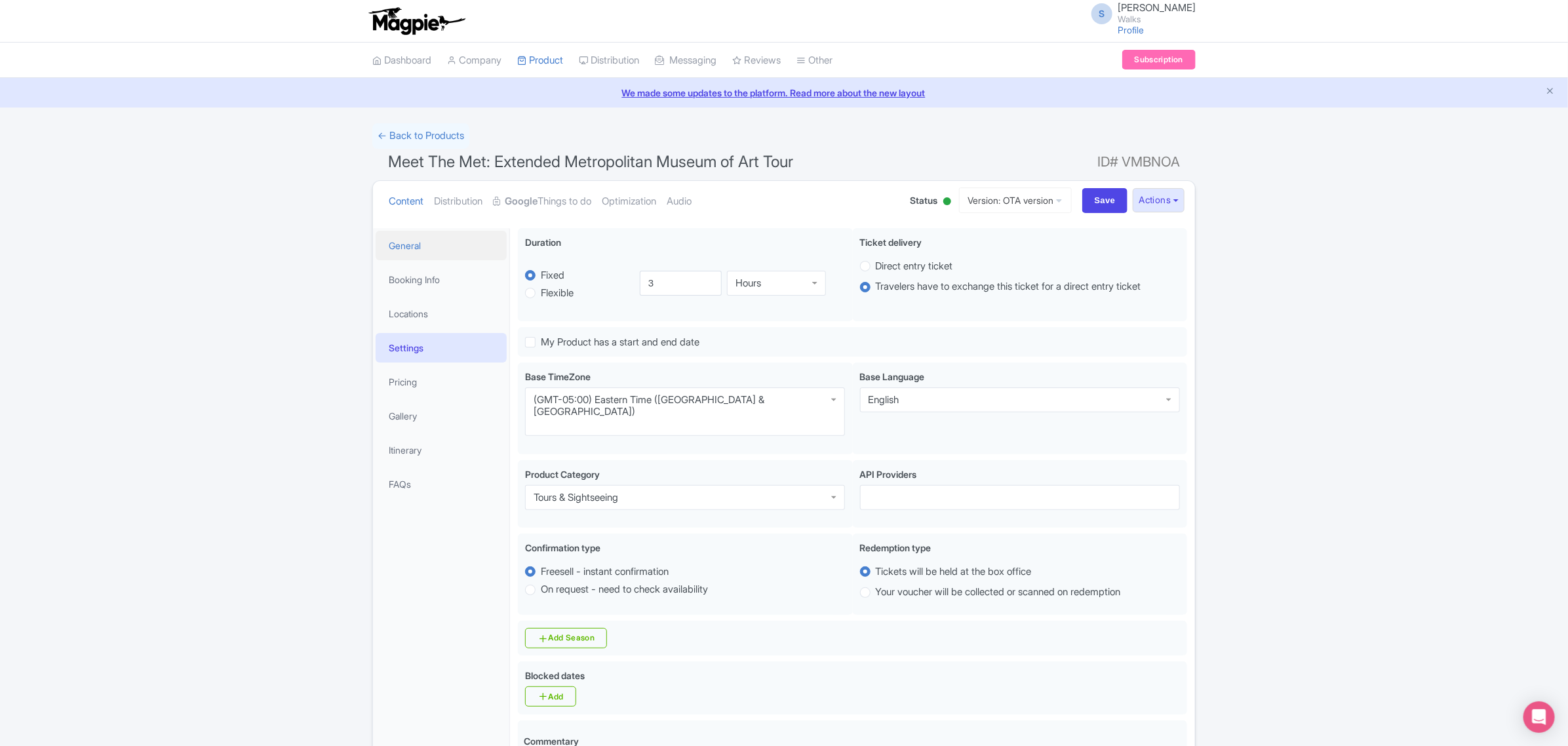
click at [424, 248] on link "General" at bounding box center [441, 245] width 131 height 30
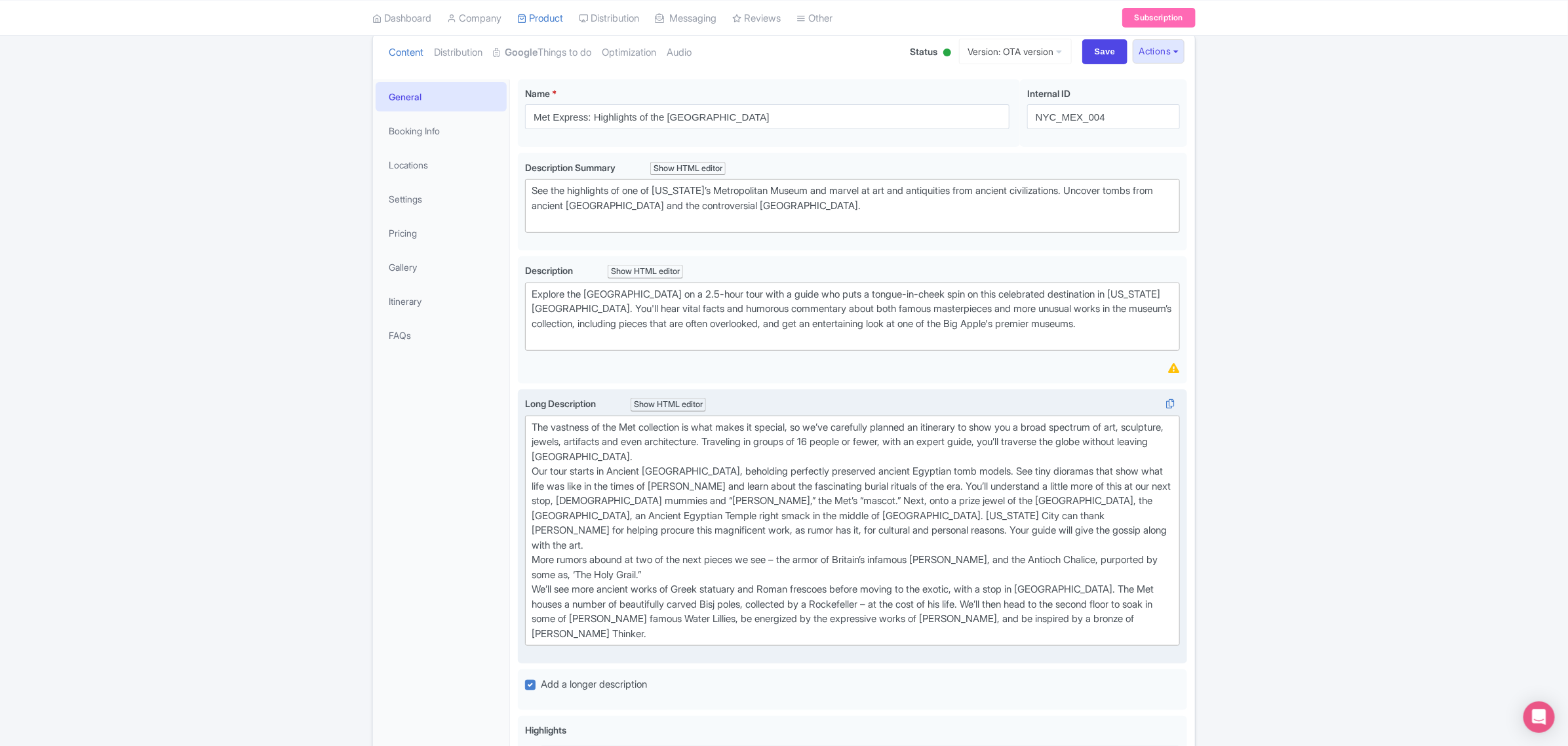
scroll to position [164, 0]
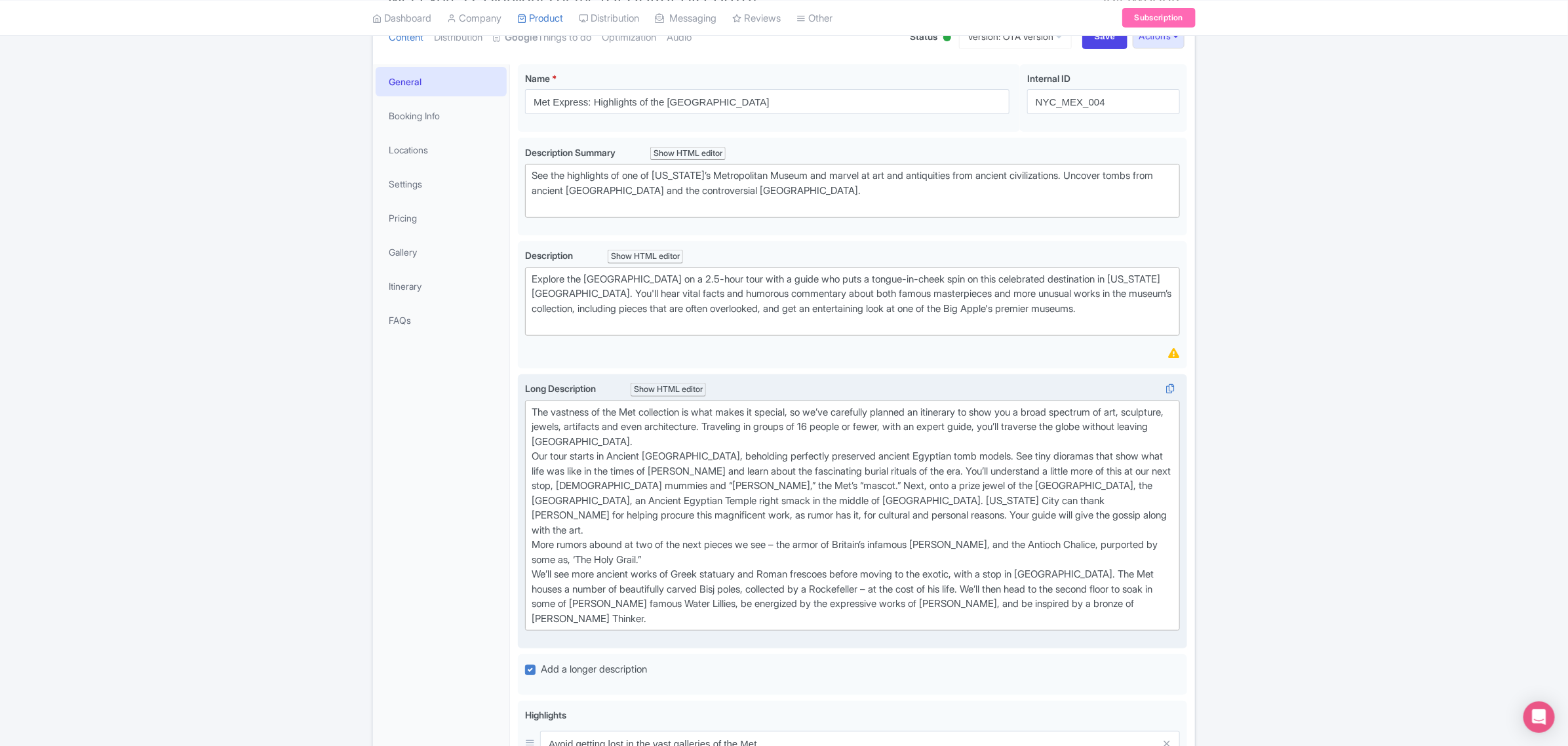
click at [702, 440] on div "The vastness of the Met collection is what makes it special, so we’ve carefully…" at bounding box center [852, 515] width 642 height 221
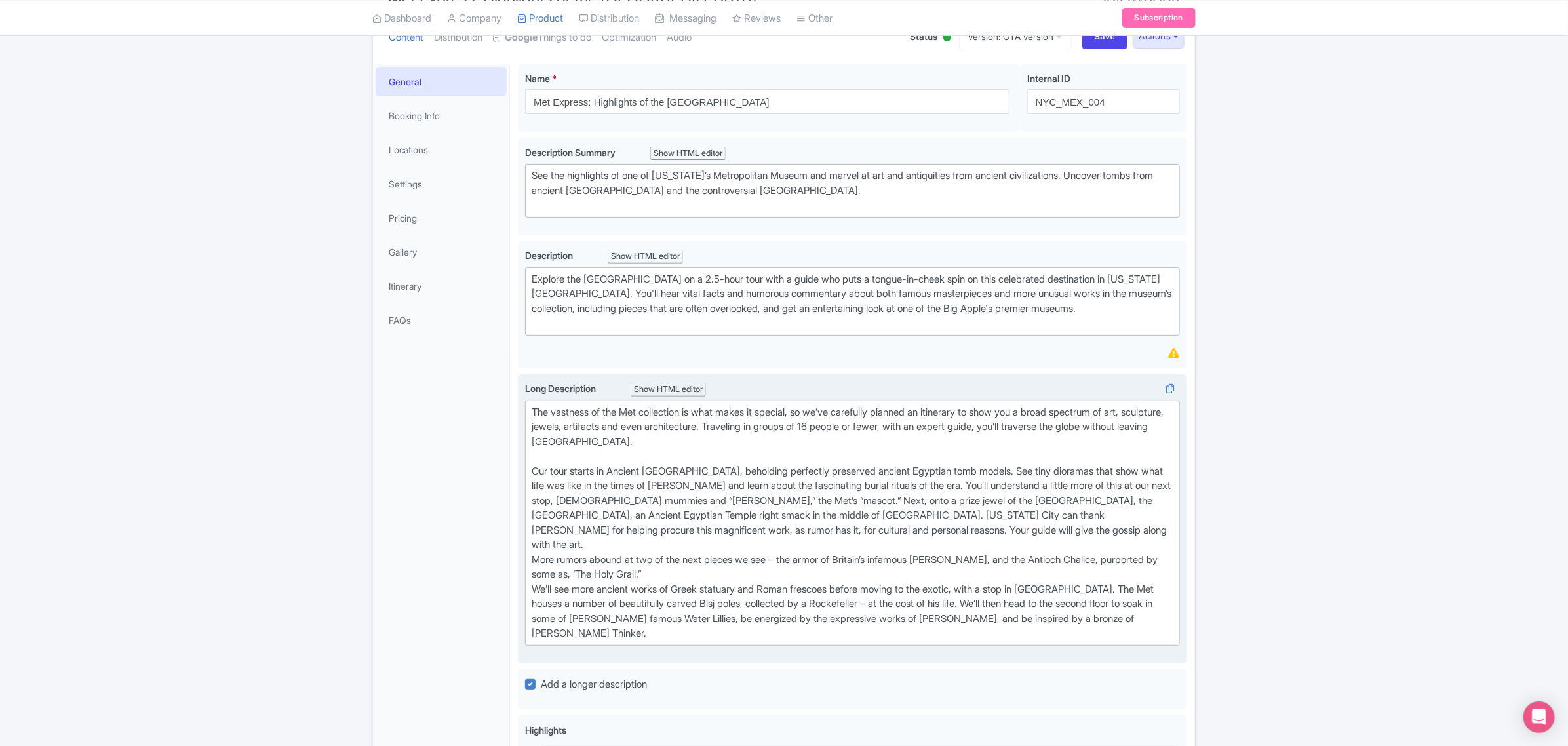
click at [981, 526] on div "The vastness of the Met collection is what makes it special, so we’ve carefully…" at bounding box center [852, 523] width 642 height 236
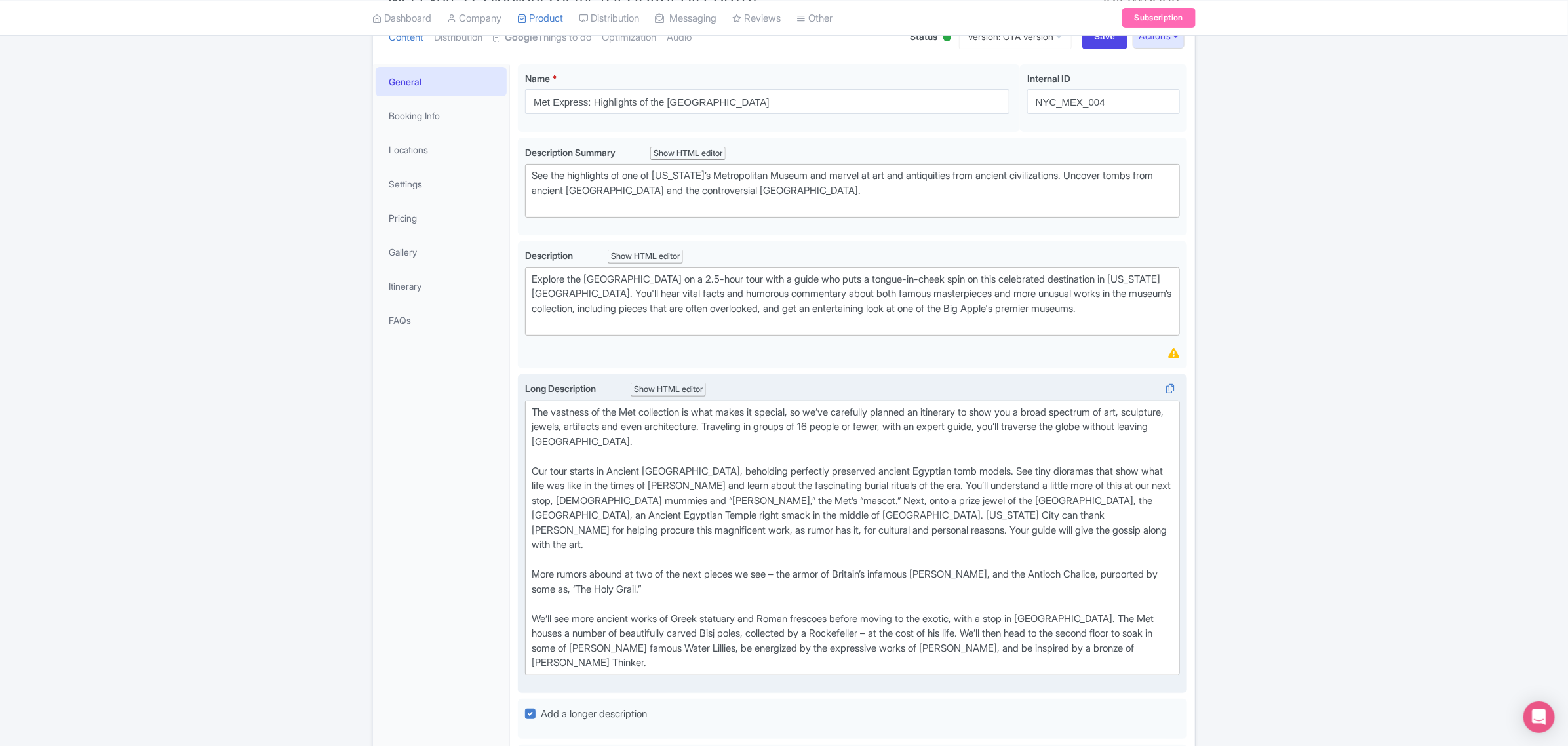
type trix-editor "<lor>Ips dolorsit am con Adi elitseddoe te inci utlab et dolorem, al en’ad mini…"
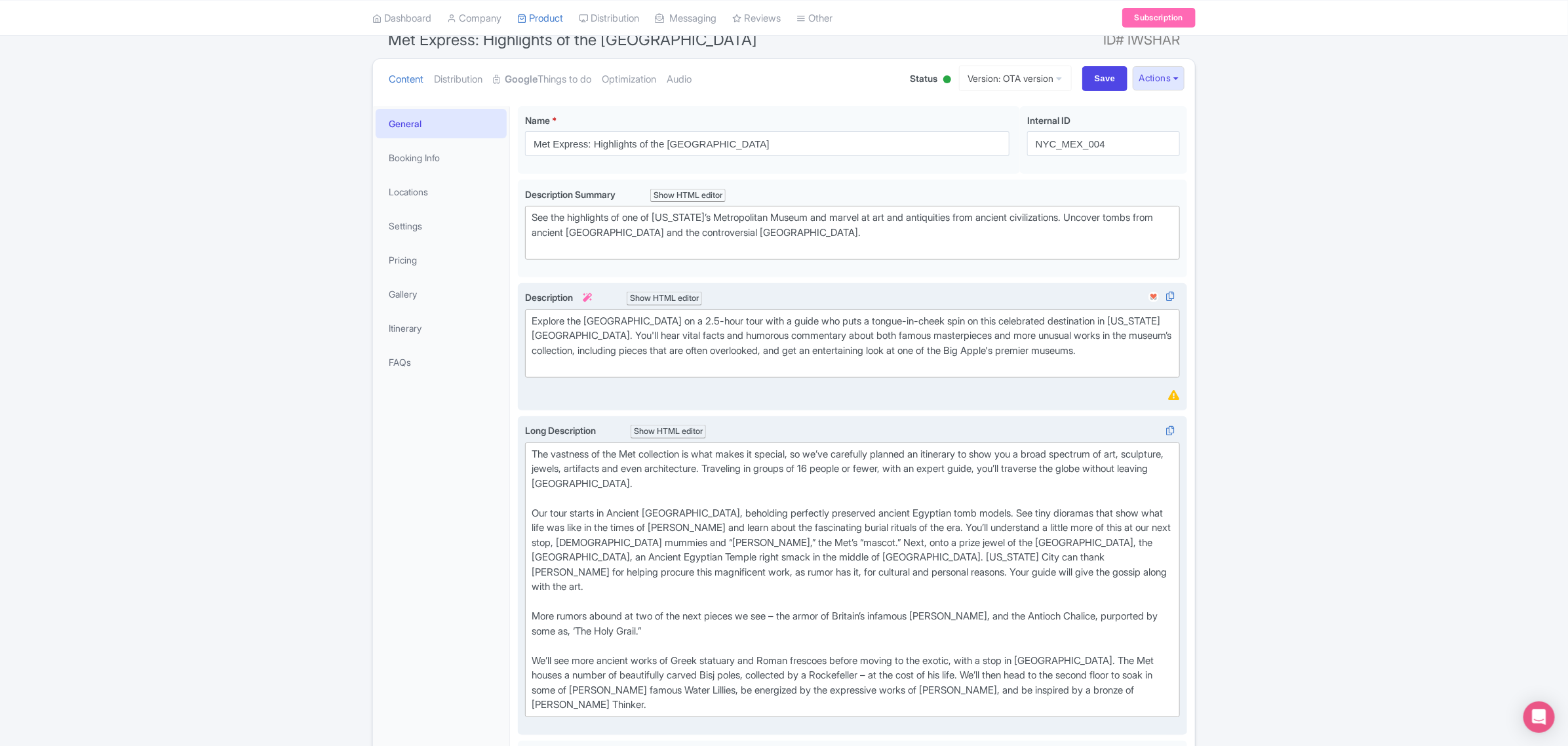
scroll to position [82, 0]
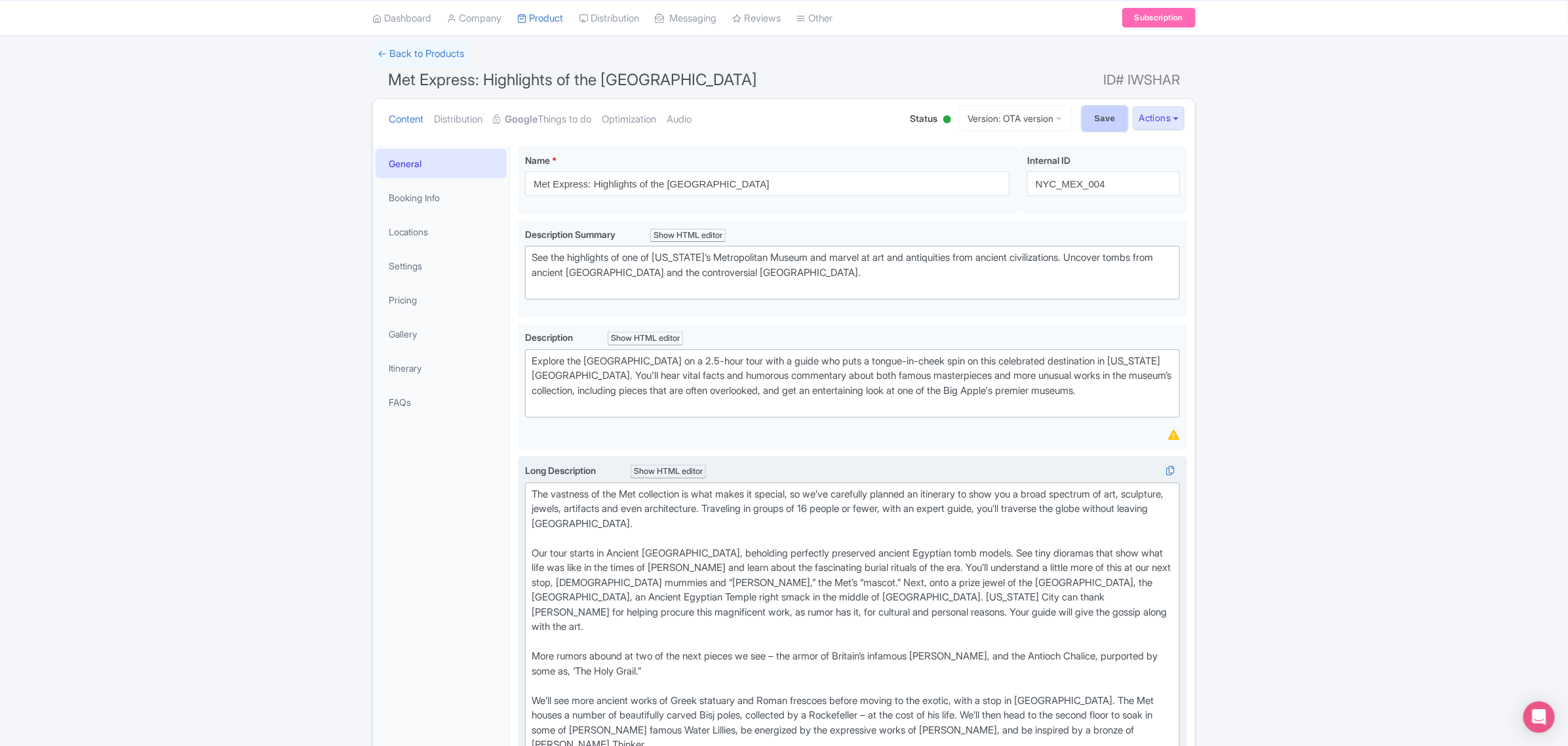
click at [1106, 114] on input "Save" at bounding box center [1105, 118] width 46 height 25
type input "Saving..."
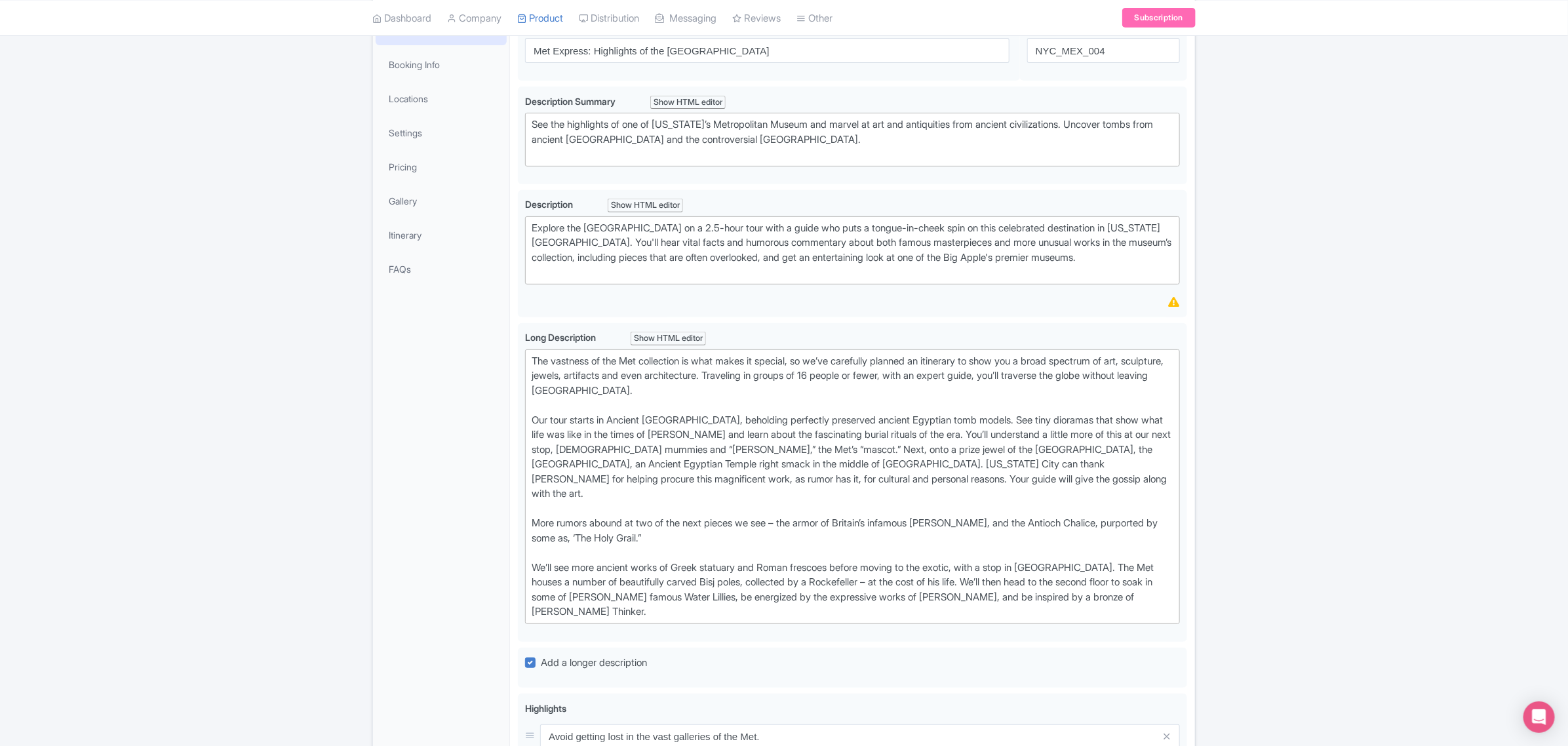
scroll to position [64, 0]
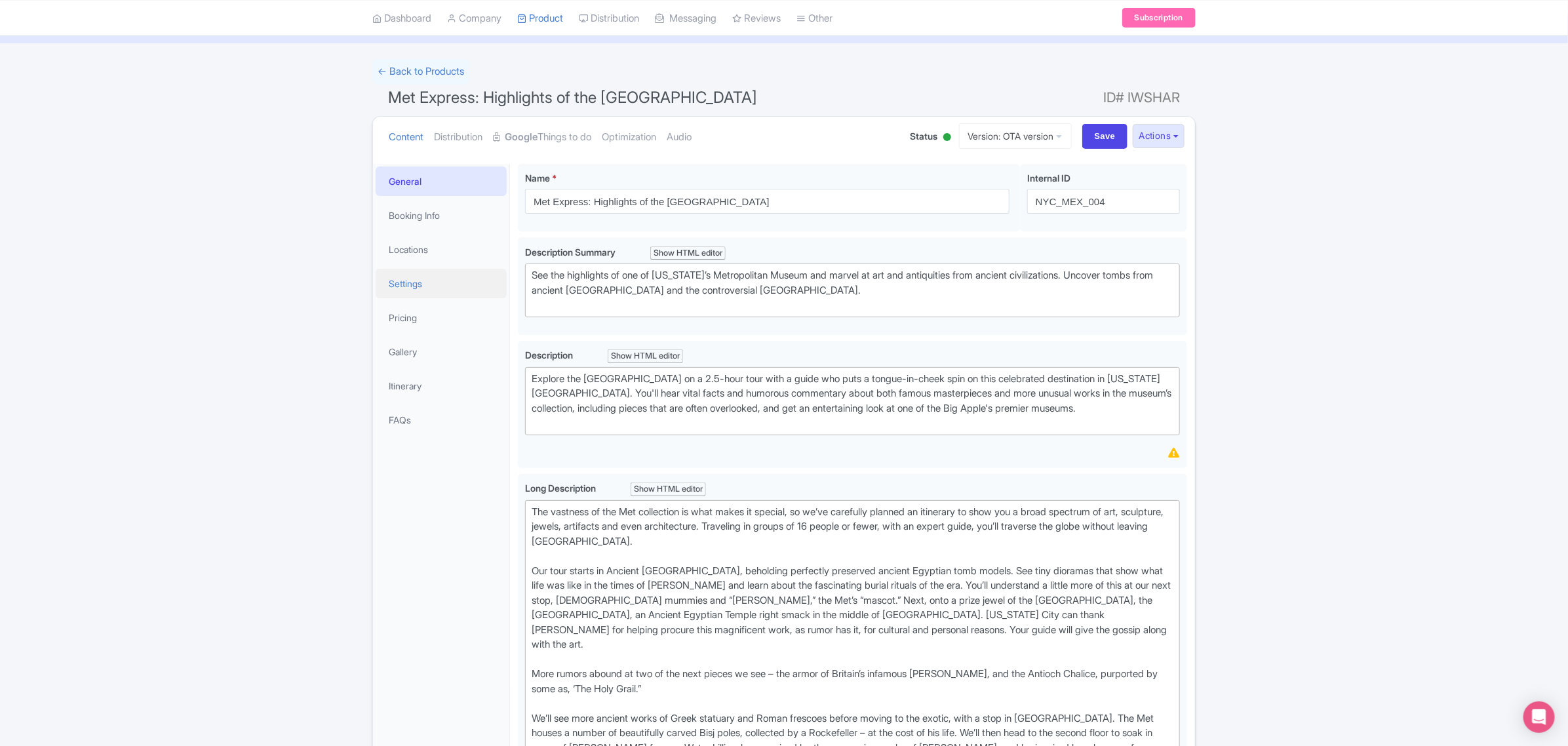
click at [438, 294] on link "Settings" at bounding box center [441, 283] width 131 height 30
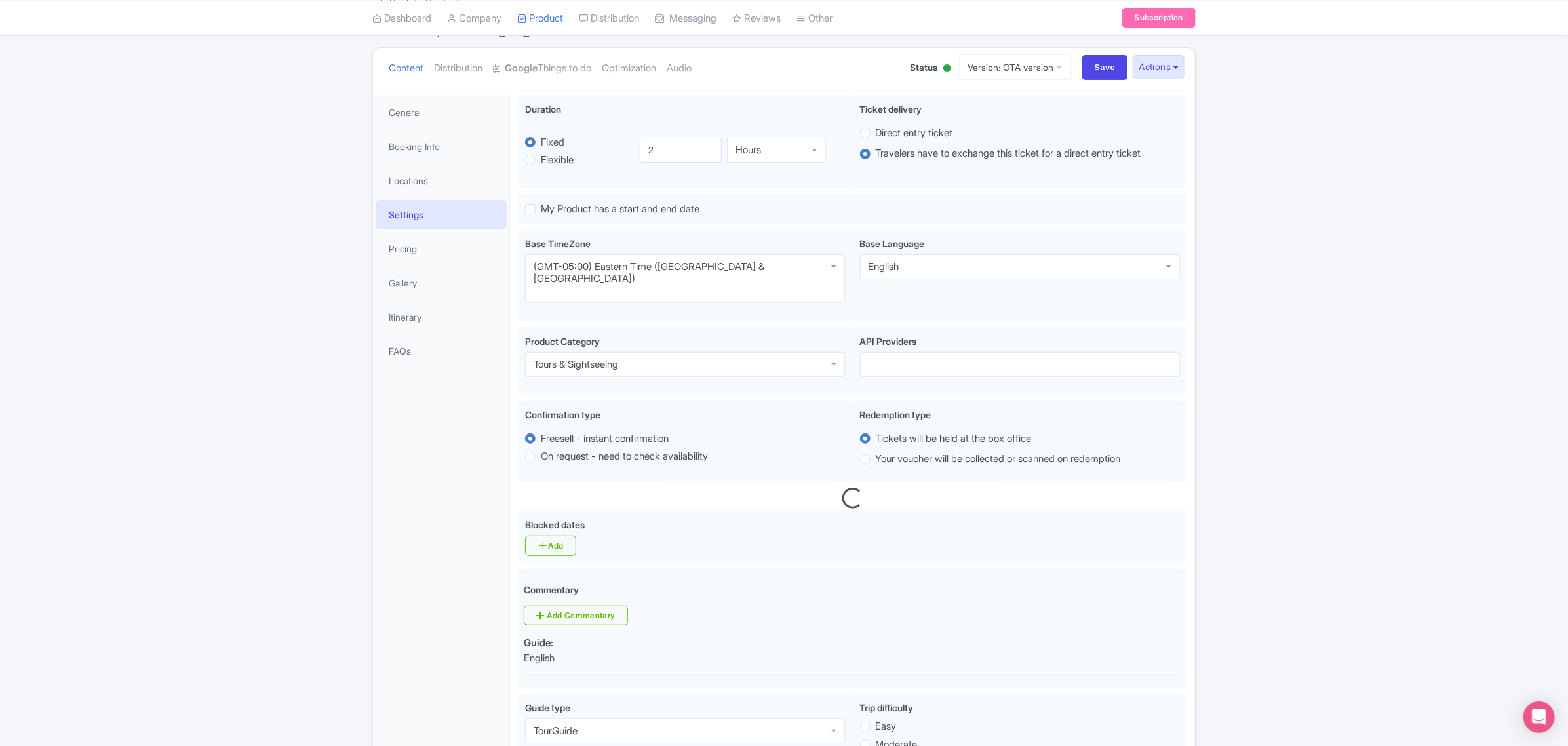
scroll to position [0, 0]
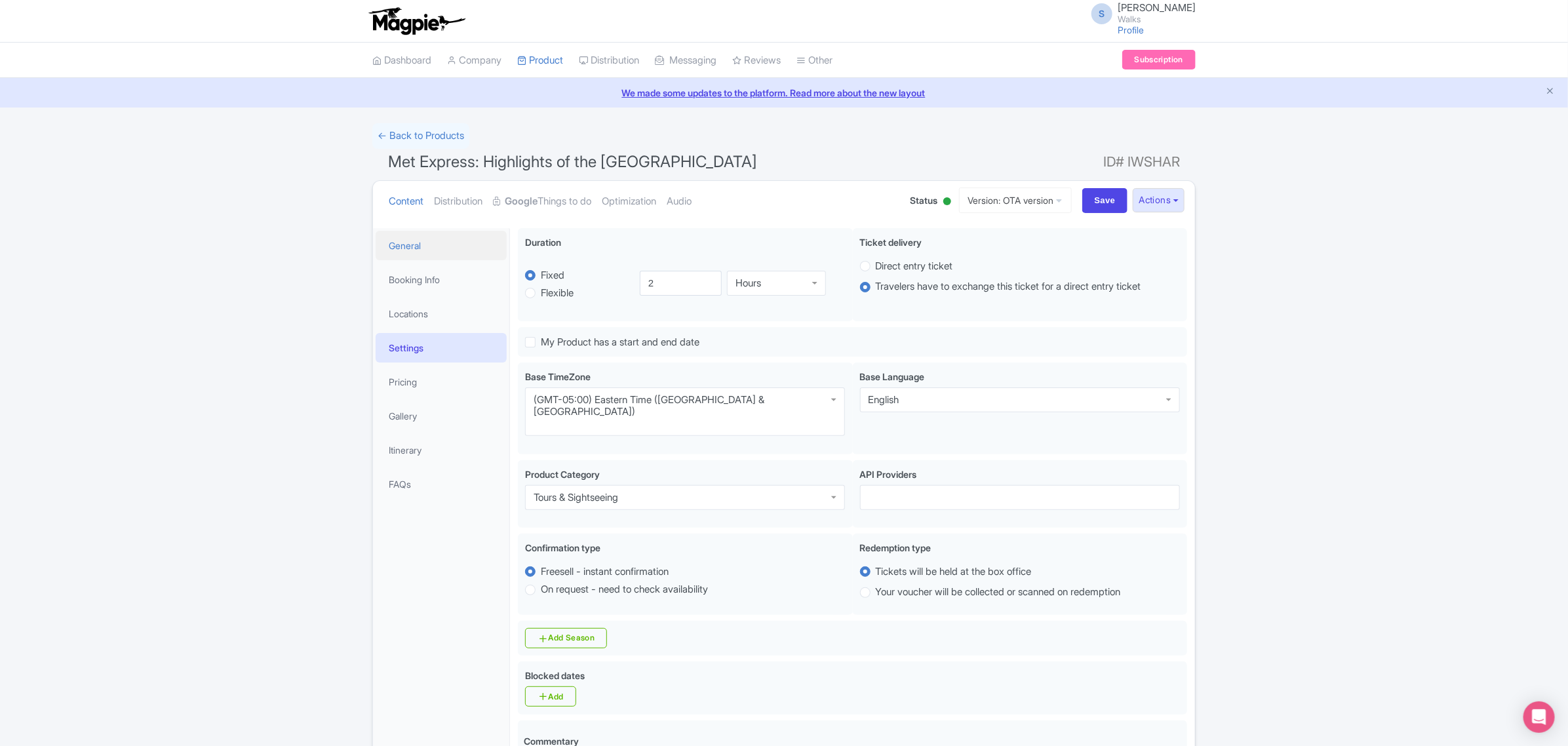
click at [420, 246] on link "General" at bounding box center [441, 245] width 131 height 30
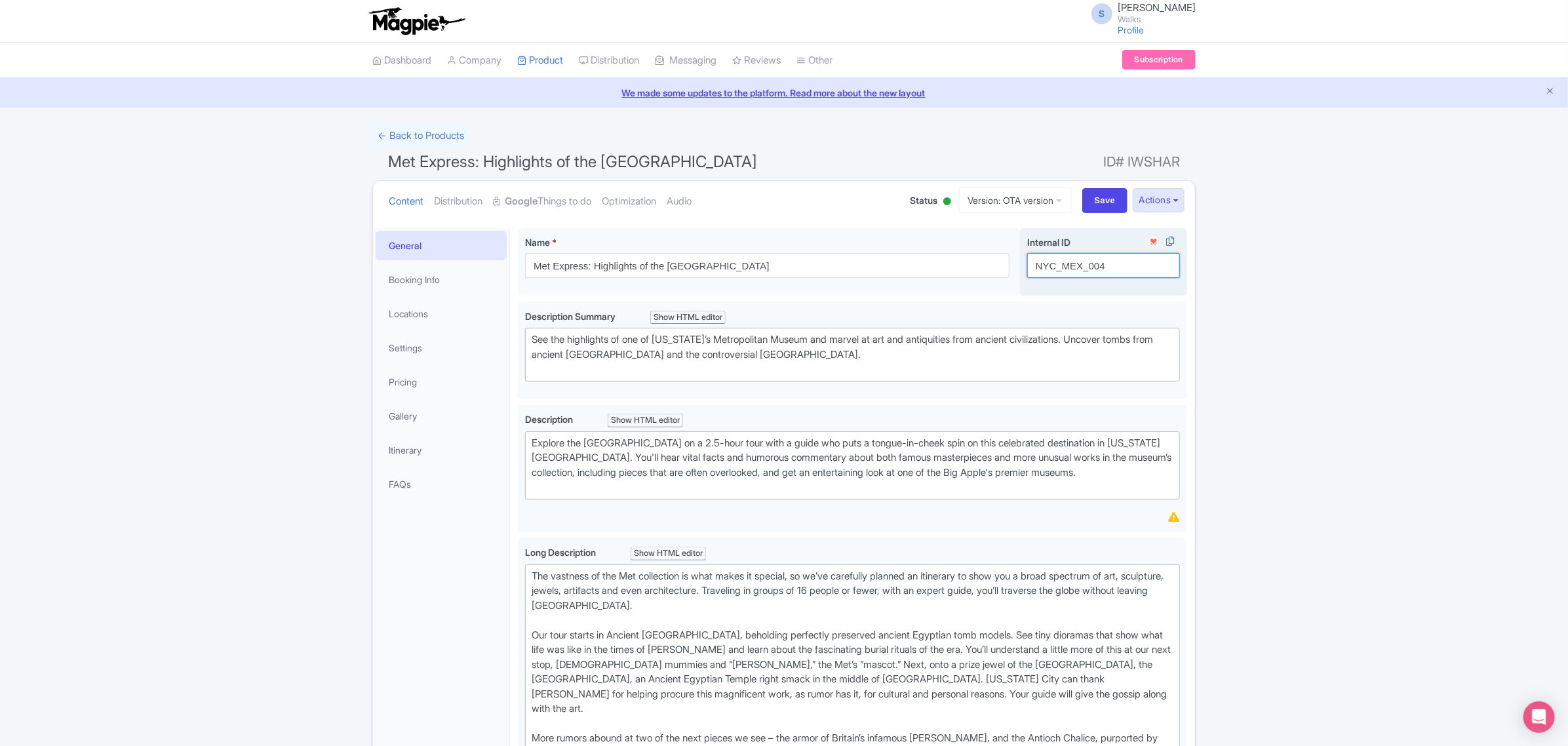
click at [1066, 266] on input "NYC_MEX_004" at bounding box center [1103, 265] width 153 height 25
click at [420, 283] on link "Booking Info" at bounding box center [441, 279] width 131 height 30
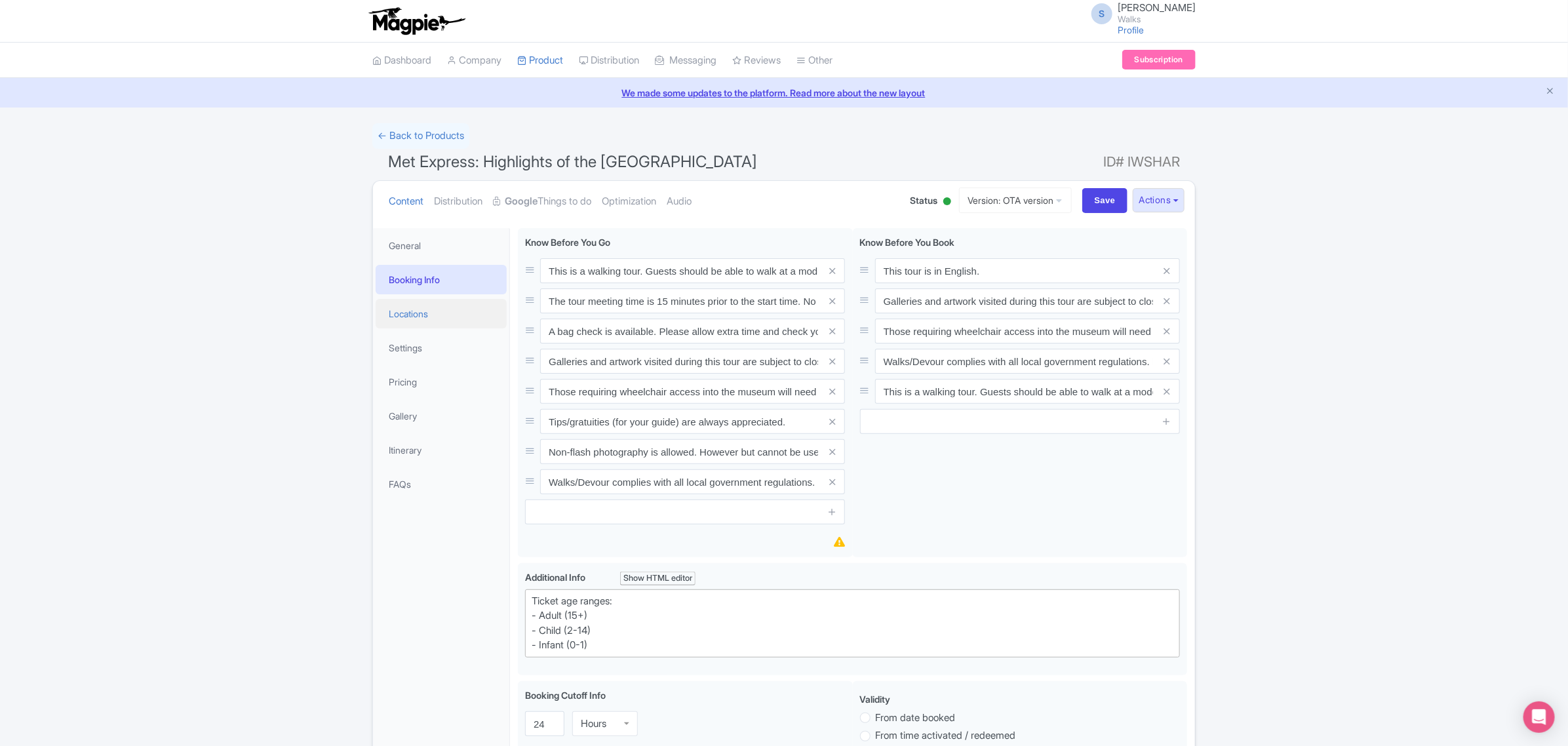
click at [415, 320] on link "Locations" at bounding box center [441, 314] width 131 height 30
click at [414, 348] on link "Settings" at bounding box center [441, 350] width 131 height 30
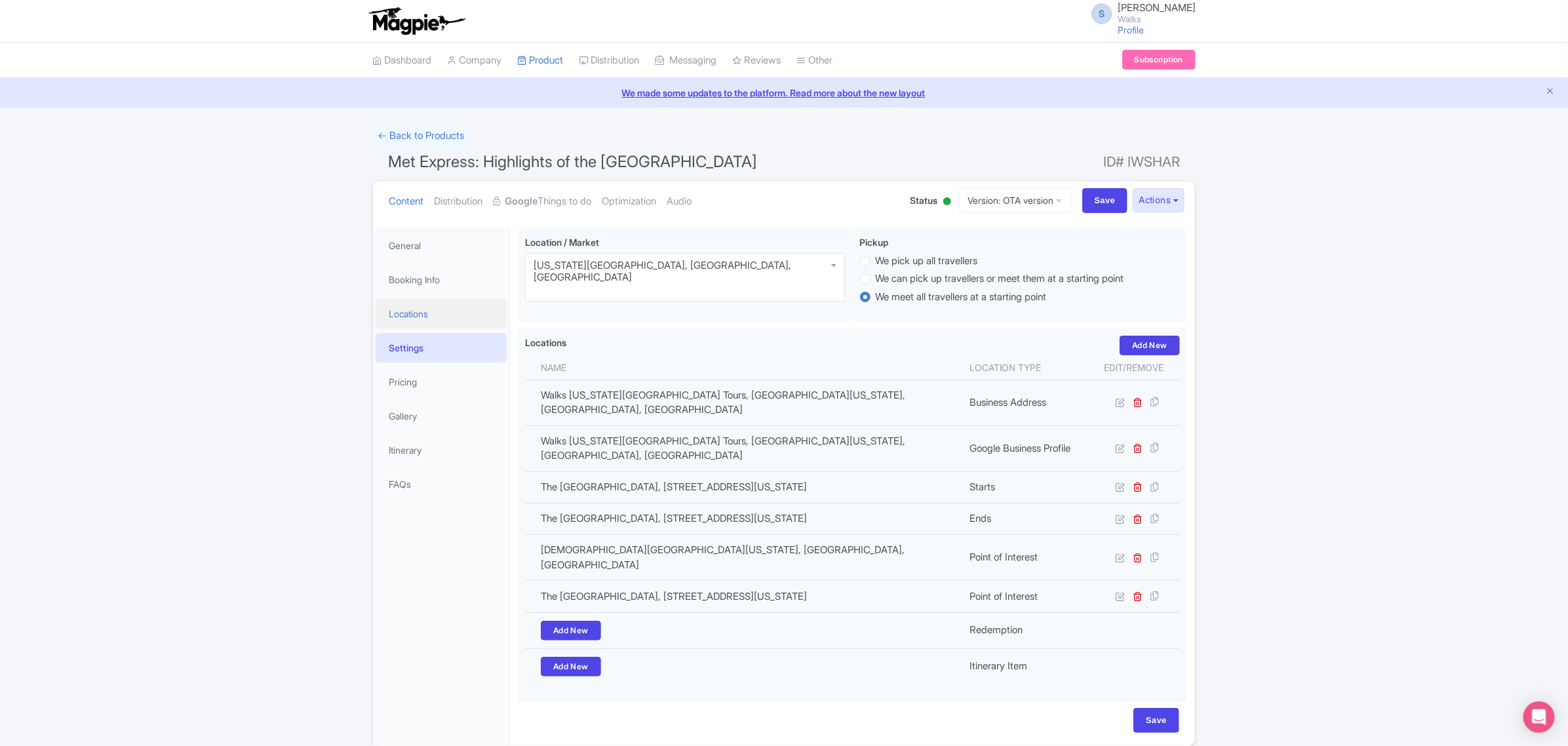
click at [416, 316] on link "Locations" at bounding box center [441, 314] width 131 height 30
click at [416, 352] on link "Settings" at bounding box center [441, 348] width 131 height 30
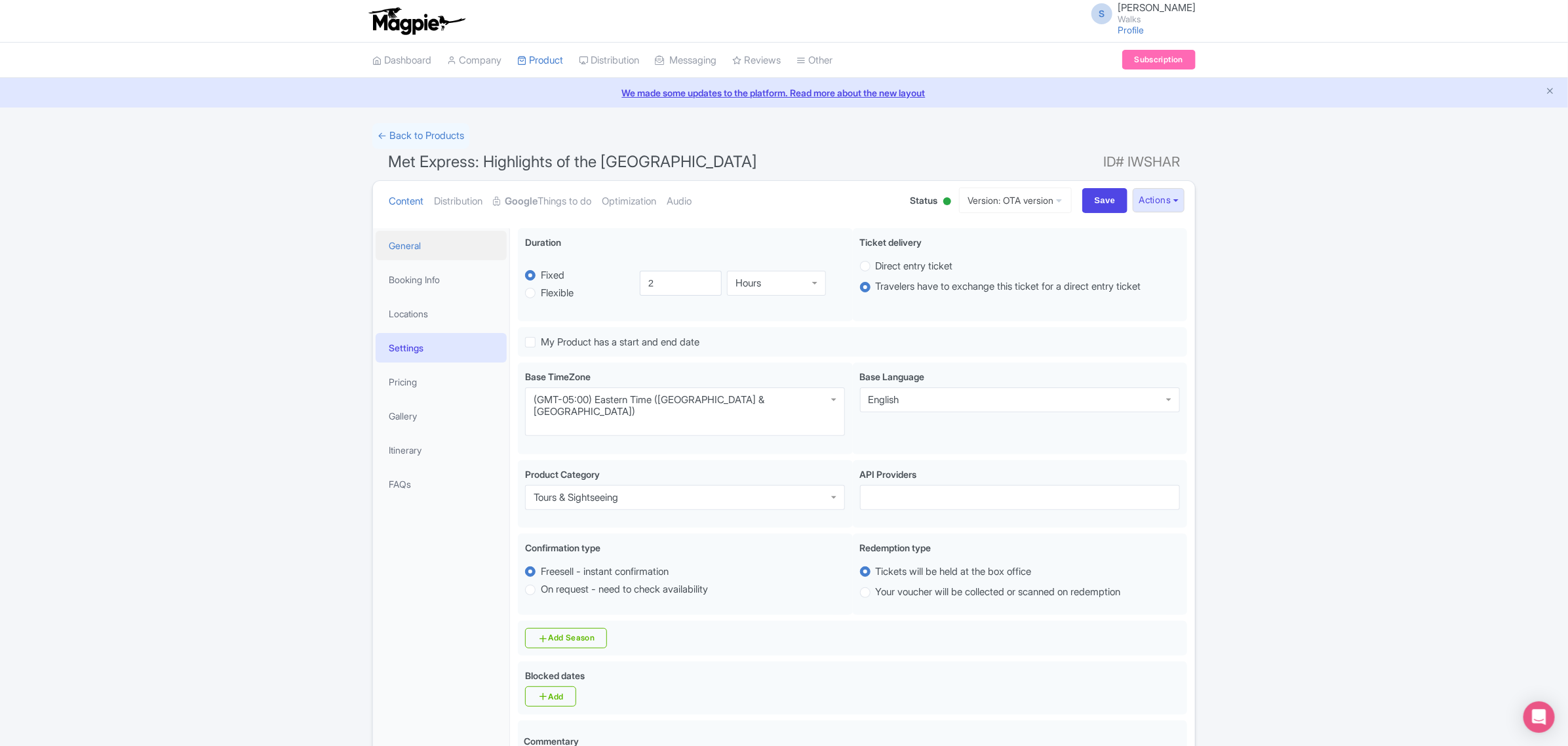
click at [429, 250] on link "General" at bounding box center [441, 245] width 131 height 30
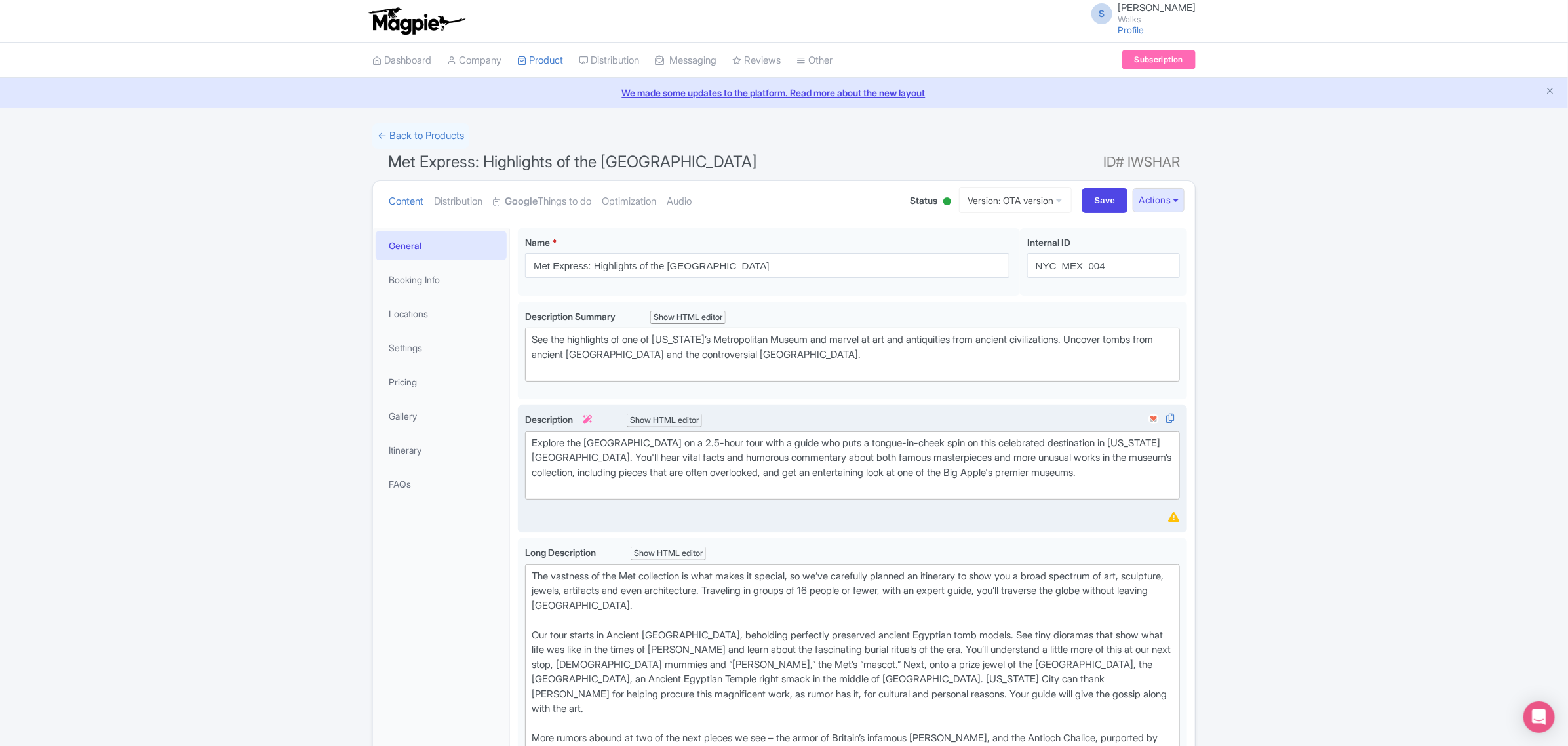
drag, startPoint x: 728, startPoint y: 440, endPoint x: 738, endPoint y: 446, distance: 11.7
click at [731, 443] on div "Explore the Metropolitan Museum on a 2.5-hour tour with a guide who puts a tong…" at bounding box center [852, 465] width 642 height 59
type trix-editor "<div>Explore the Metropolitan Museum on a 2 hour tour with a guide who puts a t…"
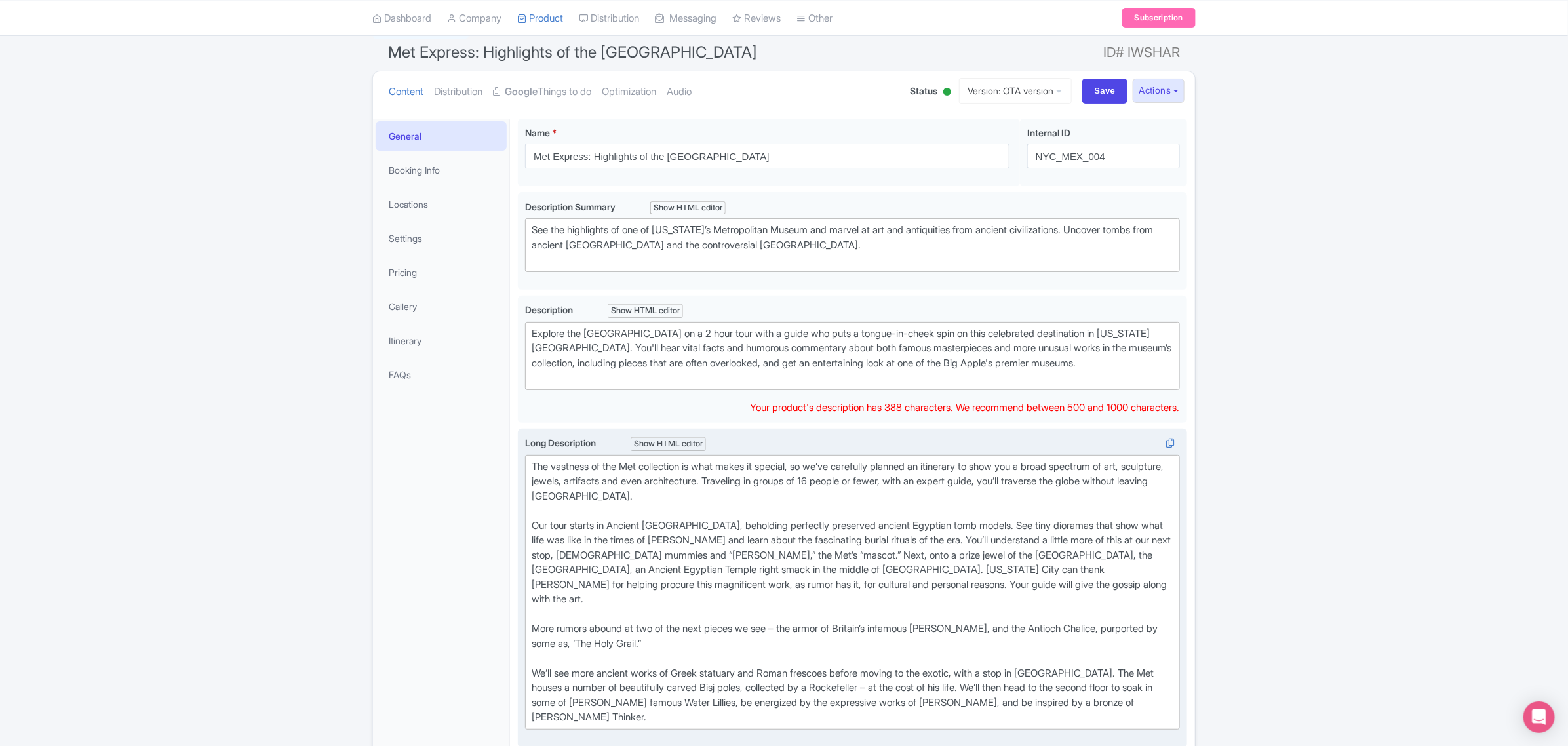
scroll to position [82, 0]
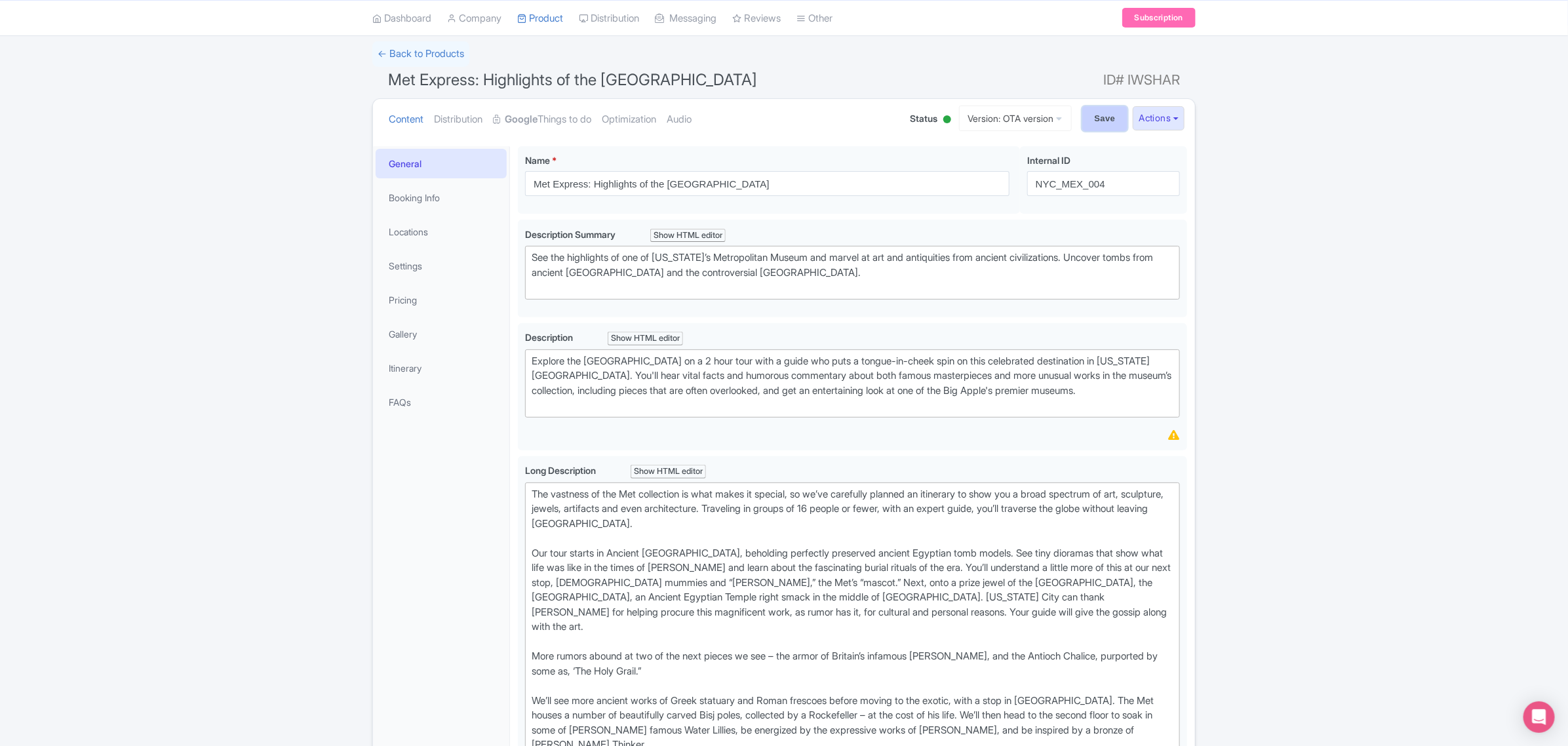
click at [1095, 120] on input "Save" at bounding box center [1105, 118] width 46 height 25
type input "Saving..."
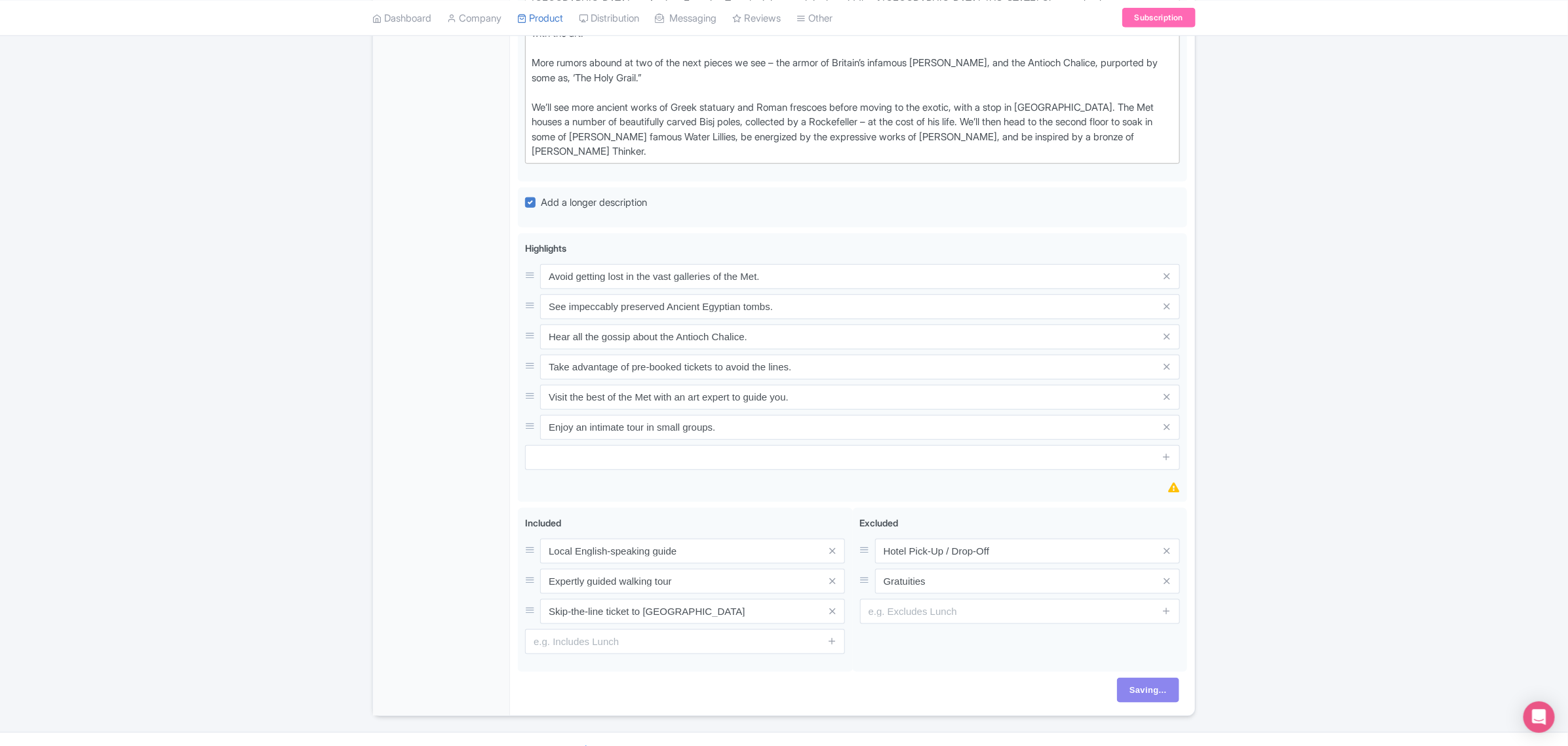
scroll to position [688, 0]
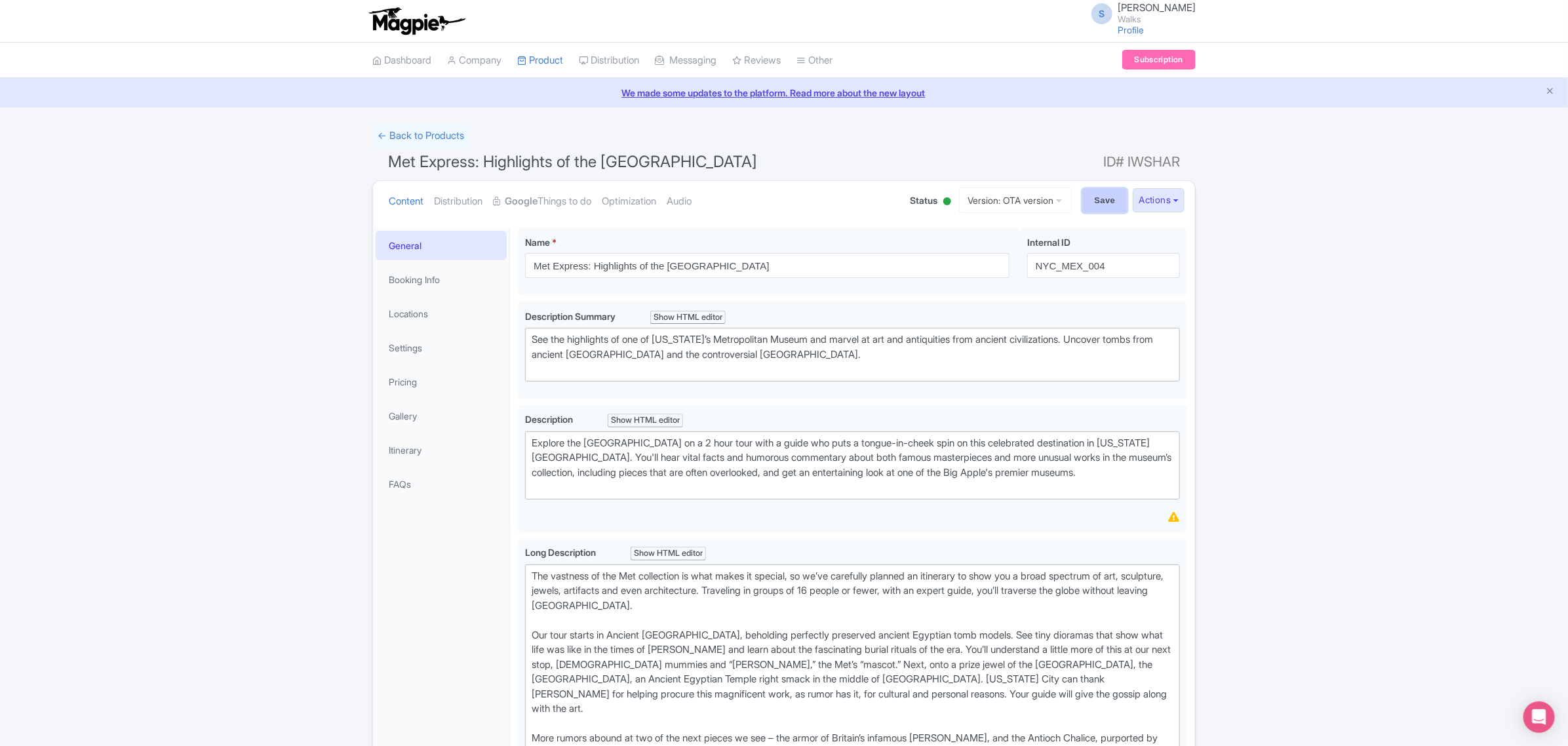
click at [1113, 200] on input "Save" at bounding box center [1105, 200] width 46 height 25
type input "Saving..."
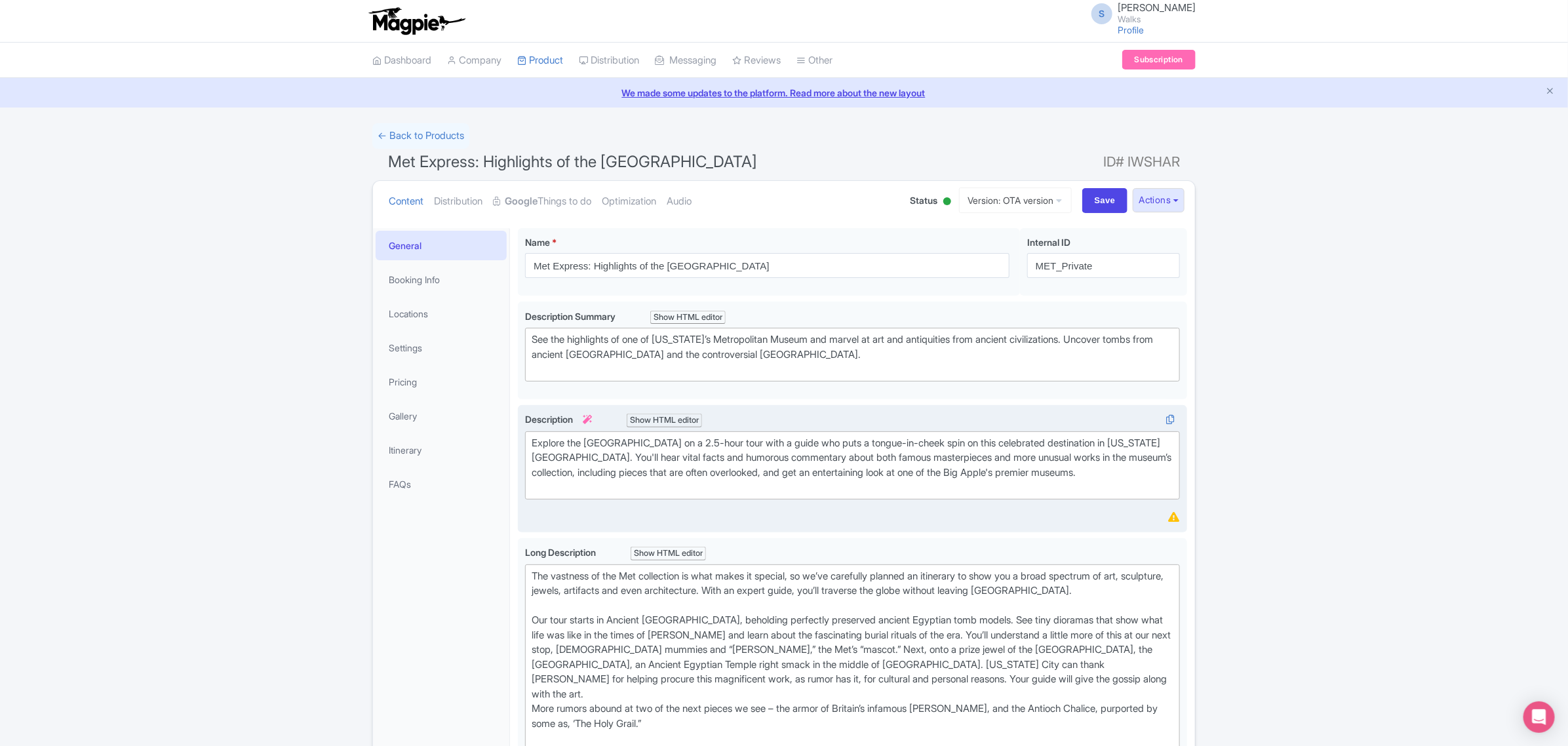
click at [719, 446] on div "Explore the [GEOGRAPHIC_DATA] on a 2.5-hour tour with a guide who puts a tongue…" at bounding box center [852, 465] width 642 height 59
type trix-editor "<div>Explore the Metropolitan Museum on a 2 hour tour with a guide who puts a t…"
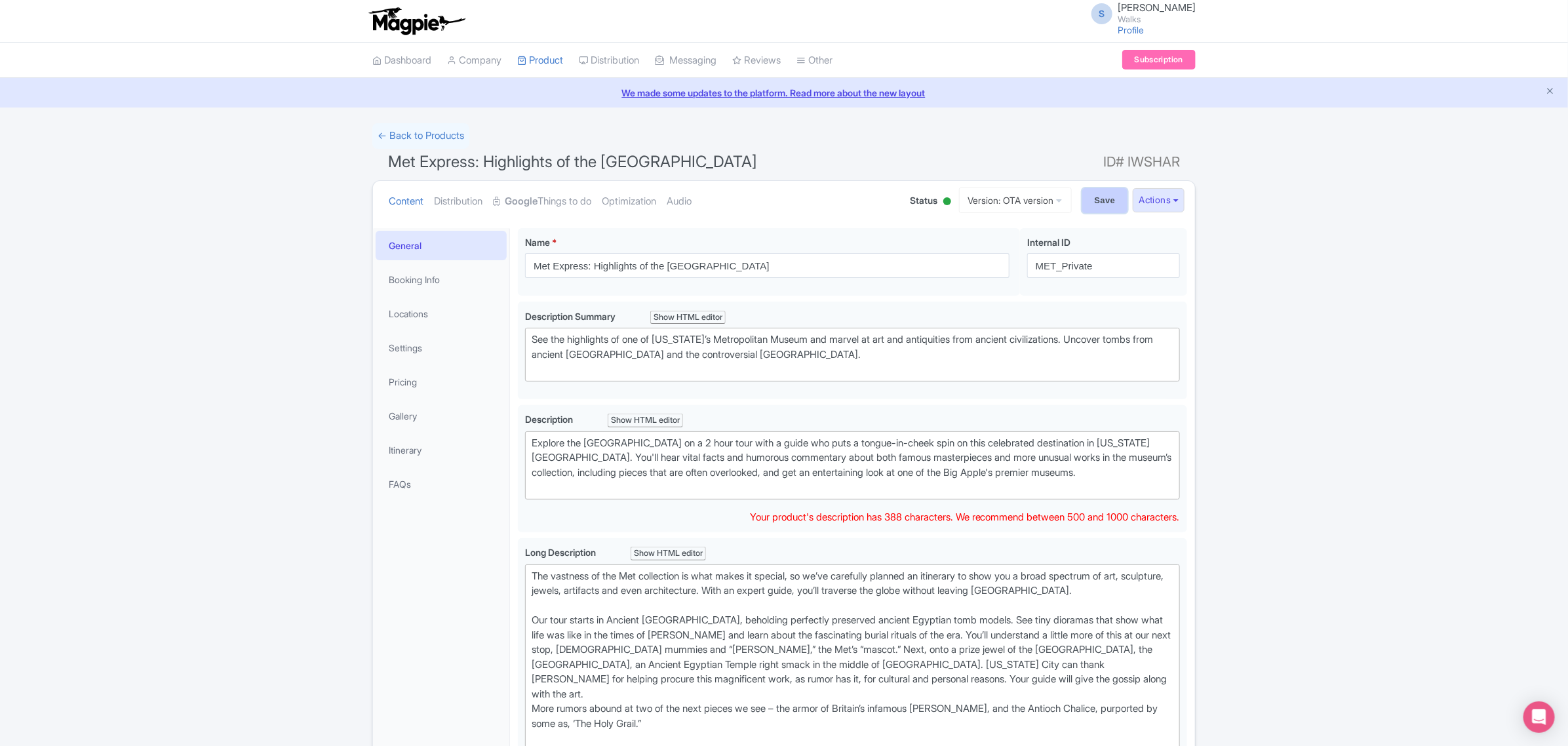
click at [1095, 198] on input "Save" at bounding box center [1105, 200] width 46 height 25
type input "Saving..."
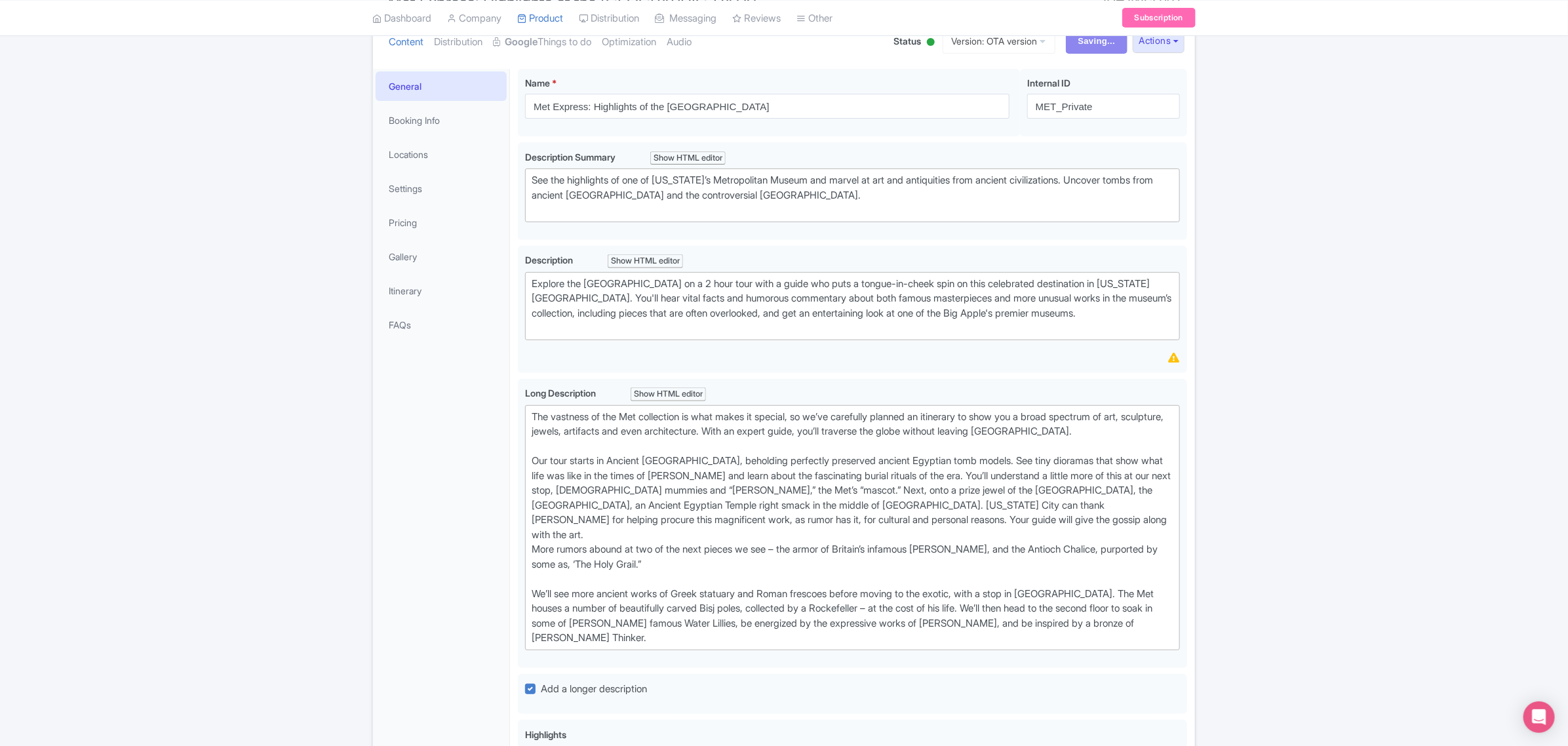
scroll to position [164, 0]
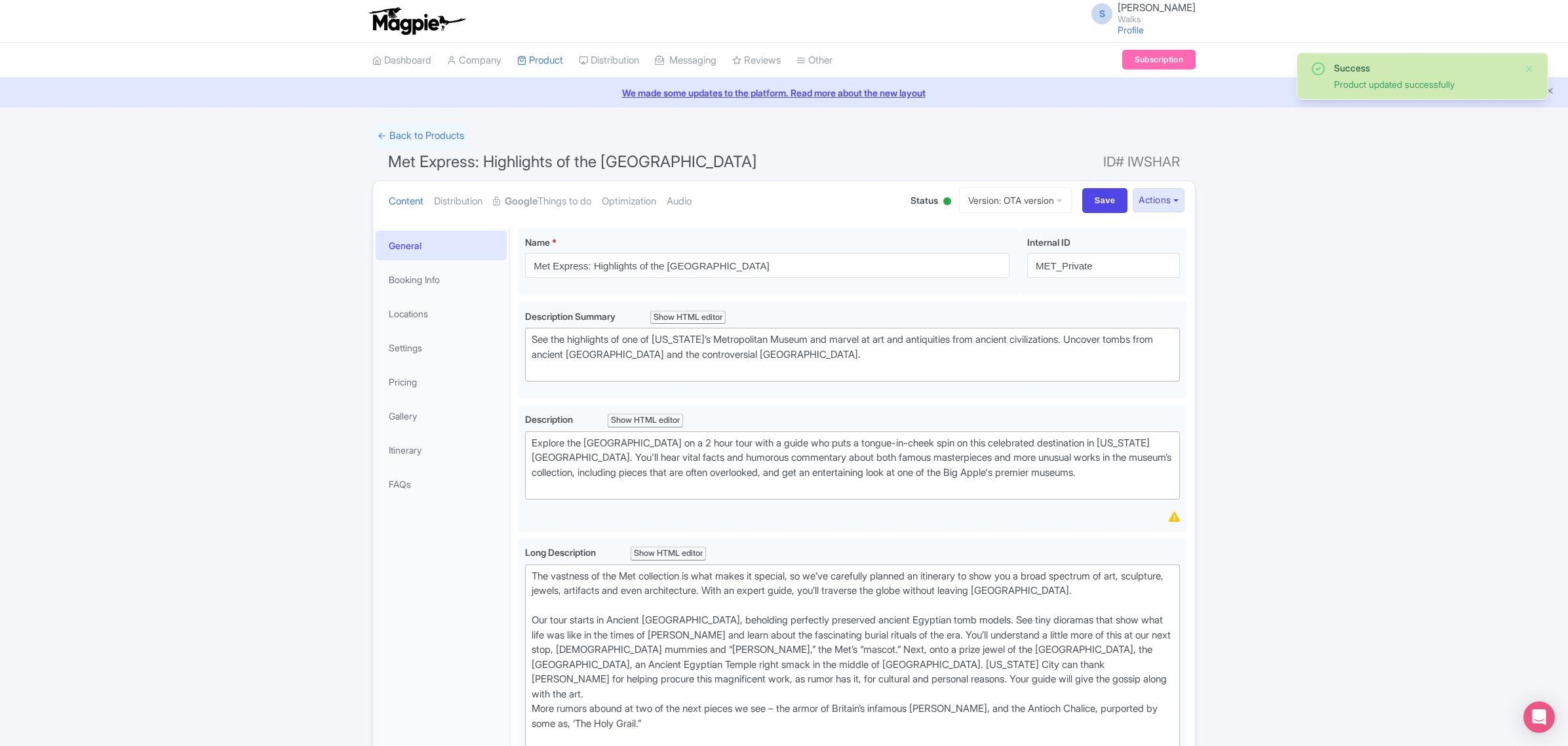
scroll to position [228, 0]
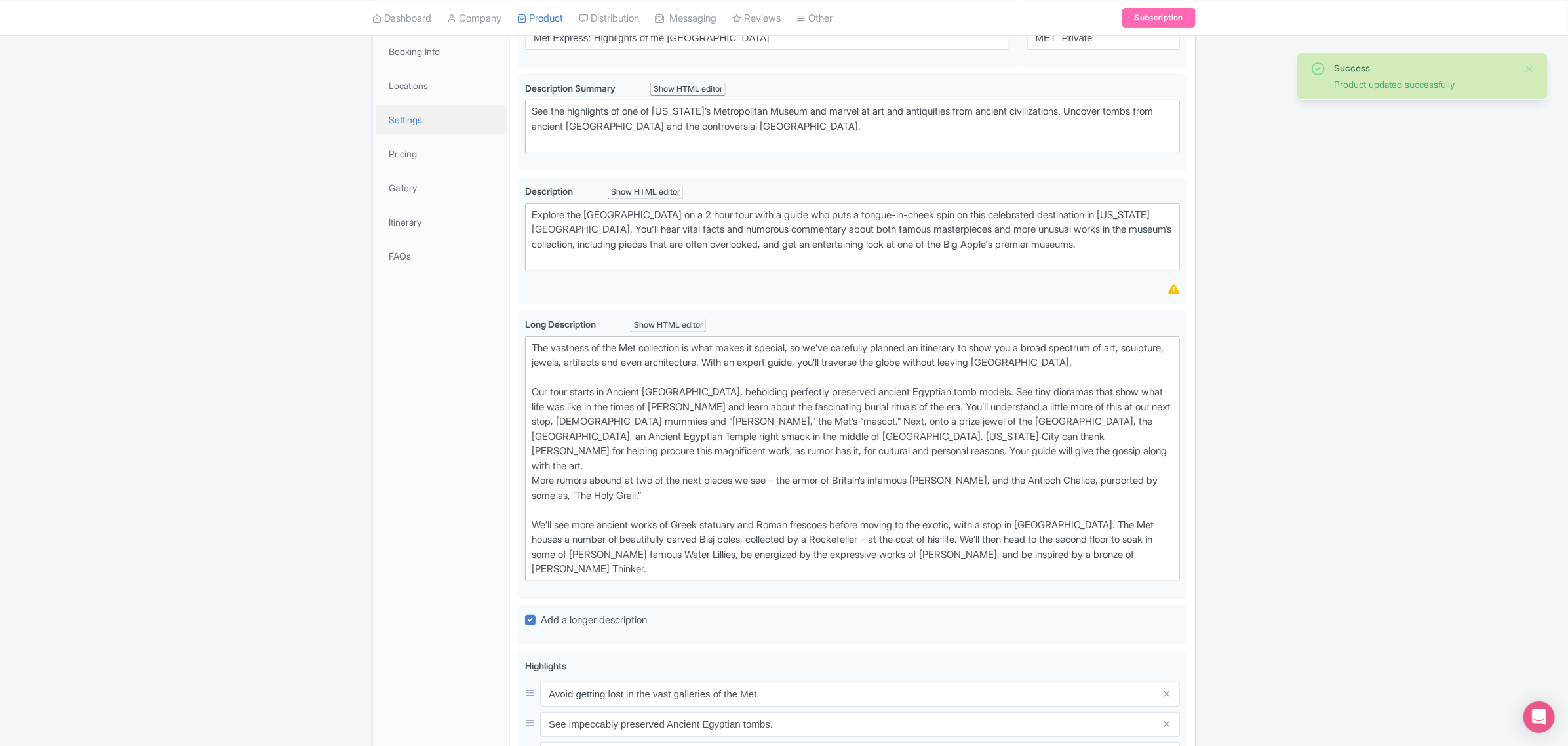
click at [407, 130] on link "Settings" at bounding box center [441, 120] width 131 height 30
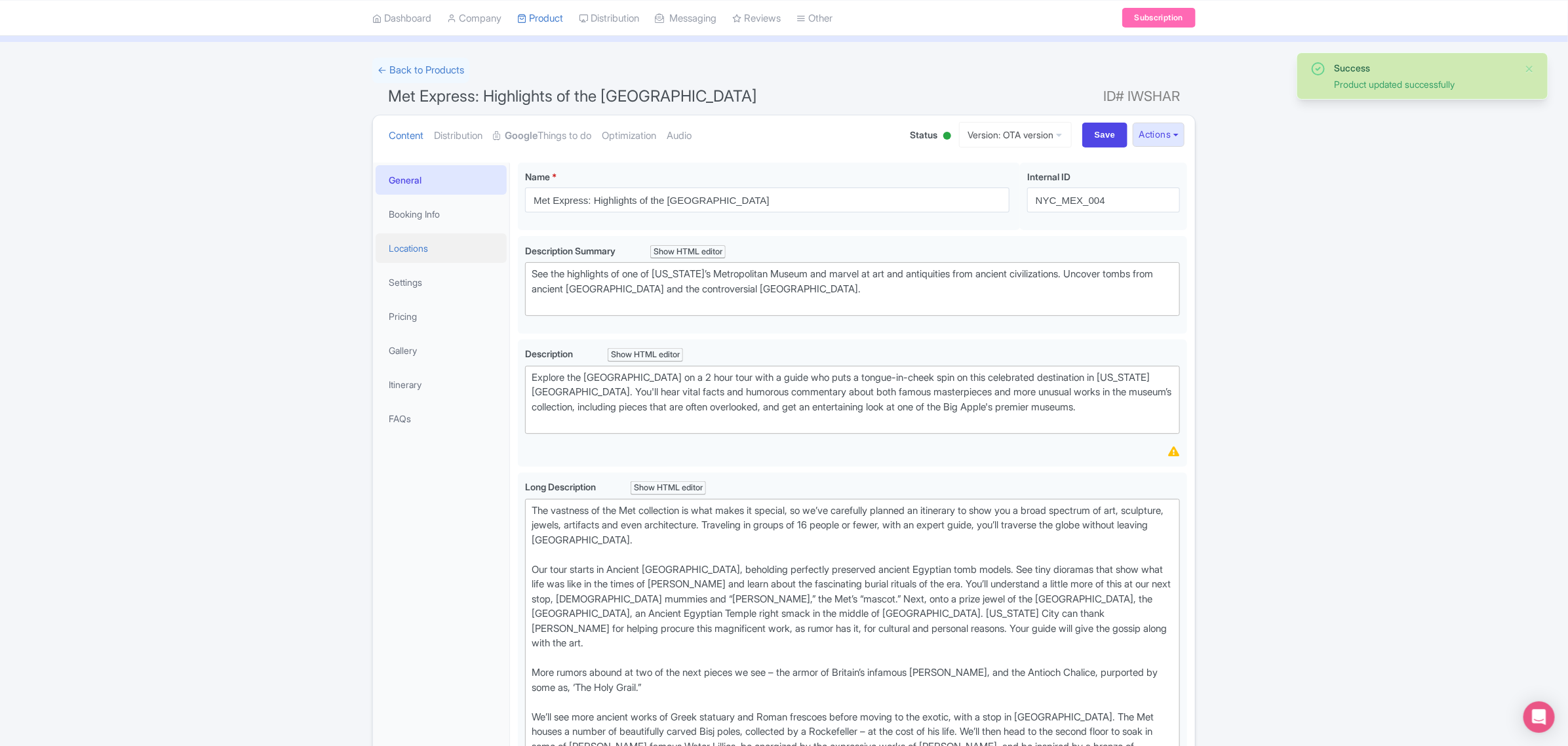
scroll to position [64, 0]
click at [414, 287] on link "Settings" at bounding box center [441, 283] width 131 height 30
